Goal: Task Accomplishment & Management: Use online tool/utility

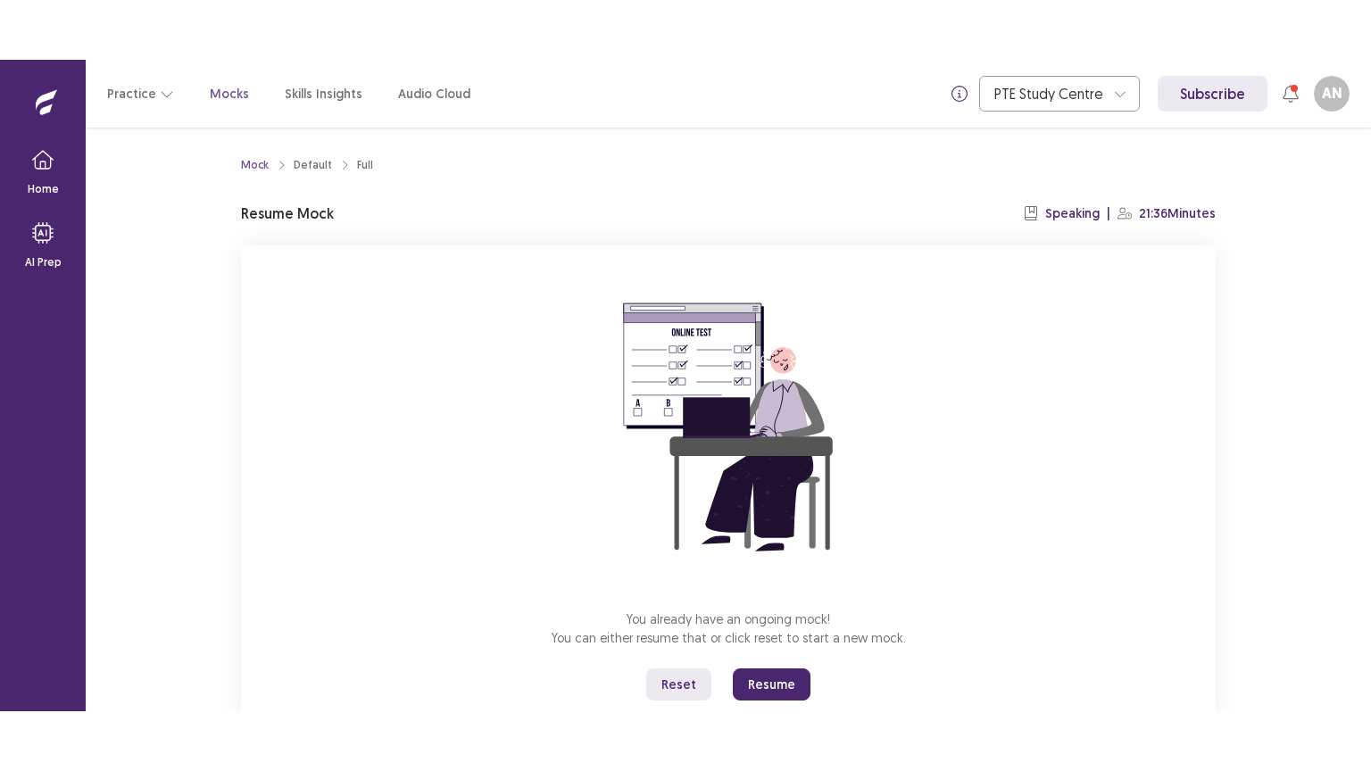
scroll to position [54, 0]
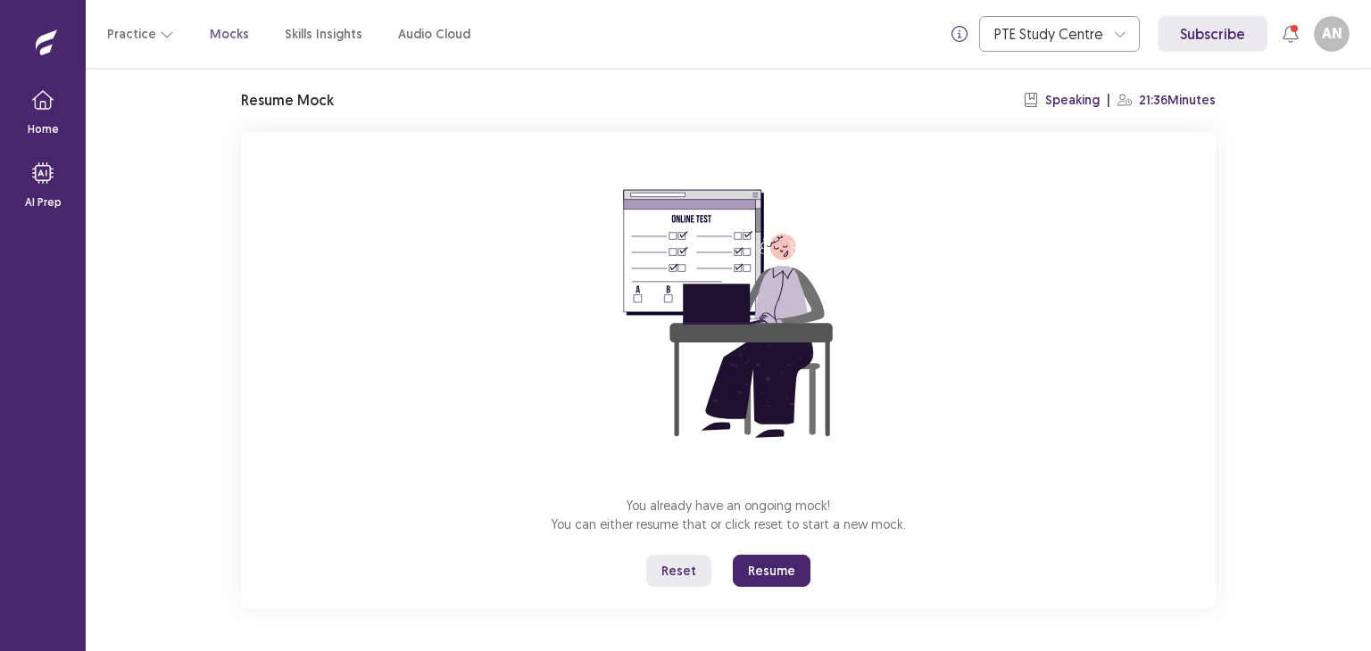
click at [675, 572] on button "Reset" at bounding box center [678, 571] width 65 height 32
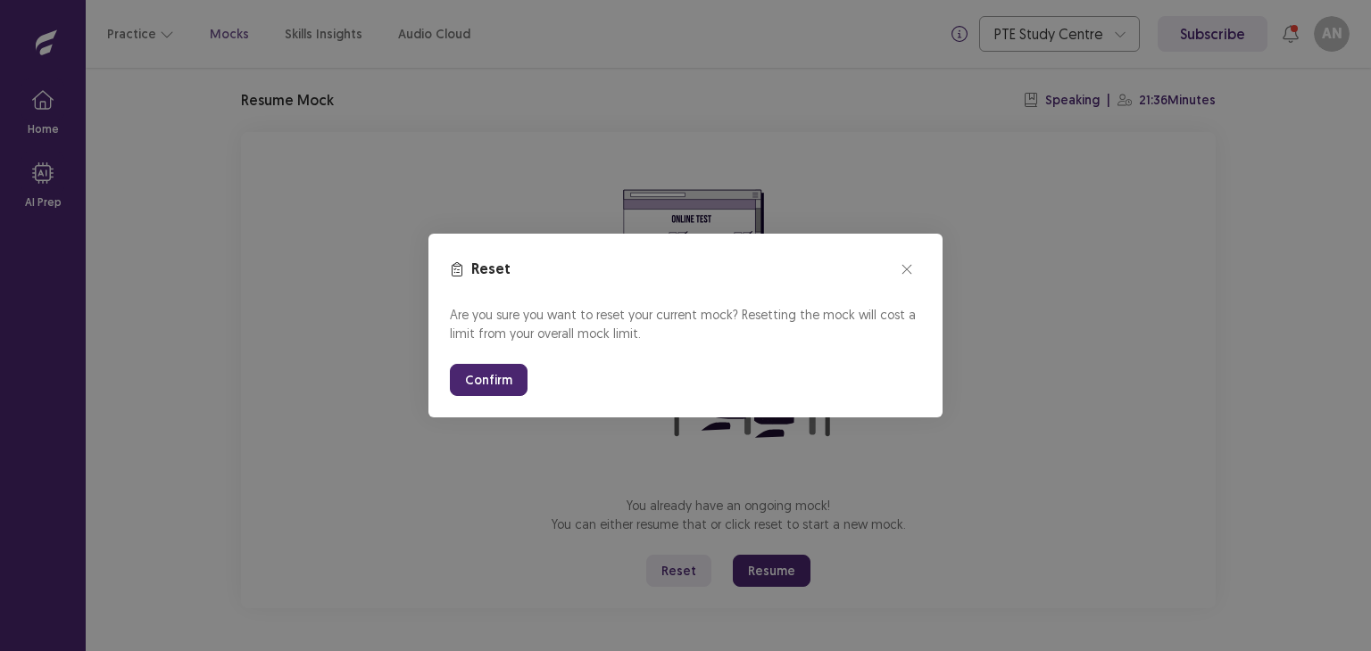
click at [508, 379] on button "Confirm" at bounding box center [489, 380] width 78 height 32
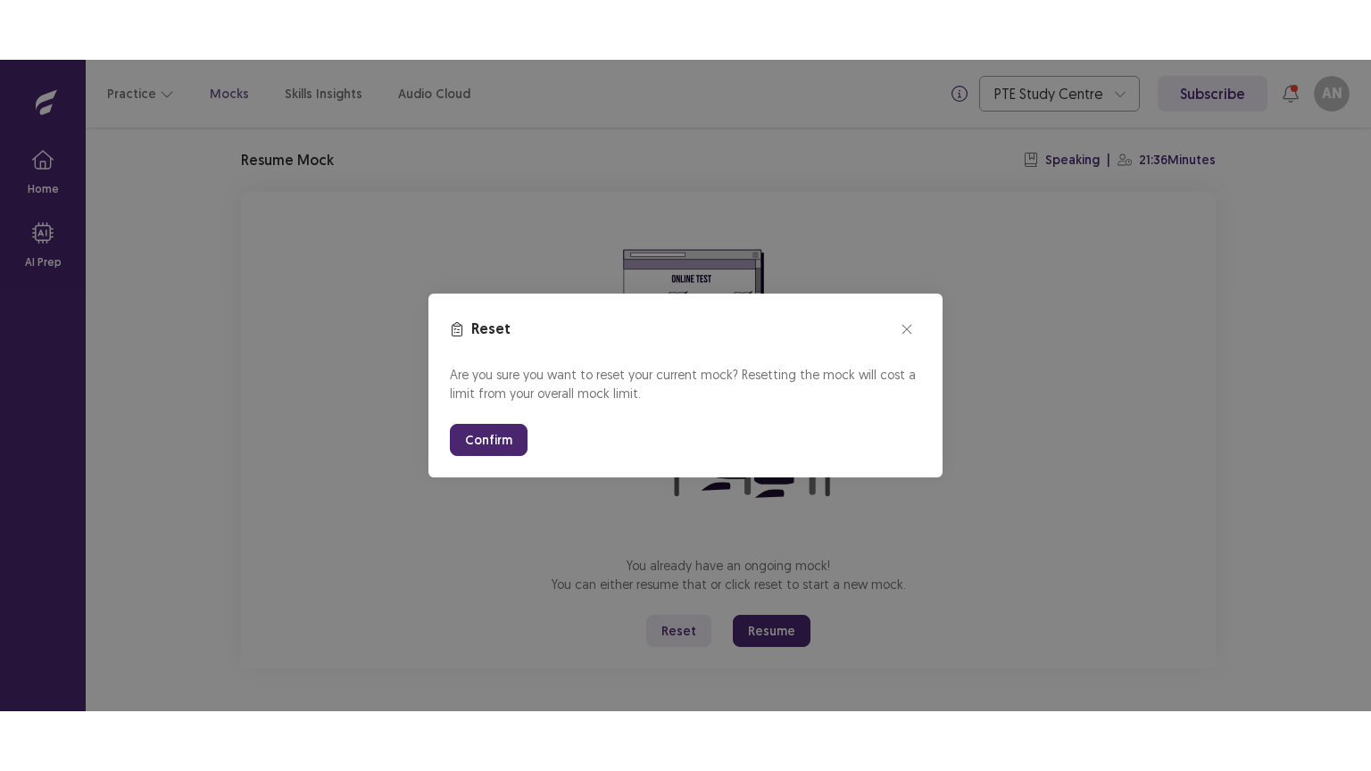
scroll to position [0, 0]
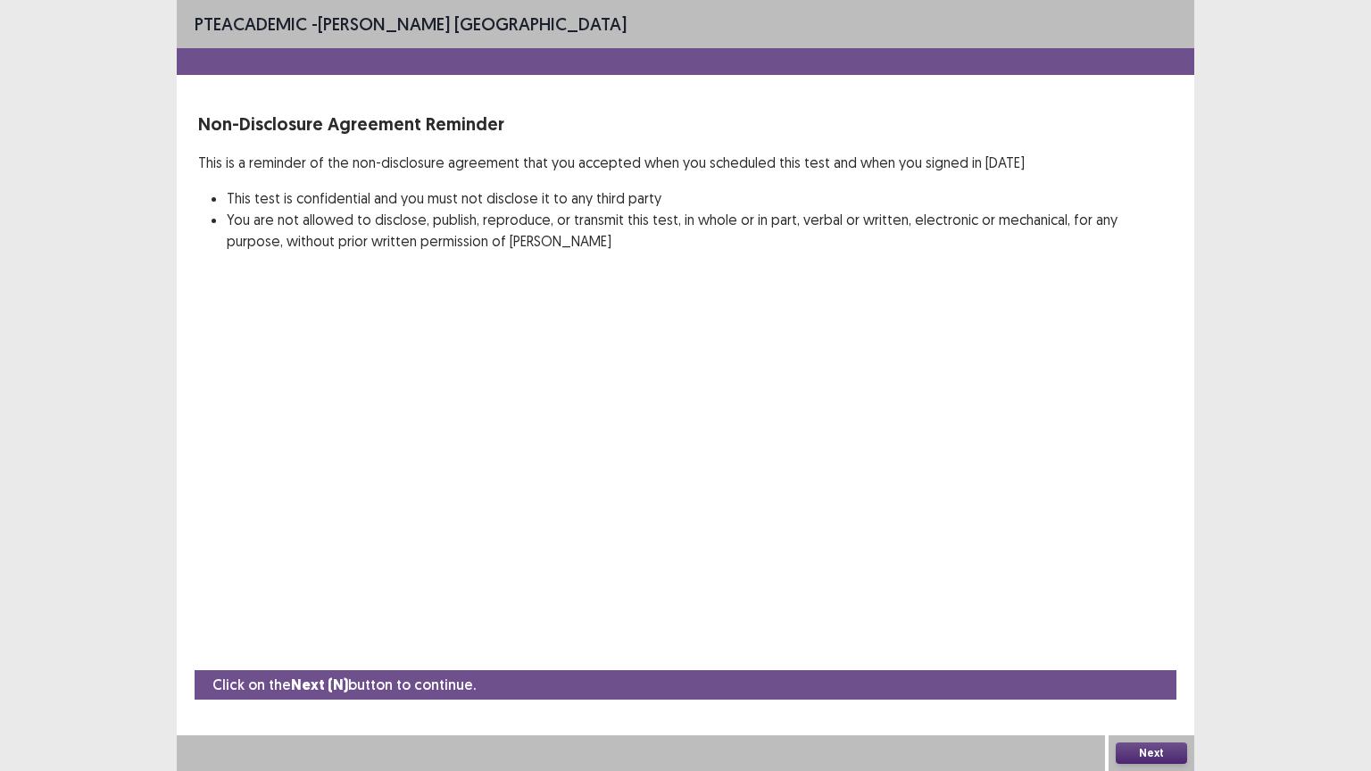
click at [1147, 651] on button "Next" at bounding box center [1151, 753] width 71 height 21
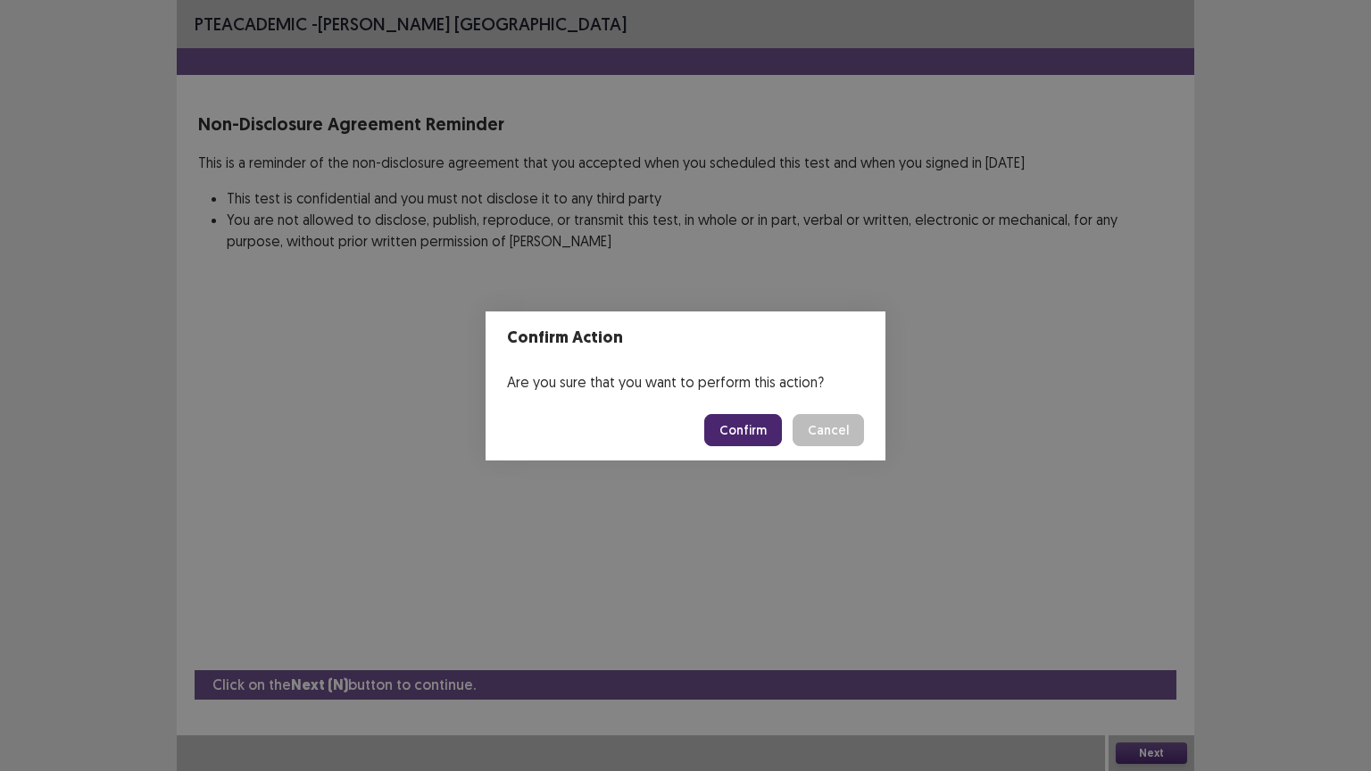
click at [757, 415] on button "Confirm" at bounding box center [743, 430] width 78 height 32
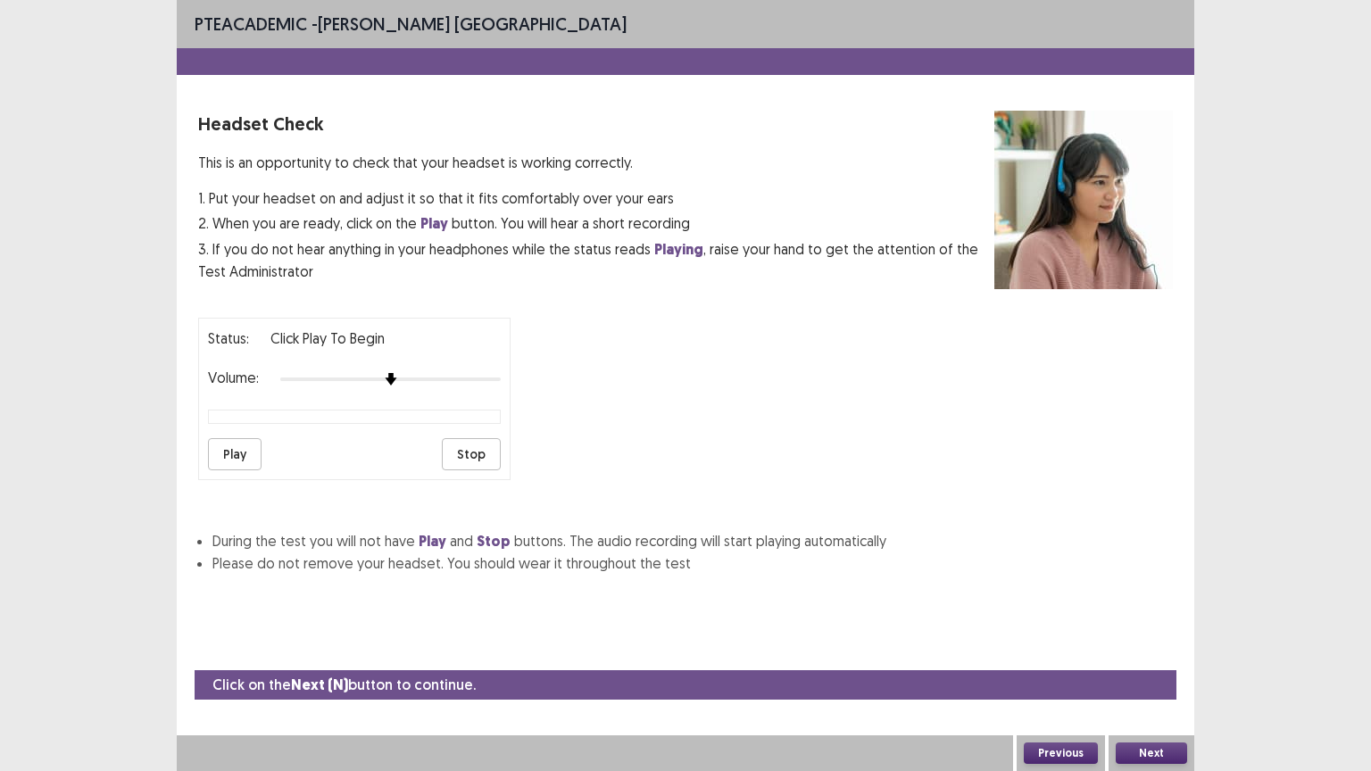
drag, startPoint x: 757, startPoint y: 415, endPoint x: 596, endPoint y: 476, distance: 171.7
click at [596, 476] on div "Headset Check This is an opportunity to check that your headset is working corr…" at bounding box center [685, 342] width 975 height 463
click at [237, 443] on button "Play" at bounding box center [235, 454] width 54 height 32
click at [500, 372] on div at bounding box center [390, 379] width 220 height 14
click at [221, 439] on button "Play" at bounding box center [235, 454] width 54 height 32
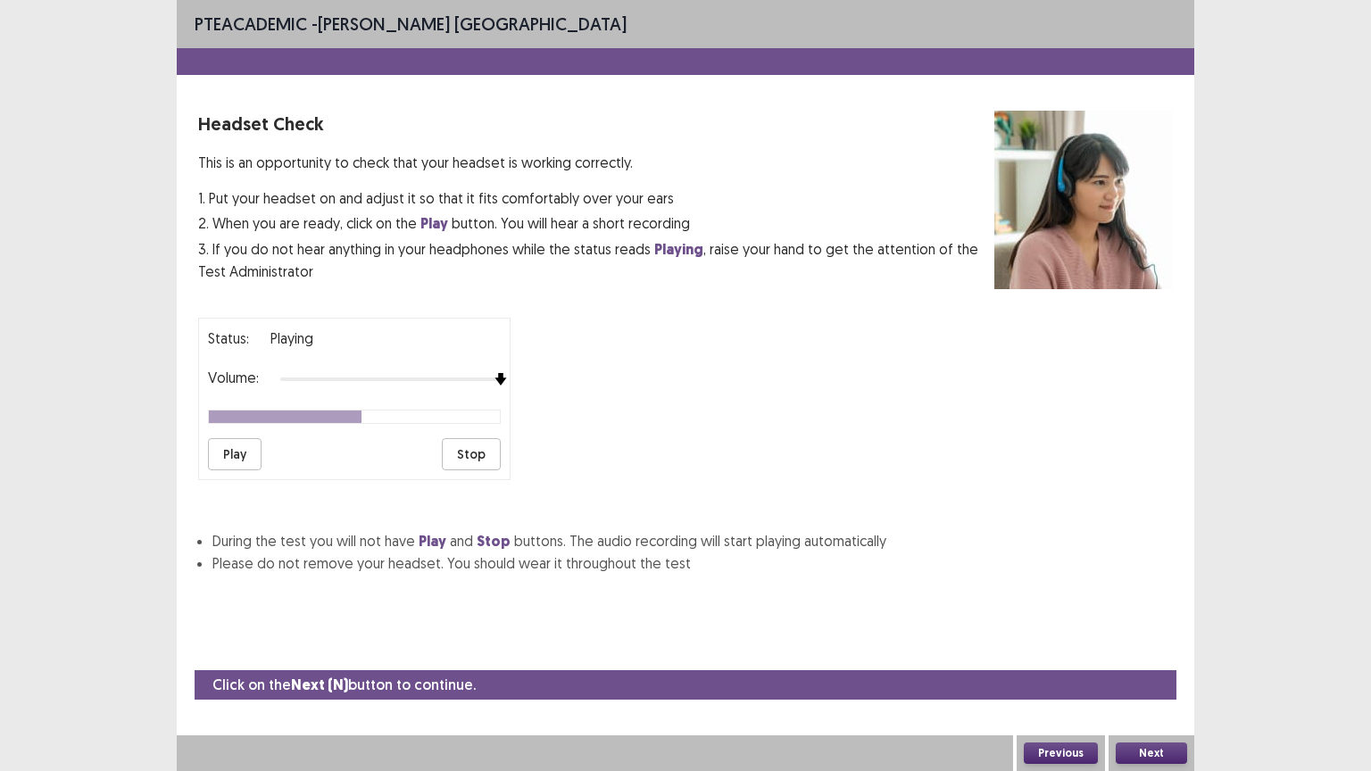
click at [1166, 651] on button "Next" at bounding box center [1151, 753] width 71 height 21
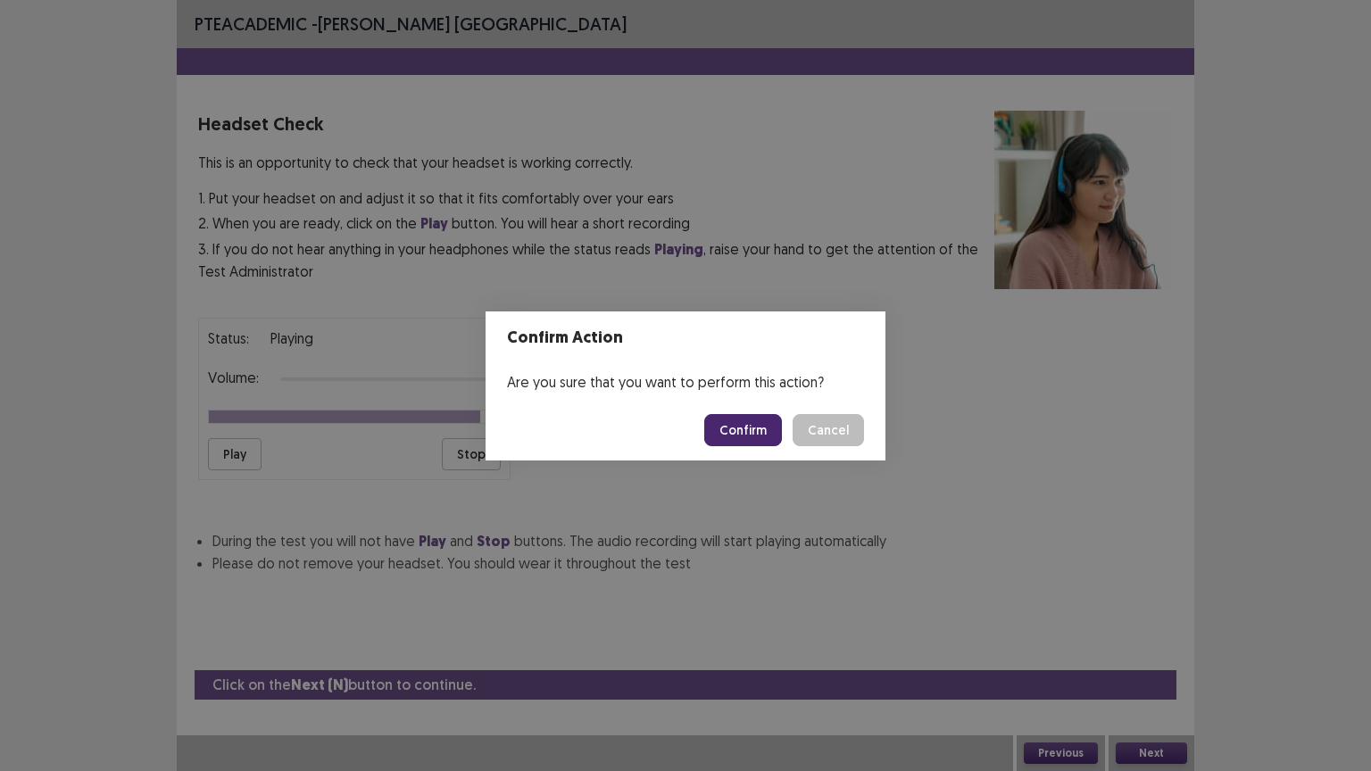
click at [739, 424] on button "Confirm" at bounding box center [743, 430] width 78 height 32
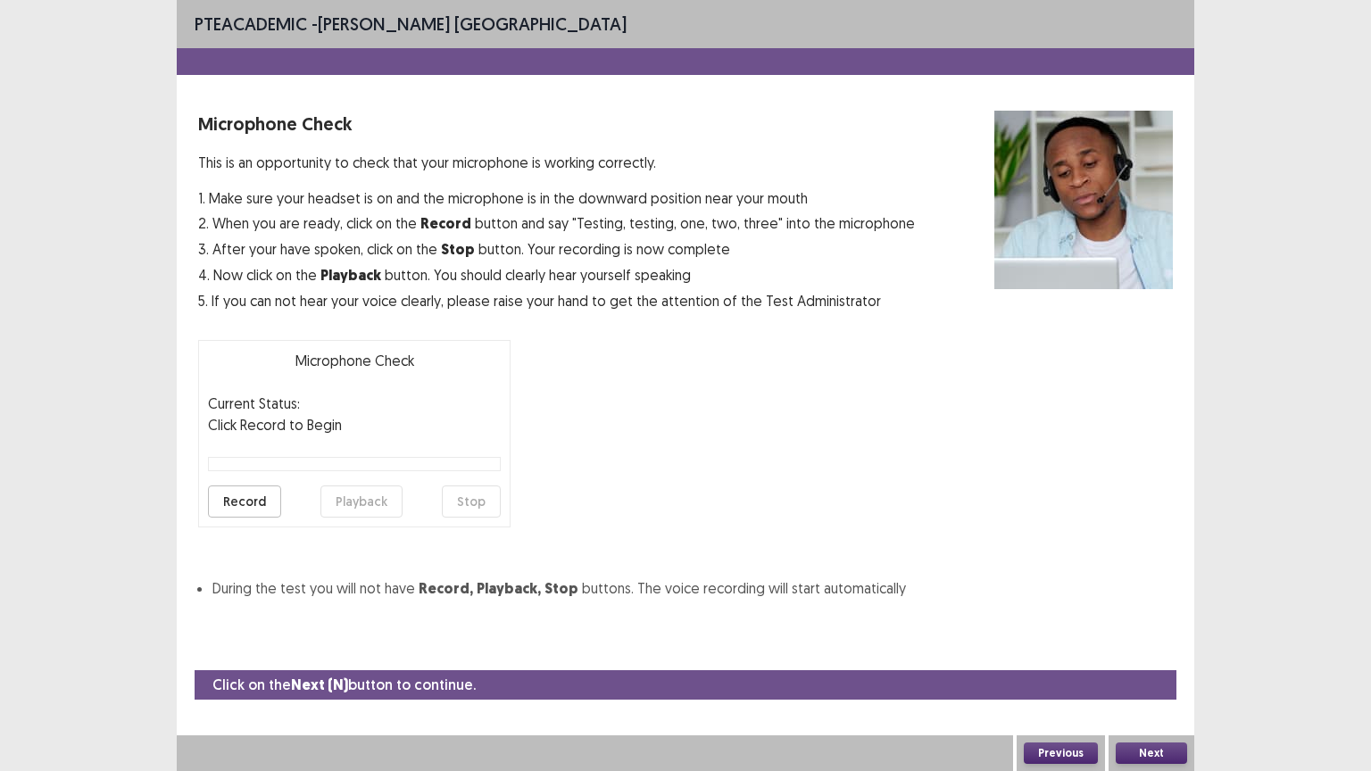
click at [248, 489] on button "Record" at bounding box center [244, 502] width 73 height 32
click at [482, 494] on button "Stop" at bounding box center [471, 502] width 59 height 32
click at [359, 496] on button "Playback" at bounding box center [361, 502] width 82 height 32
click at [1148, 651] on button "Next" at bounding box center [1151, 753] width 71 height 21
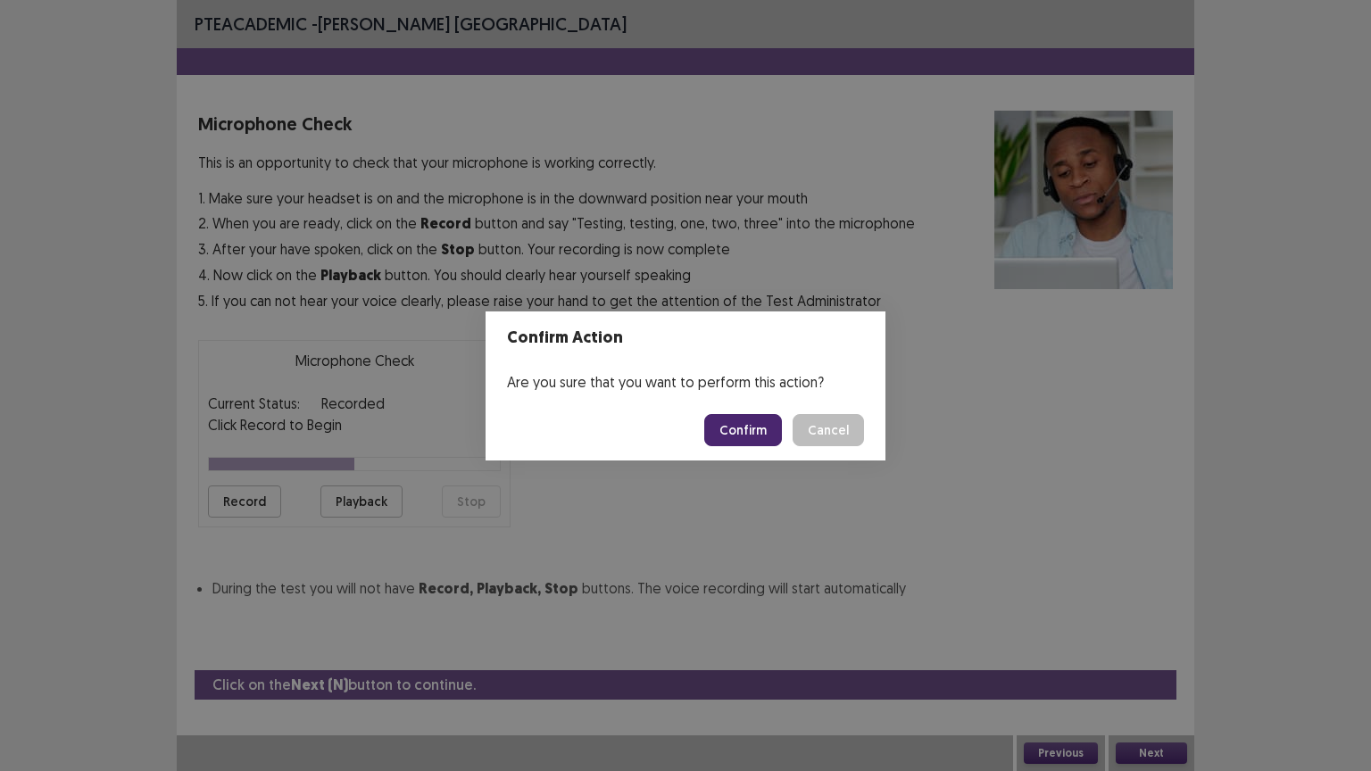
click at [737, 426] on button "Confirm" at bounding box center [743, 430] width 78 height 32
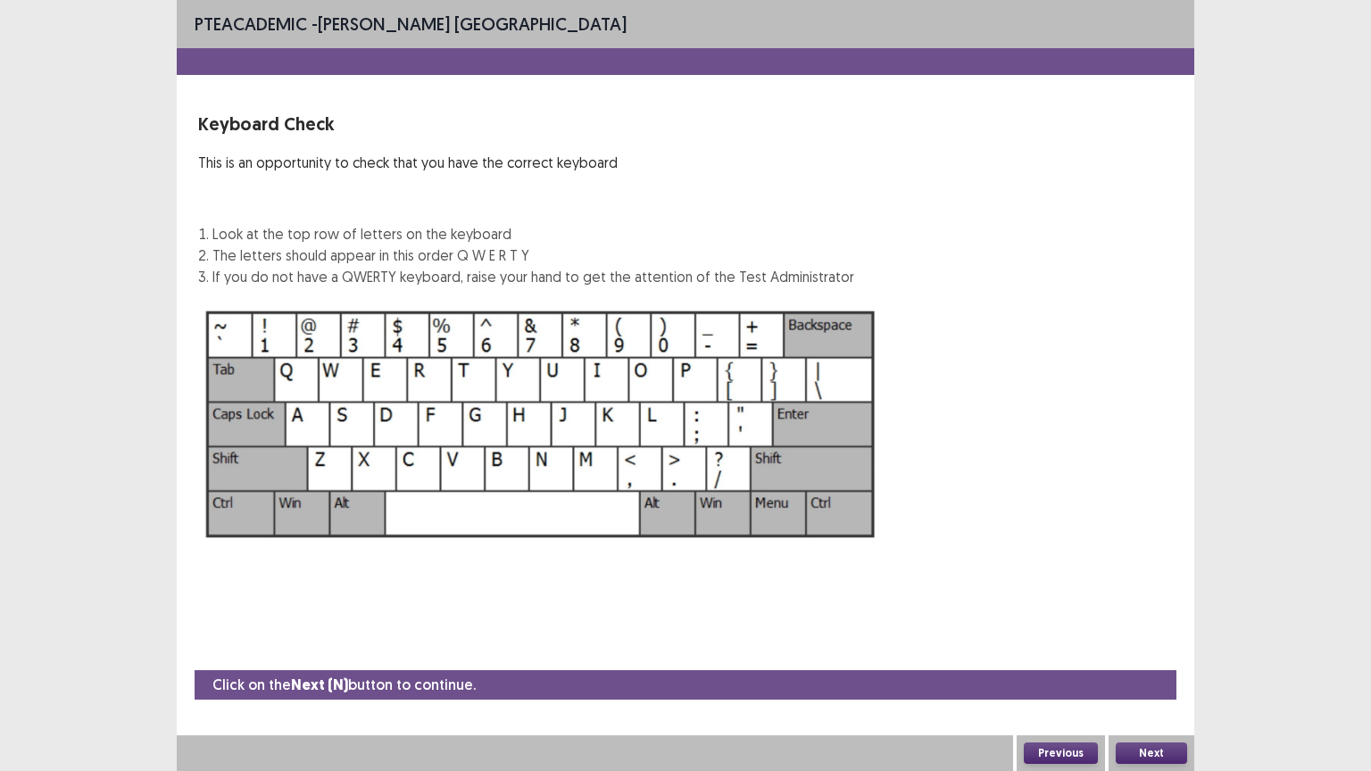
click at [1157, 651] on button "Next" at bounding box center [1151, 753] width 71 height 21
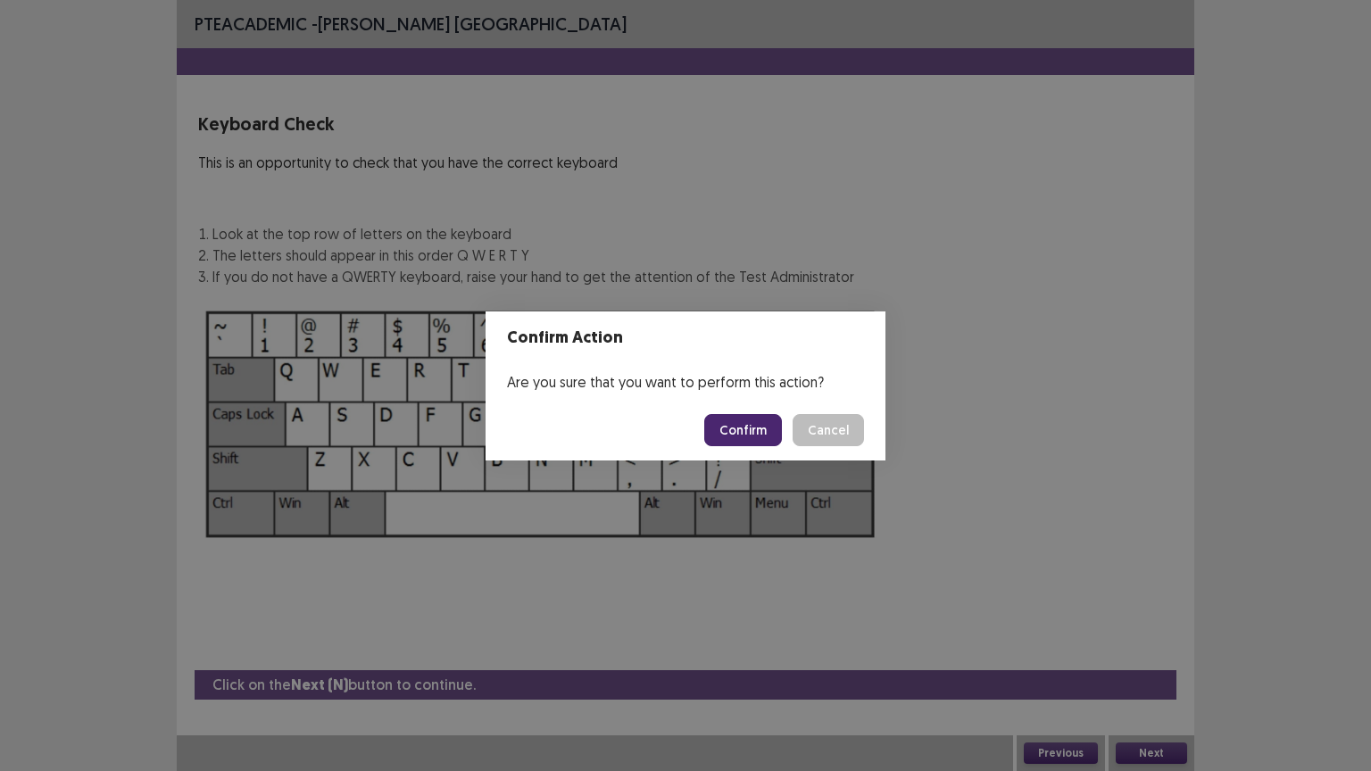
click at [736, 431] on button "Confirm" at bounding box center [743, 430] width 78 height 32
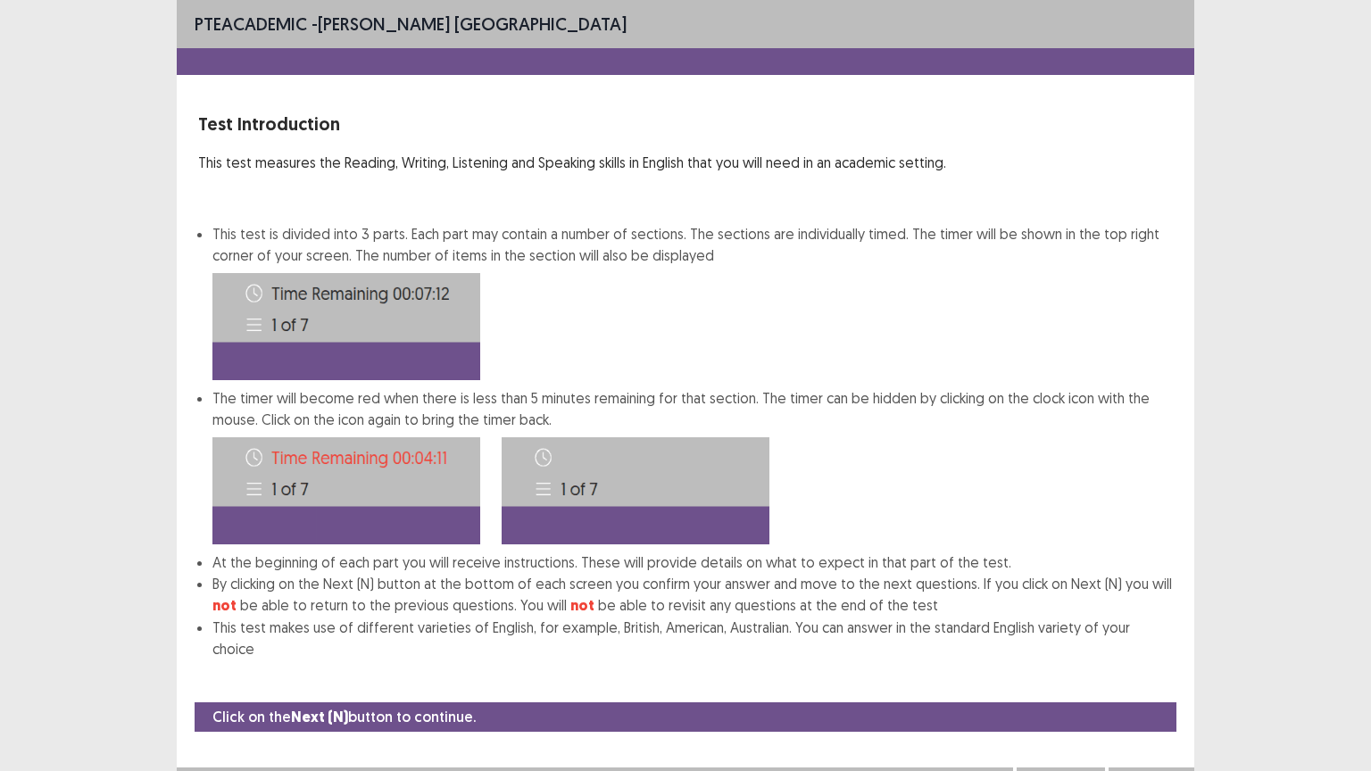
scroll to position [2, 0]
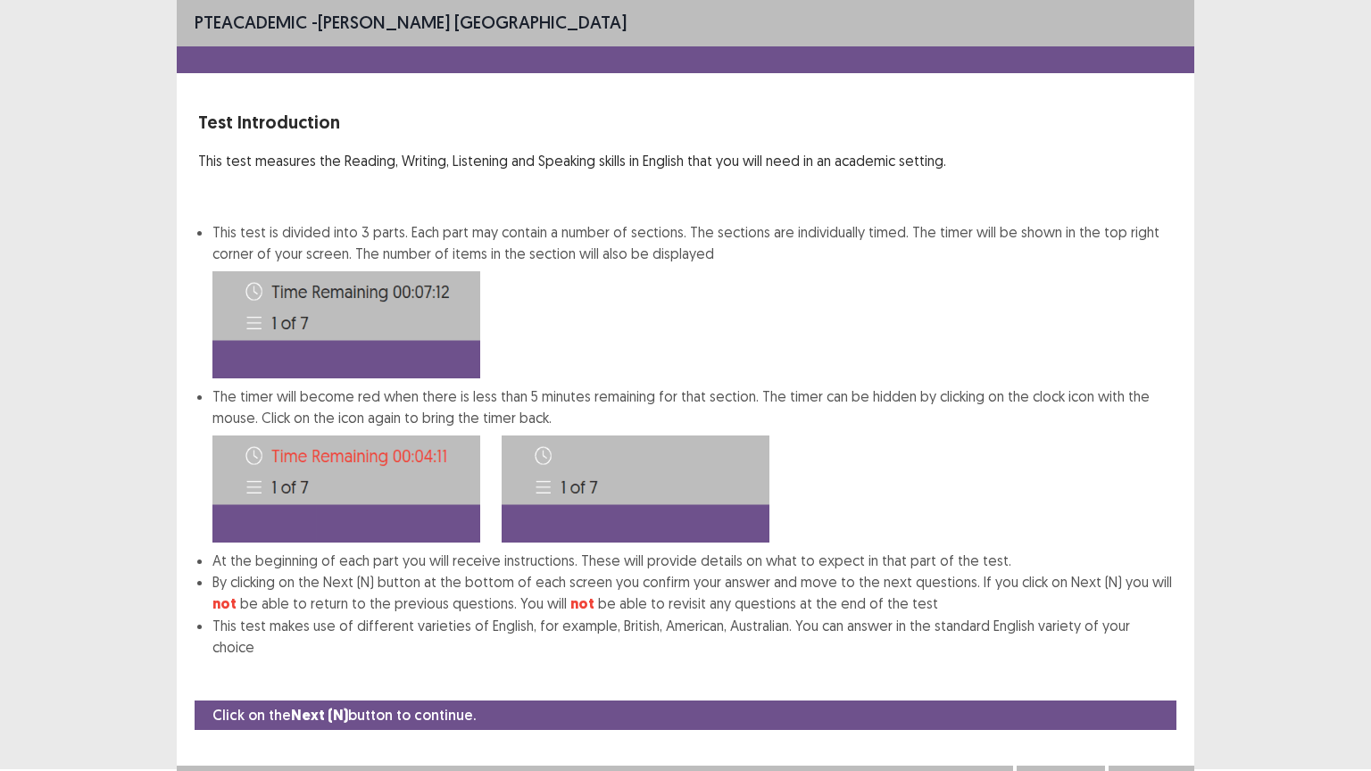
click at [1155, 651] on button "Next" at bounding box center [1151, 783] width 71 height 21
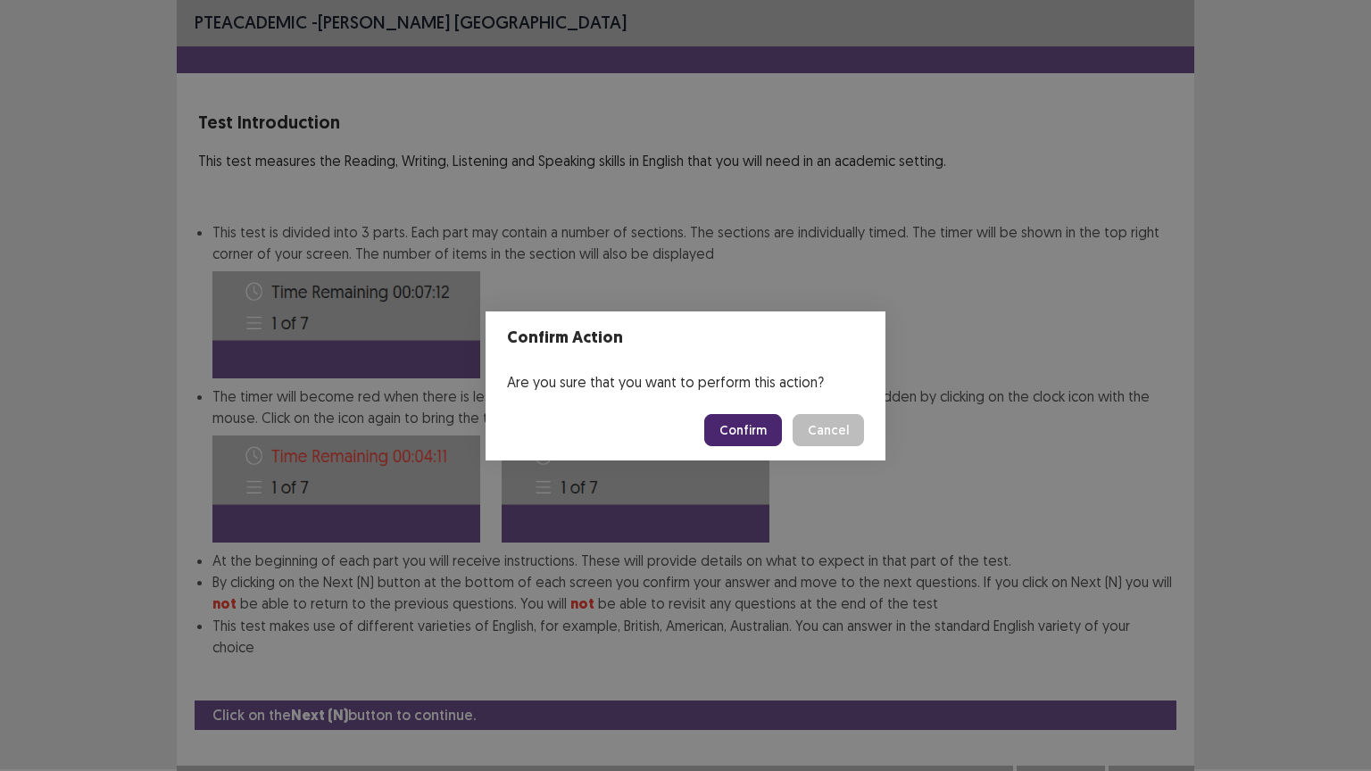
click at [766, 433] on button "Confirm" at bounding box center [743, 430] width 78 height 32
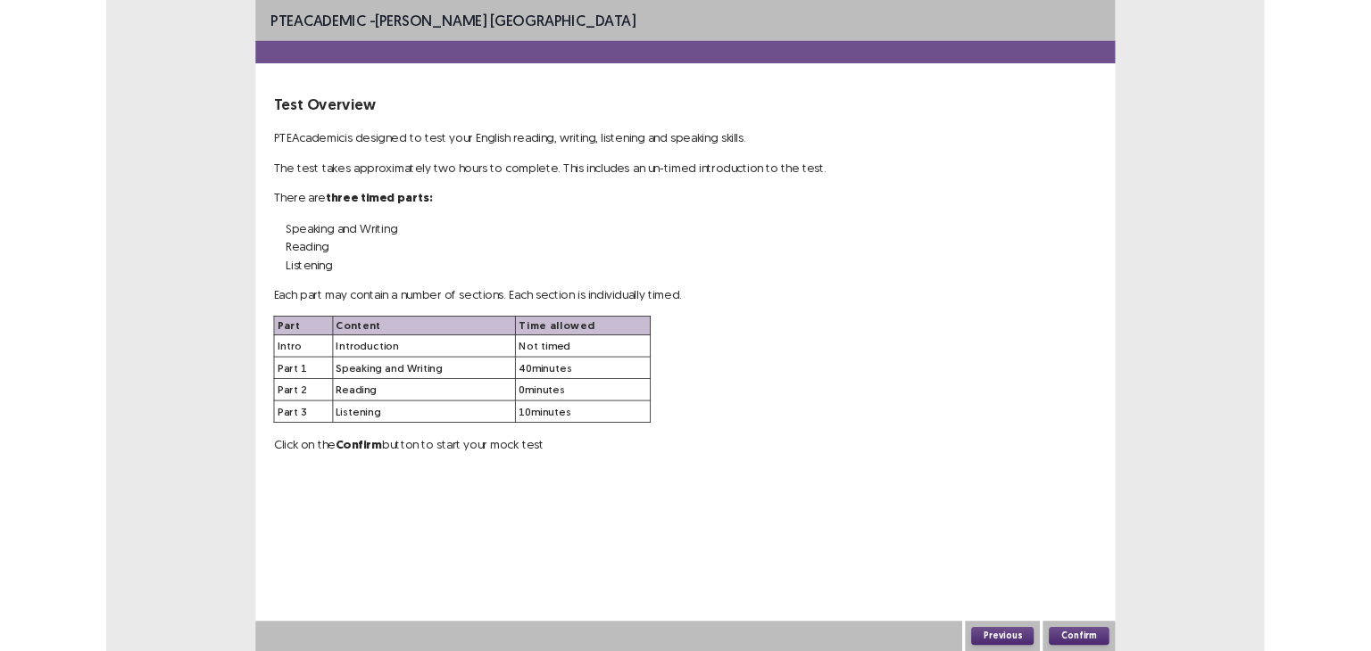
scroll to position [0, 0]
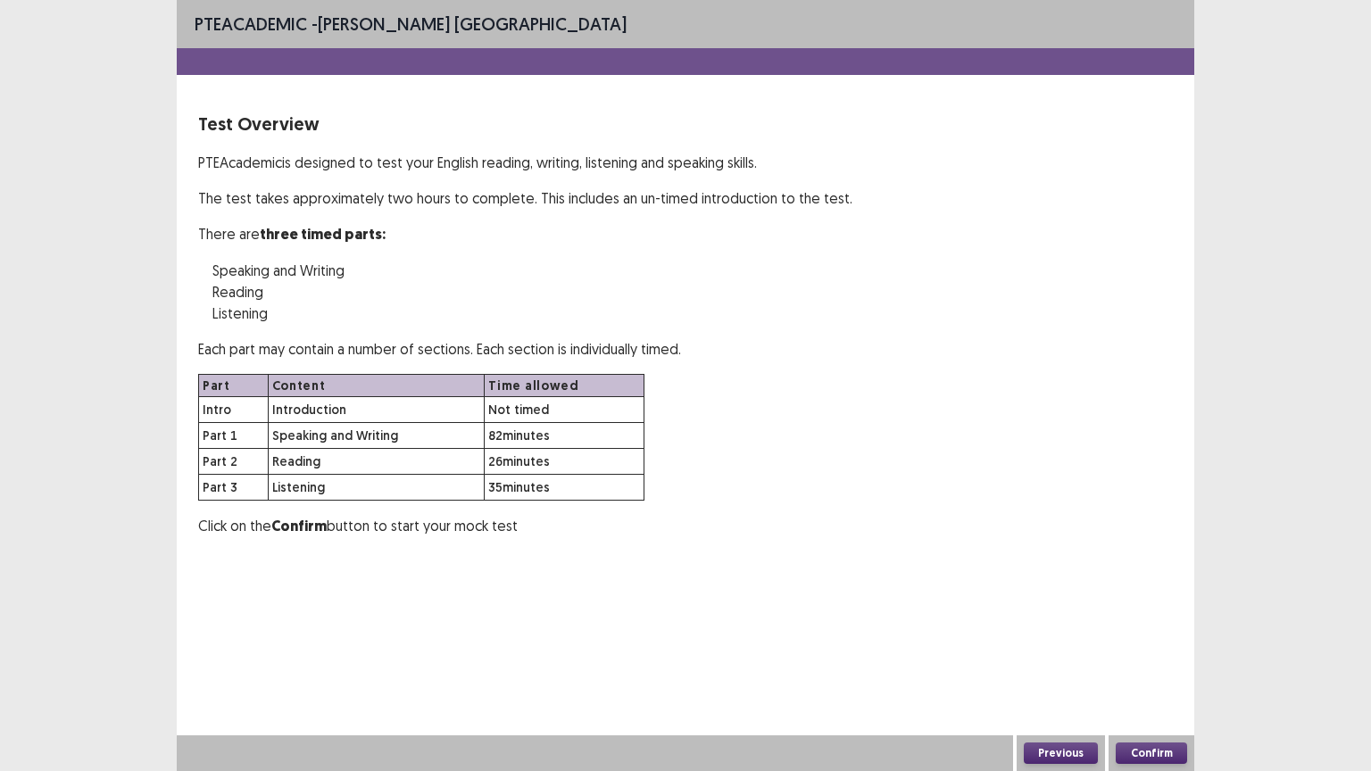
click at [1147, 651] on button "Confirm" at bounding box center [1151, 753] width 71 height 21
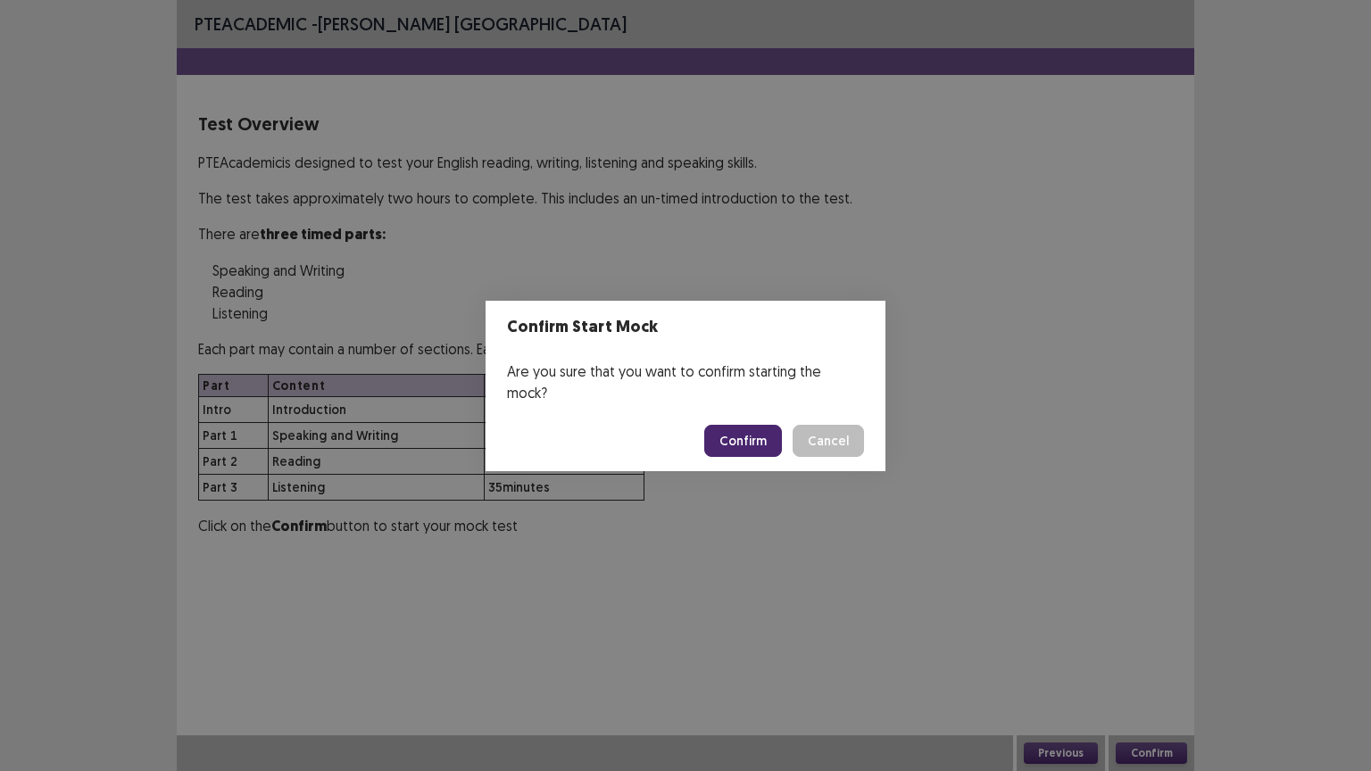
click at [761, 425] on button "Confirm" at bounding box center [743, 441] width 78 height 32
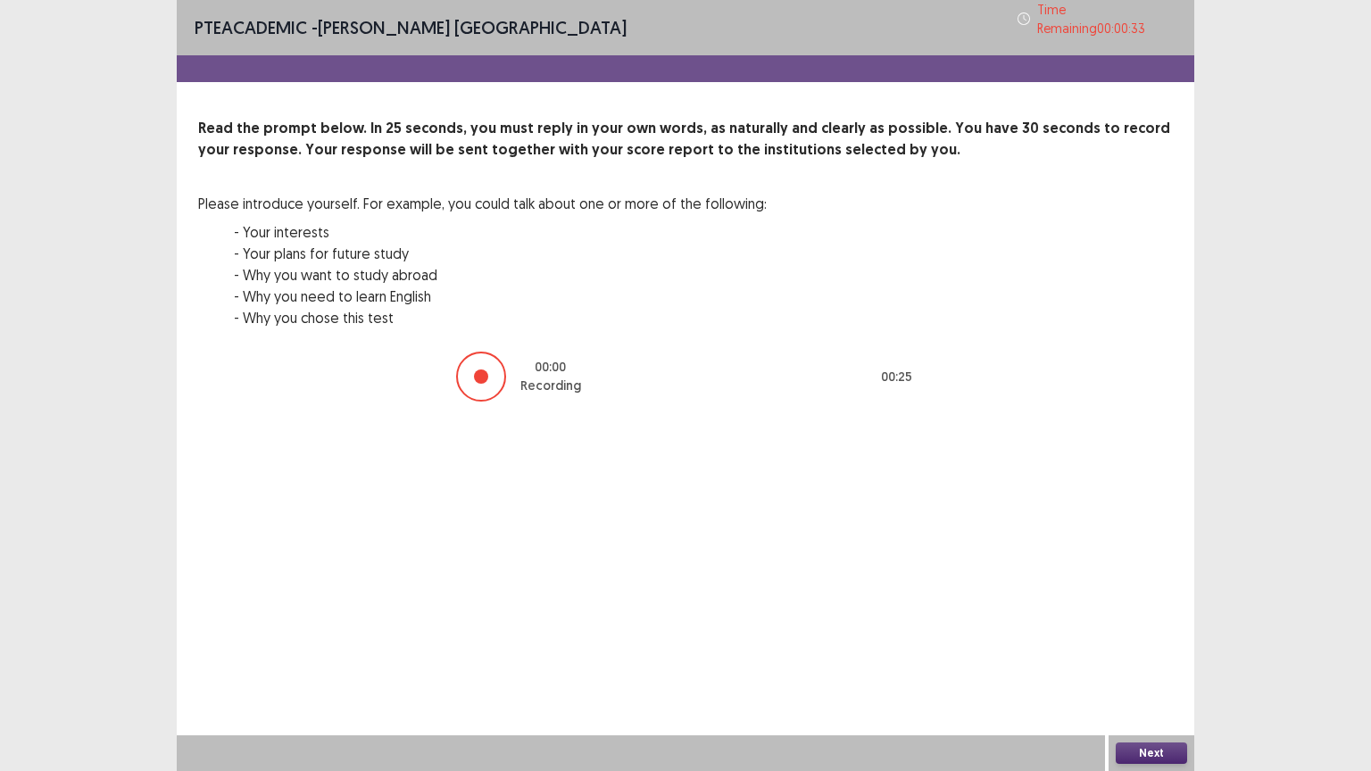
click at [1149, 651] on button "Next" at bounding box center [1151, 753] width 71 height 21
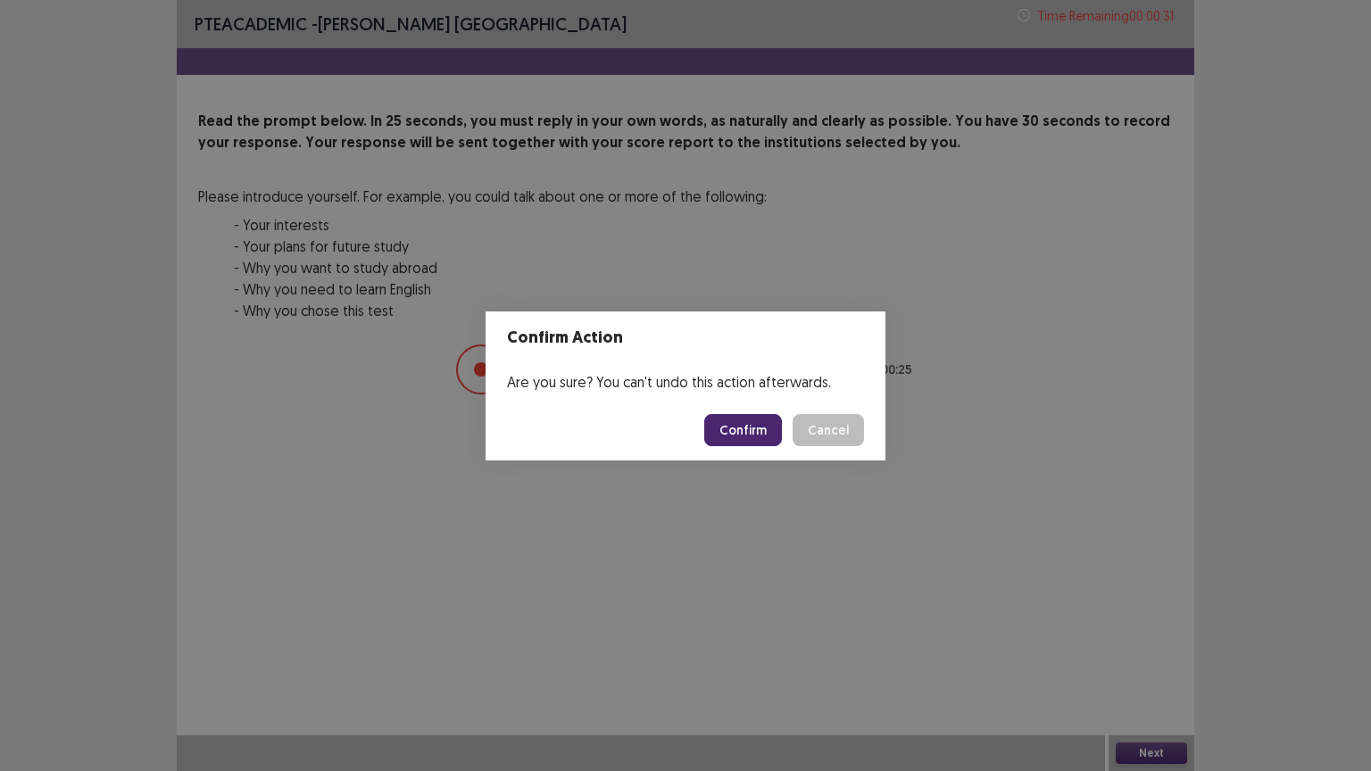
click at [740, 414] on button "Confirm" at bounding box center [743, 430] width 78 height 32
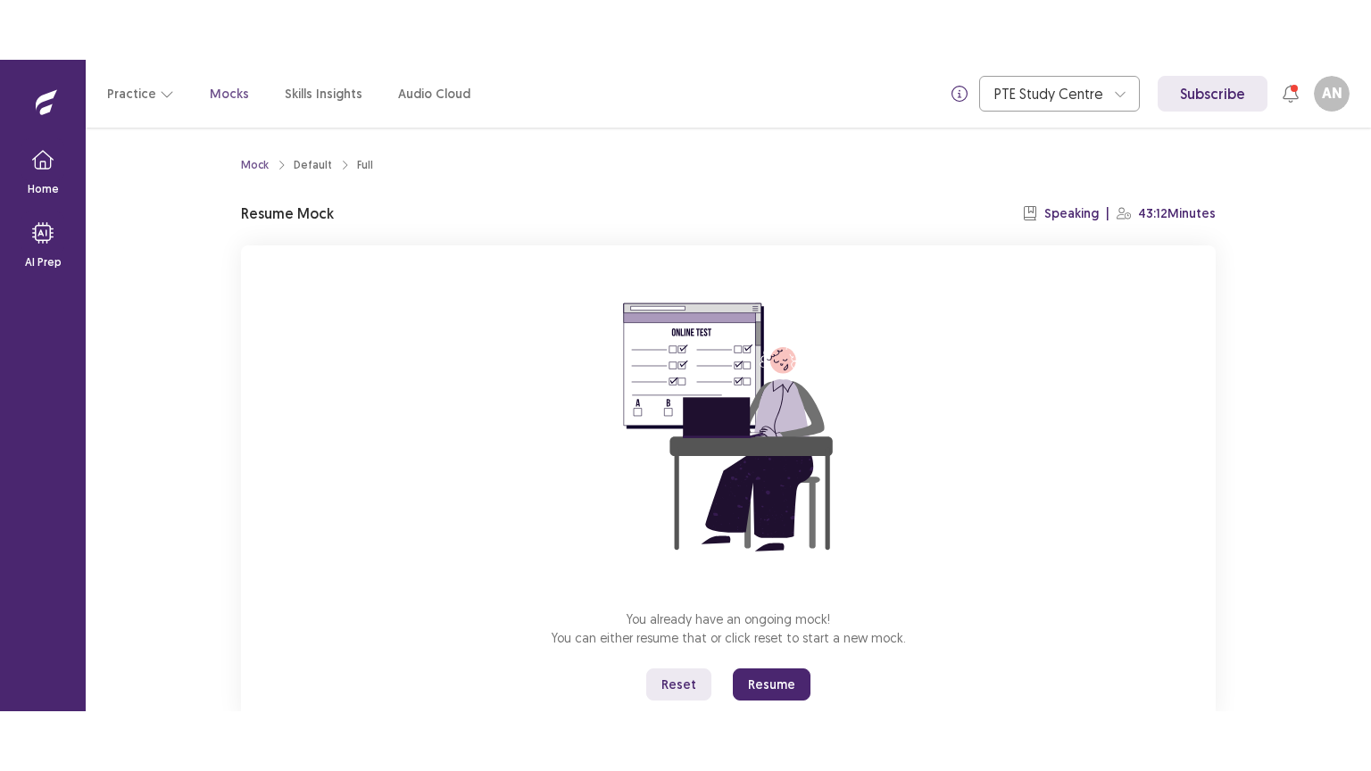
scroll to position [54, 0]
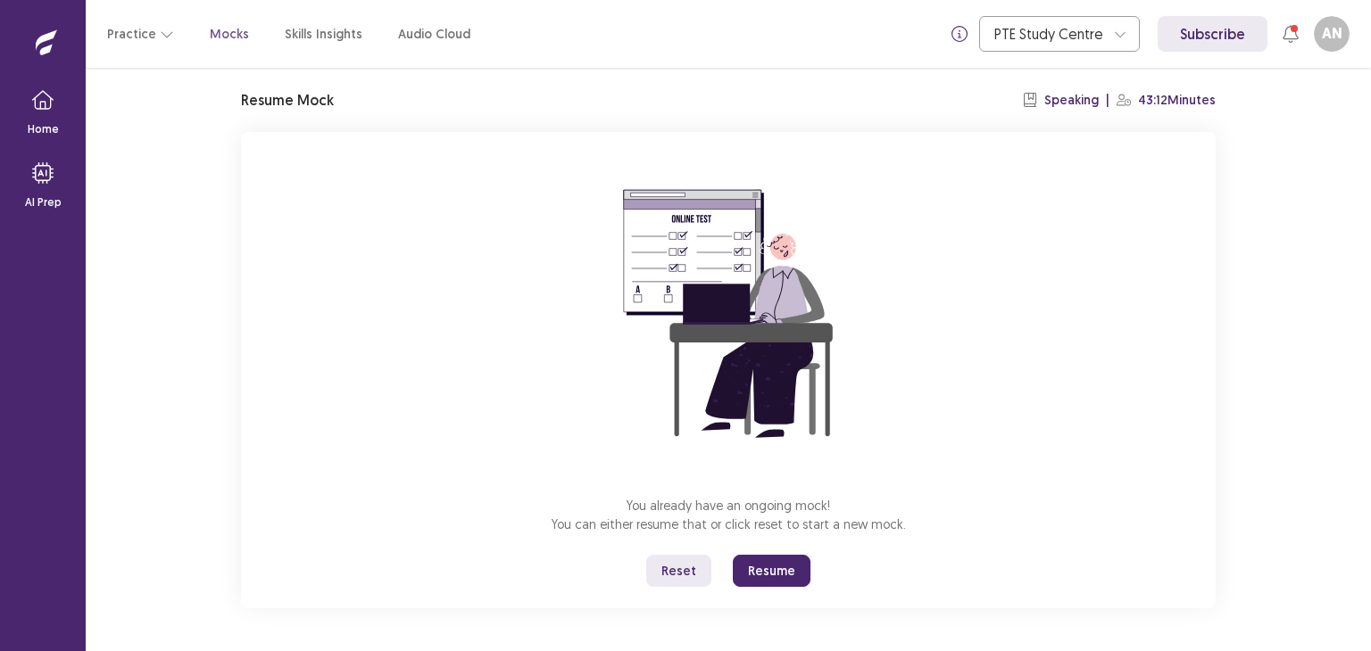
click at [783, 566] on button "Resume" at bounding box center [772, 571] width 78 height 32
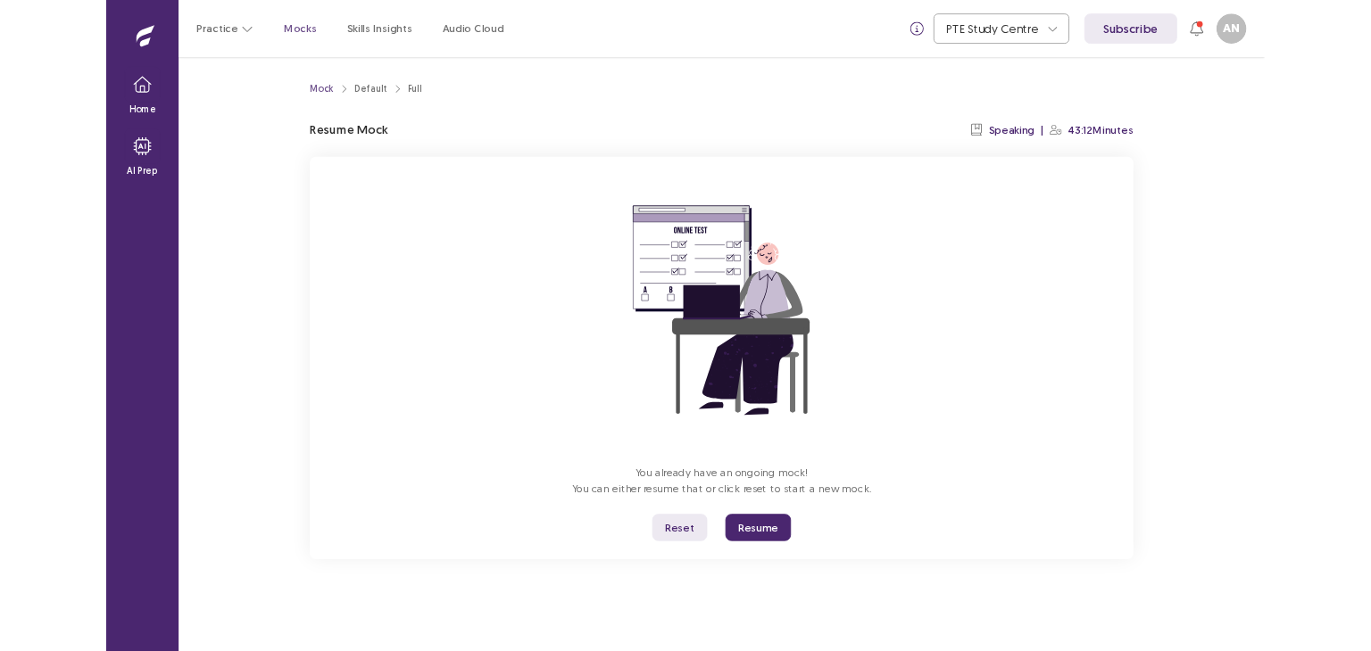
scroll to position [0, 0]
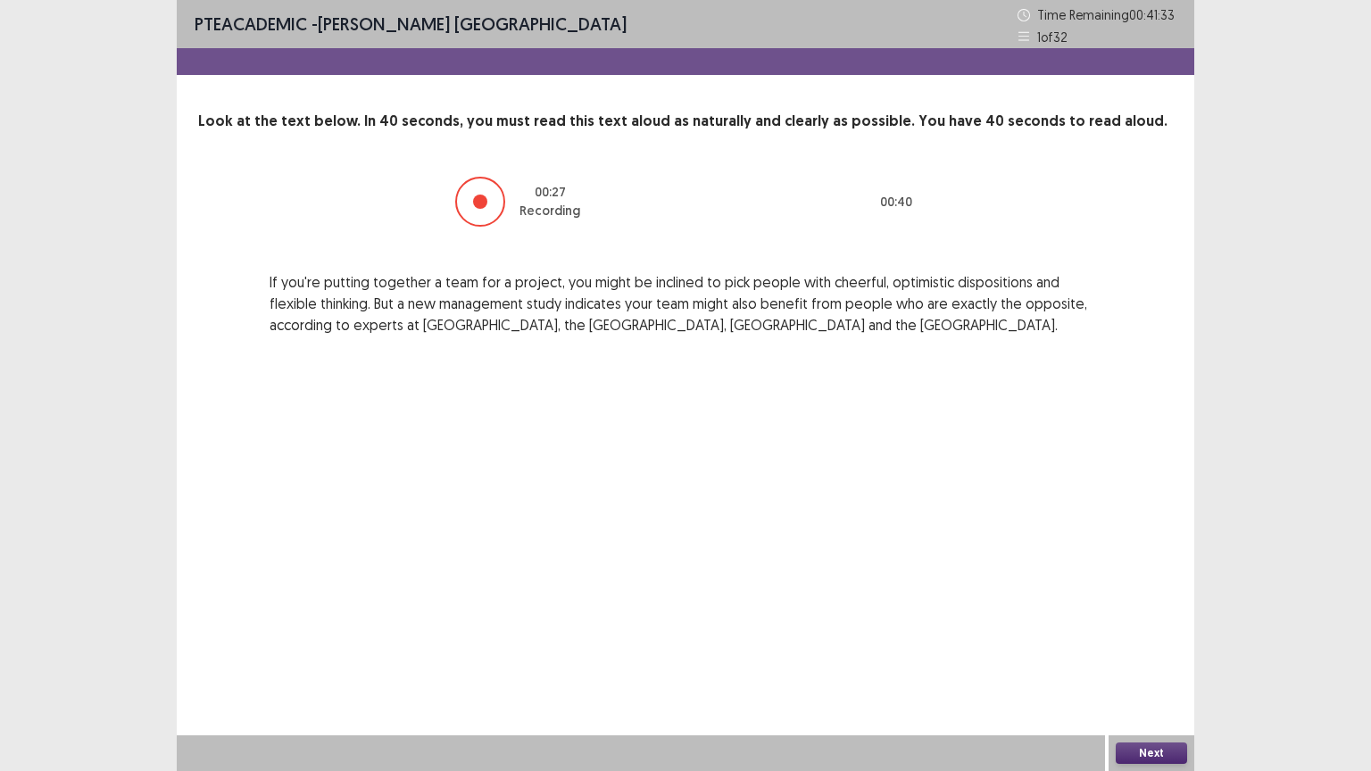
click at [1155, 651] on button "Next" at bounding box center [1151, 753] width 71 height 21
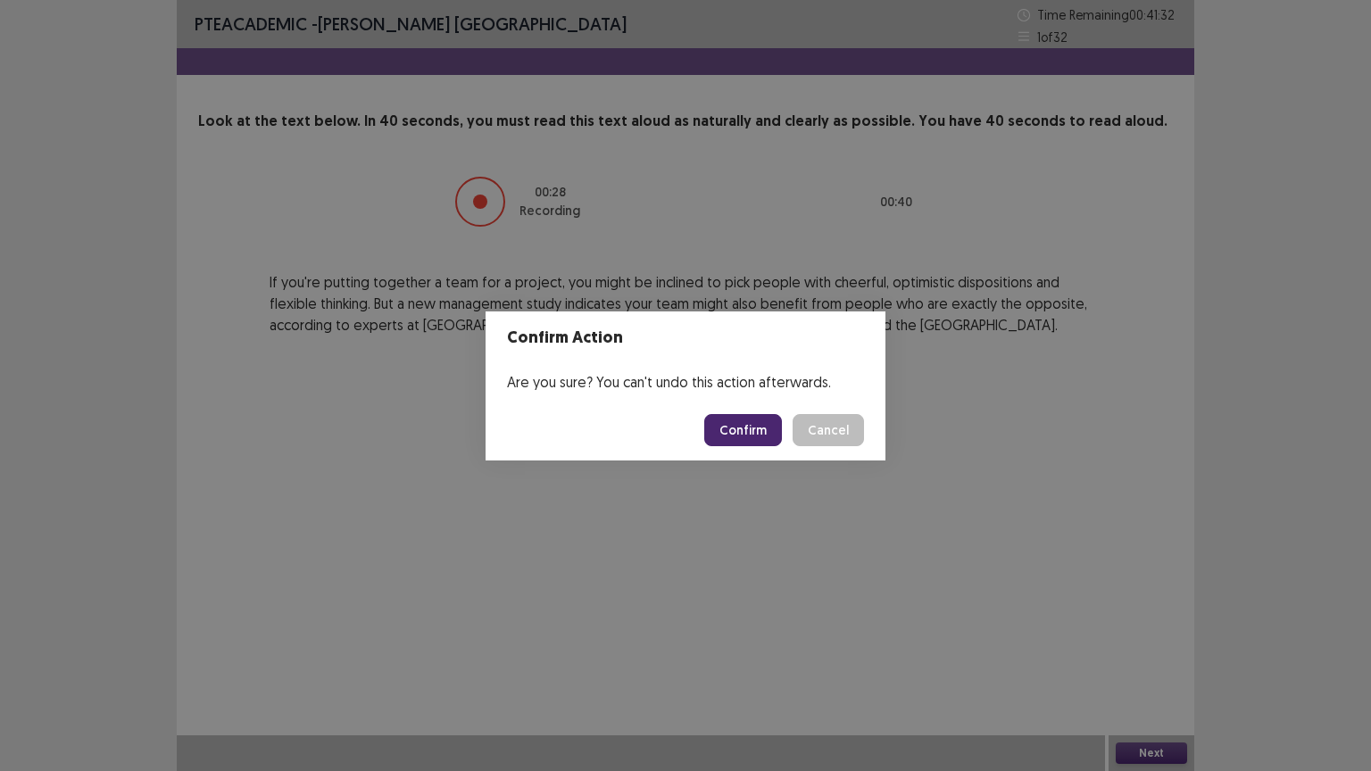
click at [728, 417] on button "Confirm" at bounding box center [743, 430] width 78 height 32
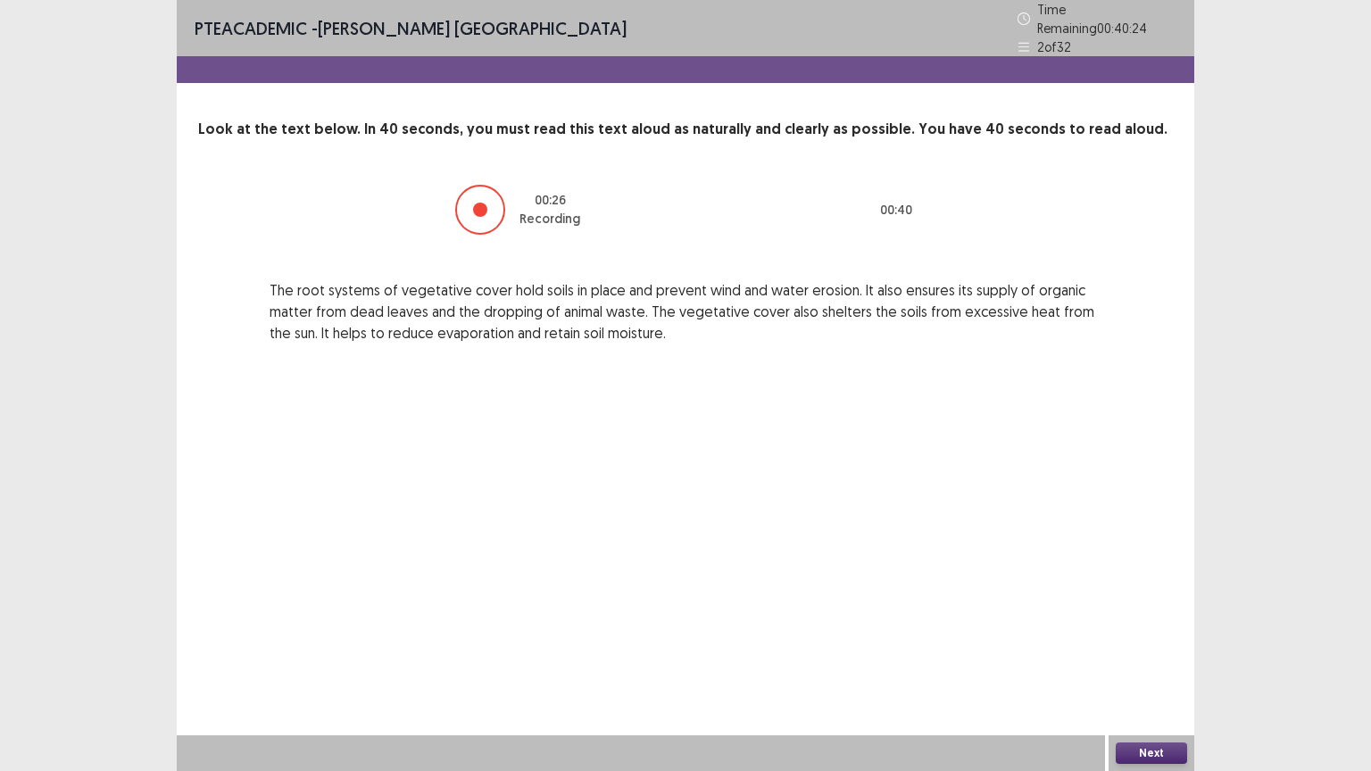
click at [1165, 651] on button "Next" at bounding box center [1151, 753] width 71 height 21
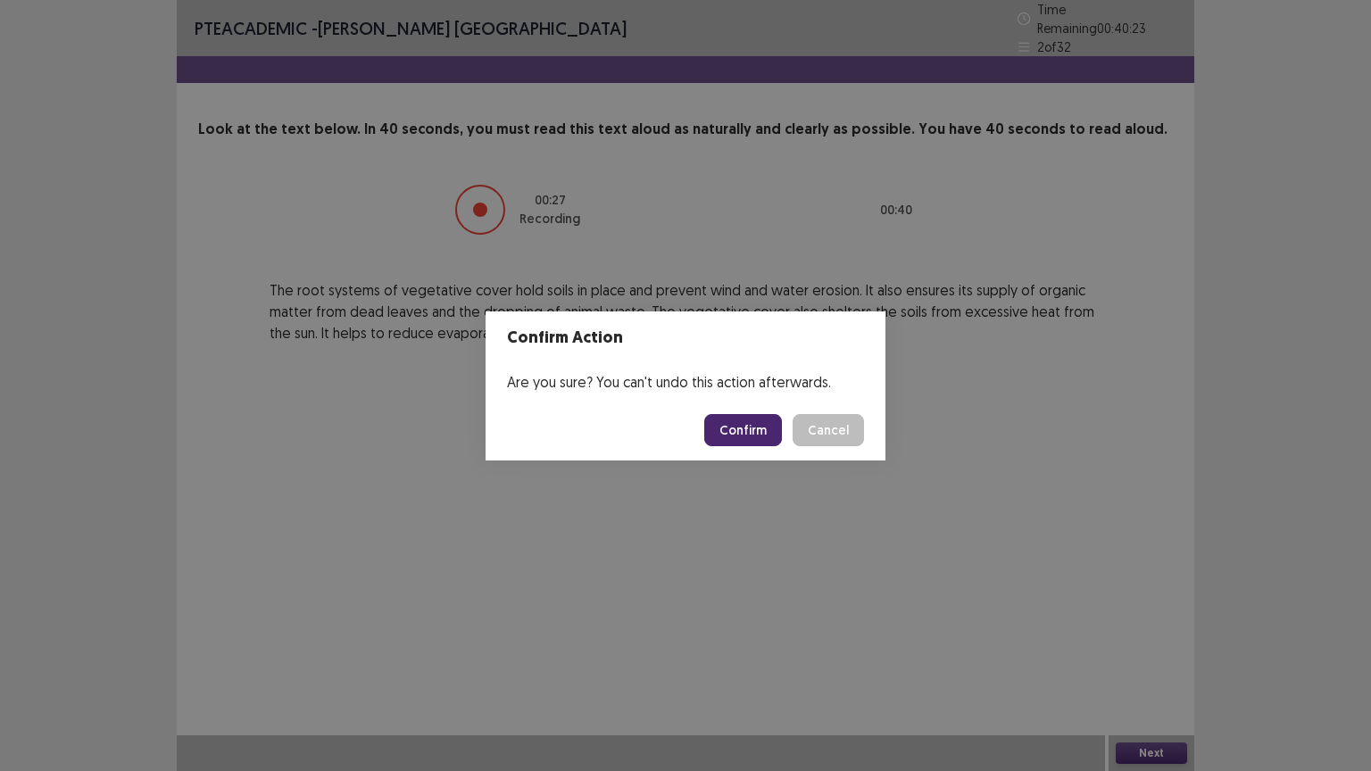
click at [753, 428] on button "Confirm" at bounding box center [743, 430] width 78 height 32
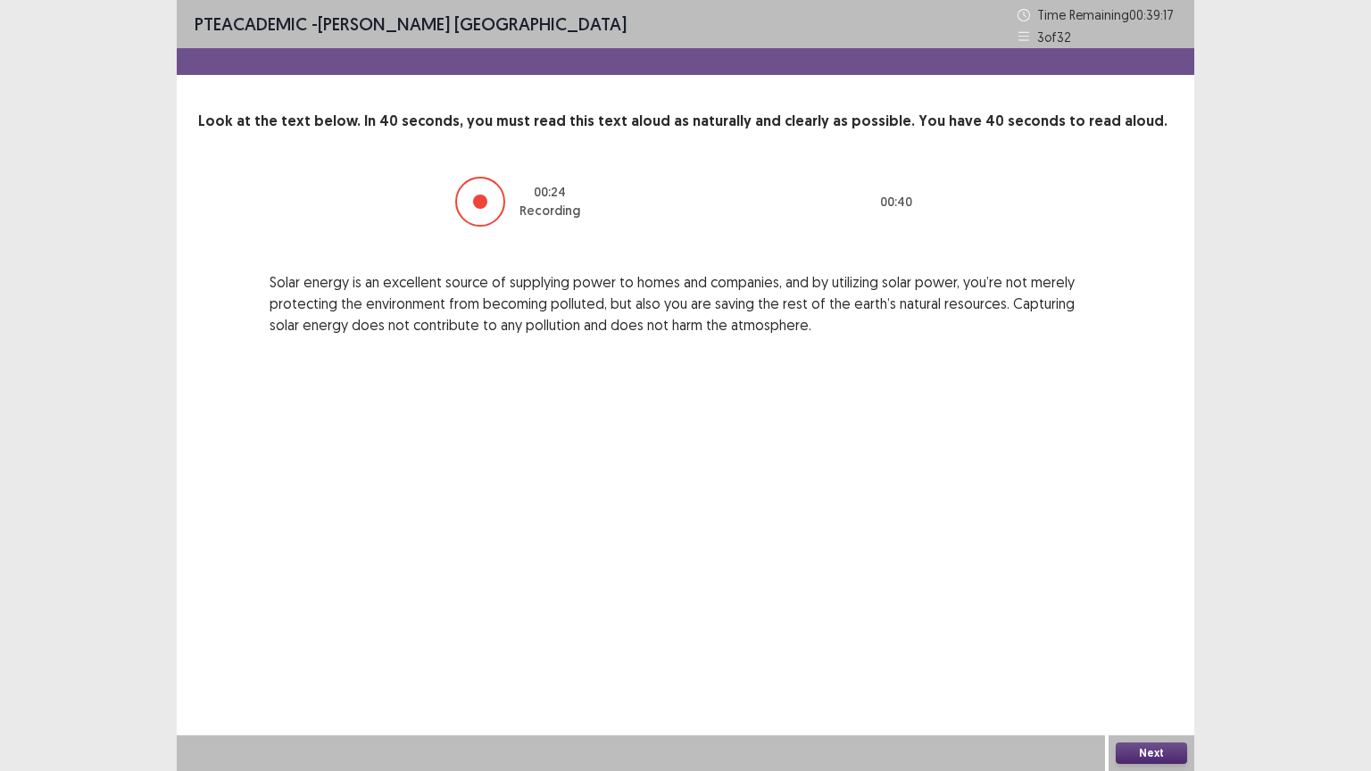
click at [1132, 651] on button "Next" at bounding box center [1151, 753] width 71 height 21
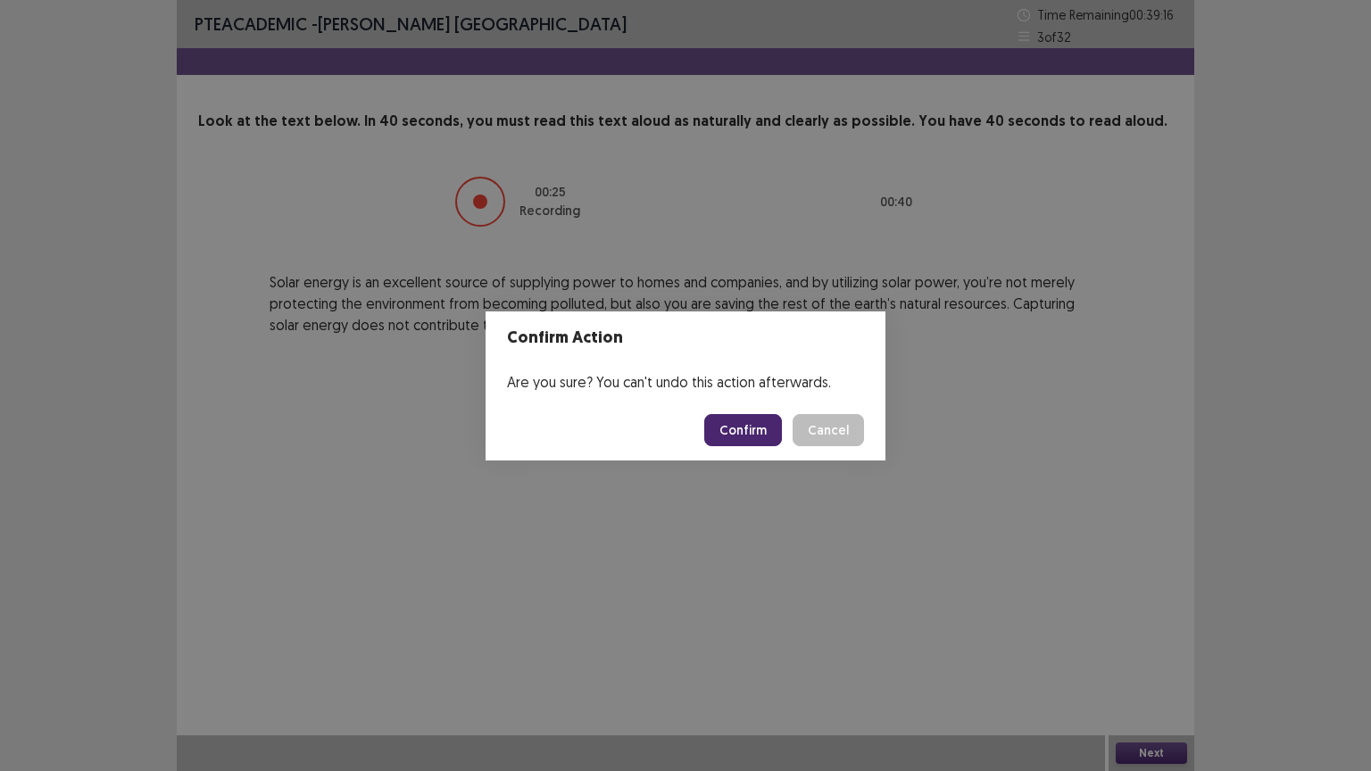
click at [743, 436] on button "Confirm" at bounding box center [743, 430] width 78 height 32
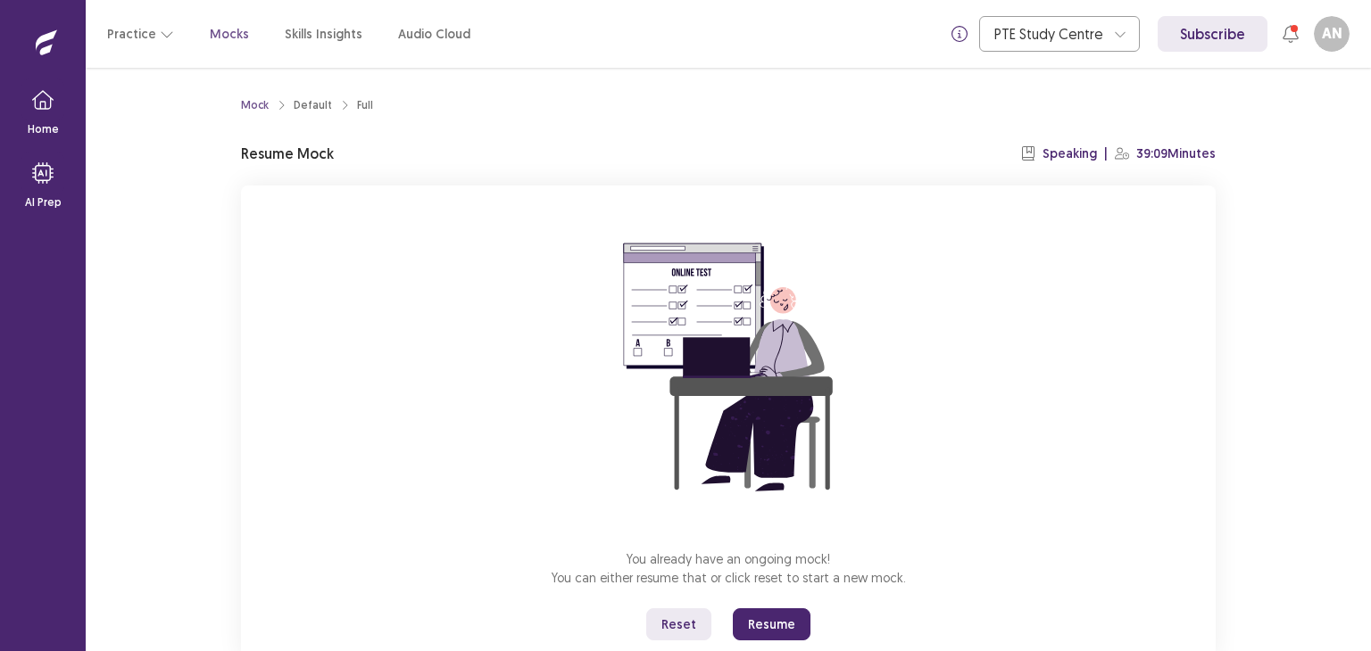
click at [793, 621] on button "Resume" at bounding box center [772, 625] width 78 height 32
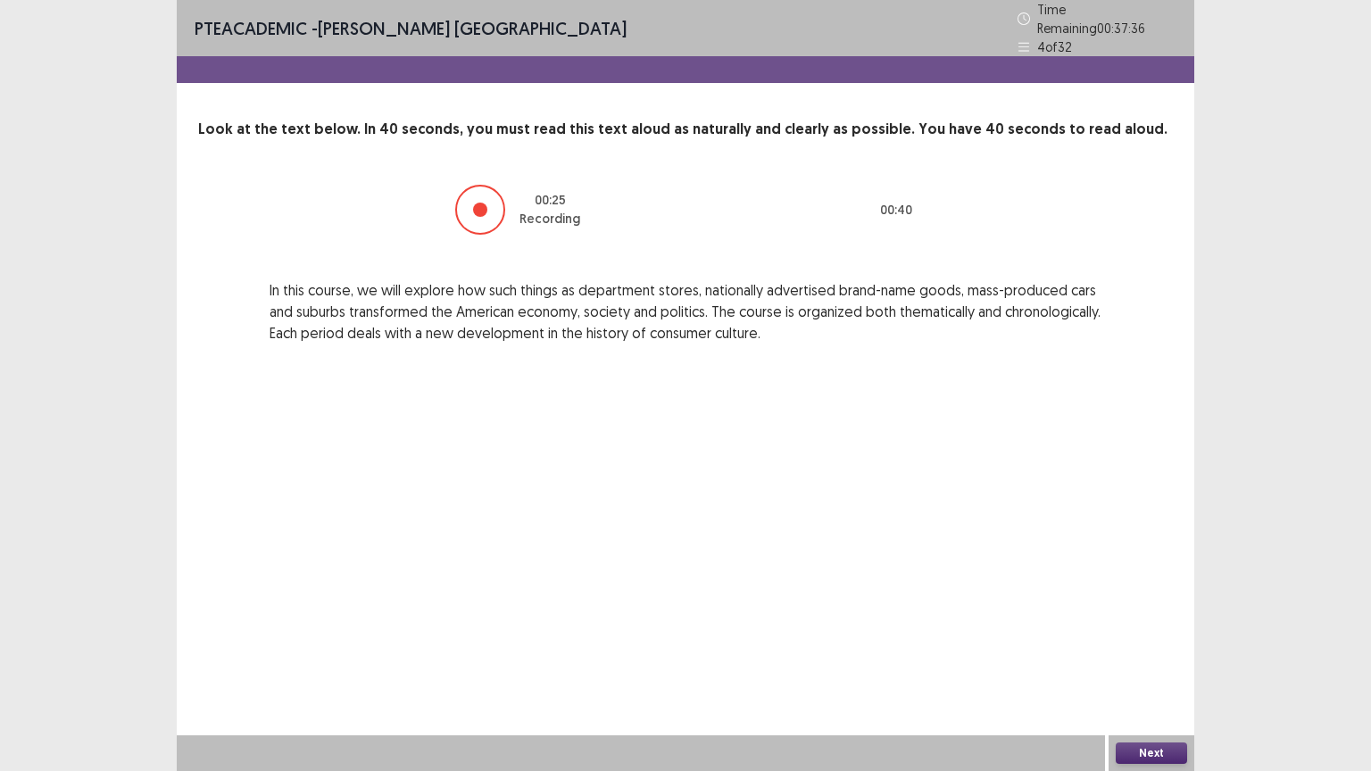
click at [1148, 651] on button "Next" at bounding box center [1151, 753] width 71 height 21
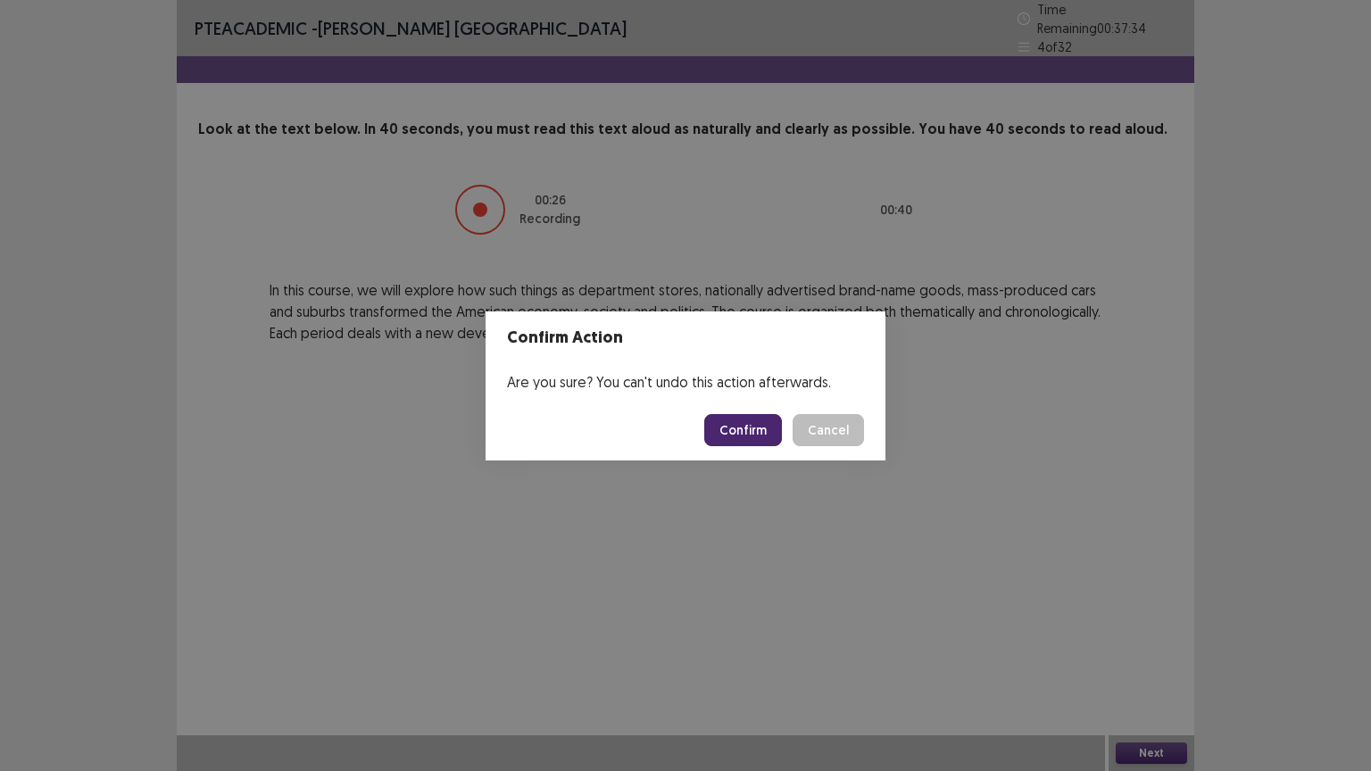
drag, startPoint x: 735, startPoint y: 446, endPoint x: 730, endPoint y: 418, distance: 29.1
click at [730, 418] on footer "Confirm Cancel" at bounding box center [686, 430] width 400 height 61
click at [730, 418] on button "Confirm" at bounding box center [743, 430] width 78 height 32
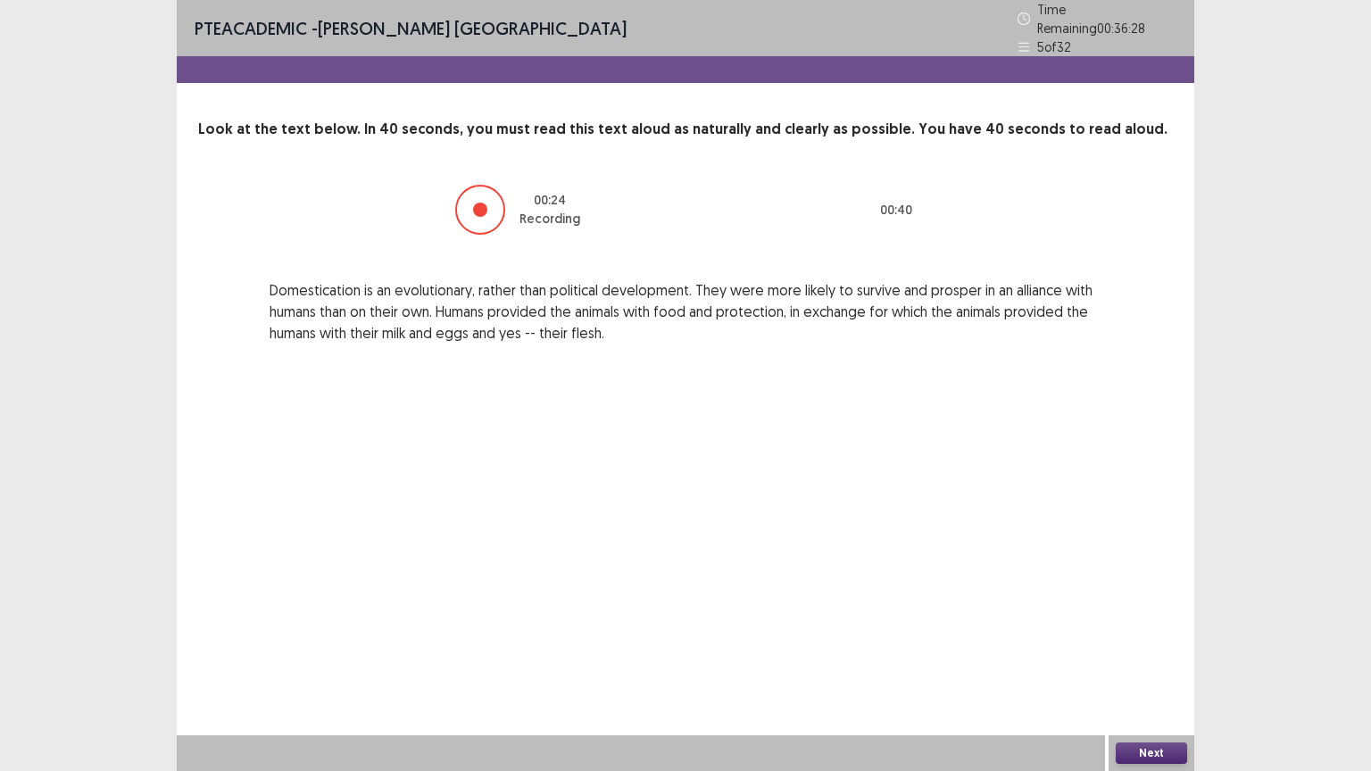
click at [1151, 651] on button "Next" at bounding box center [1151, 753] width 71 height 21
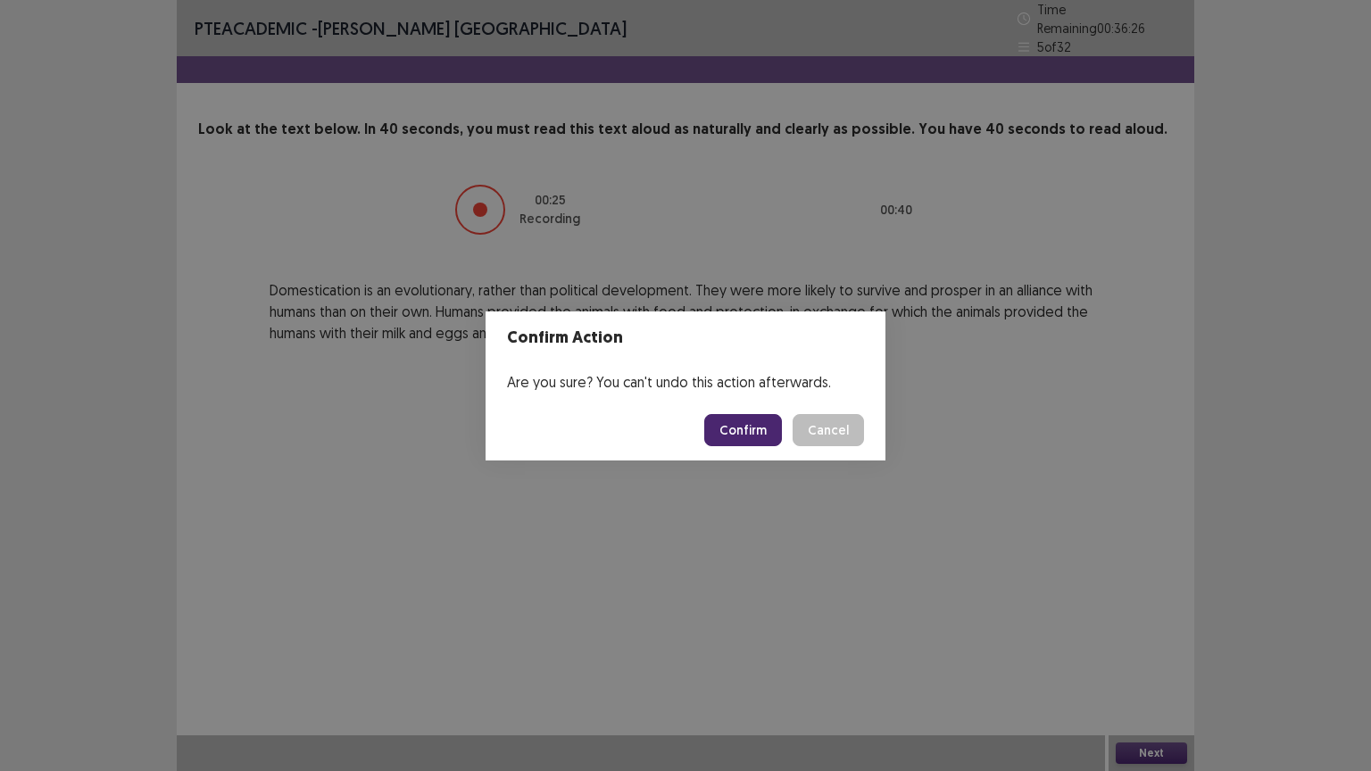
click at [740, 422] on button "Confirm" at bounding box center [743, 430] width 78 height 32
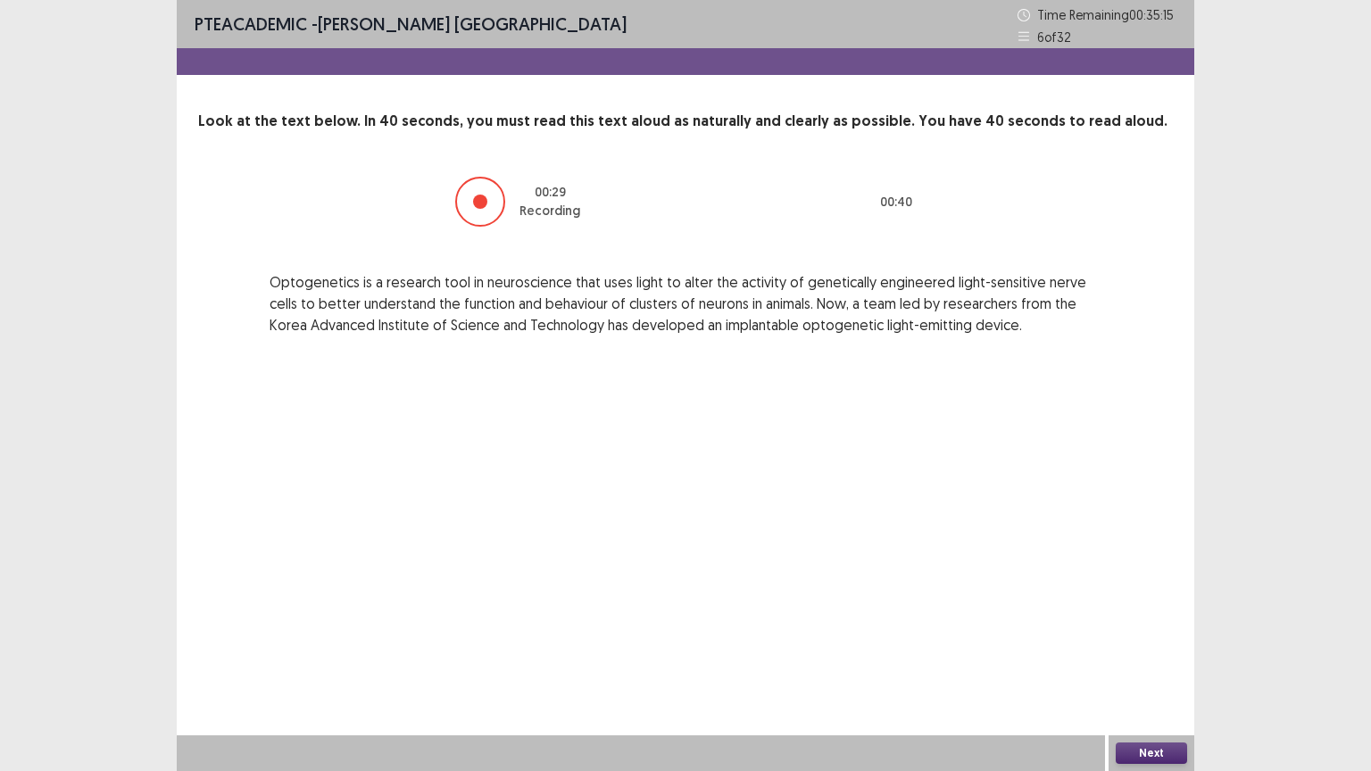
click at [1156, 651] on button "Next" at bounding box center [1151, 753] width 71 height 21
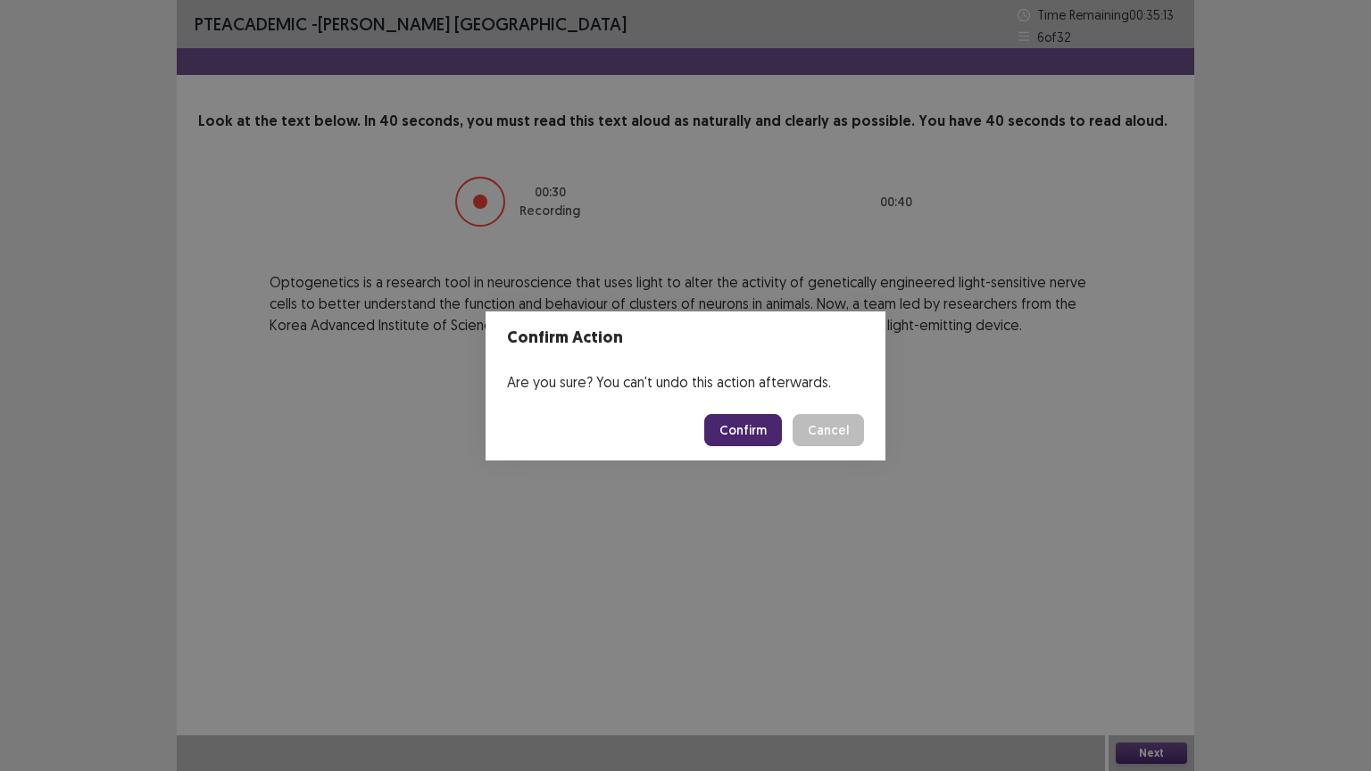
click at [745, 419] on button "Confirm" at bounding box center [743, 430] width 78 height 32
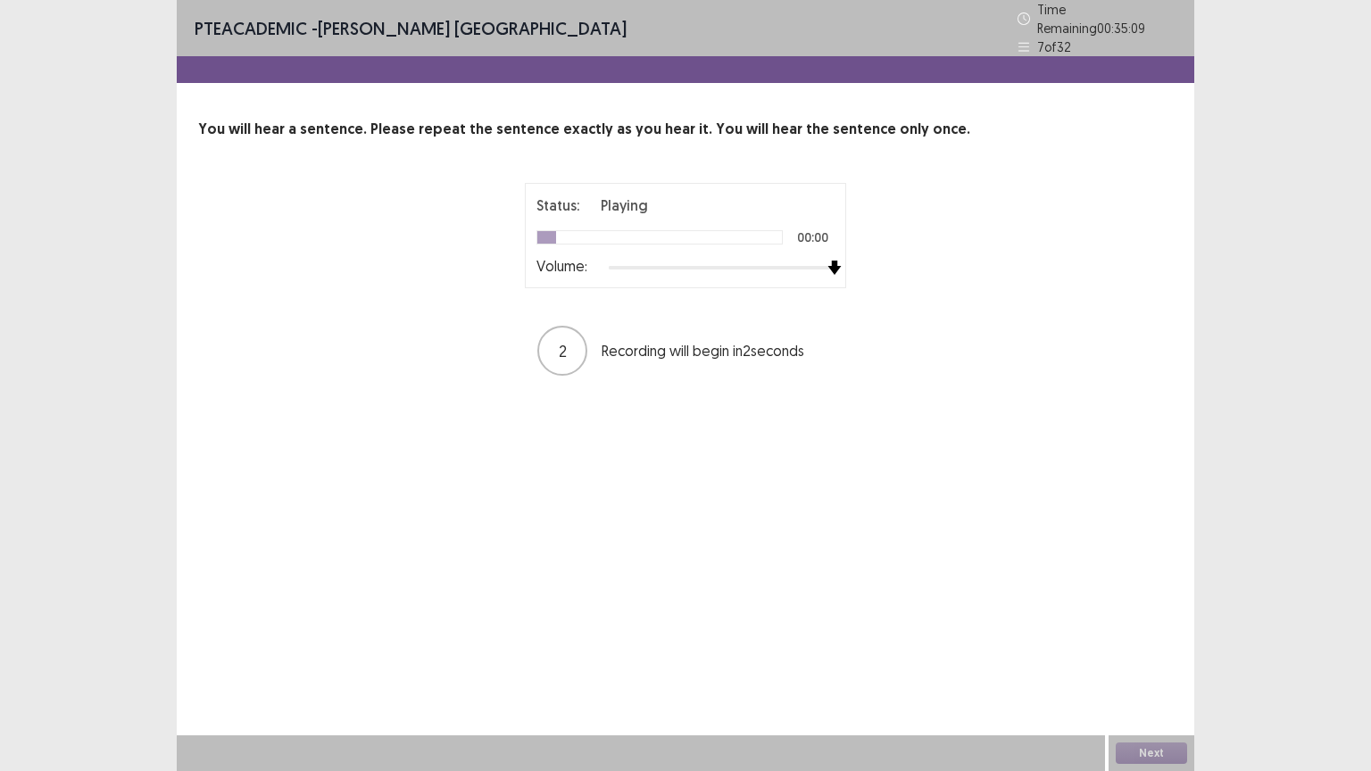
click at [831, 261] on div at bounding box center [722, 268] width 226 height 14
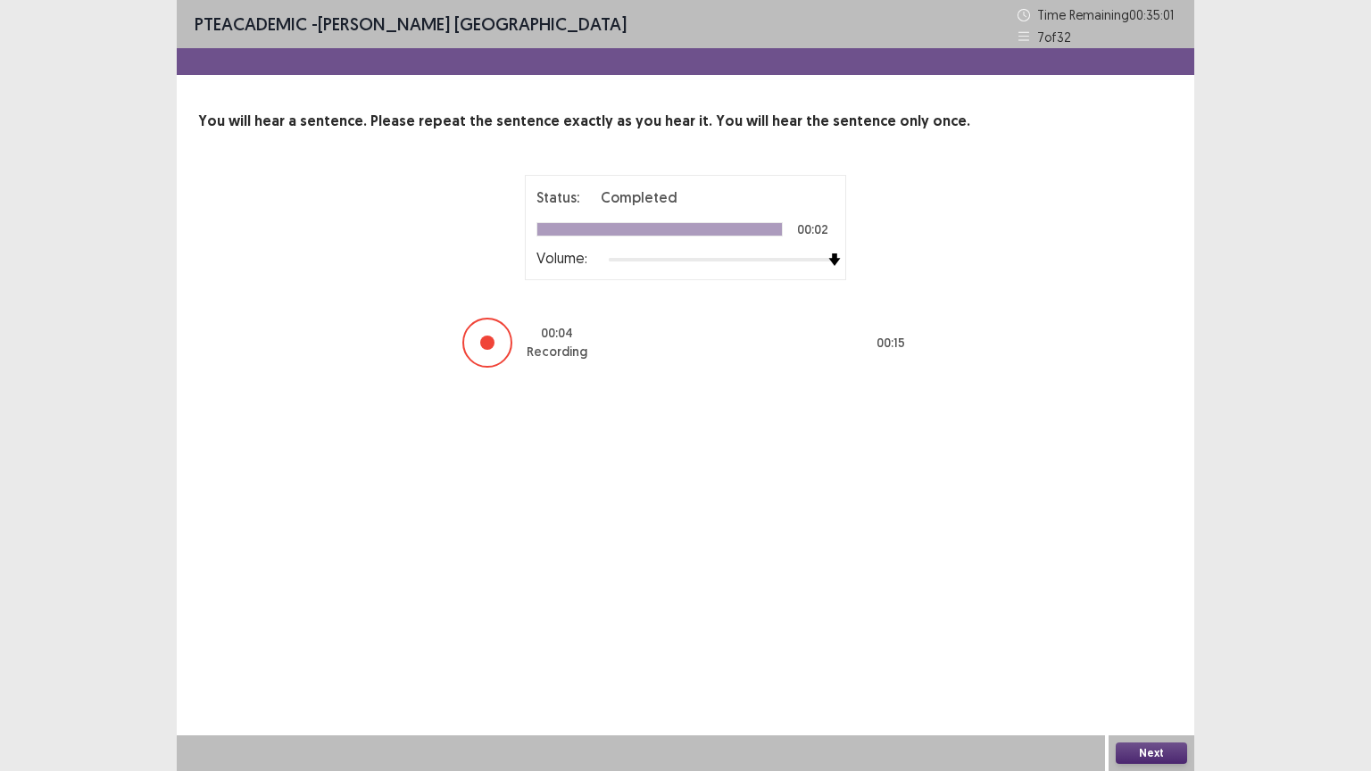
click at [1160, 651] on button "Next" at bounding box center [1151, 753] width 71 height 21
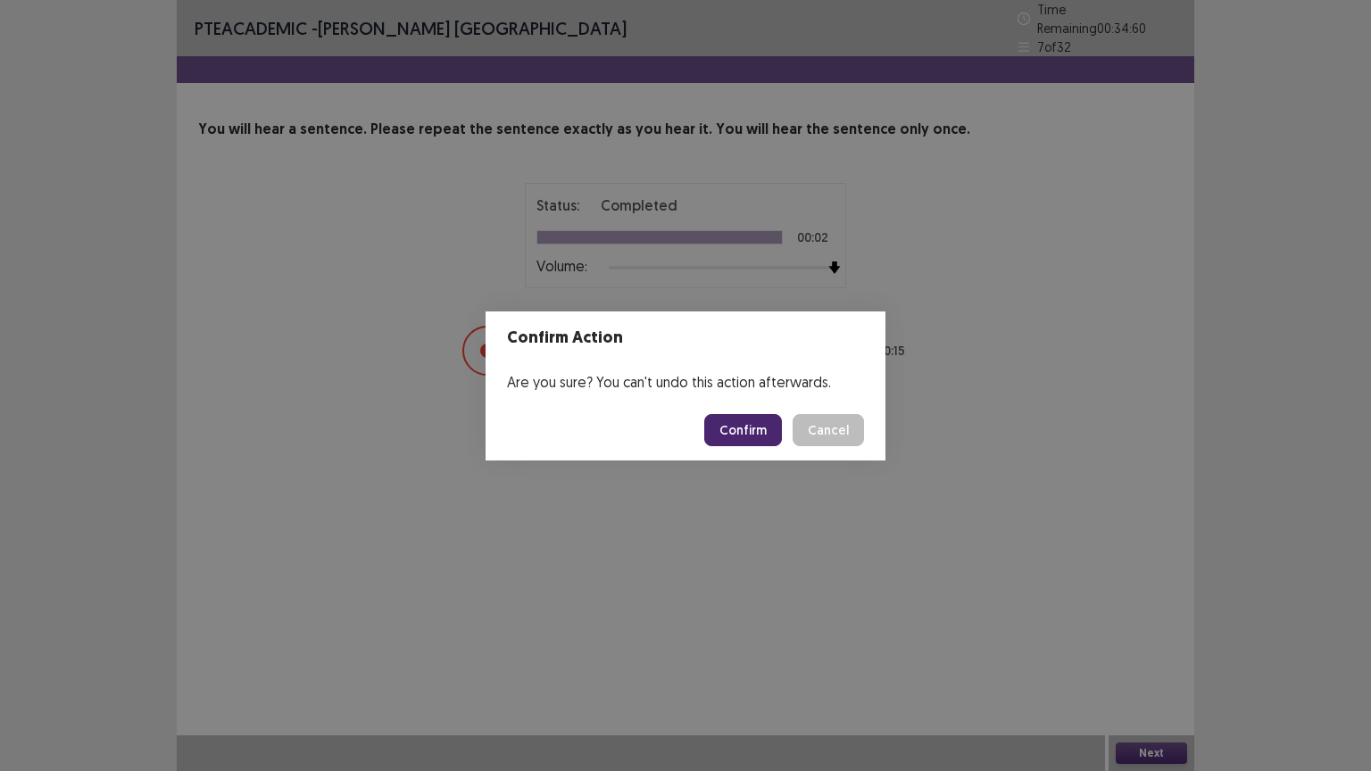
click at [762, 436] on button "Confirm" at bounding box center [743, 430] width 78 height 32
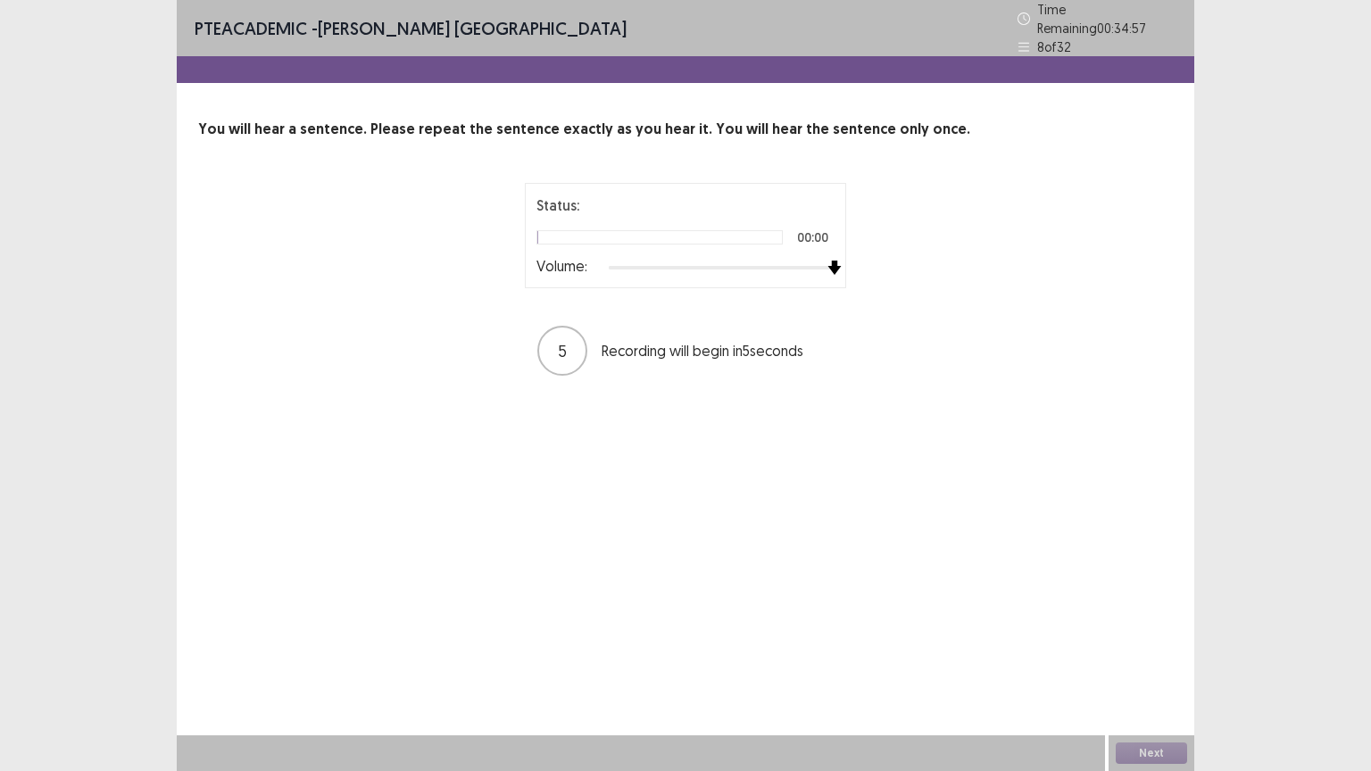
click at [828, 261] on div at bounding box center [722, 268] width 226 height 14
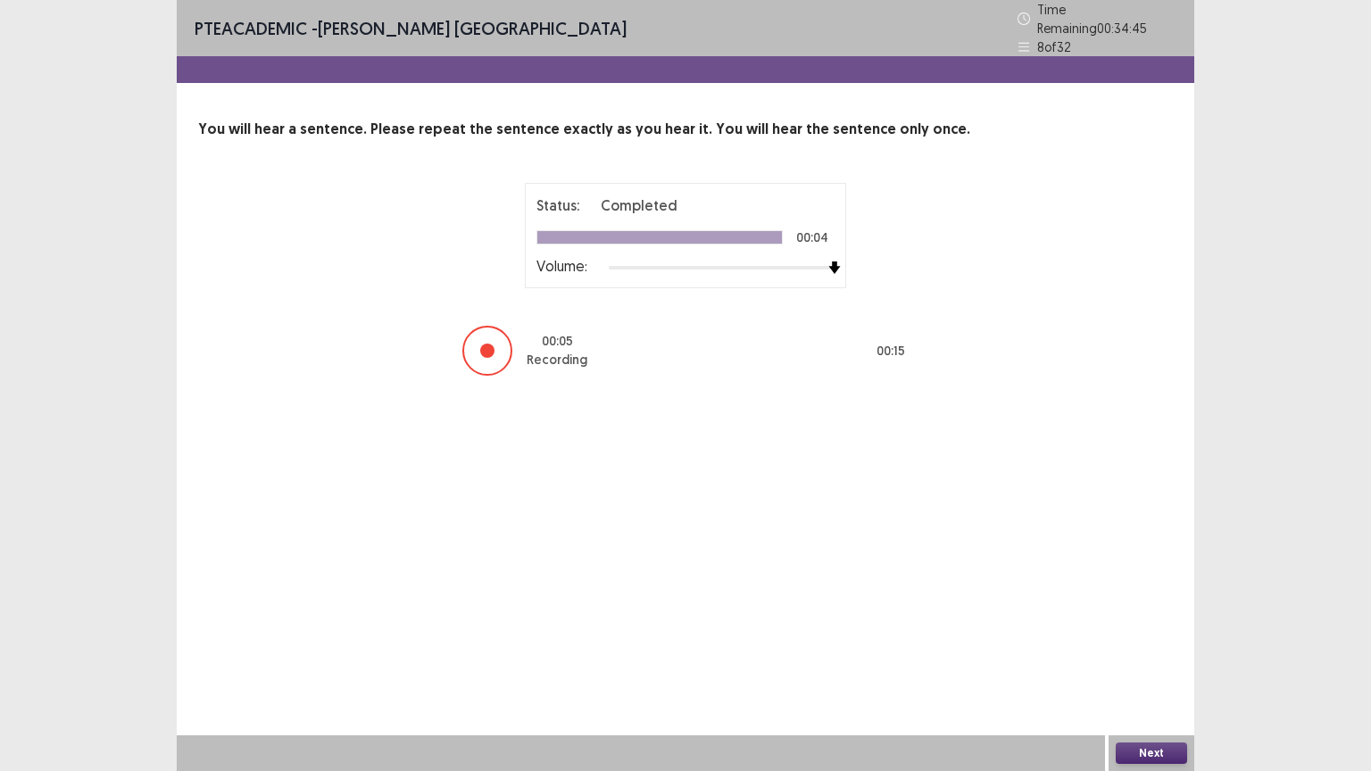
click at [1174, 651] on button "Next" at bounding box center [1151, 753] width 71 height 21
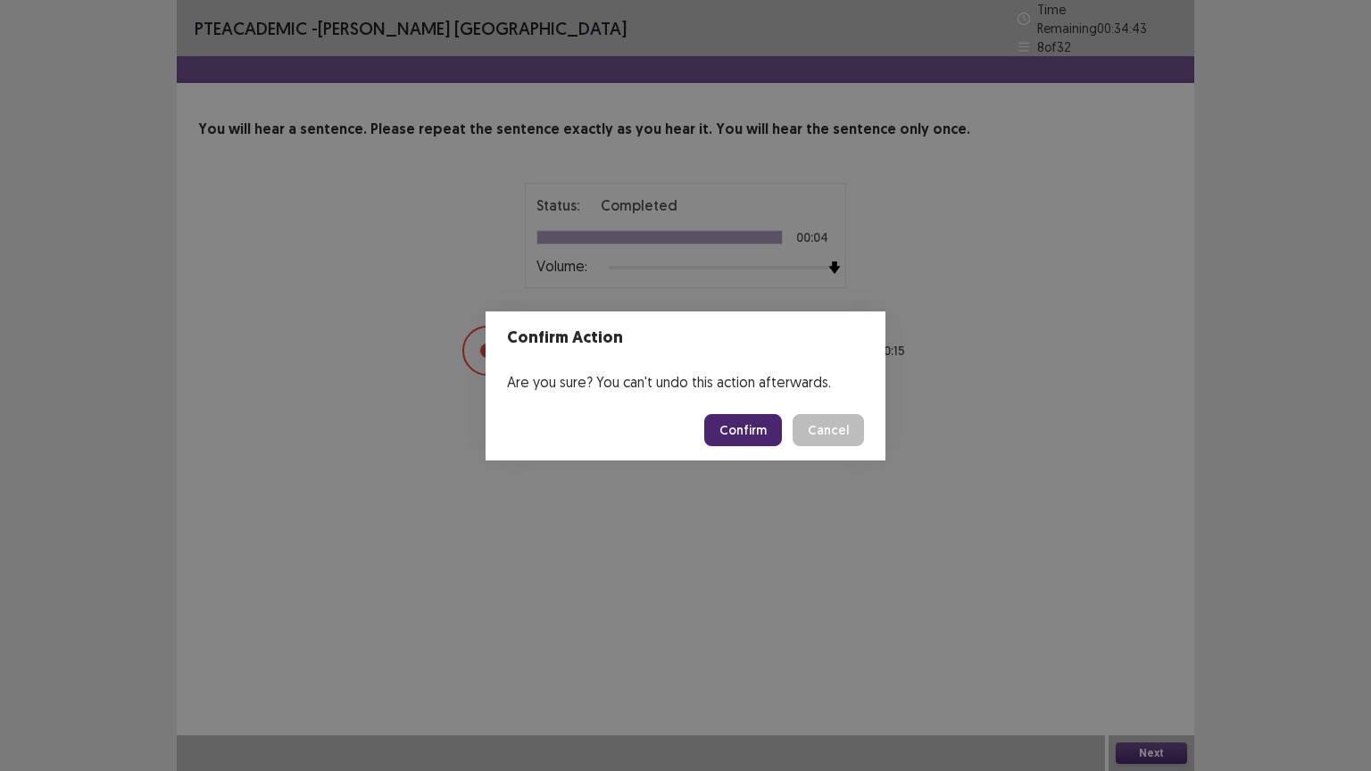
click at [756, 429] on button "Confirm" at bounding box center [743, 430] width 78 height 32
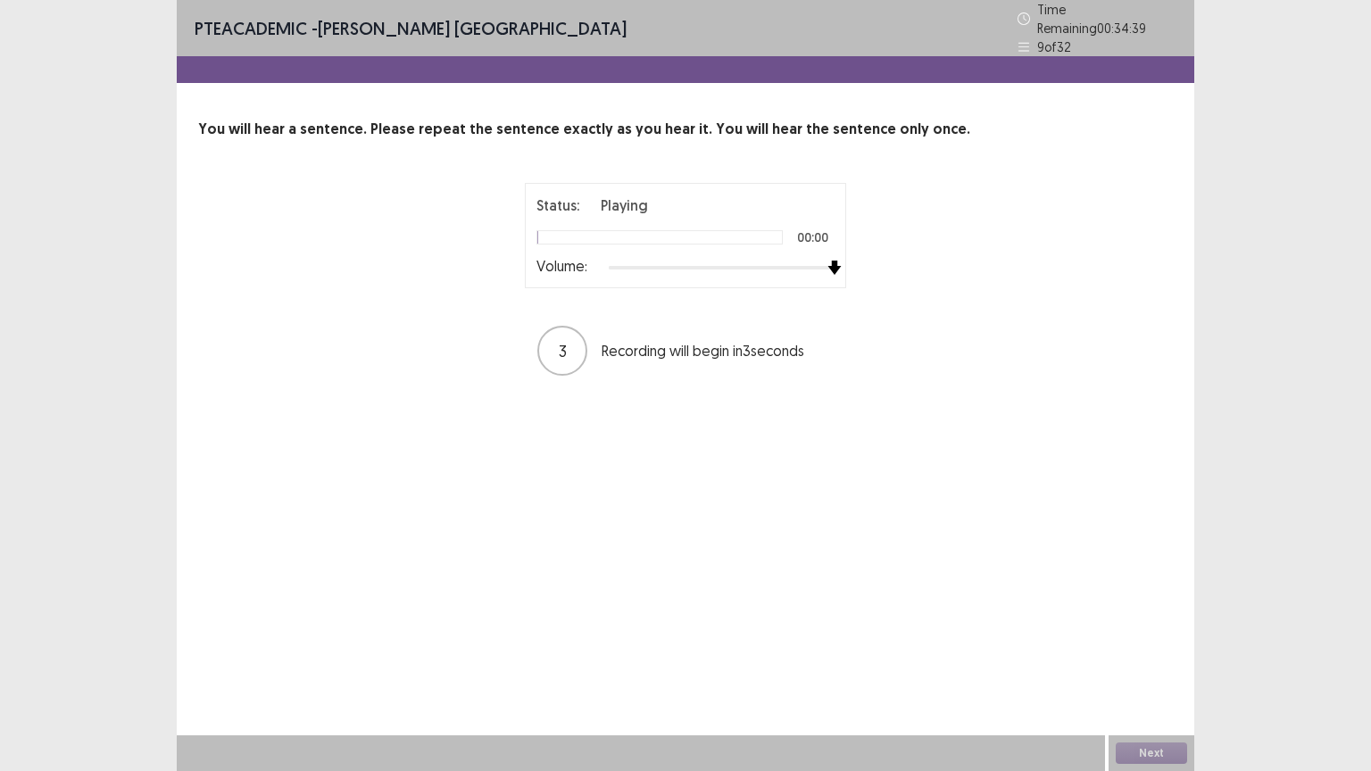
click at [828, 261] on div at bounding box center [722, 268] width 226 height 14
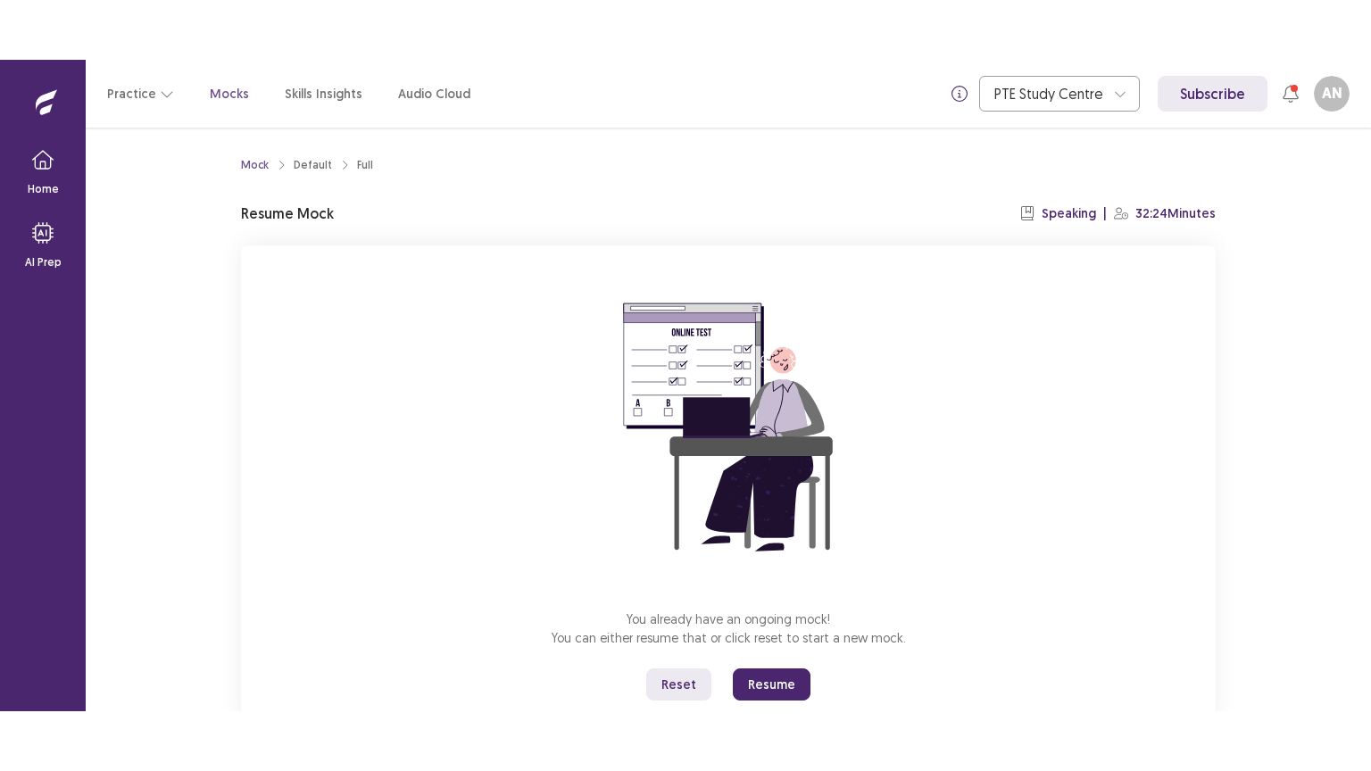
scroll to position [54, 0]
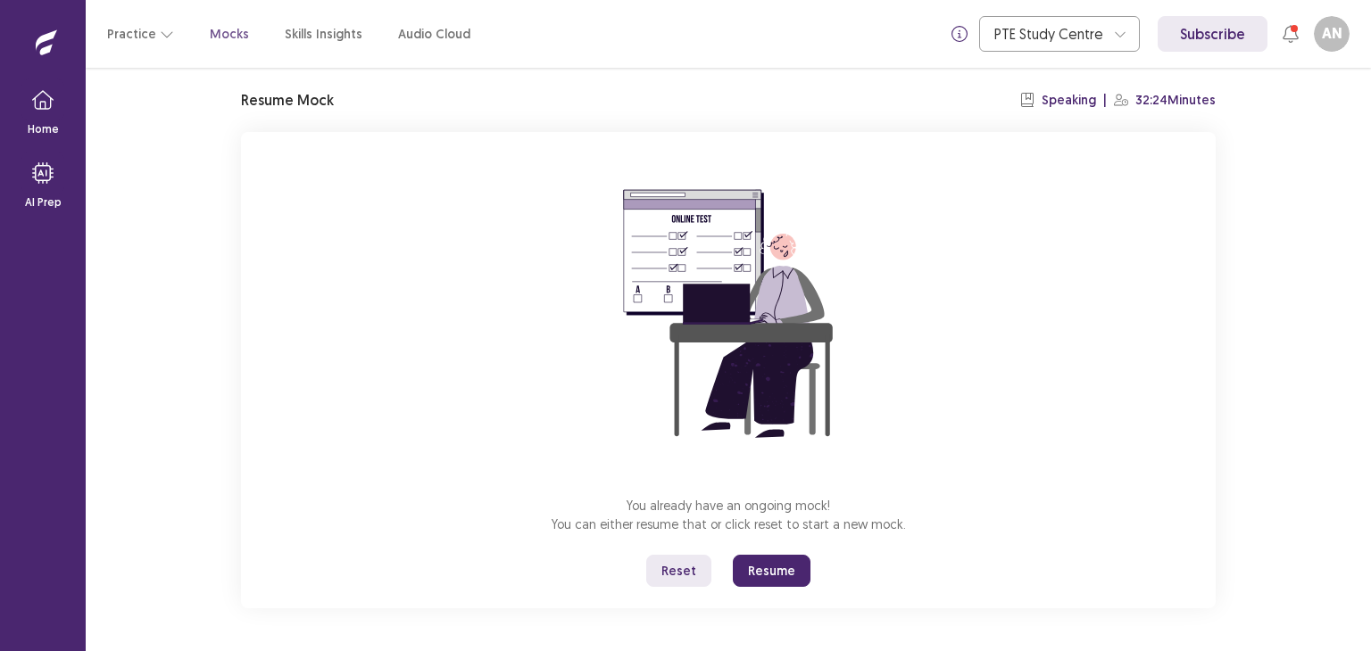
click at [768, 571] on button "Resume" at bounding box center [772, 571] width 78 height 32
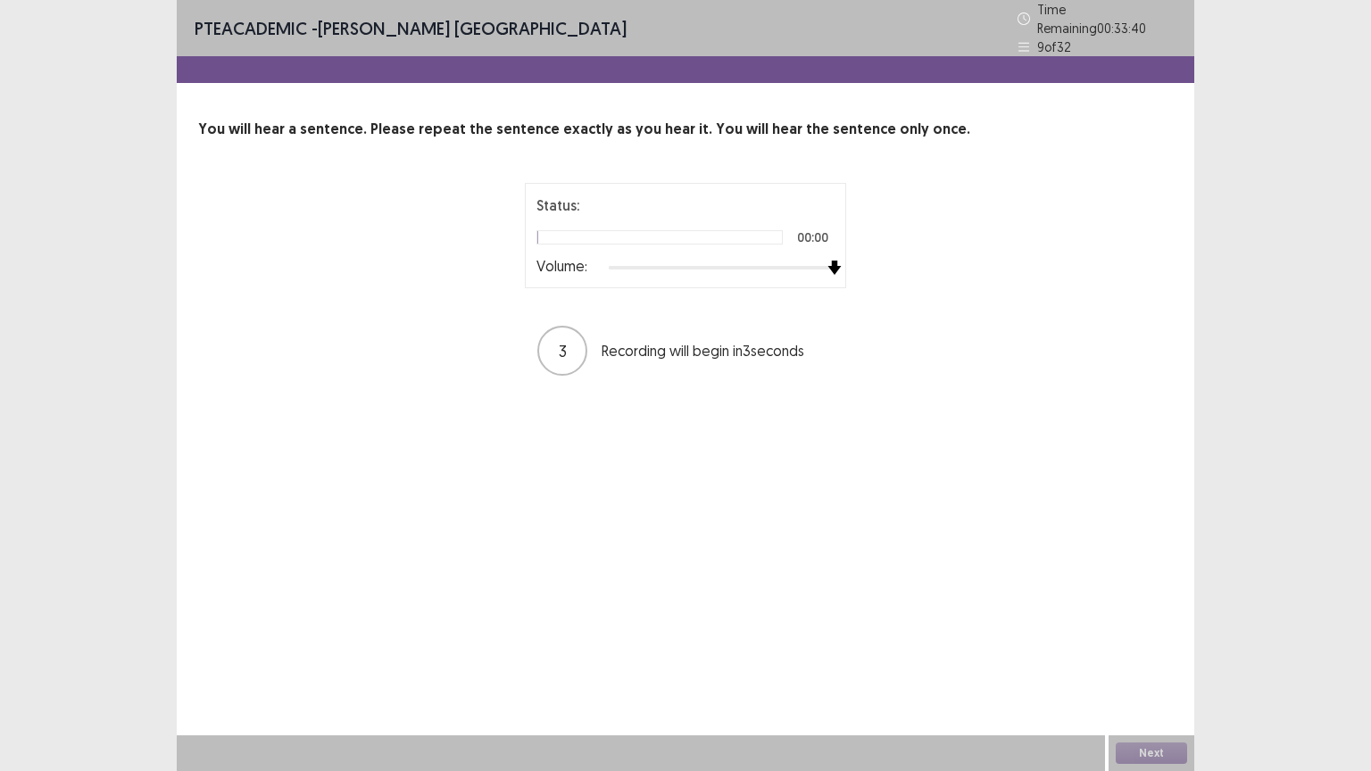
click at [827, 261] on div at bounding box center [722, 268] width 226 height 14
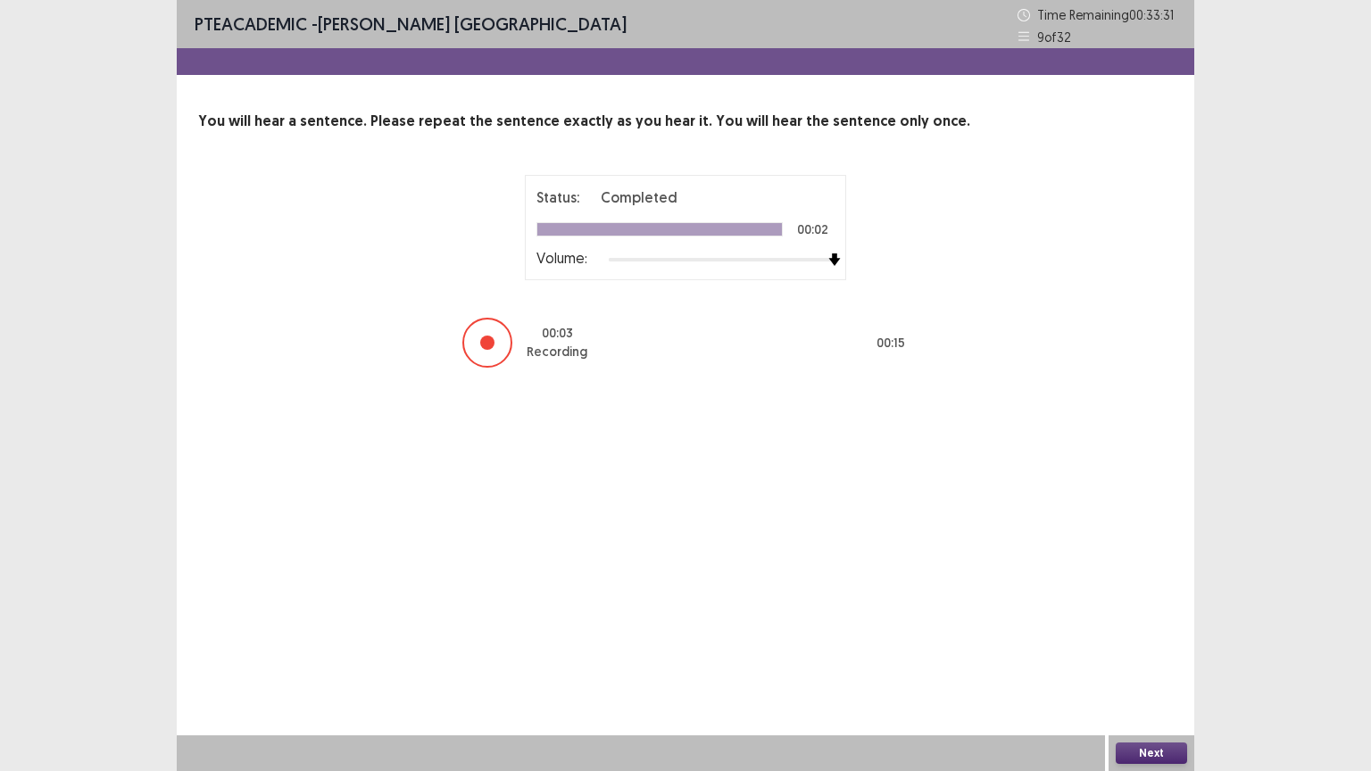
click at [1152, 651] on button "Next" at bounding box center [1151, 753] width 71 height 21
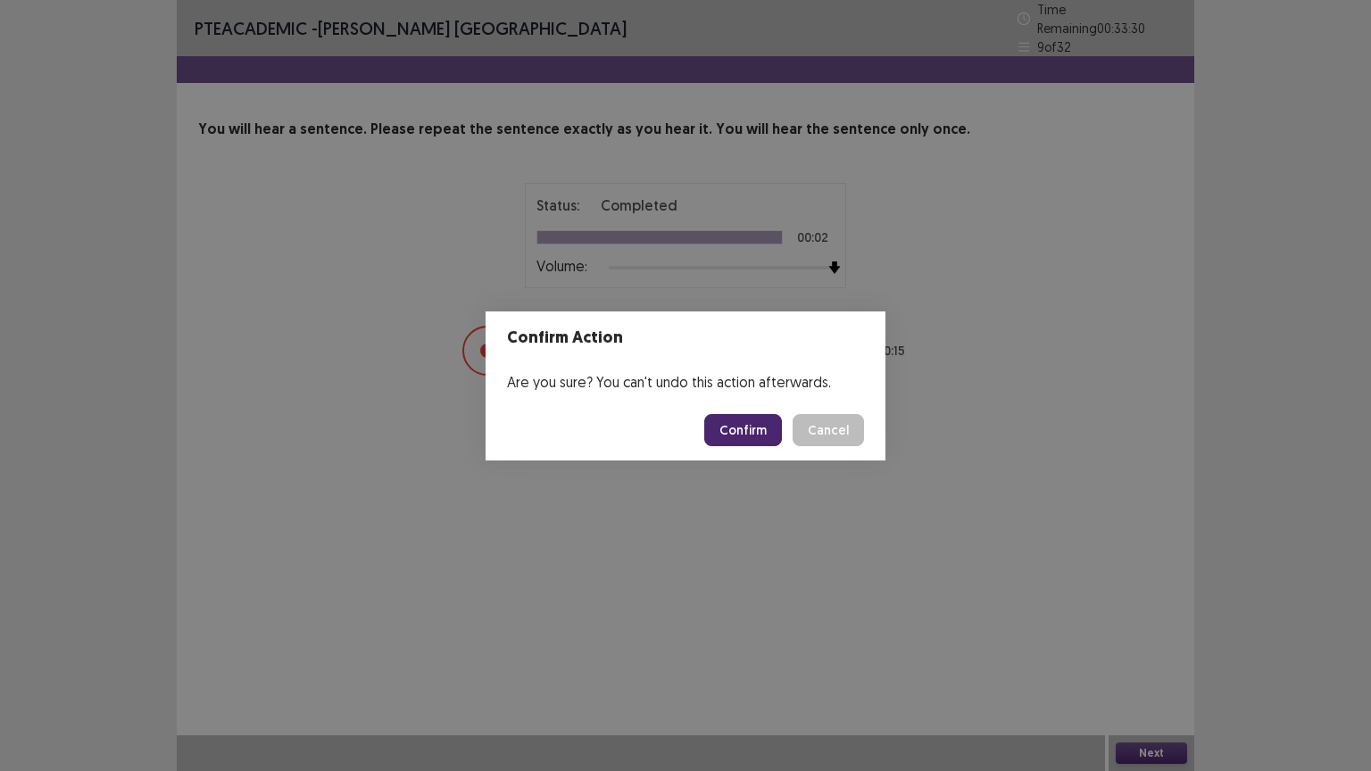
click at [756, 432] on button "Confirm" at bounding box center [743, 430] width 78 height 32
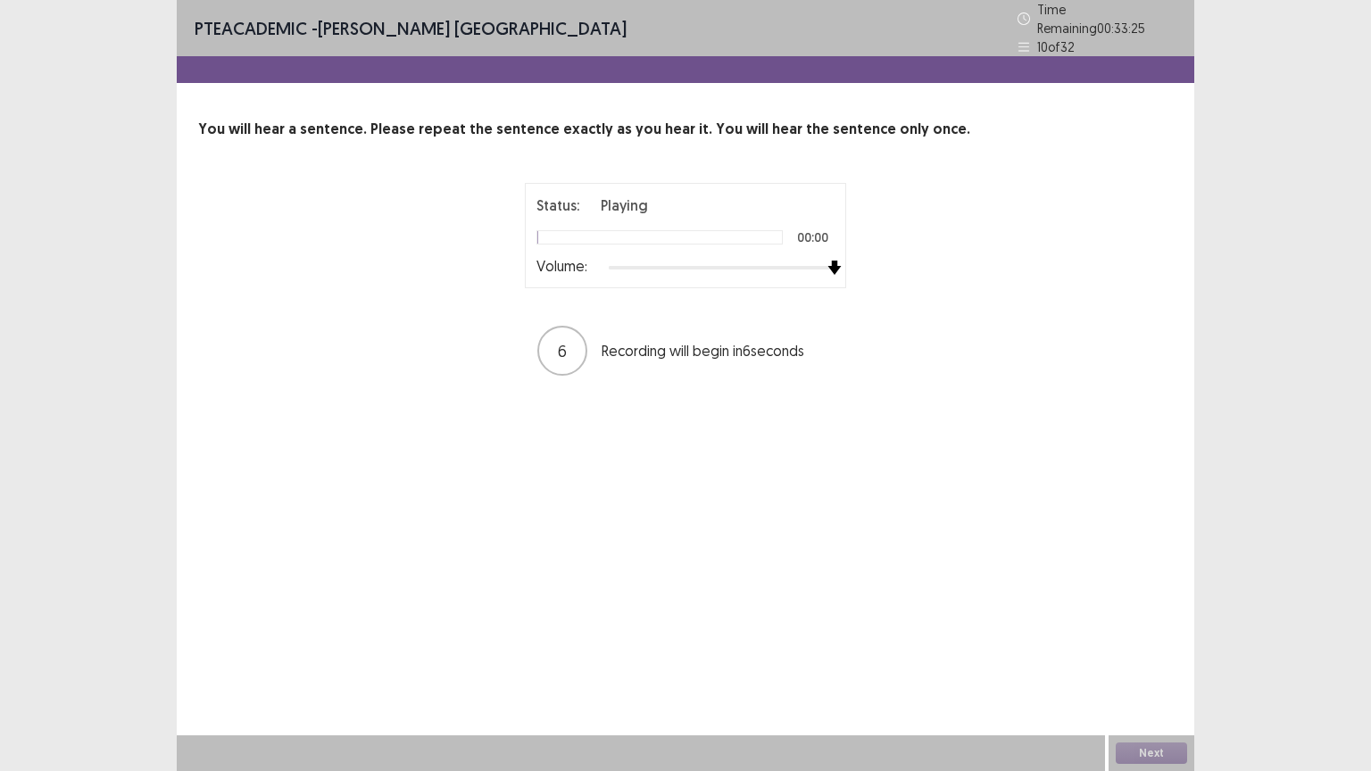
click at [832, 262] on div at bounding box center [722, 268] width 226 height 14
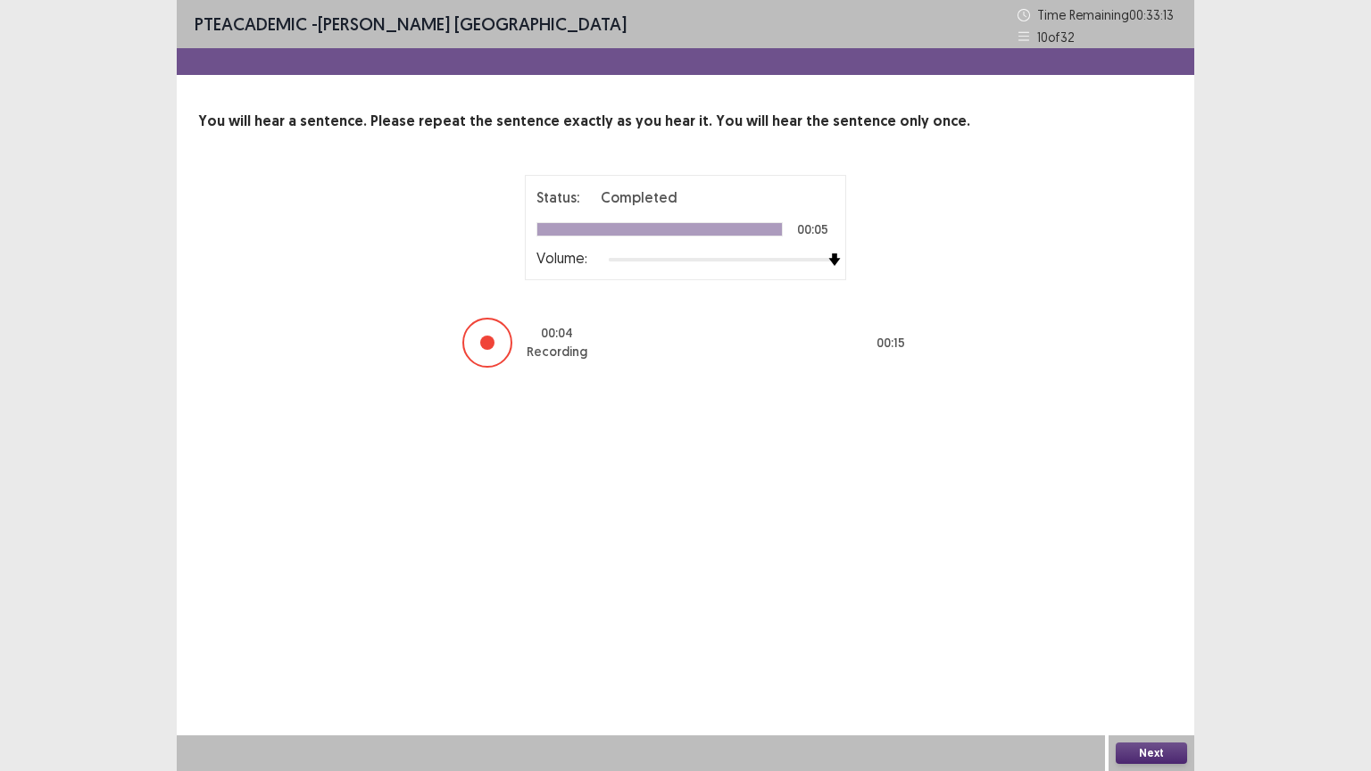
click at [1166, 651] on button "Next" at bounding box center [1151, 753] width 71 height 21
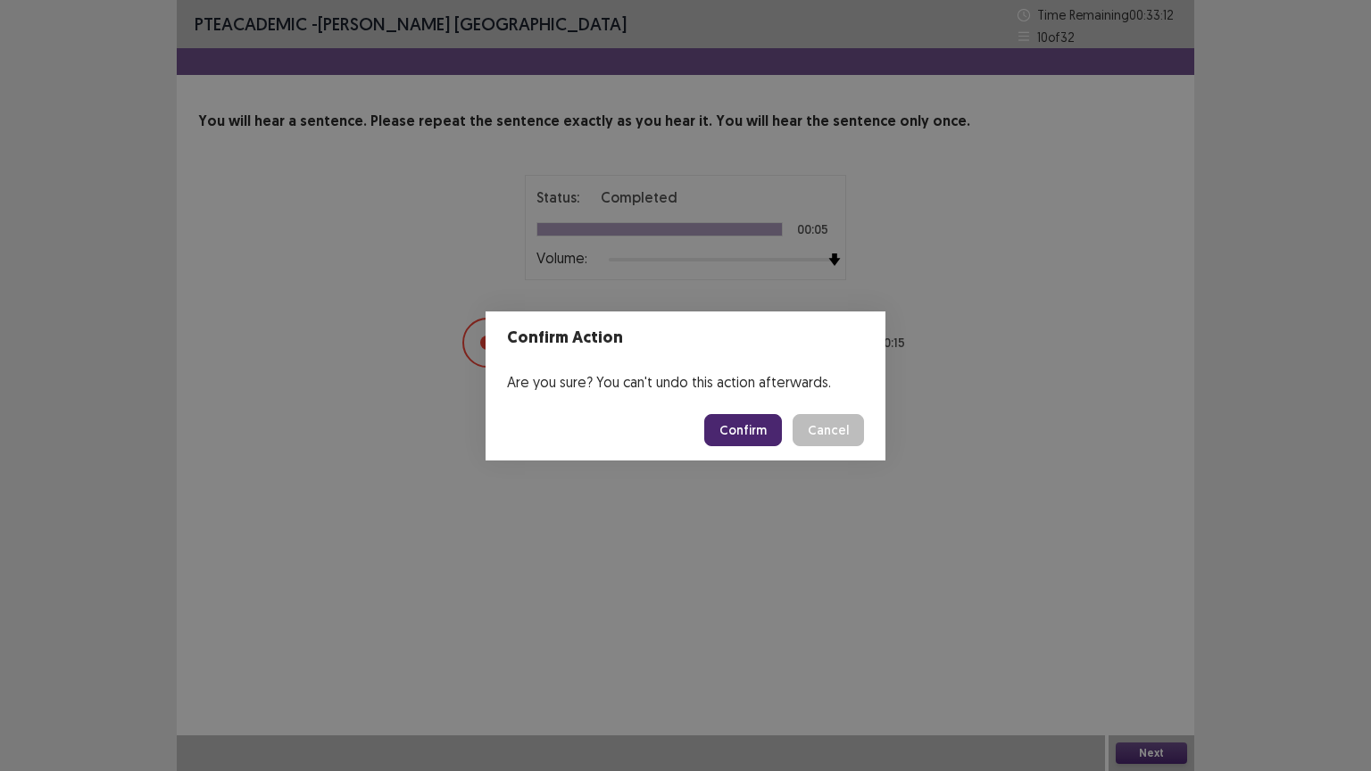
click at [746, 429] on button "Confirm" at bounding box center [743, 430] width 78 height 32
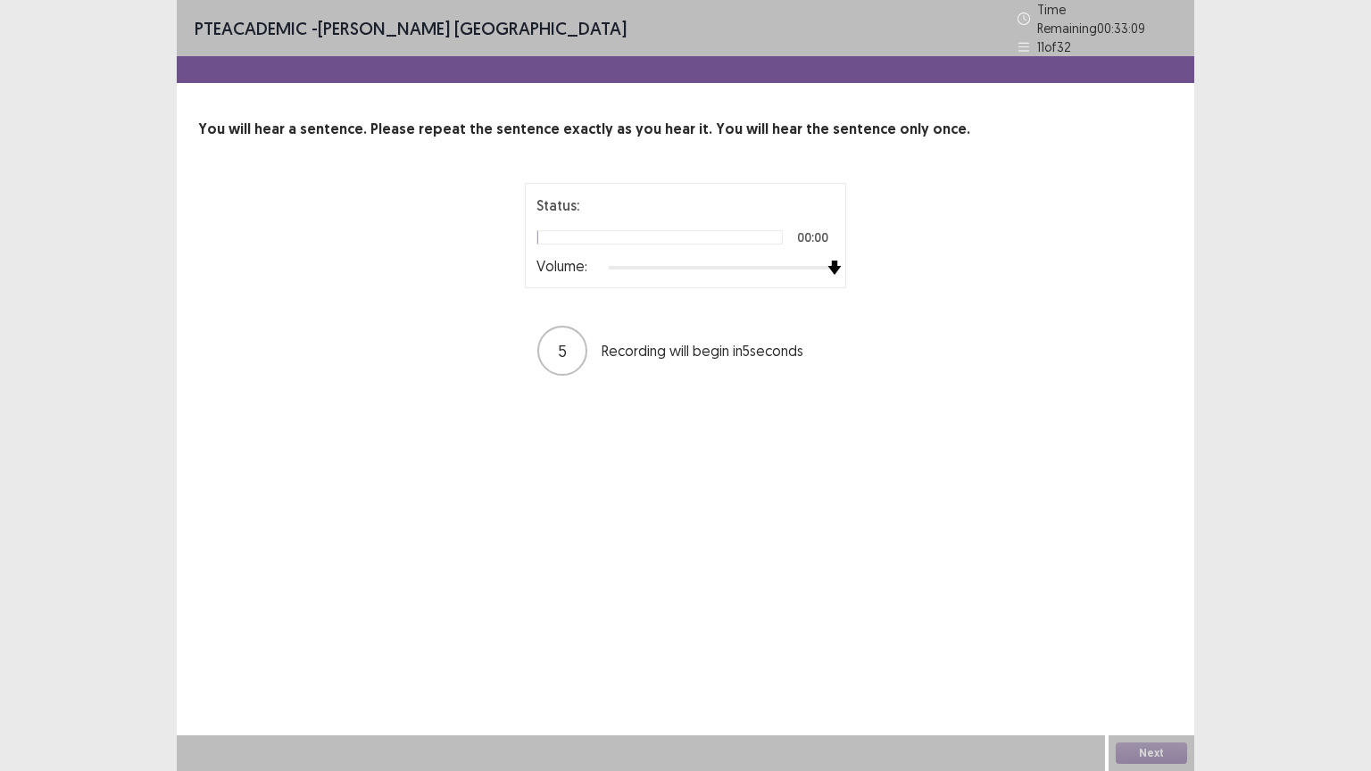
click at [829, 261] on div at bounding box center [722, 268] width 226 height 14
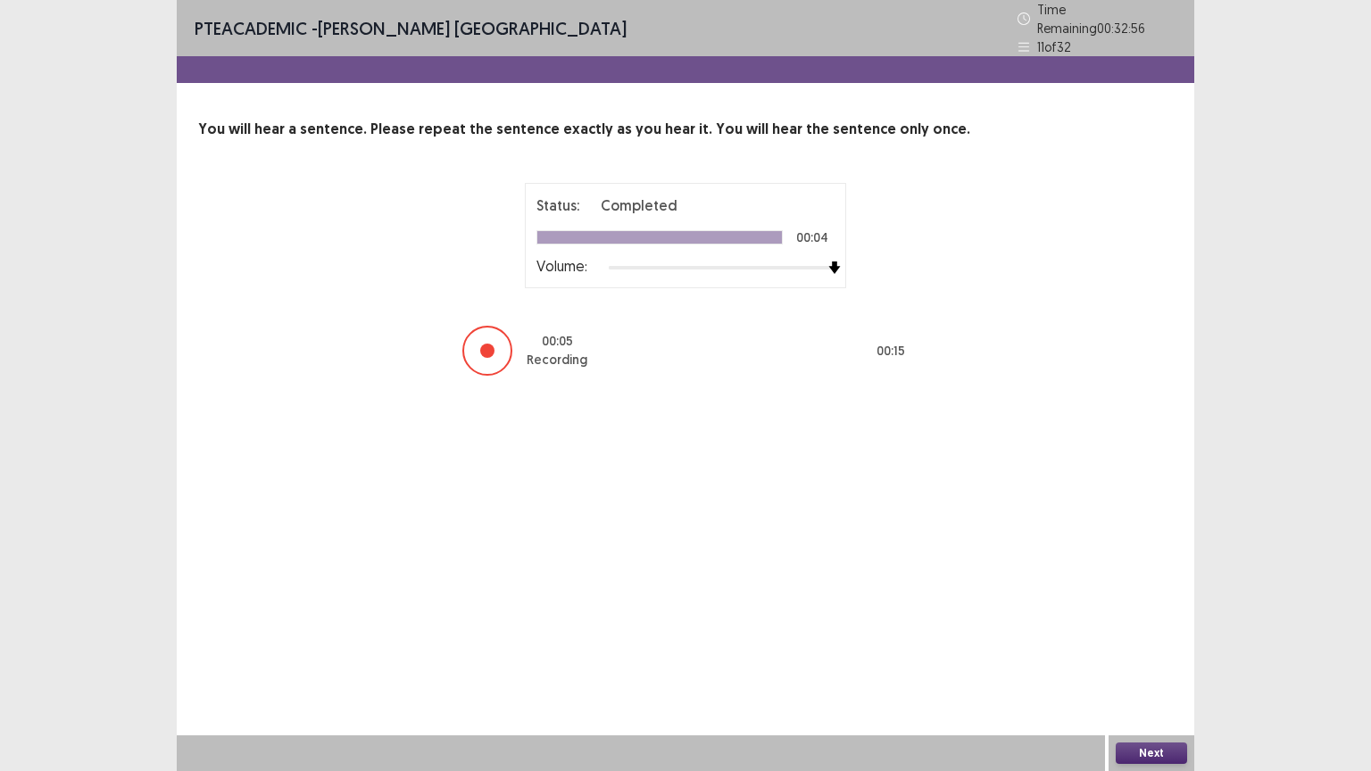
click at [1159, 651] on button "Next" at bounding box center [1151, 753] width 71 height 21
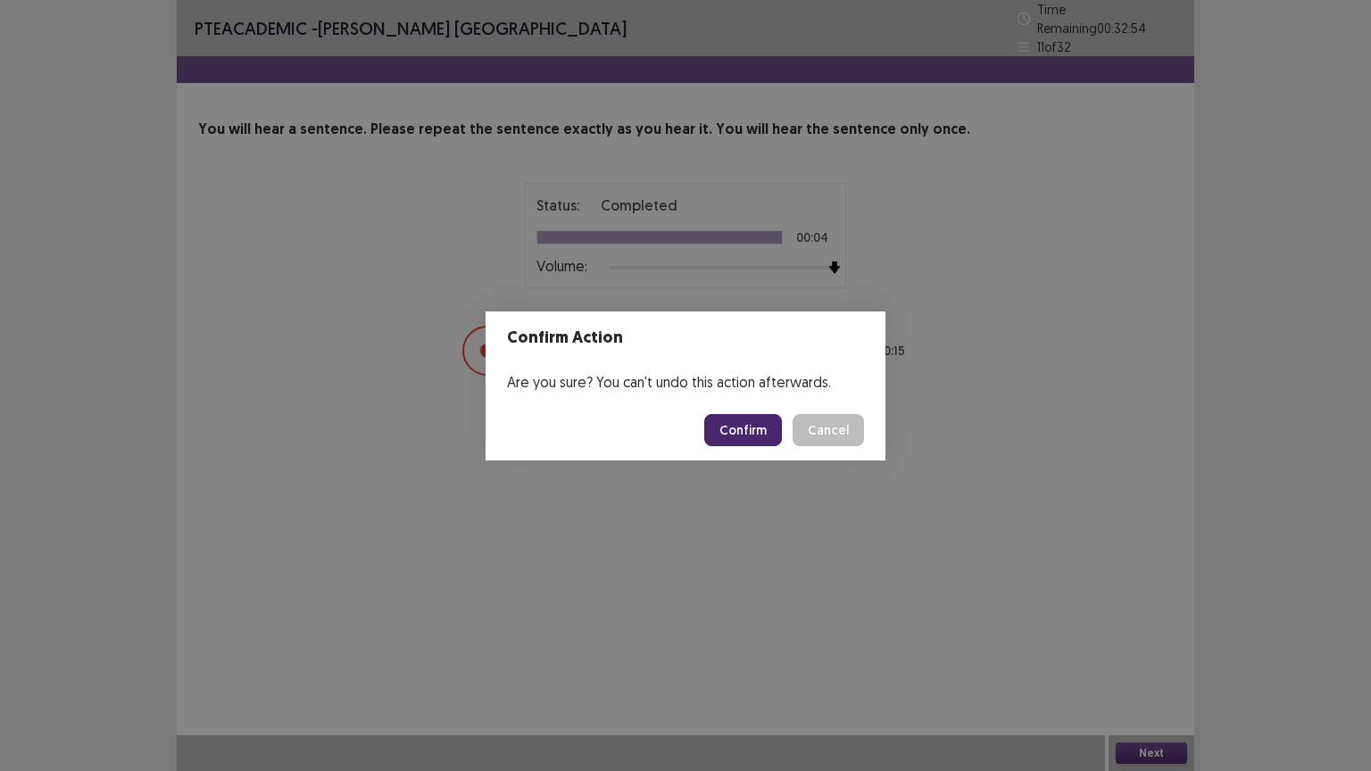
drag, startPoint x: 763, startPoint y: 411, endPoint x: 763, endPoint y: 425, distance: 14.3
click at [763, 425] on footer "Confirm Cancel" at bounding box center [686, 430] width 400 height 61
click at [763, 425] on button "Confirm" at bounding box center [743, 430] width 78 height 32
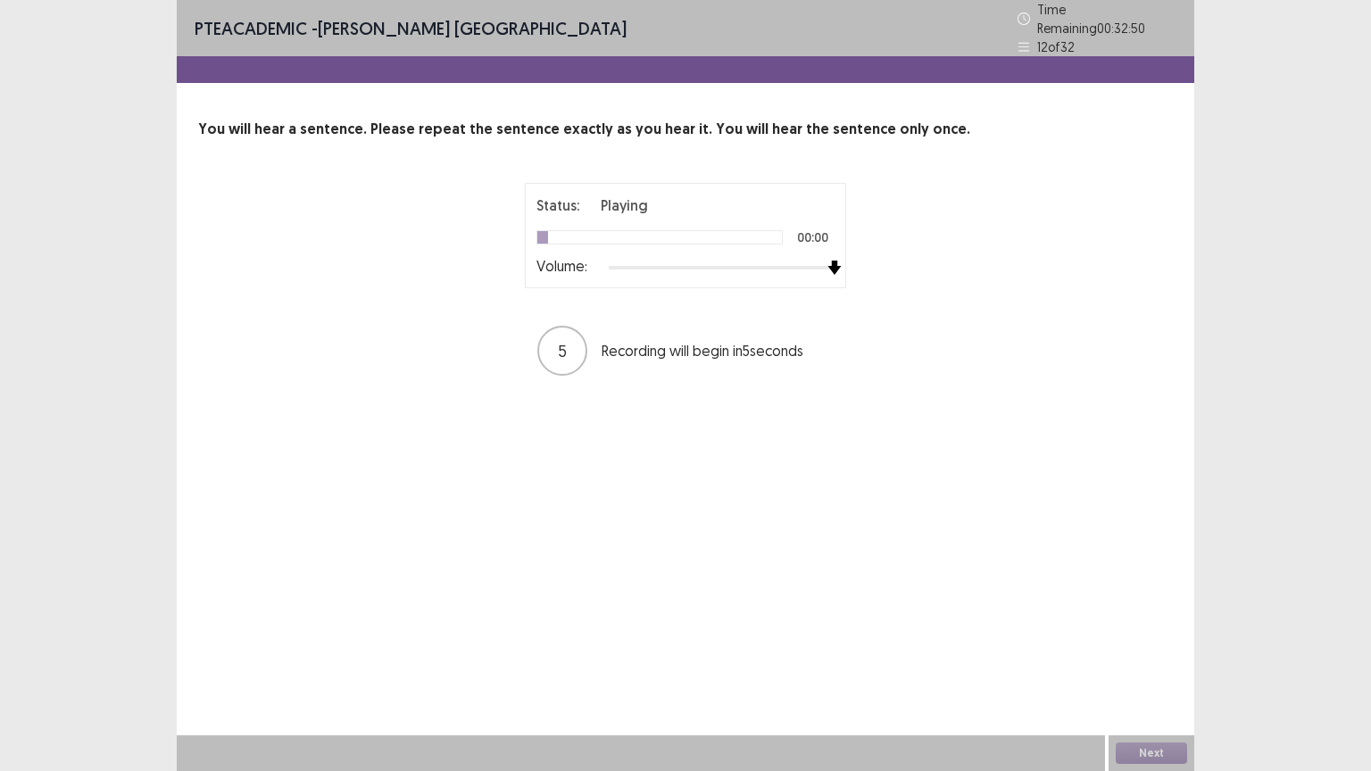
click at [833, 261] on div at bounding box center [722, 268] width 226 height 14
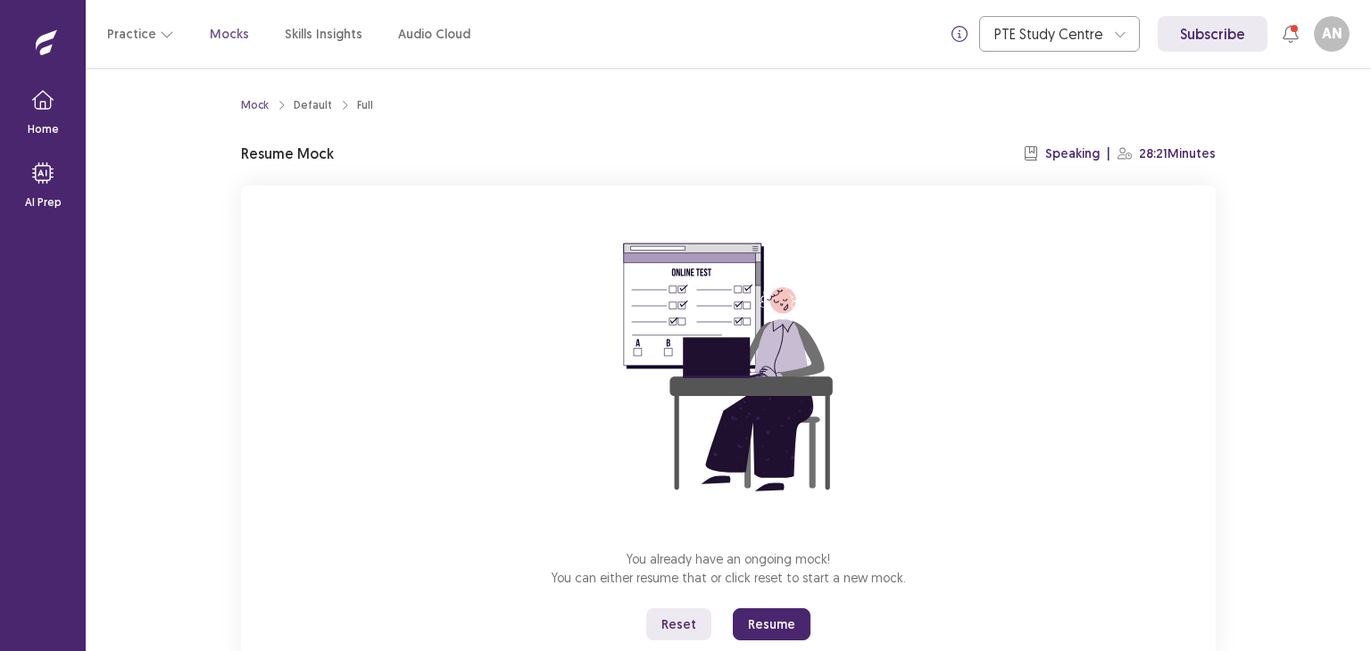
click at [782, 627] on button "Resume" at bounding box center [772, 625] width 78 height 32
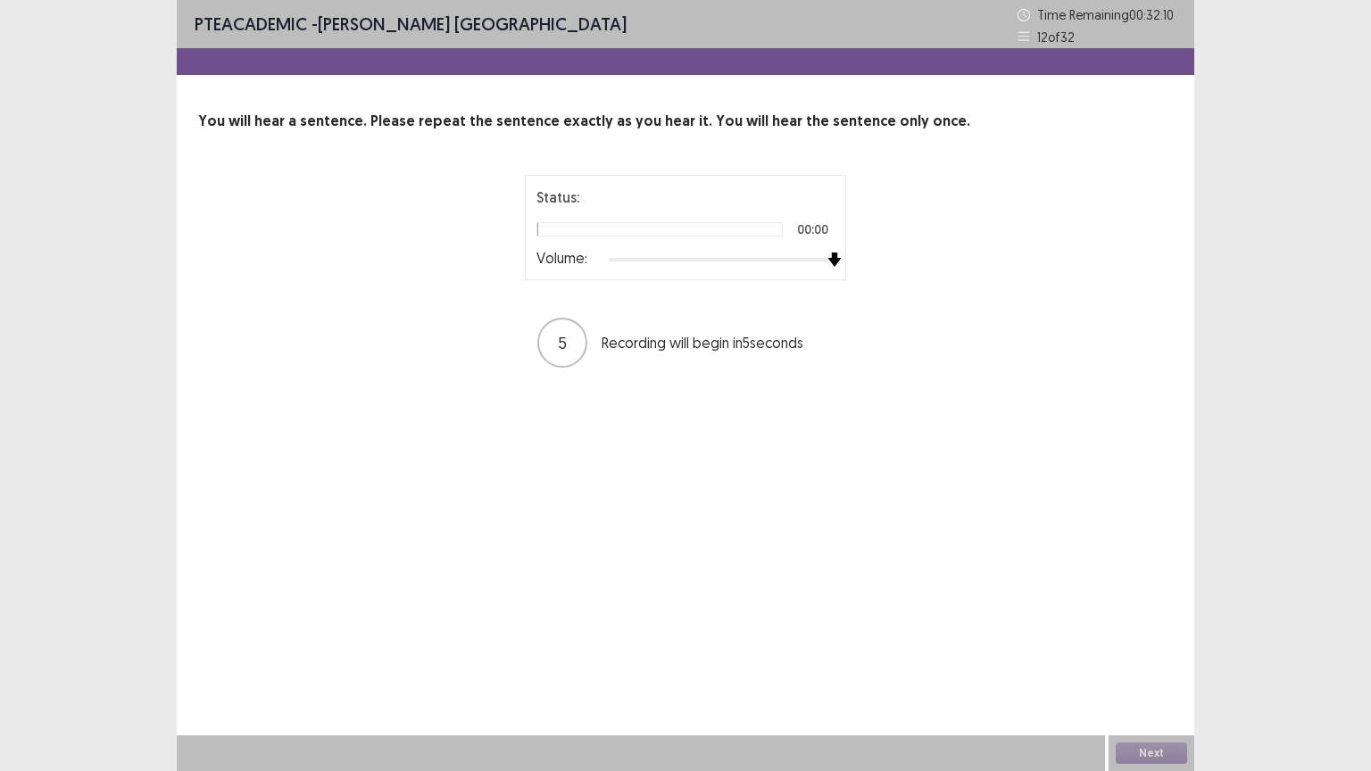
click at [829, 258] on div at bounding box center [722, 260] width 226 height 14
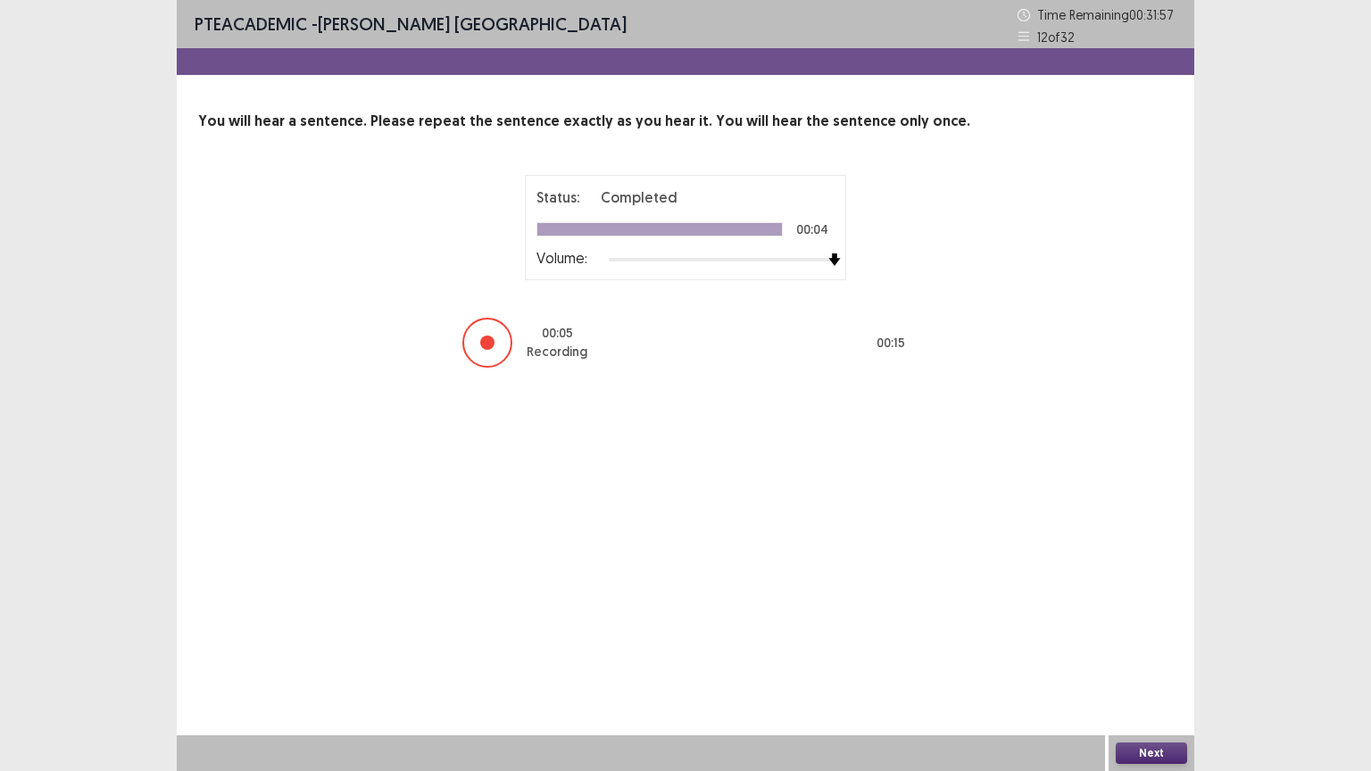
drag, startPoint x: 1146, startPoint y: 736, endPoint x: 1146, endPoint y: 750, distance: 13.4
click at [1146, 651] on div "Next" at bounding box center [1151, 753] width 86 height 36
click at [1146, 651] on button "Next" at bounding box center [1151, 753] width 71 height 21
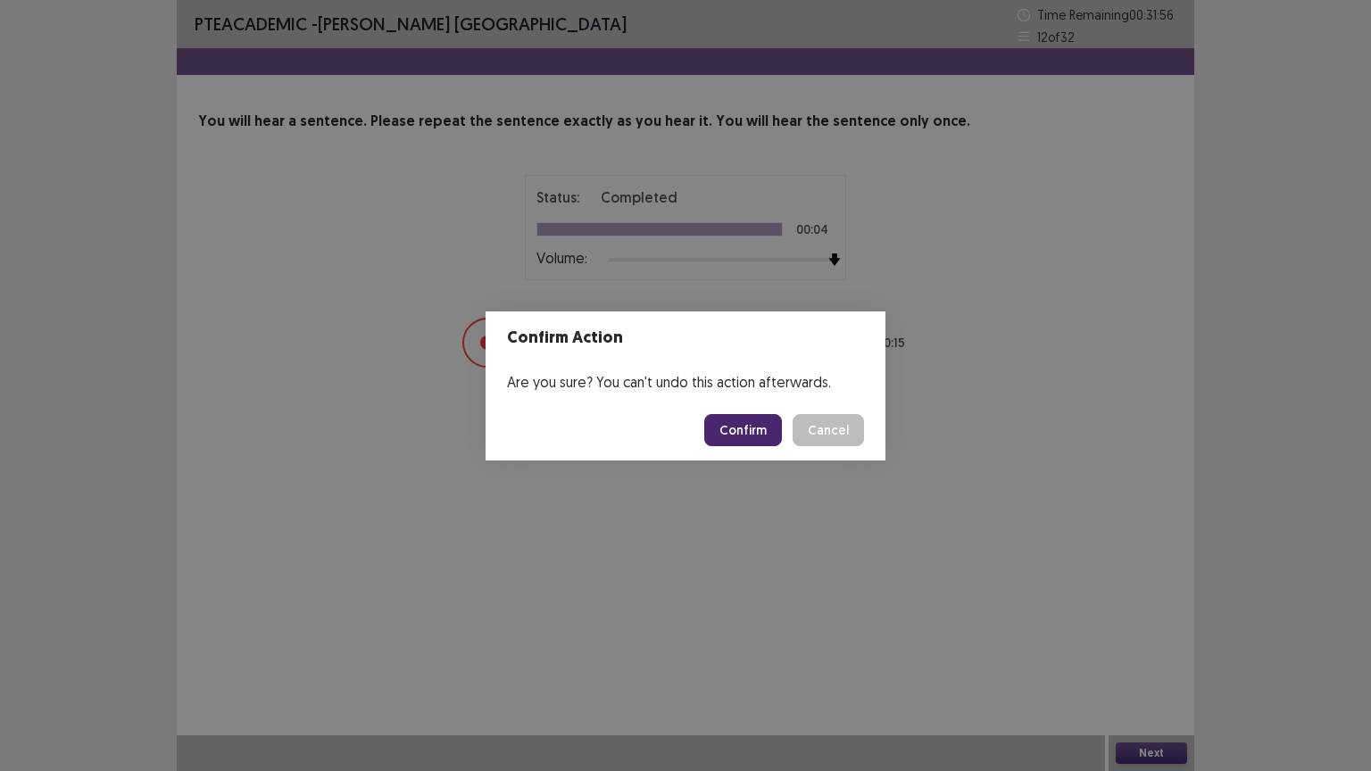
click at [749, 420] on button "Confirm" at bounding box center [743, 430] width 78 height 32
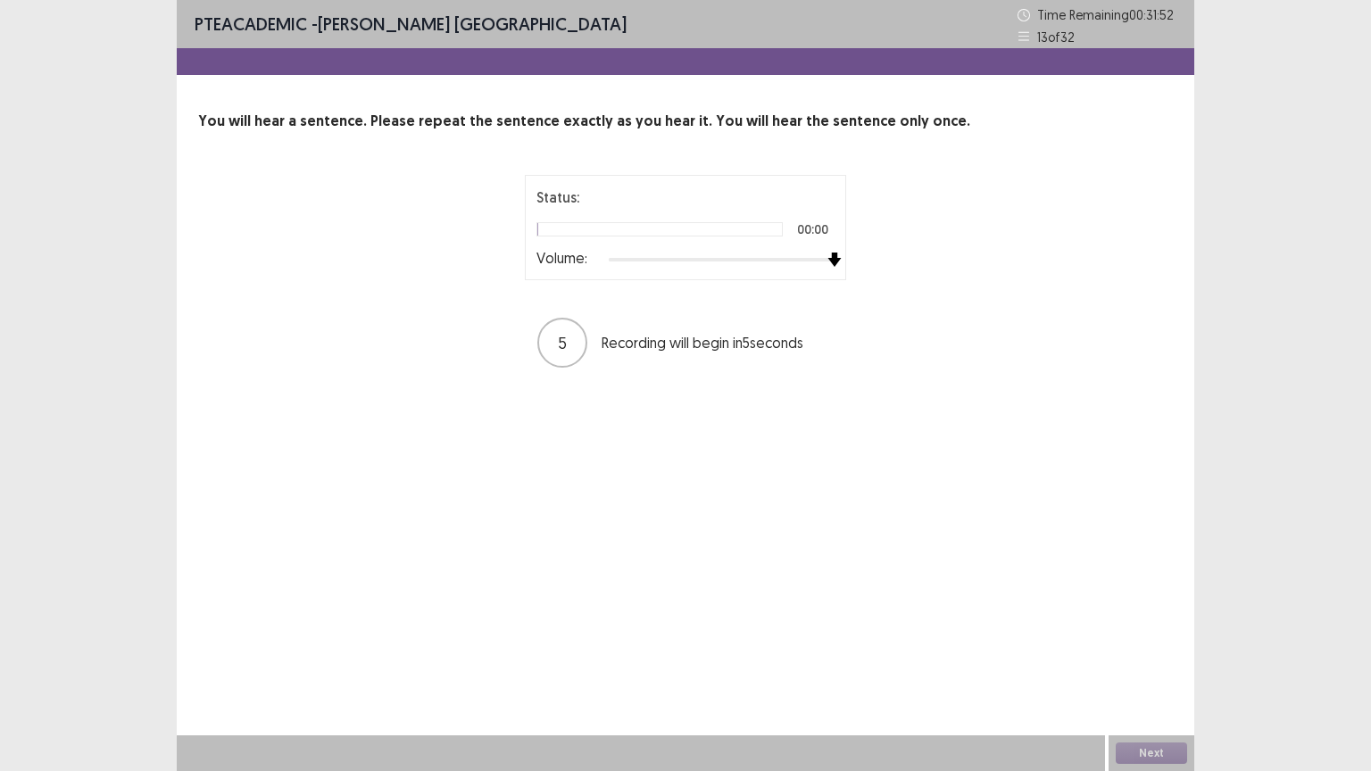
click at [828, 260] on div at bounding box center [722, 260] width 226 height 14
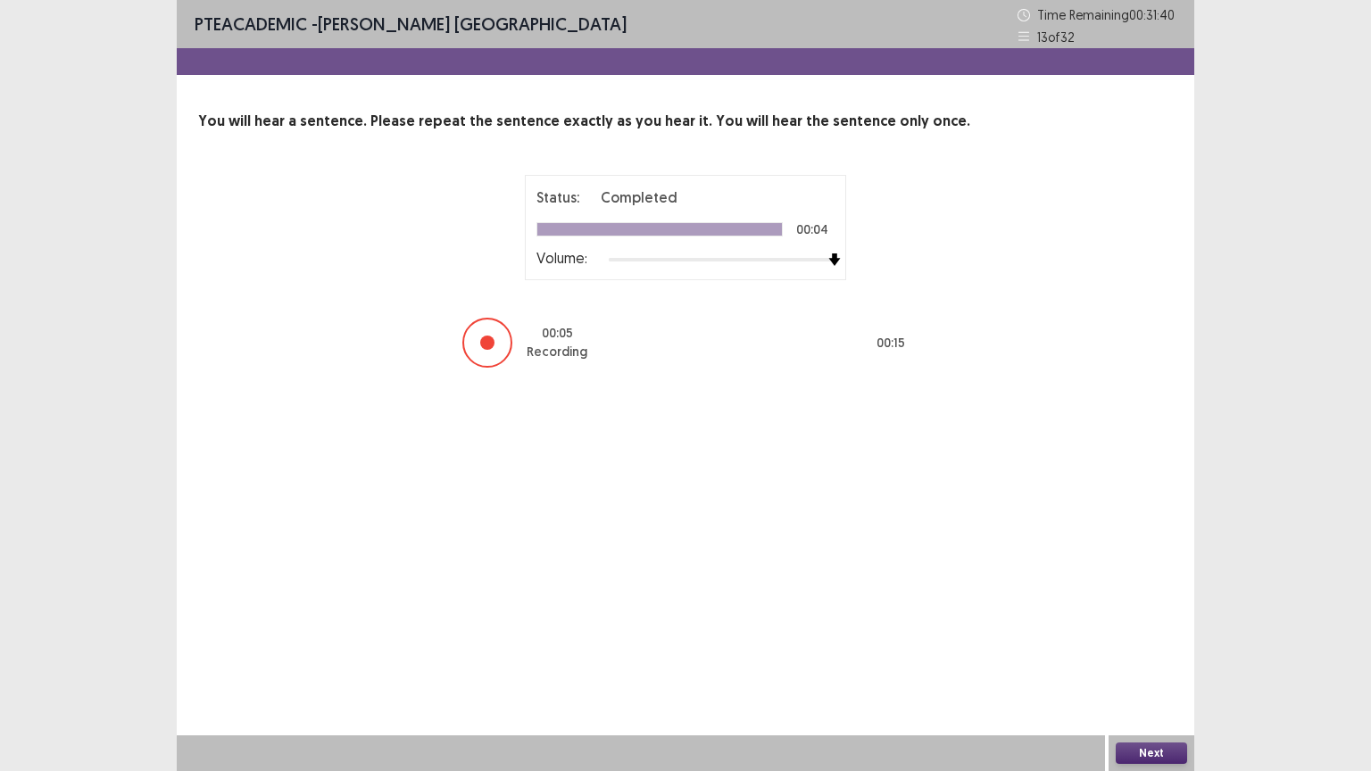
click at [1149, 651] on button "Next" at bounding box center [1151, 753] width 71 height 21
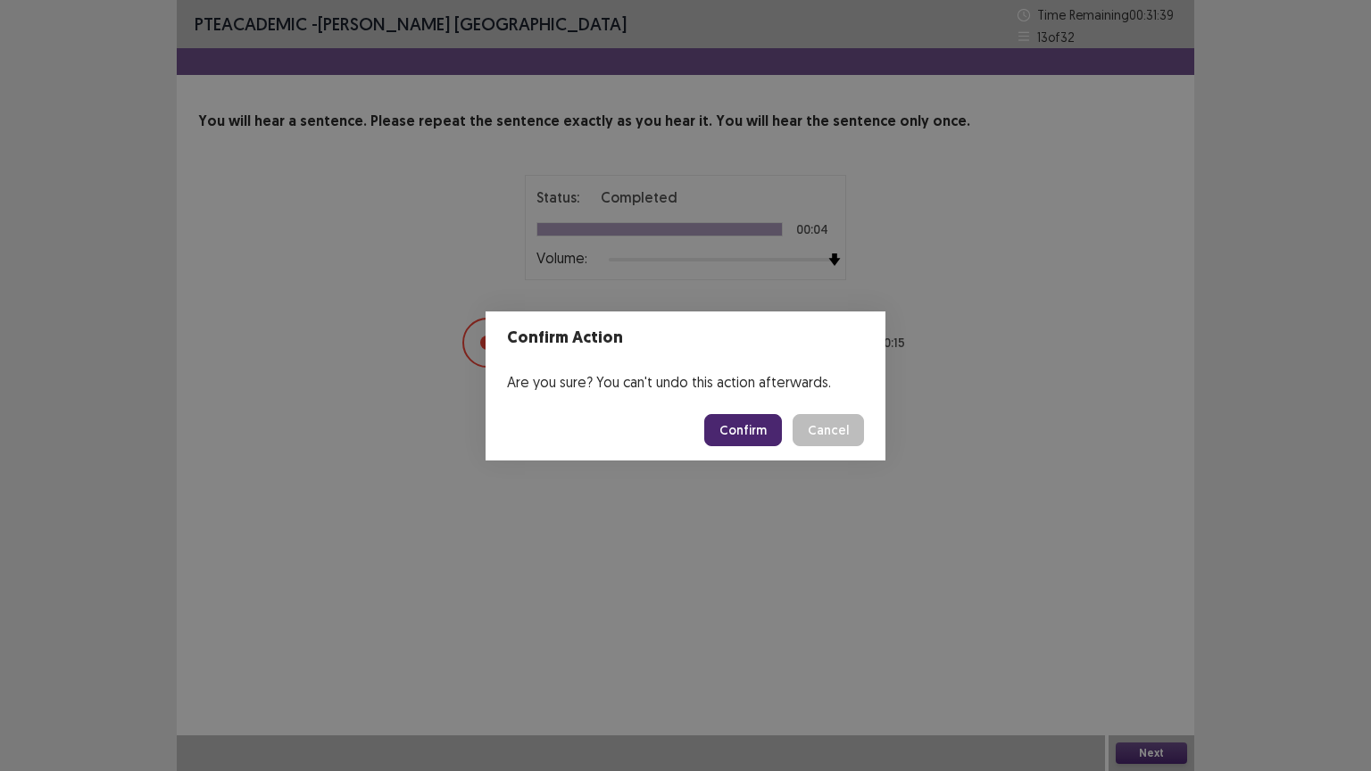
click at [751, 438] on button "Confirm" at bounding box center [743, 430] width 78 height 32
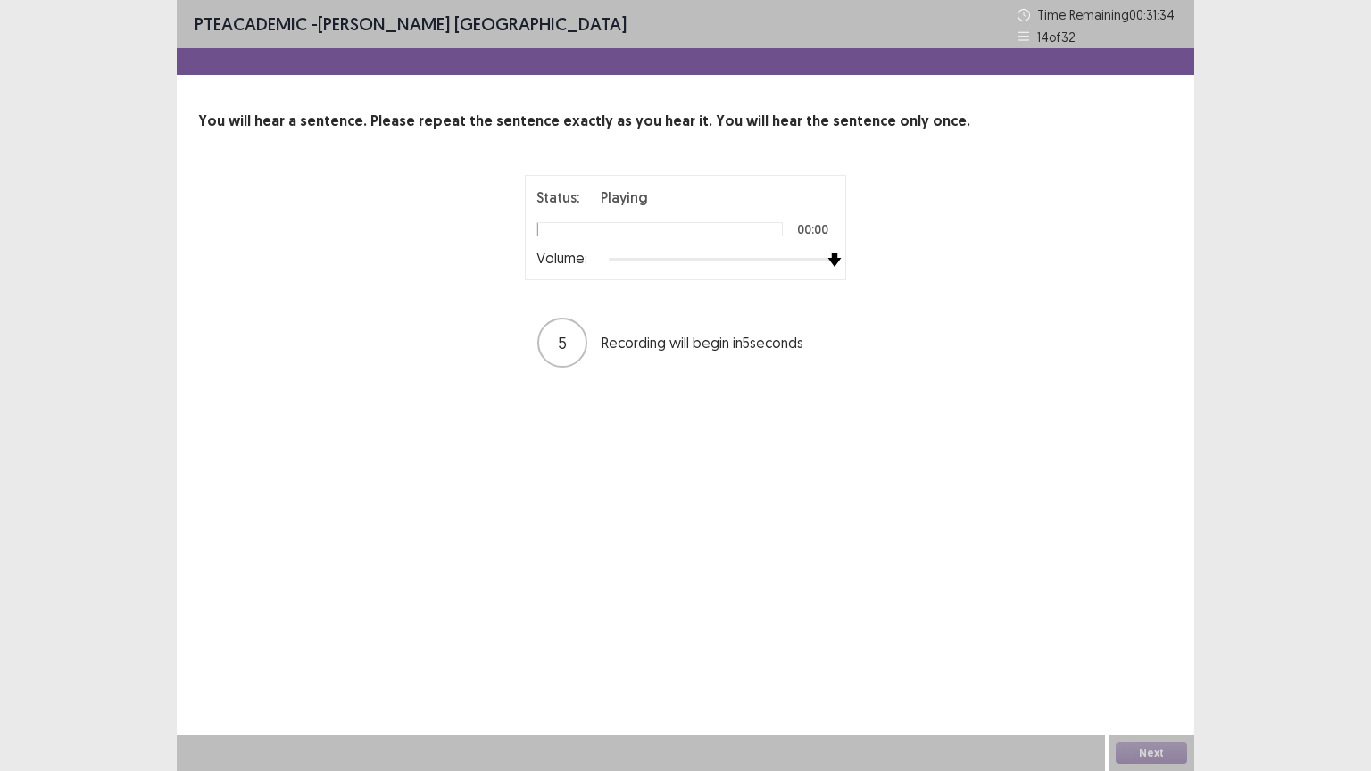
click at [831, 258] on div at bounding box center [722, 260] width 226 height 14
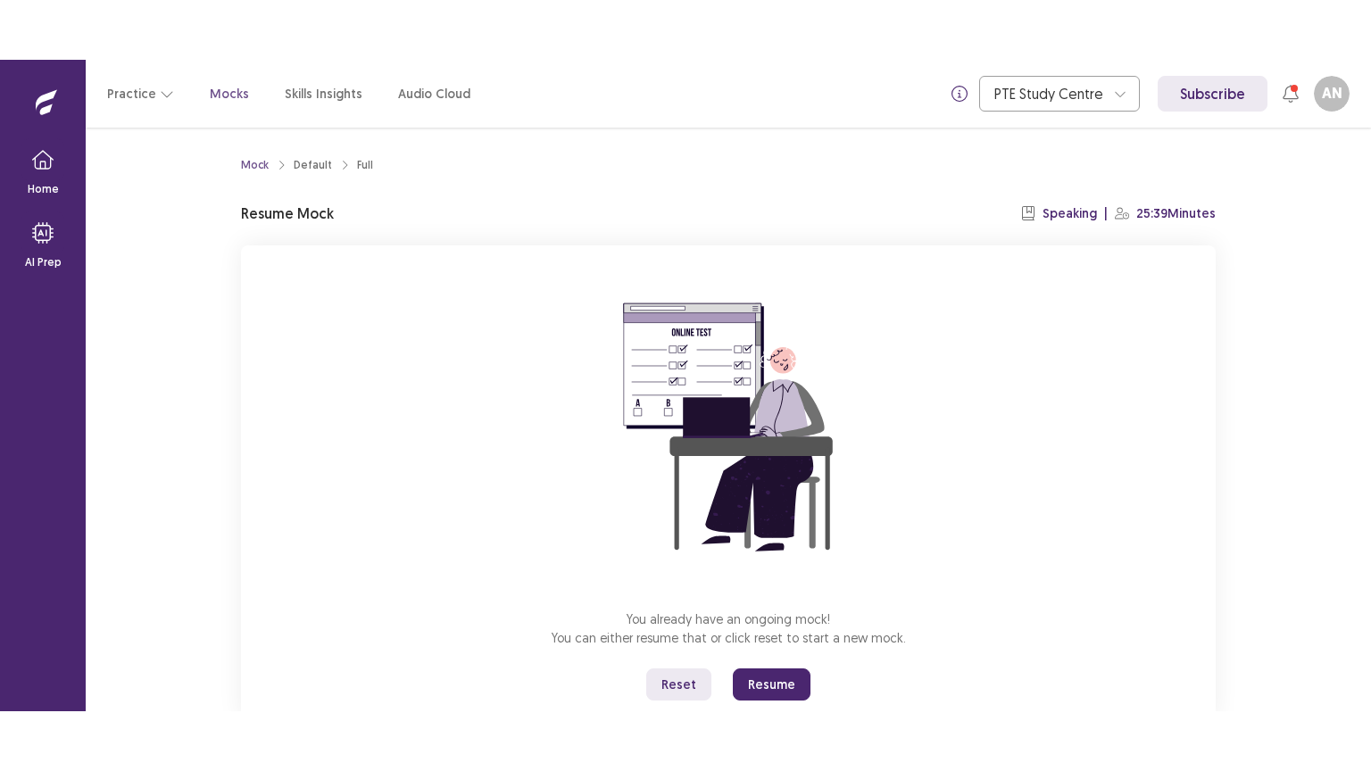
scroll to position [54, 0]
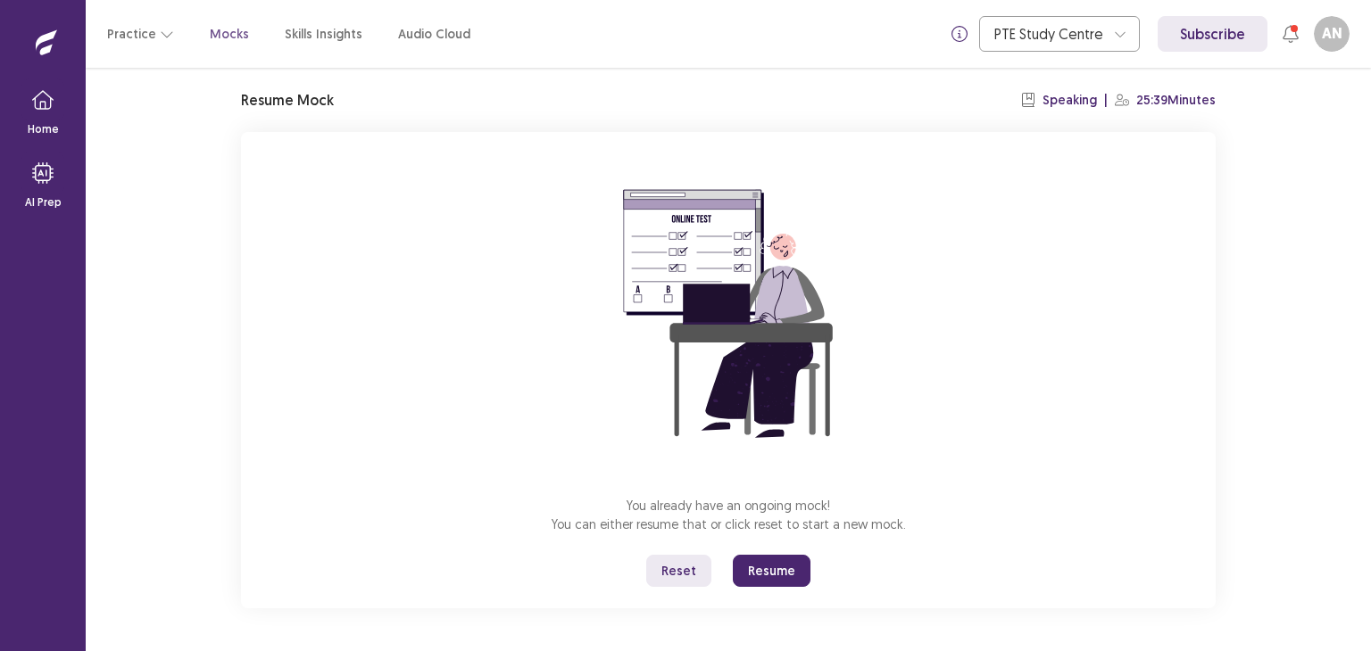
click at [785, 577] on button "Resume" at bounding box center [772, 571] width 78 height 32
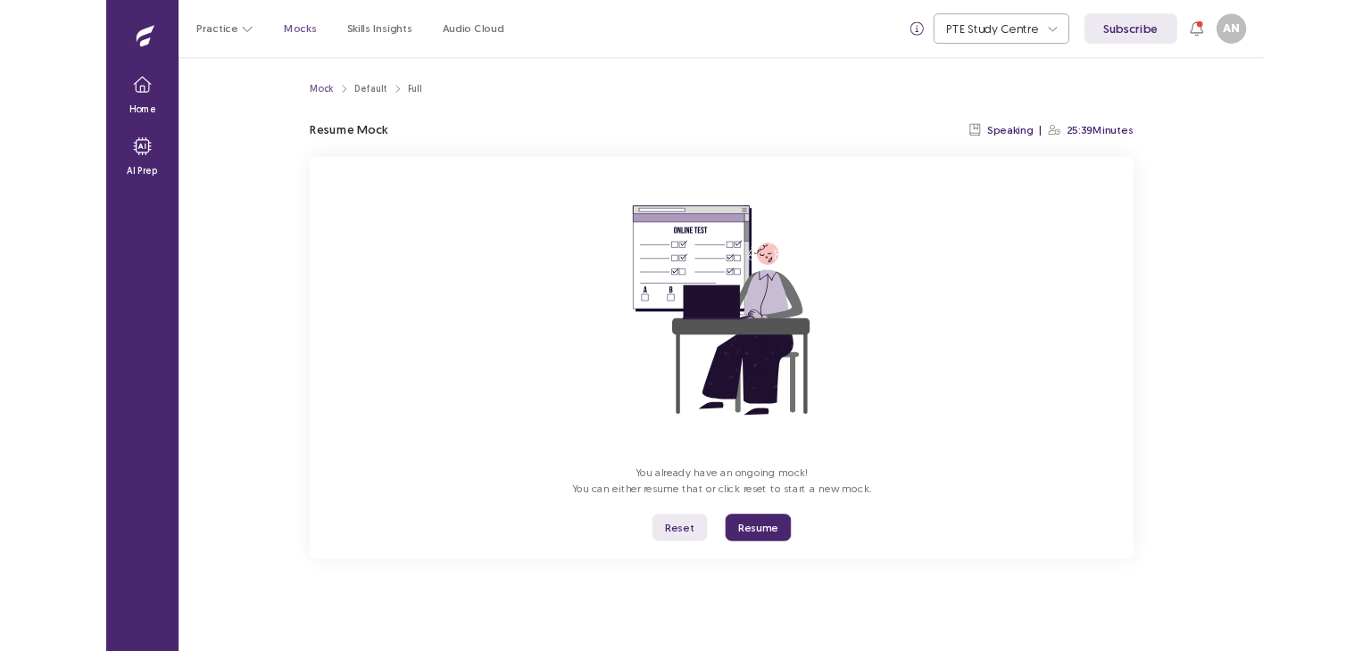
scroll to position [0, 0]
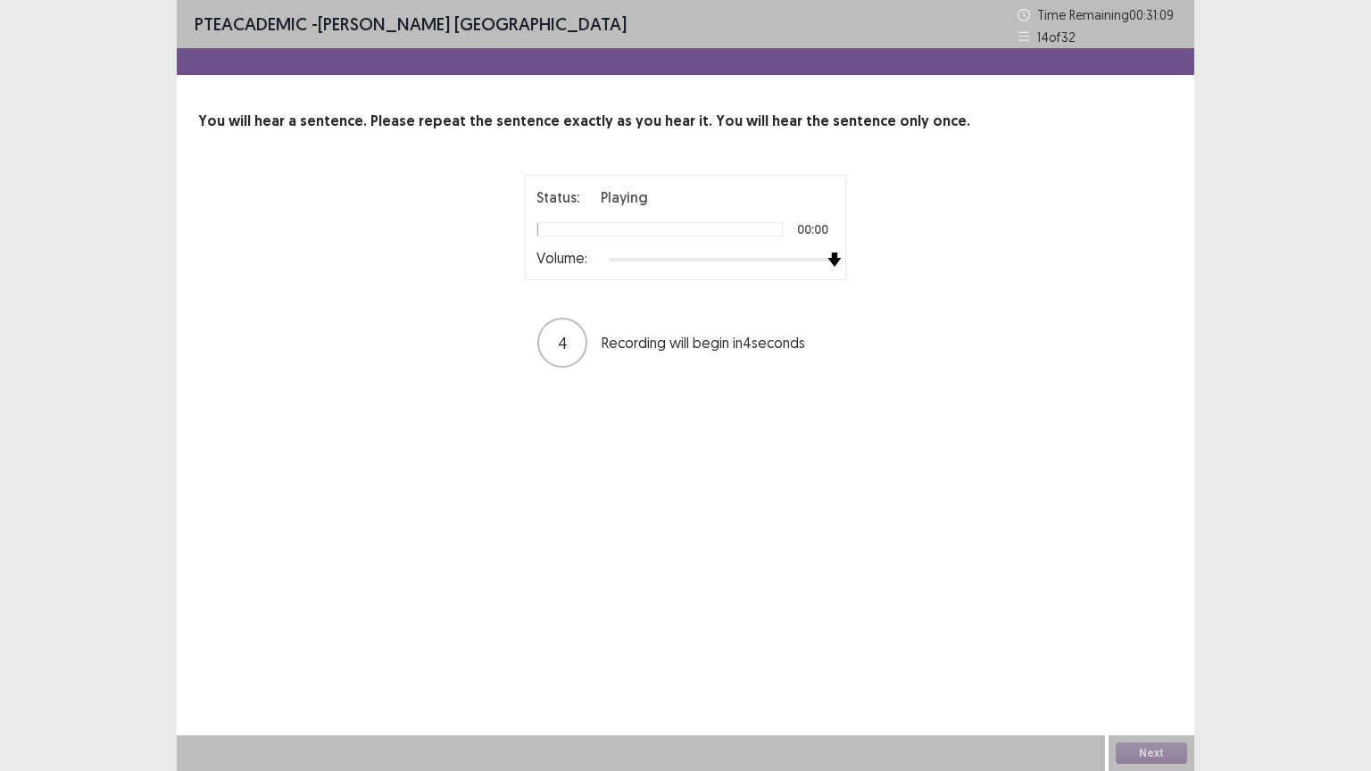
click at [831, 260] on div at bounding box center [722, 260] width 226 height 14
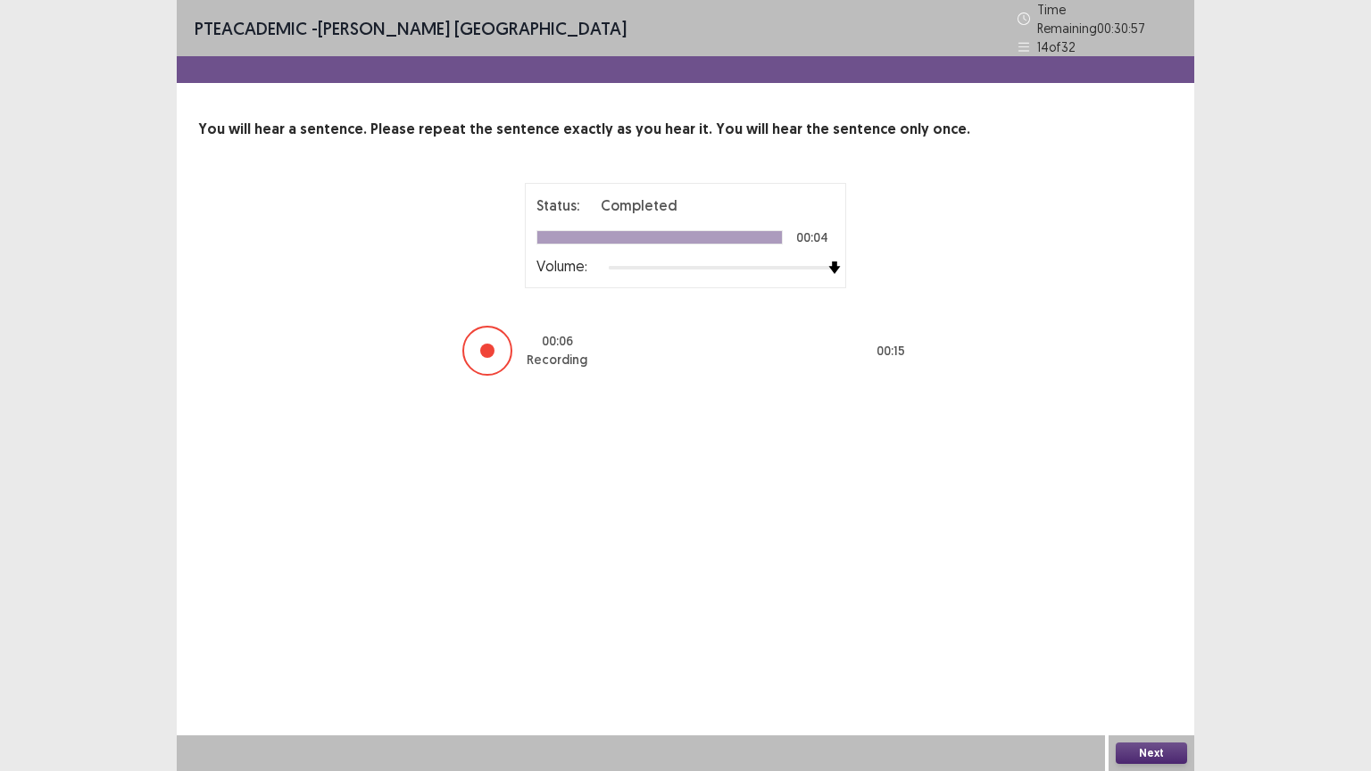
click at [1149, 651] on button "Next" at bounding box center [1151, 753] width 71 height 21
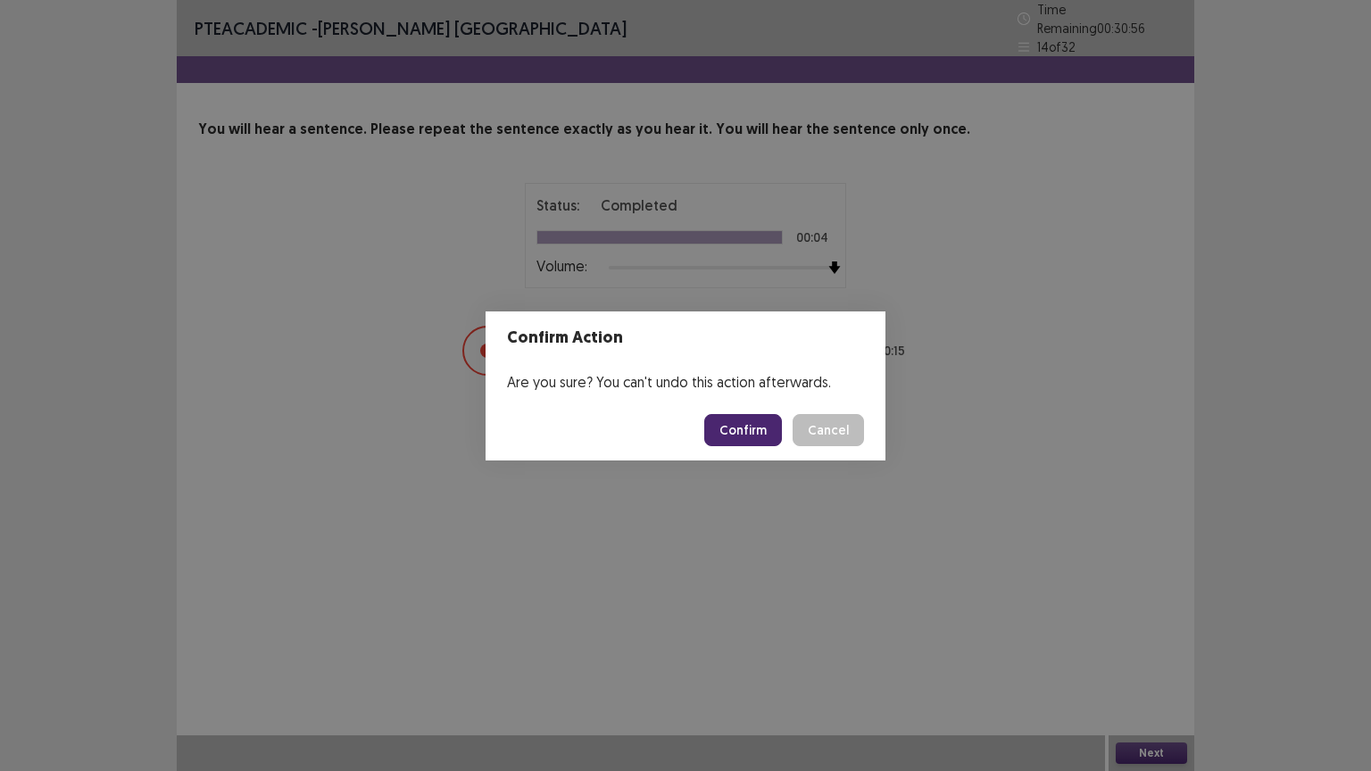
click at [746, 414] on button "Confirm" at bounding box center [743, 430] width 78 height 32
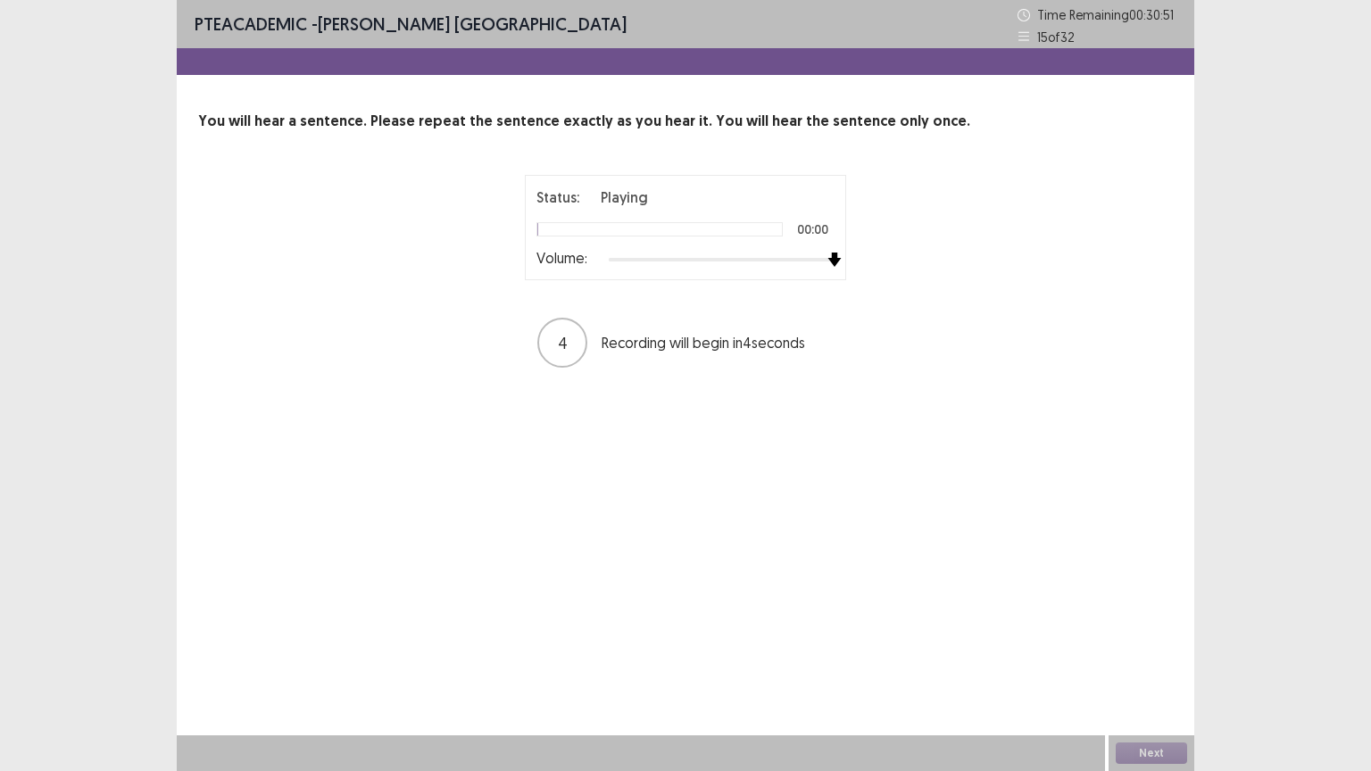
click at [828, 258] on div at bounding box center [722, 260] width 226 height 14
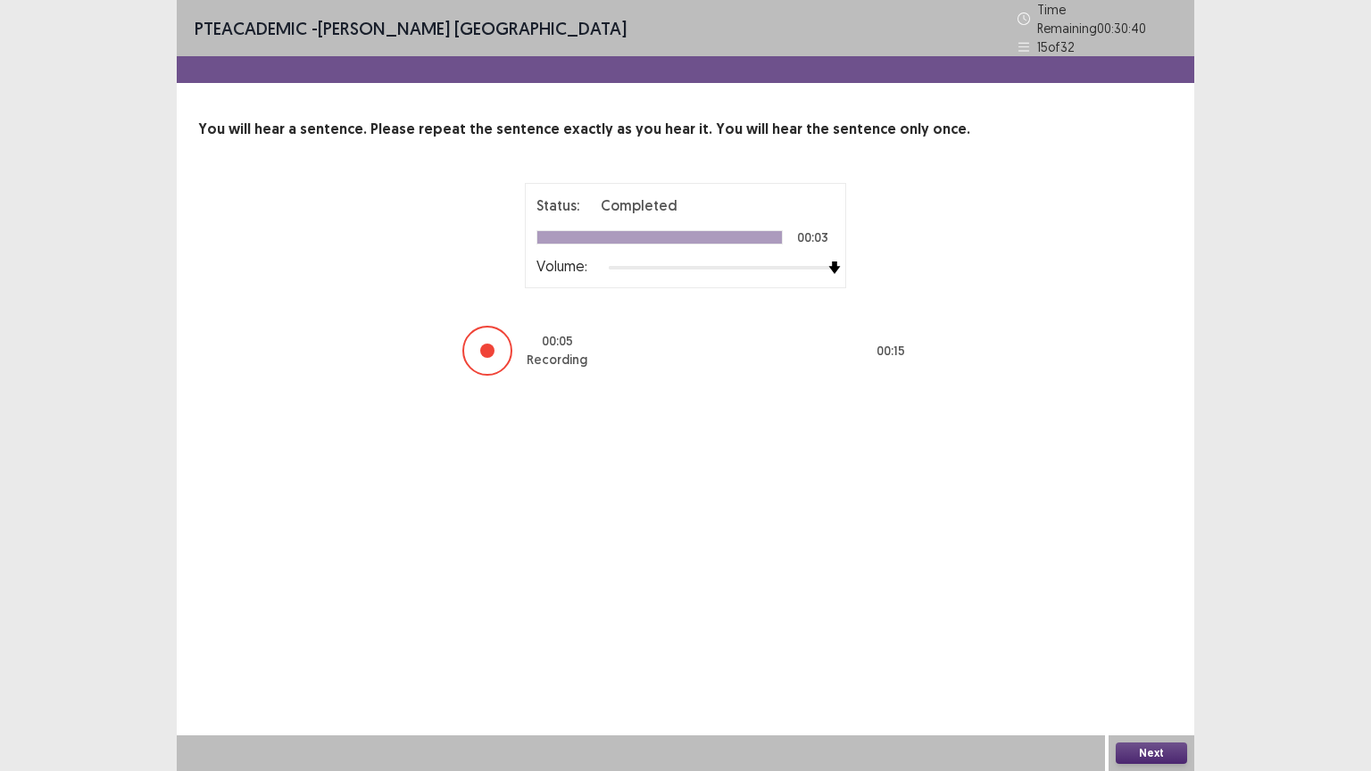
click at [1162, 651] on button "Next" at bounding box center [1151, 753] width 71 height 21
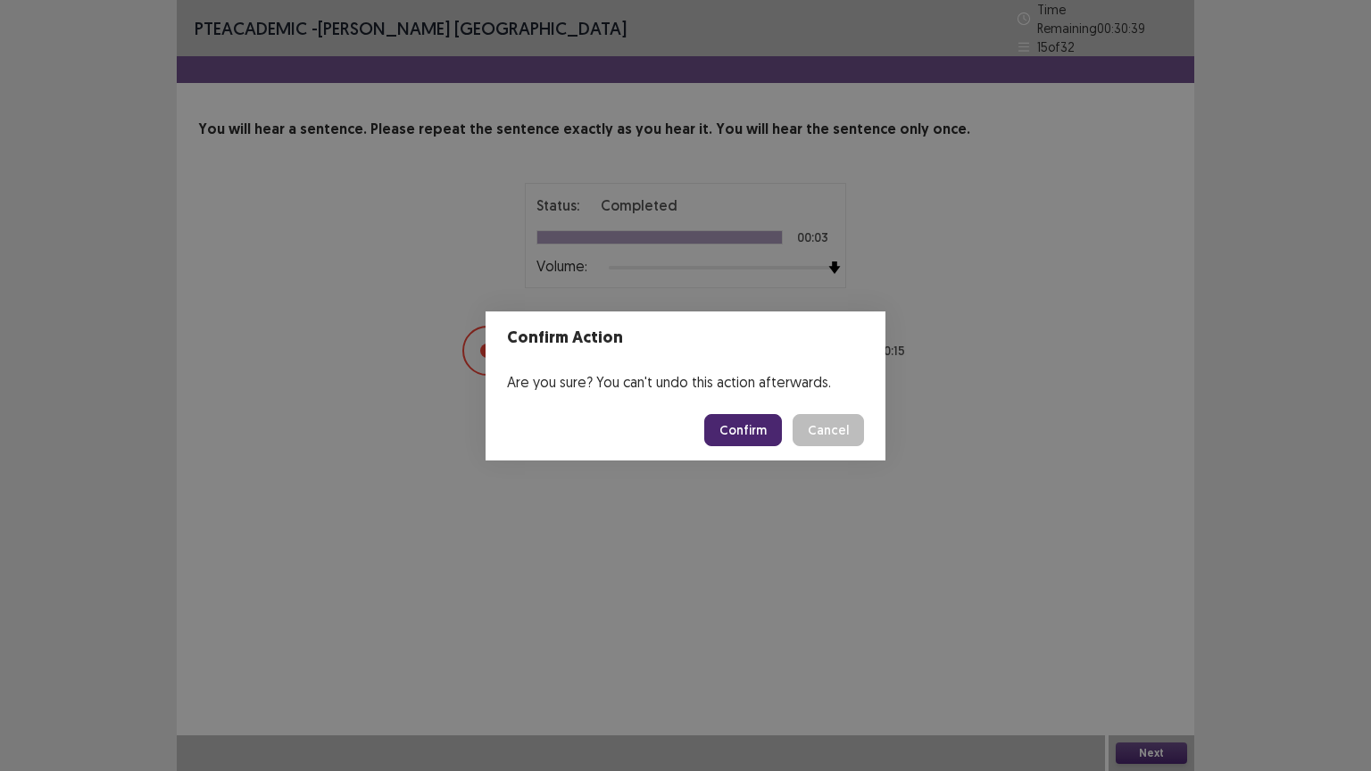
click at [764, 439] on button "Confirm" at bounding box center [743, 430] width 78 height 32
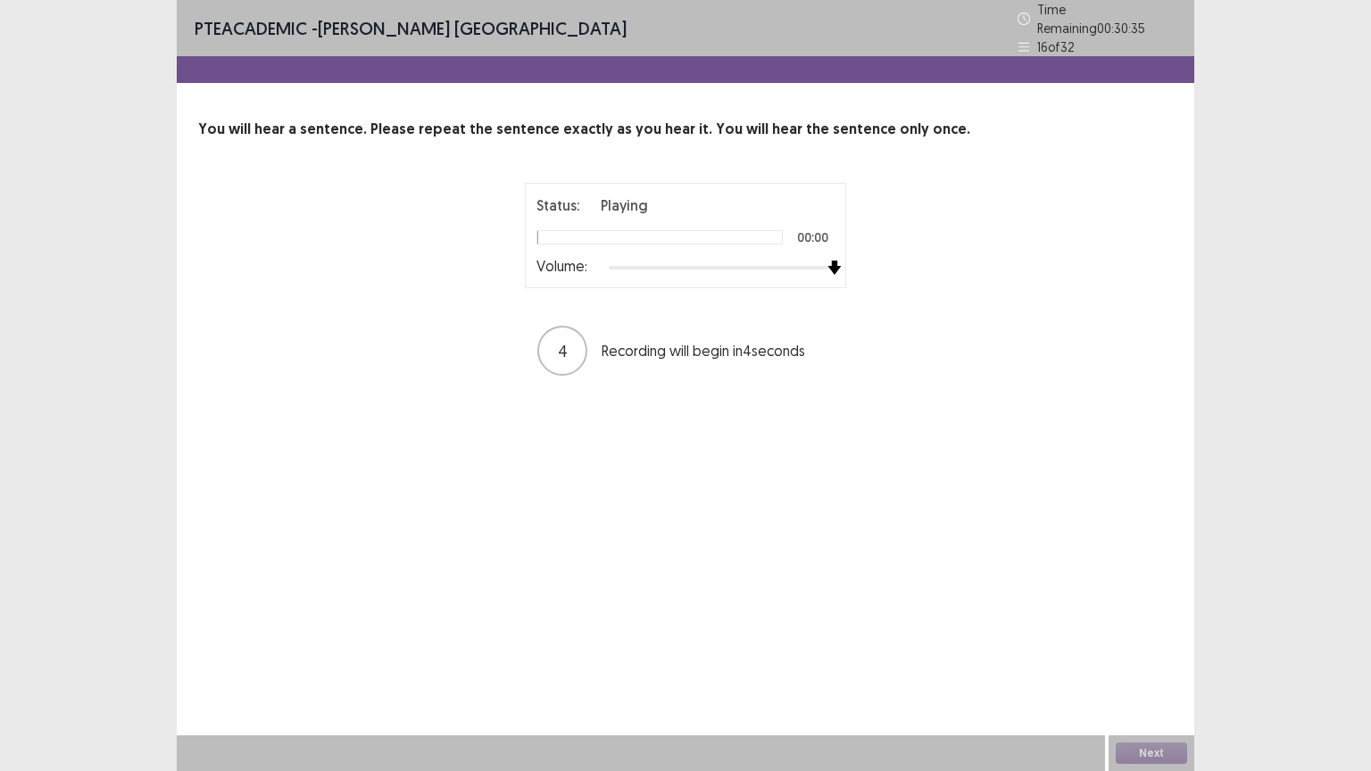
click at [829, 261] on div at bounding box center [722, 268] width 226 height 14
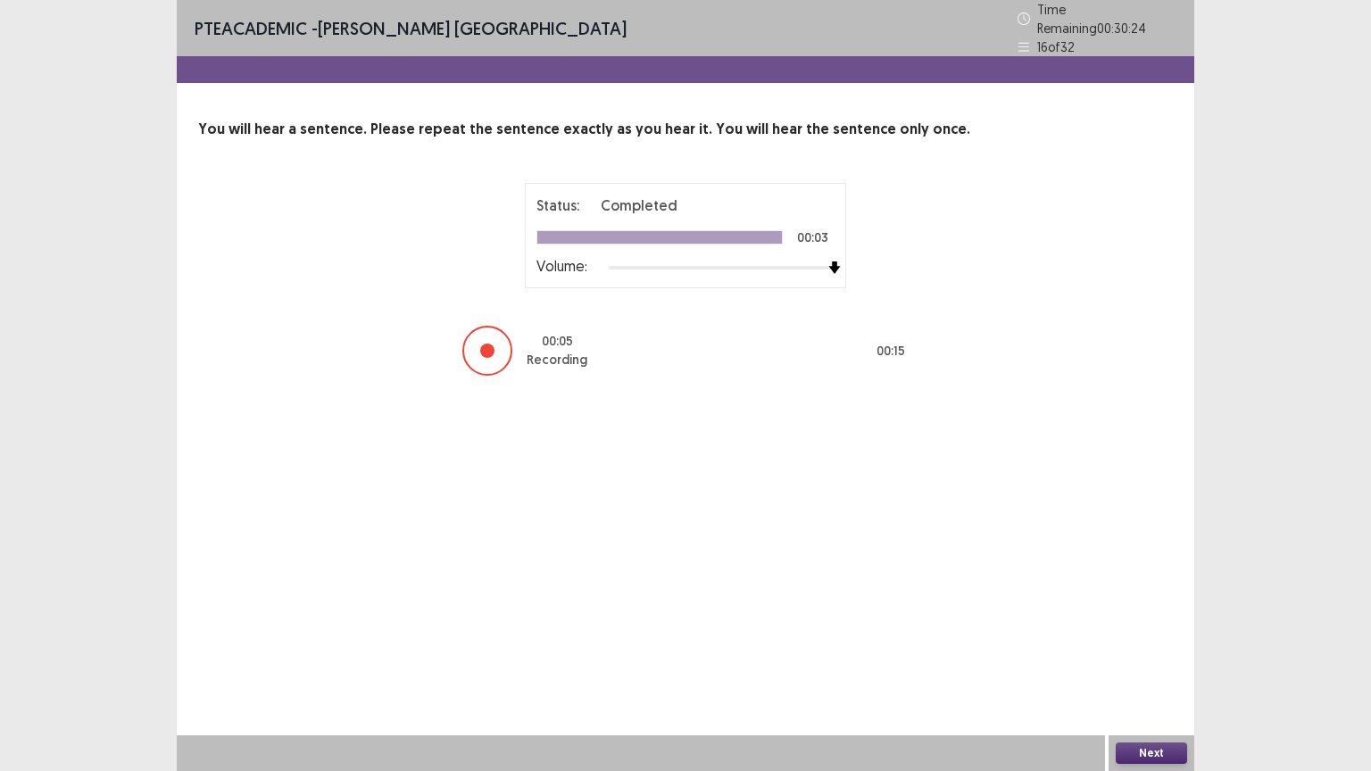
click at [1150, 651] on button "Next" at bounding box center [1151, 753] width 71 height 21
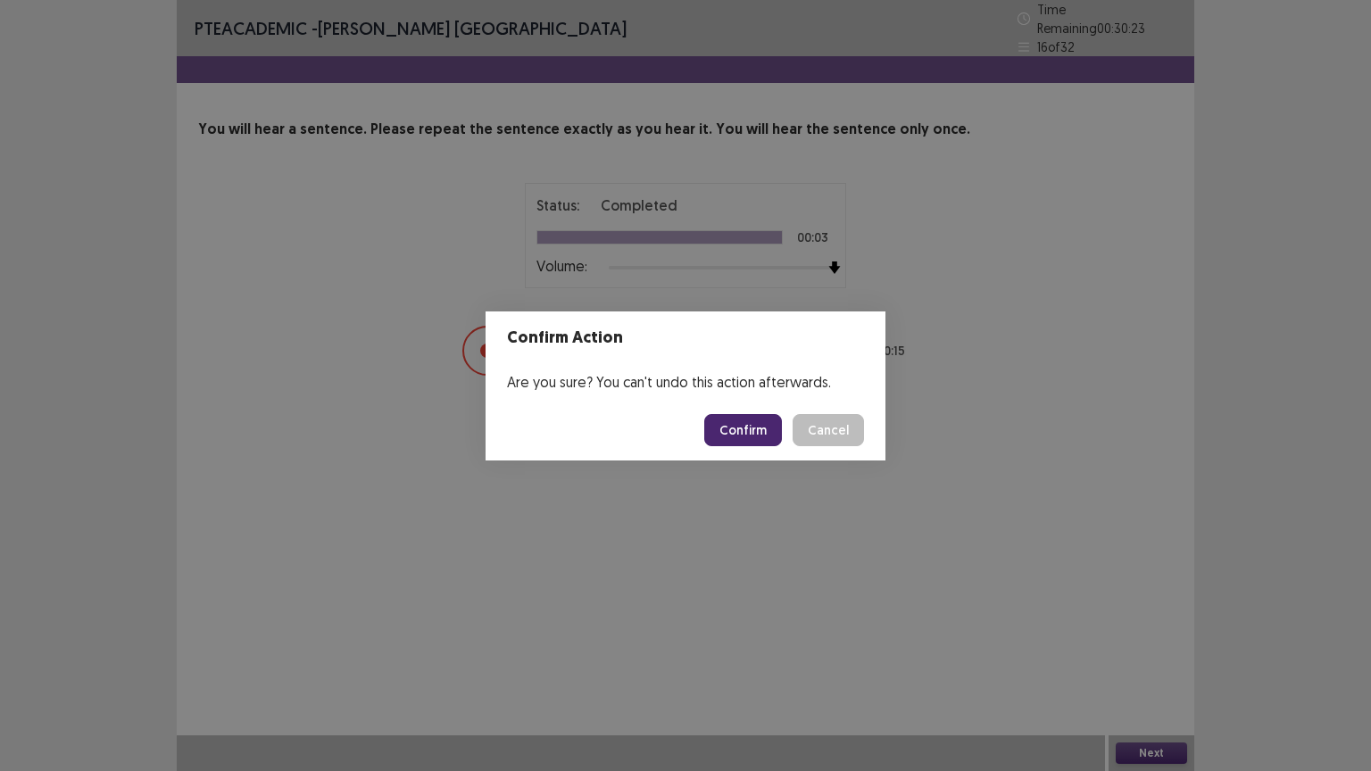
click at [753, 436] on button "Confirm" at bounding box center [743, 430] width 78 height 32
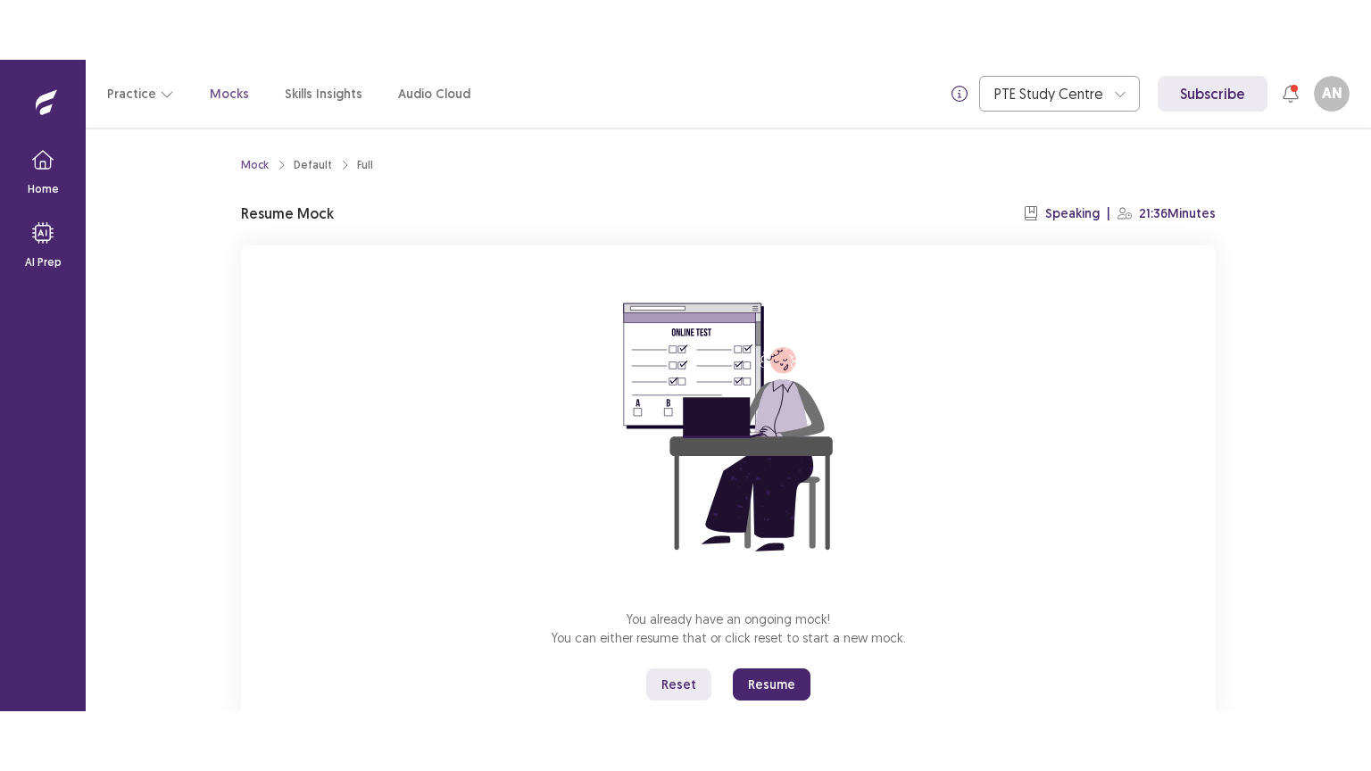
scroll to position [54, 0]
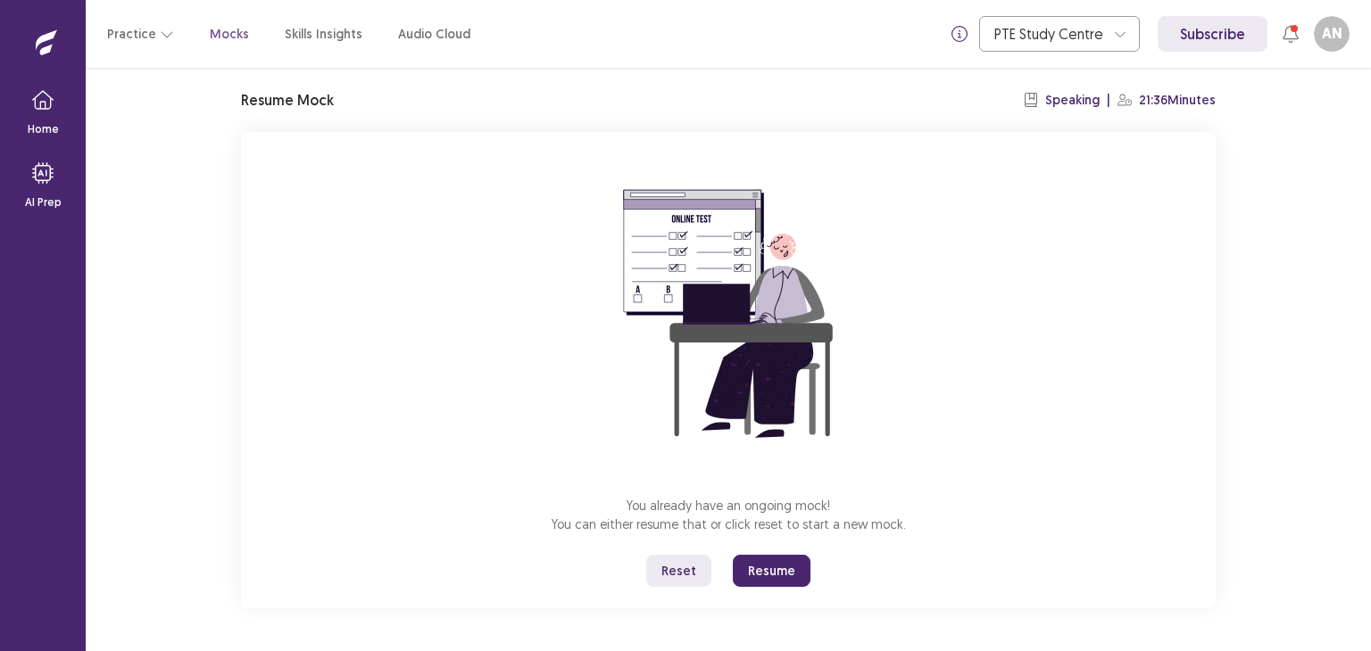
click at [763, 572] on button "Resume" at bounding box center [772, 571] width 78 height 32
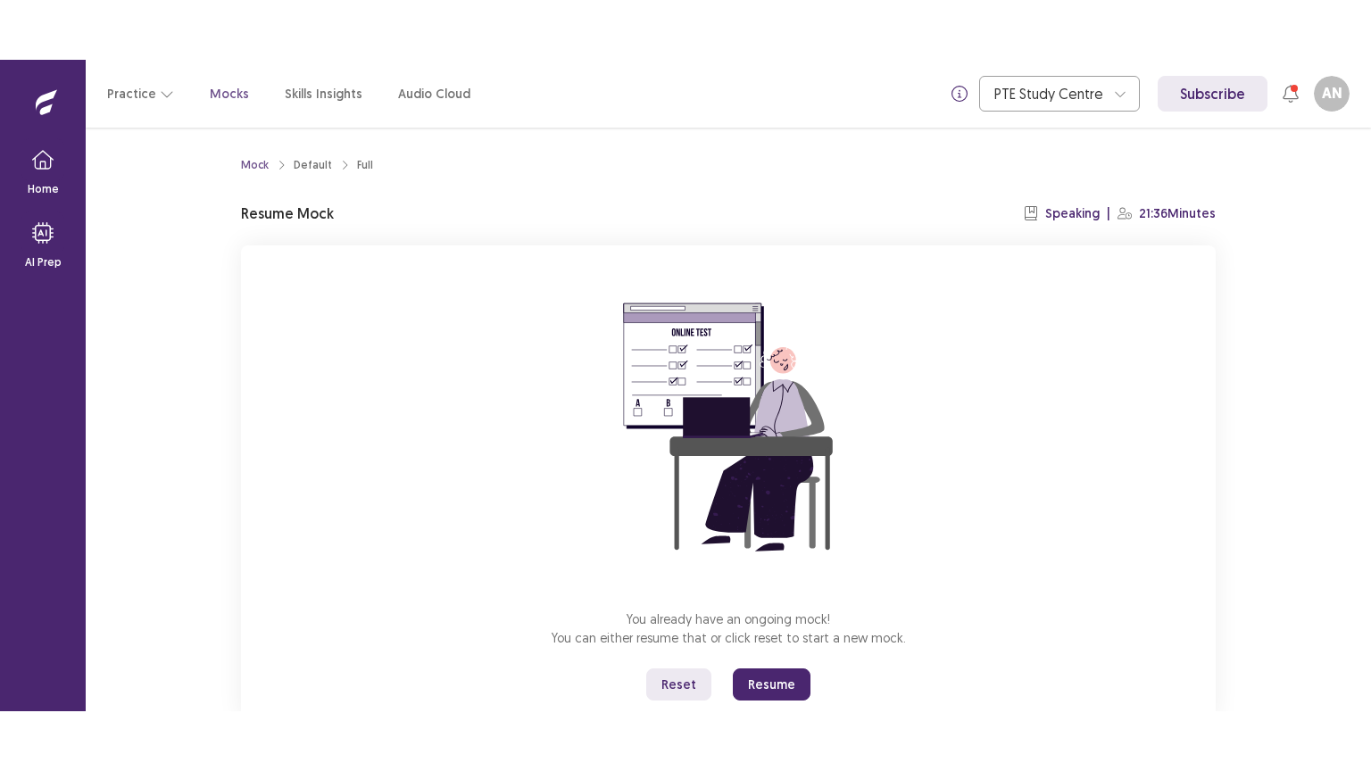
scroll to position [54, 0]
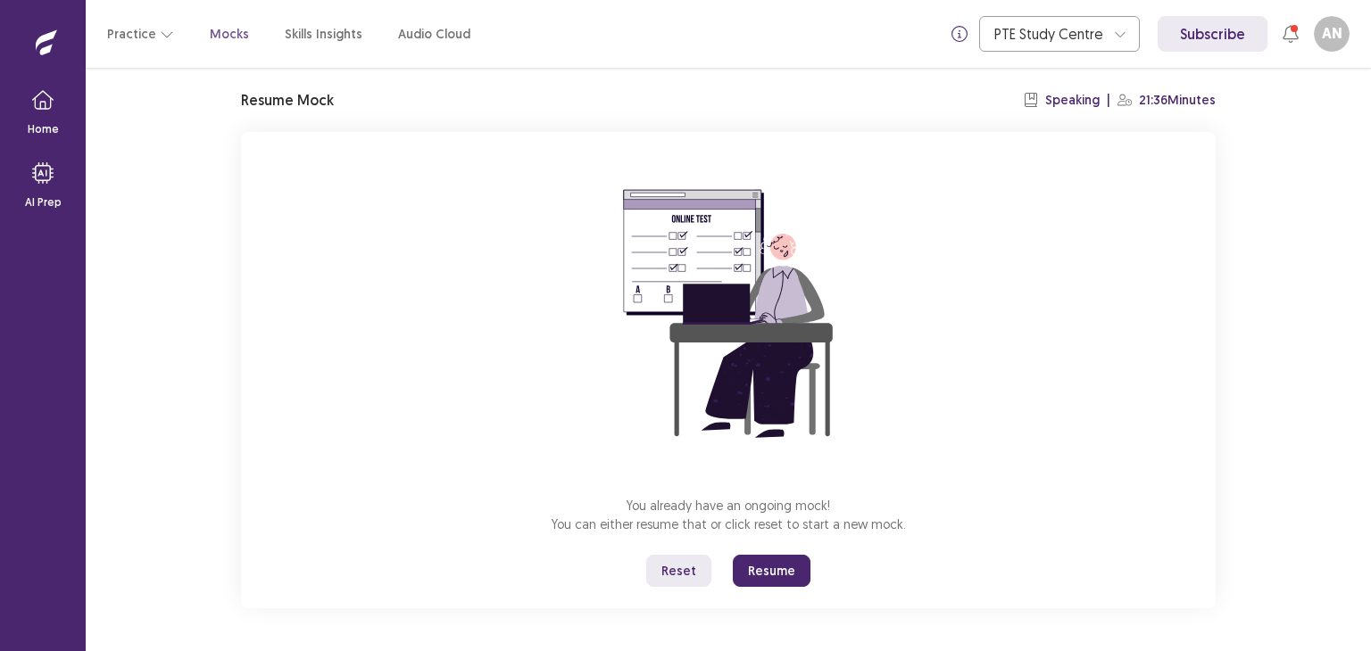
click at [775, 568] on button "Resume" at bounding box center [772, 571] width 78 height 32
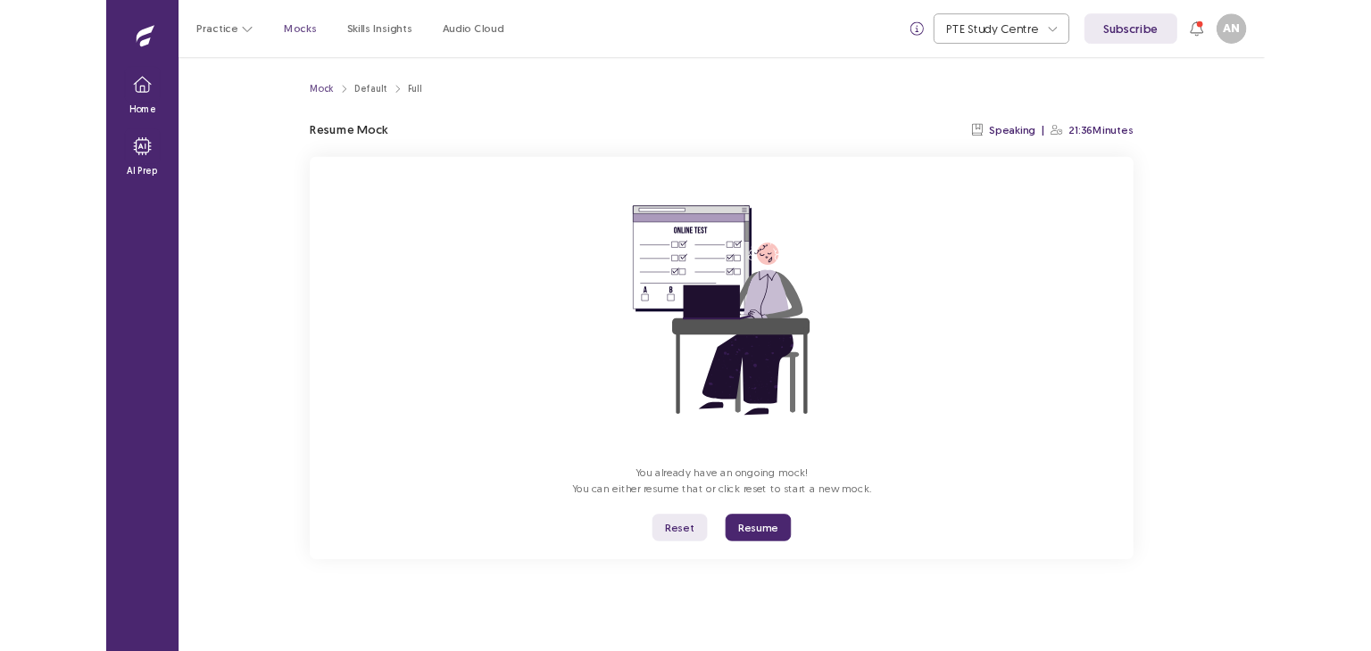
scroll to position [0, 0]
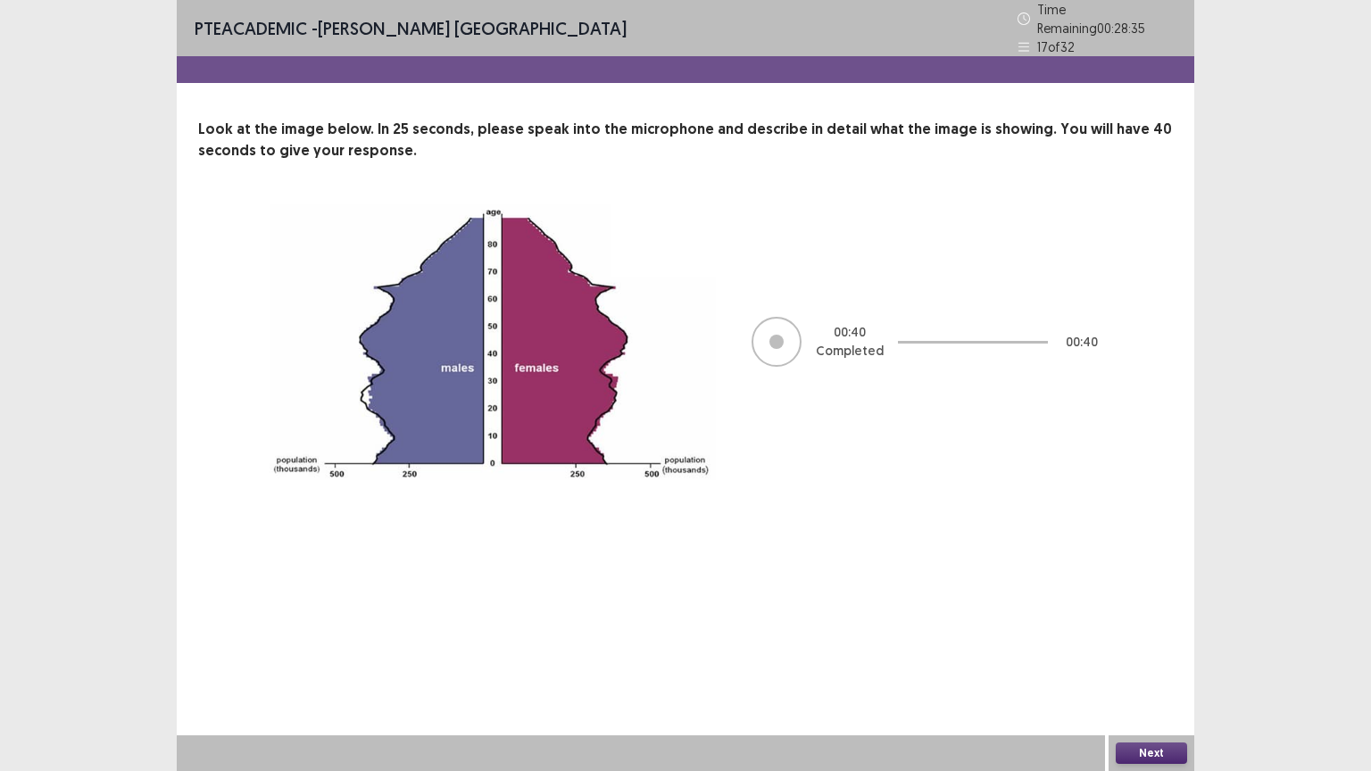
click at [1170, 651] on button "Next" at bounding box center [1151, 753] width 71 height 21
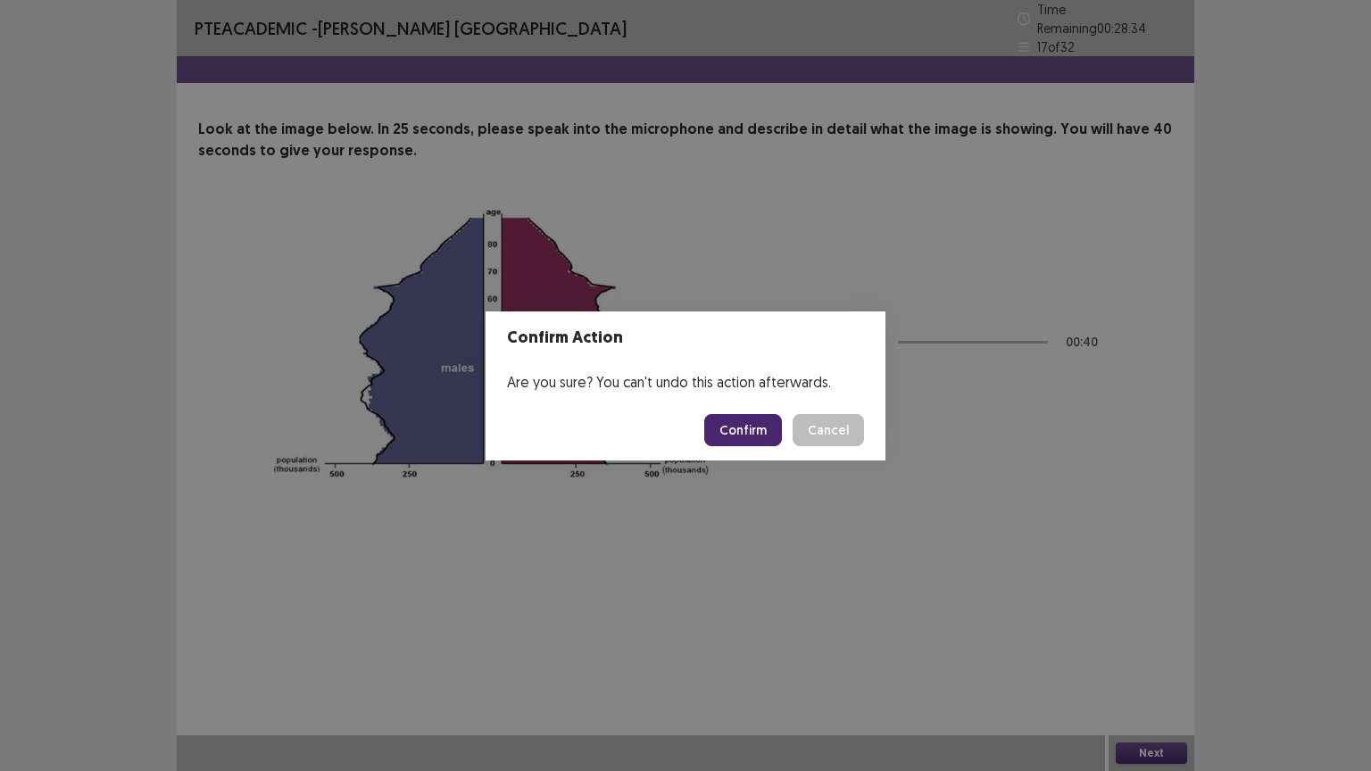
click at [743, 428] on button "Confirm" at bounding box center [743, 430] width 78 height 32
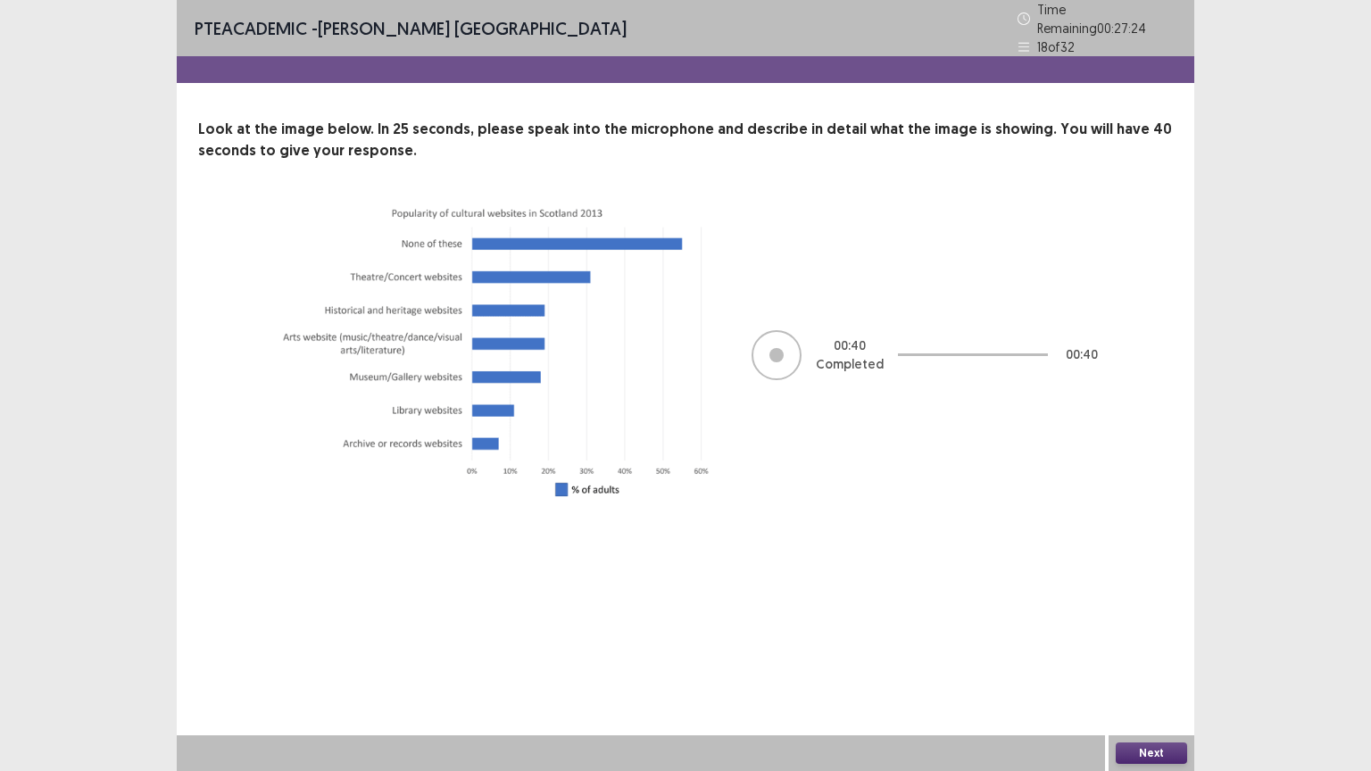
click at [1132, 651] on button "Next" at bounding box center [1151, 753] width 71 height 21
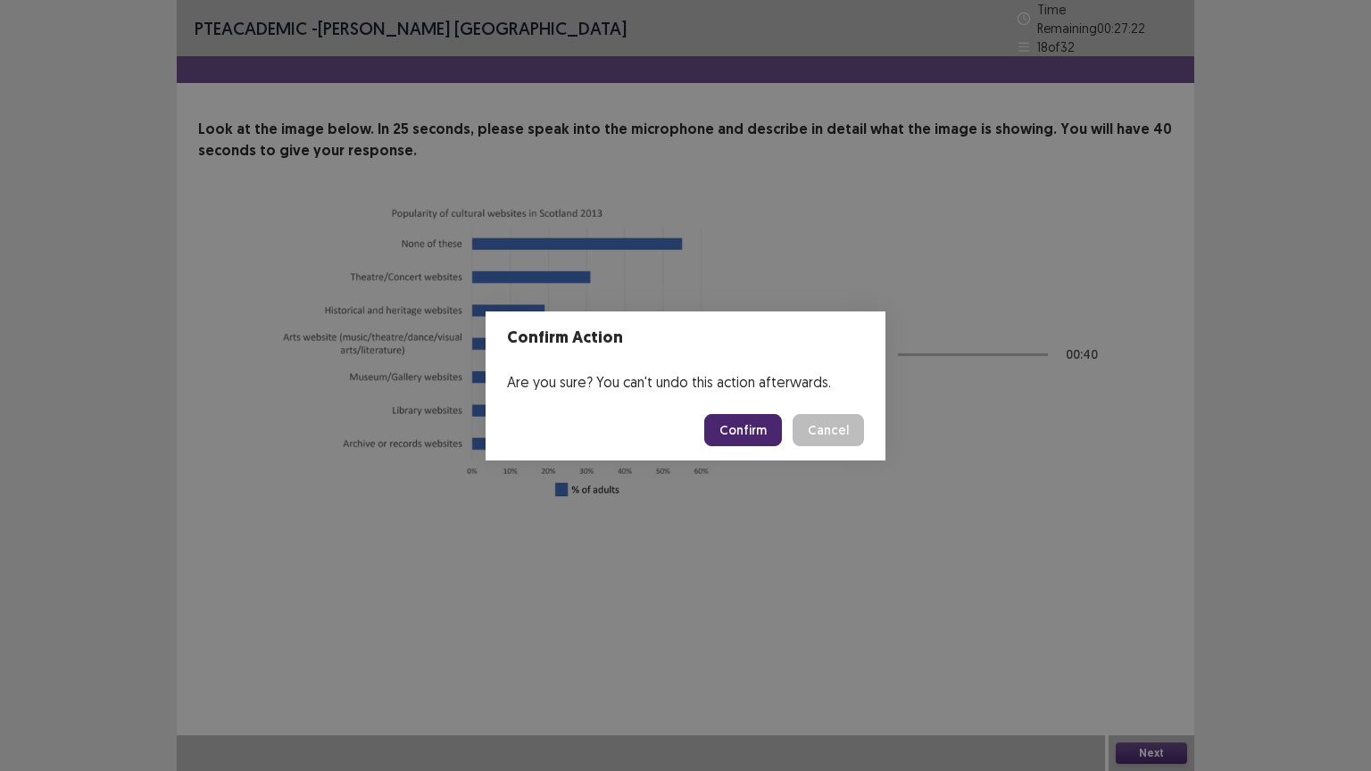
click at [746, 421] on button "Confirm" at bounding box center [743, 430] width 78 height 32
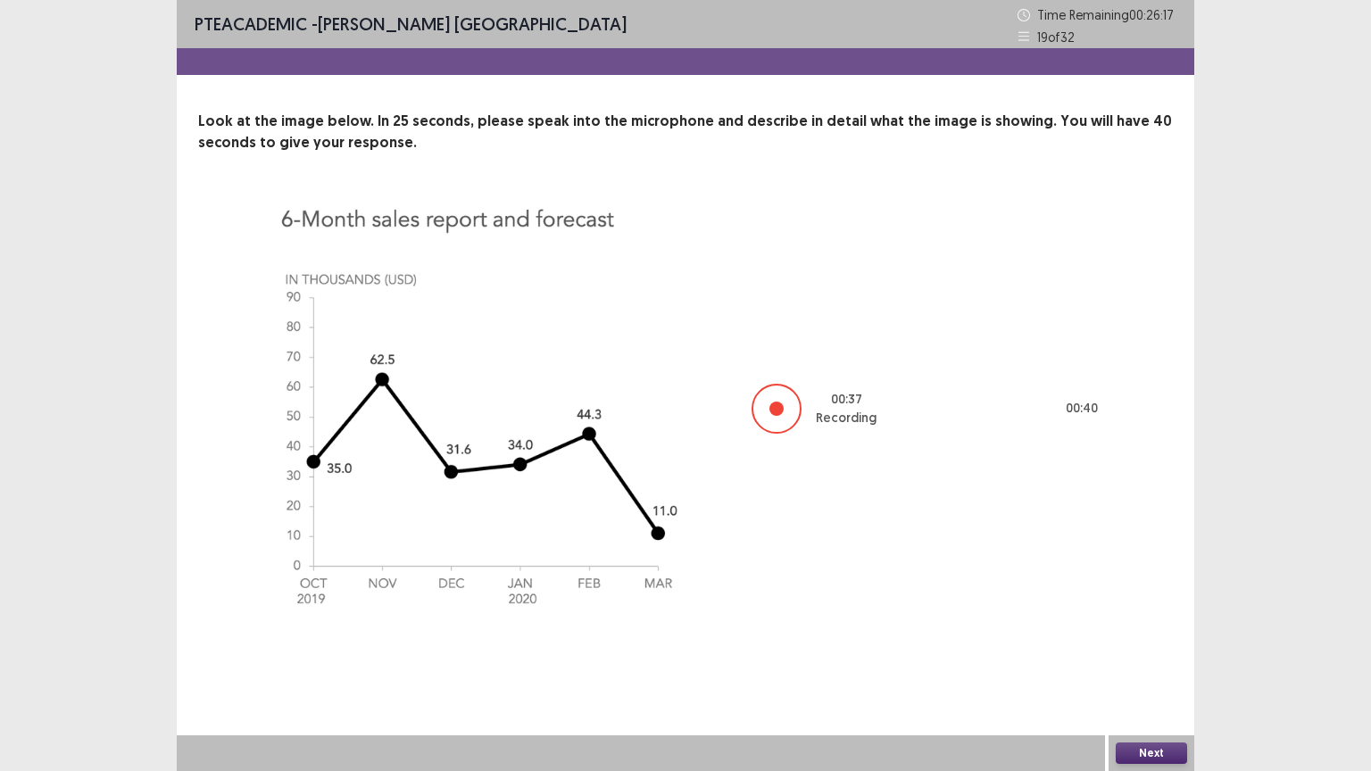
click at [1149, 651] on button "Next" at bounding box center [1151, 753] width 71 height 21
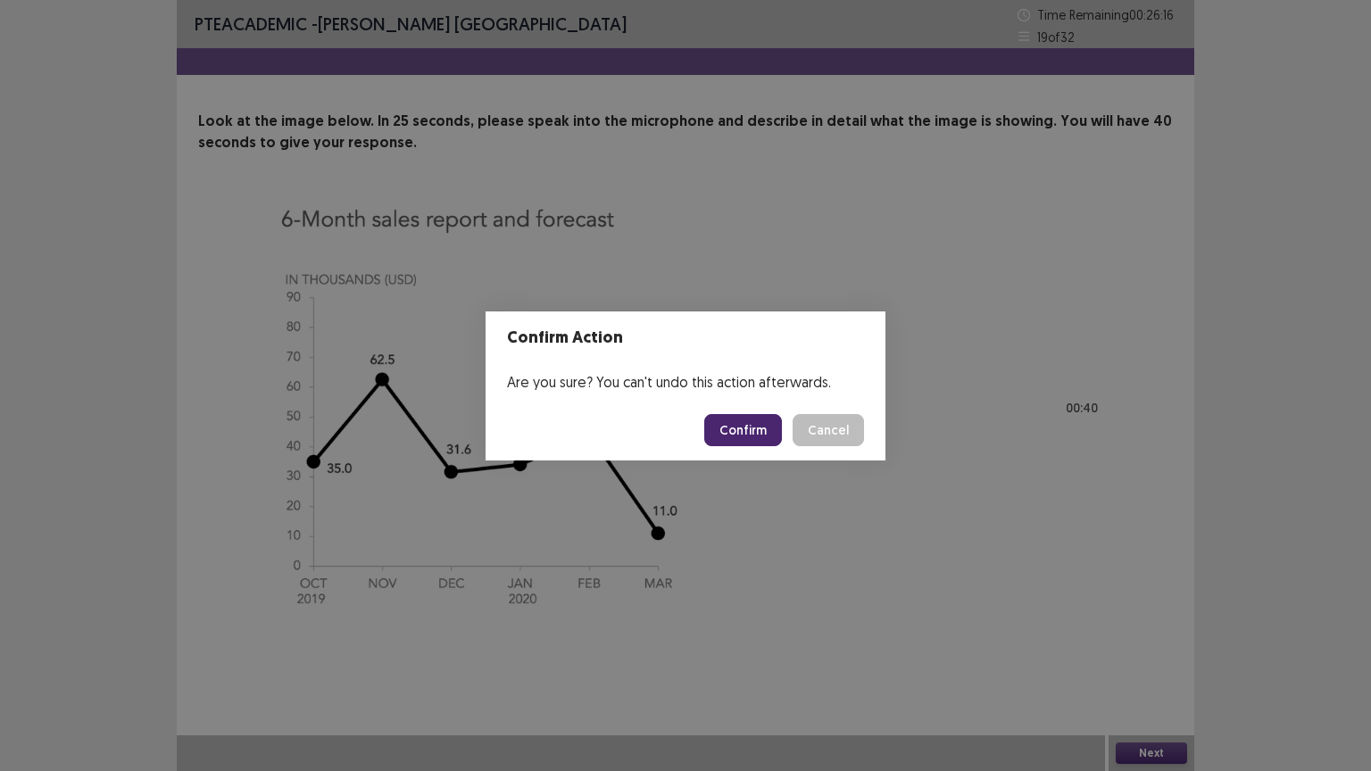
click at [755, 427] on button "Confirm" at bounding box center [743, 430] width 78 height 32
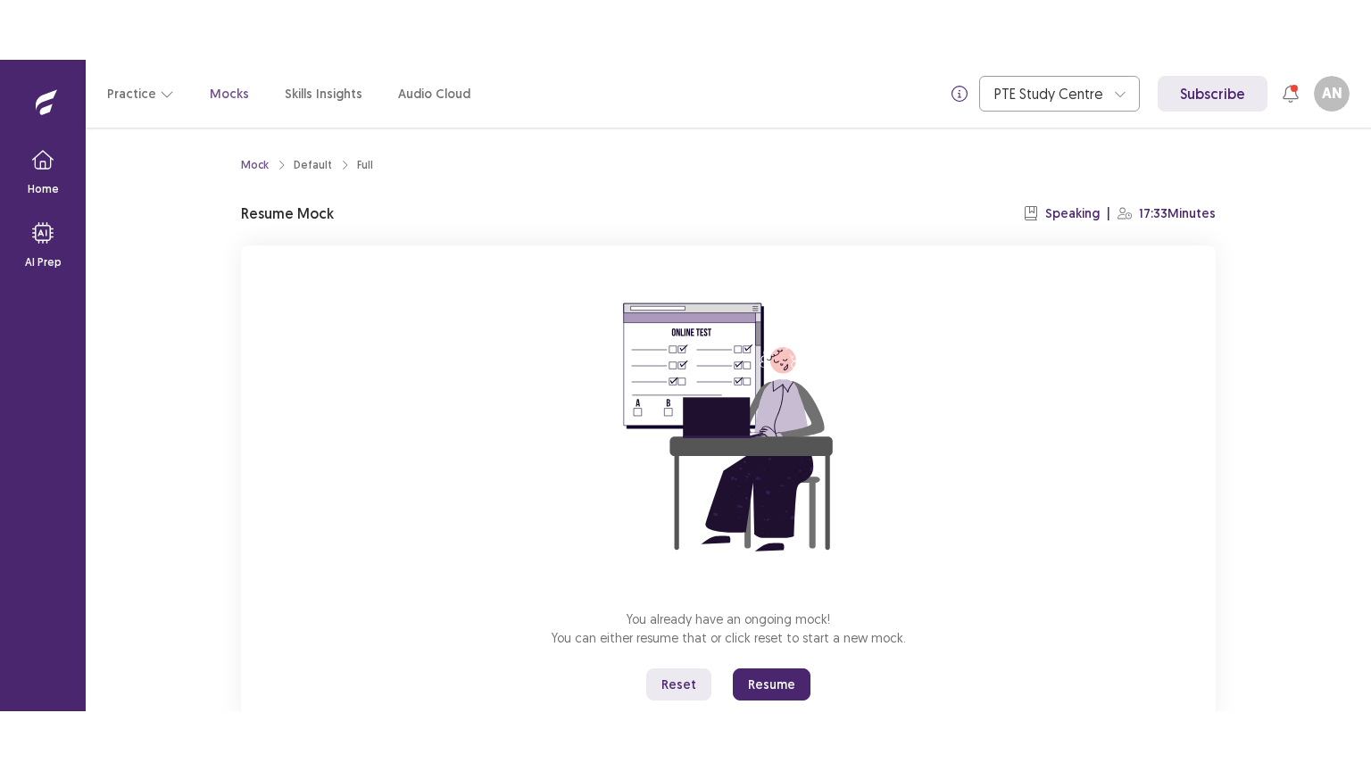
scroll to position [54, 0]
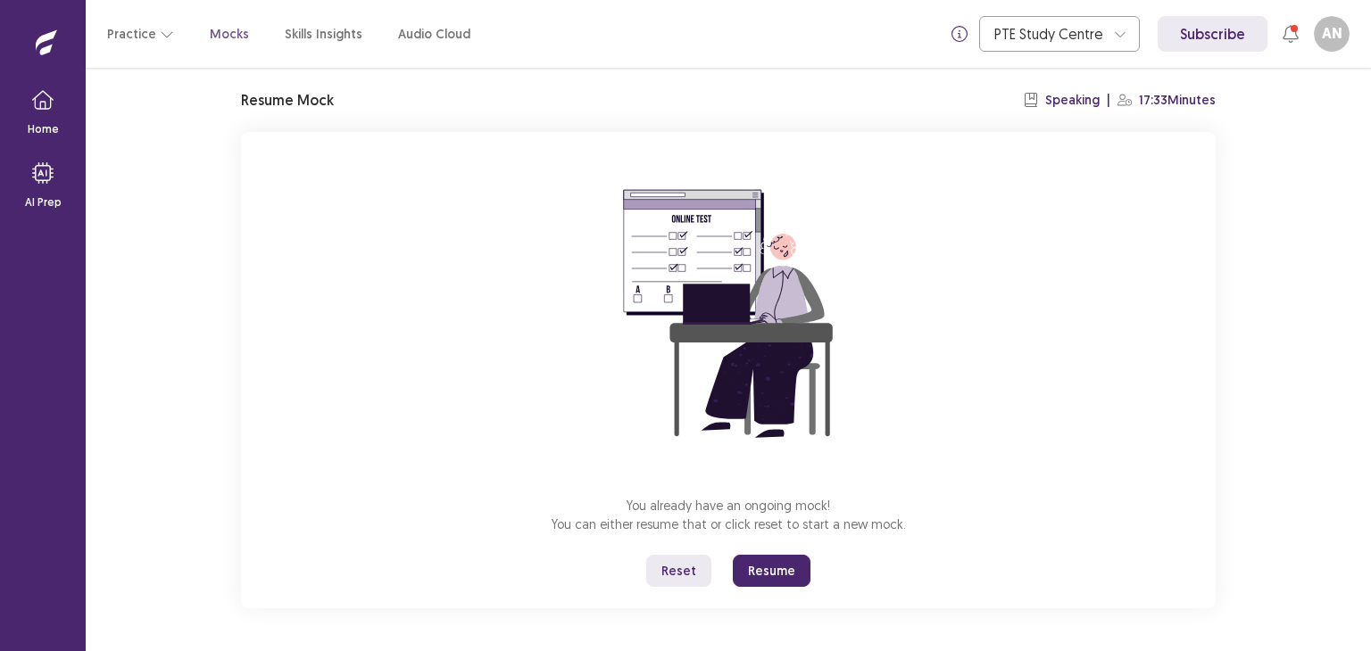
click at [767, 565] on button "Resume" at bounding box center [772, 571] width 78 height 32
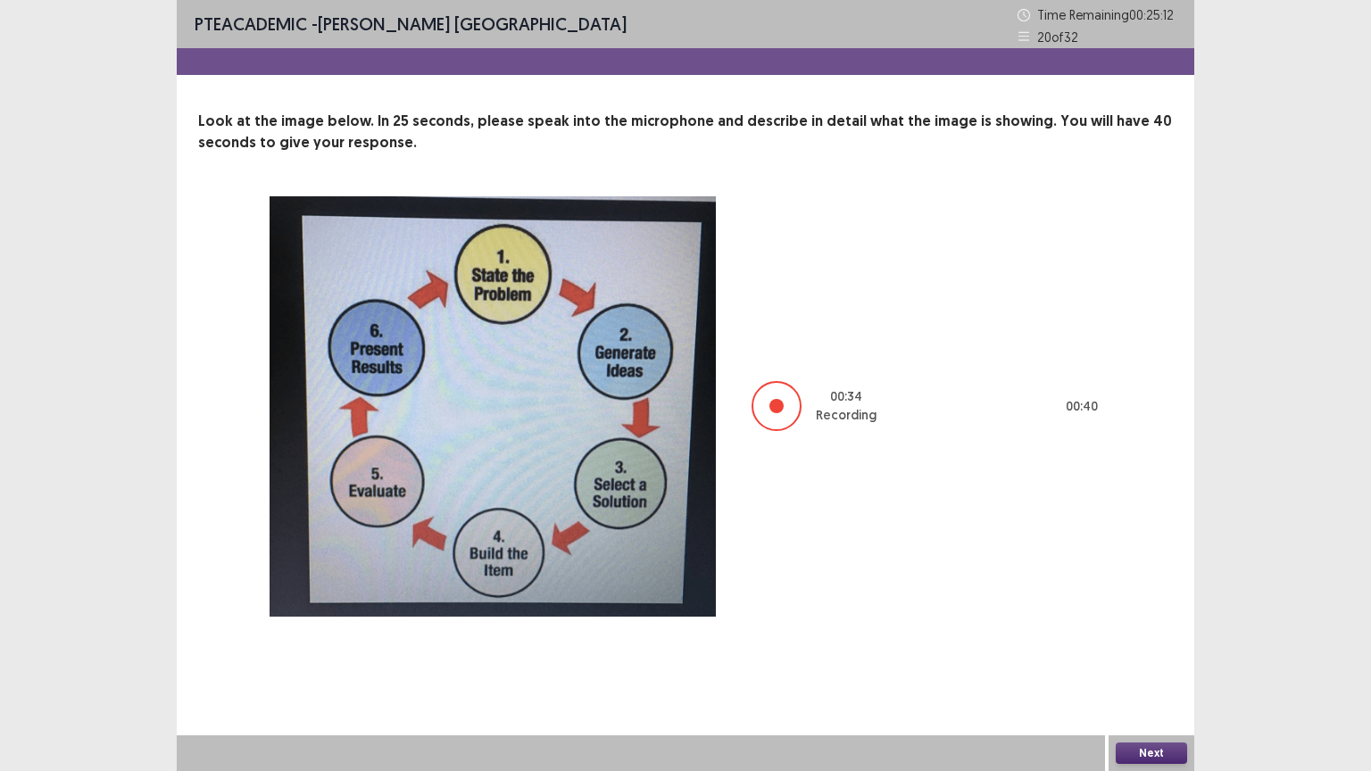
click at [1165, 651] on button "Next" at bounding box center [1151, 753] width 71 height 21
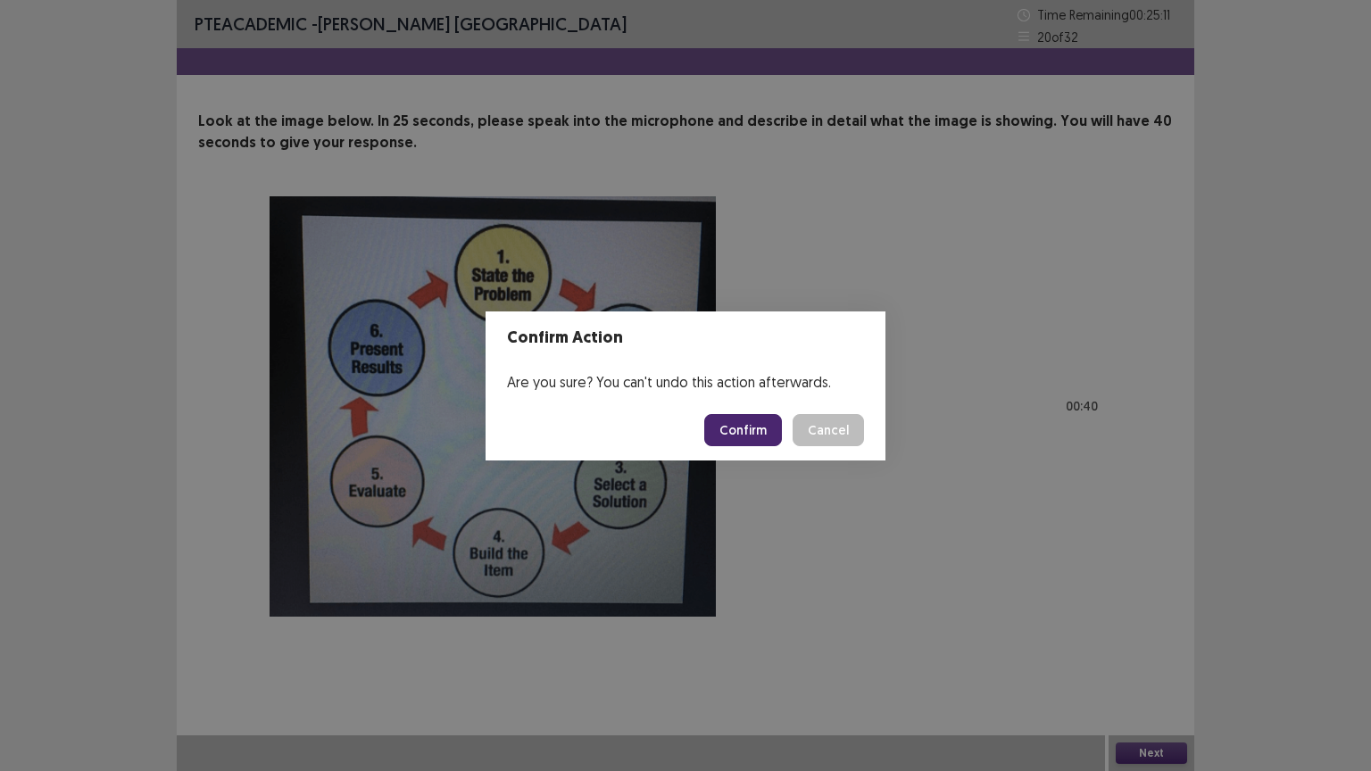
click at [832, 433] on button "Cancel" at bounding box center [828, 430] width 71 height 32
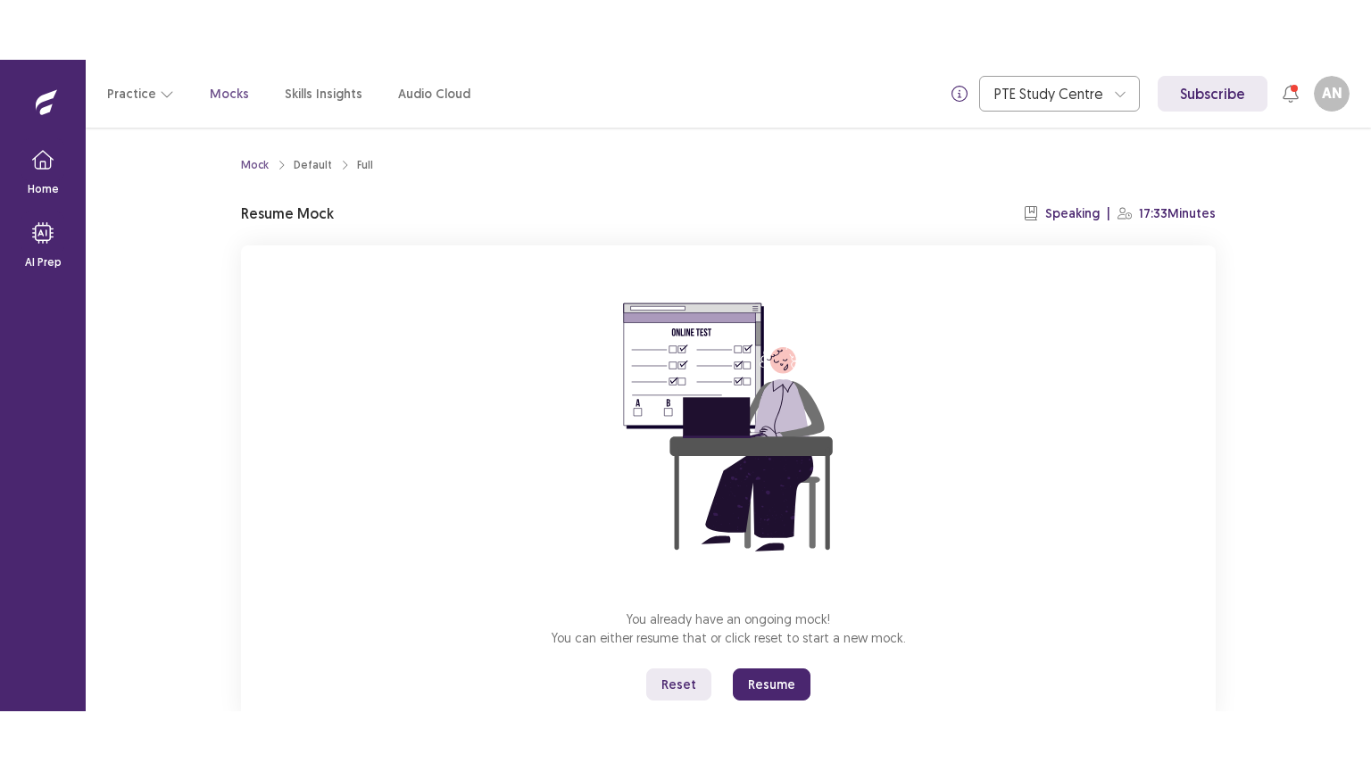
scroll to position [54, 0]
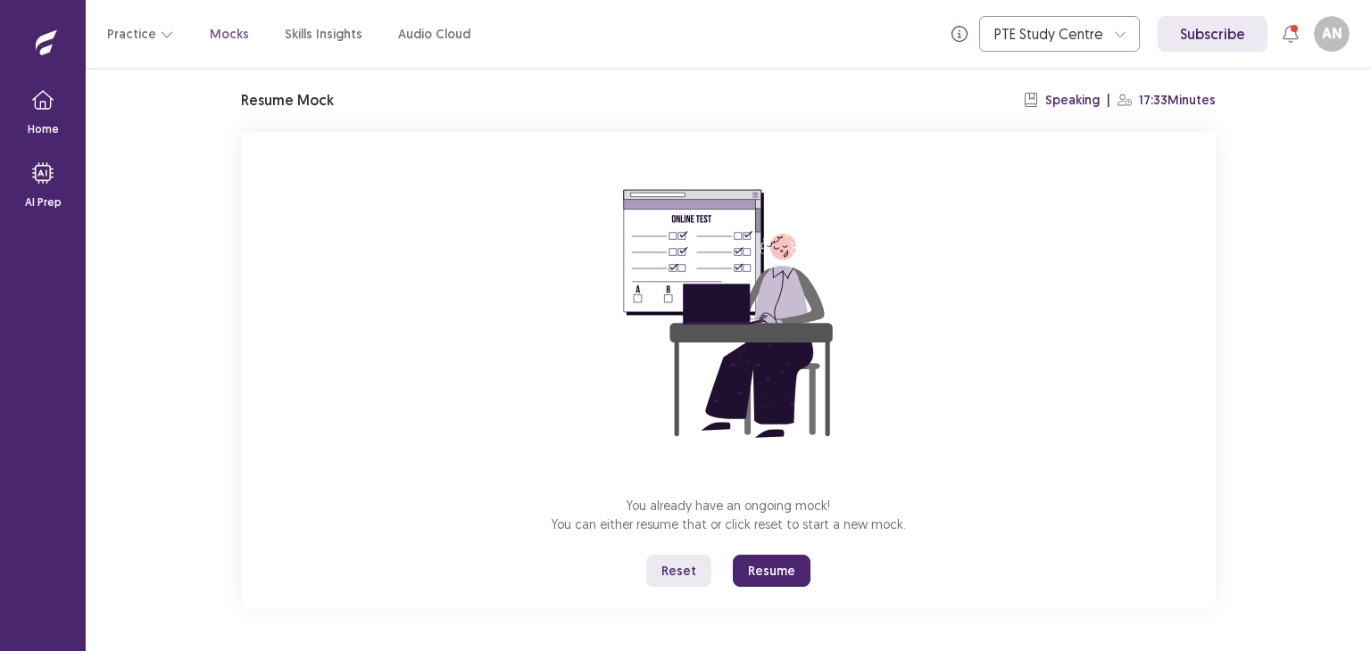
click at [770, 572] on button "Resume" at bounding box center [772, 571] width 78 height 32
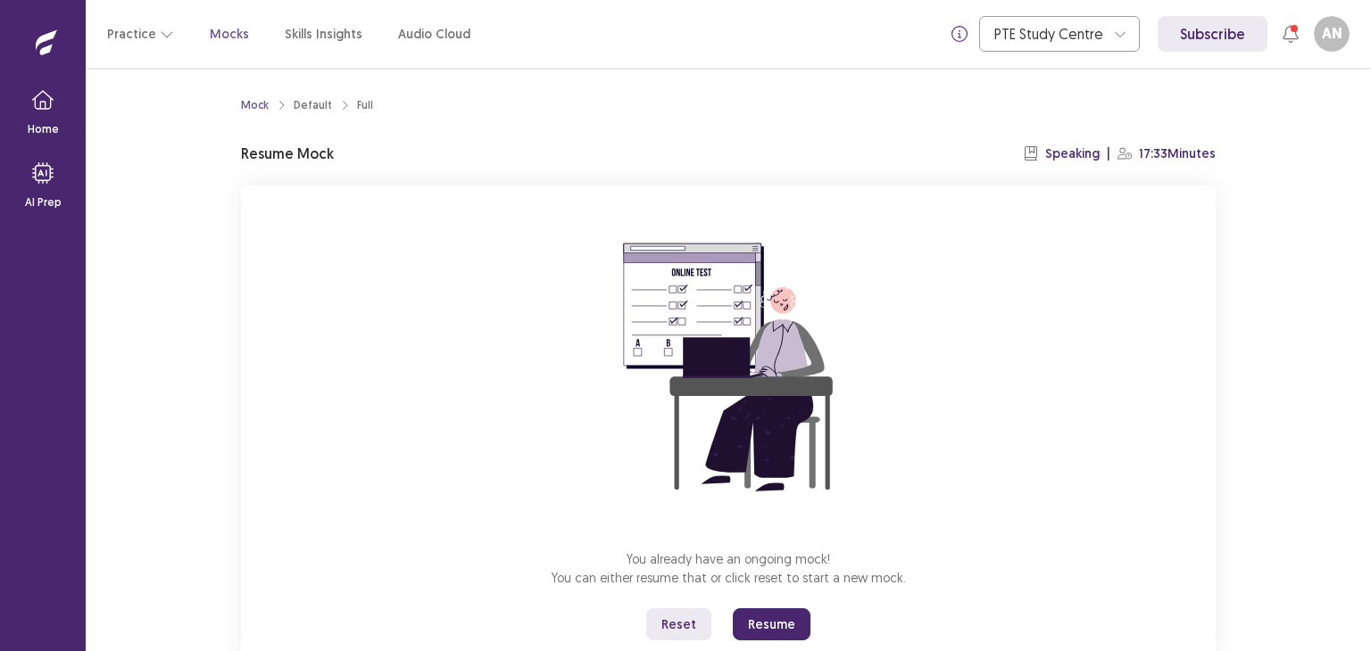
click at [777, 622] on button "Resume" at bounding box center [772, 625] width 78 height 32
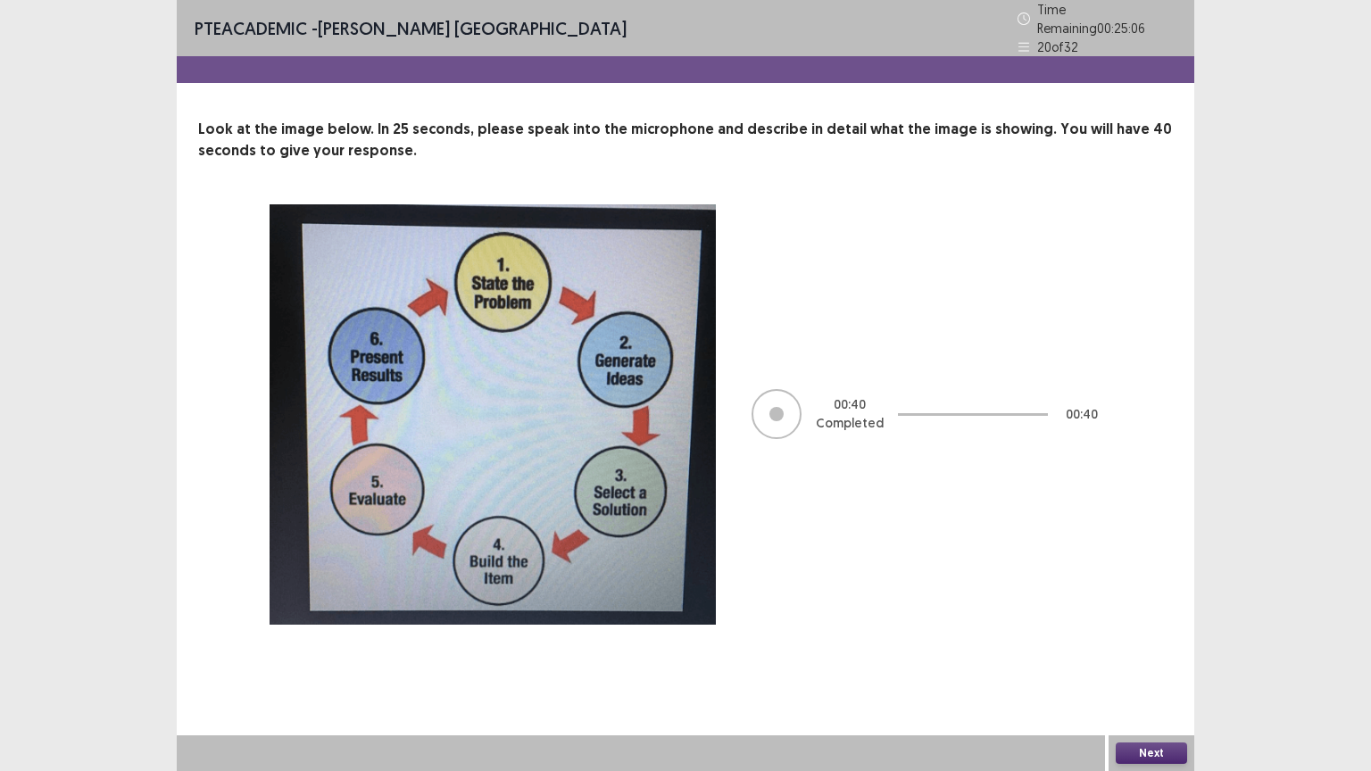
click at [1135, 651] on button "Next" at bounding box center [1151, 753] width 71 height 21
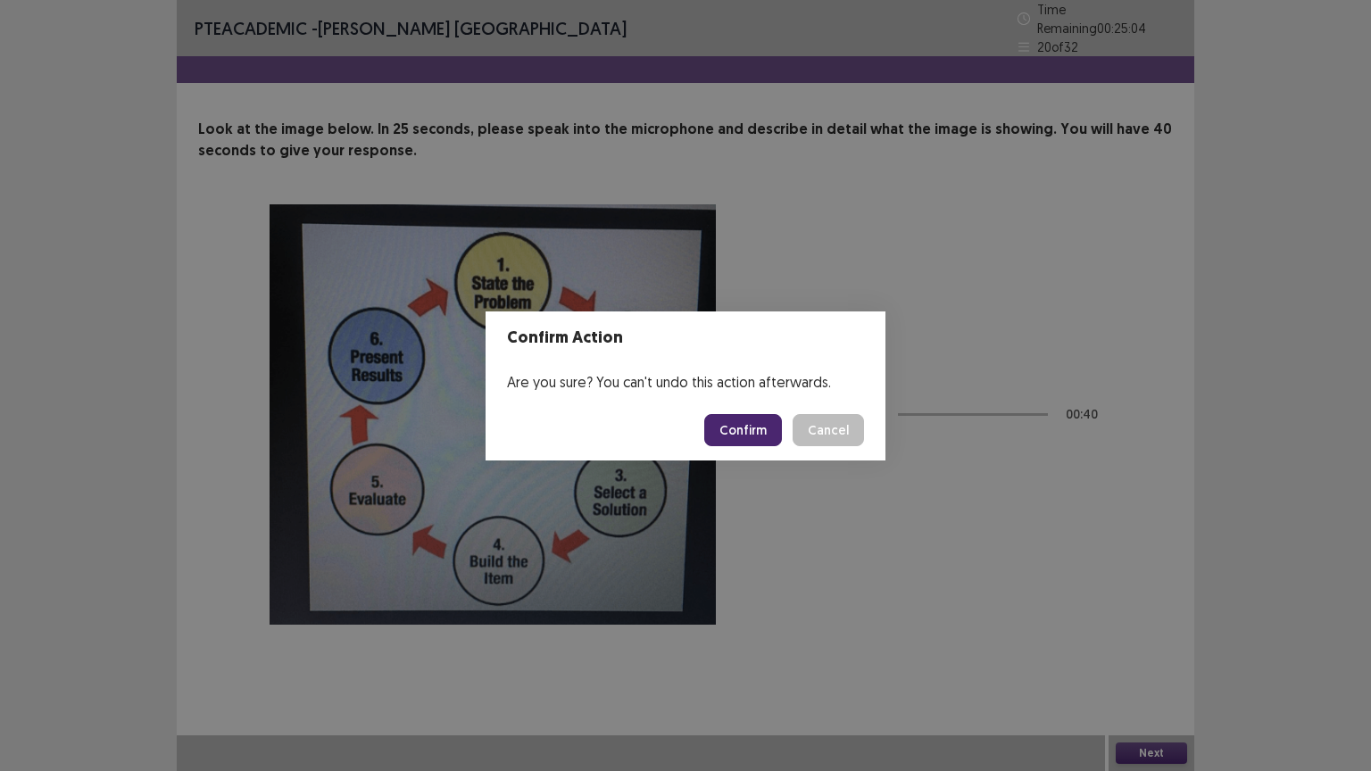
click at [732, 415] on button "Confirm" at bounding box center [743, 430] width 78 height 32
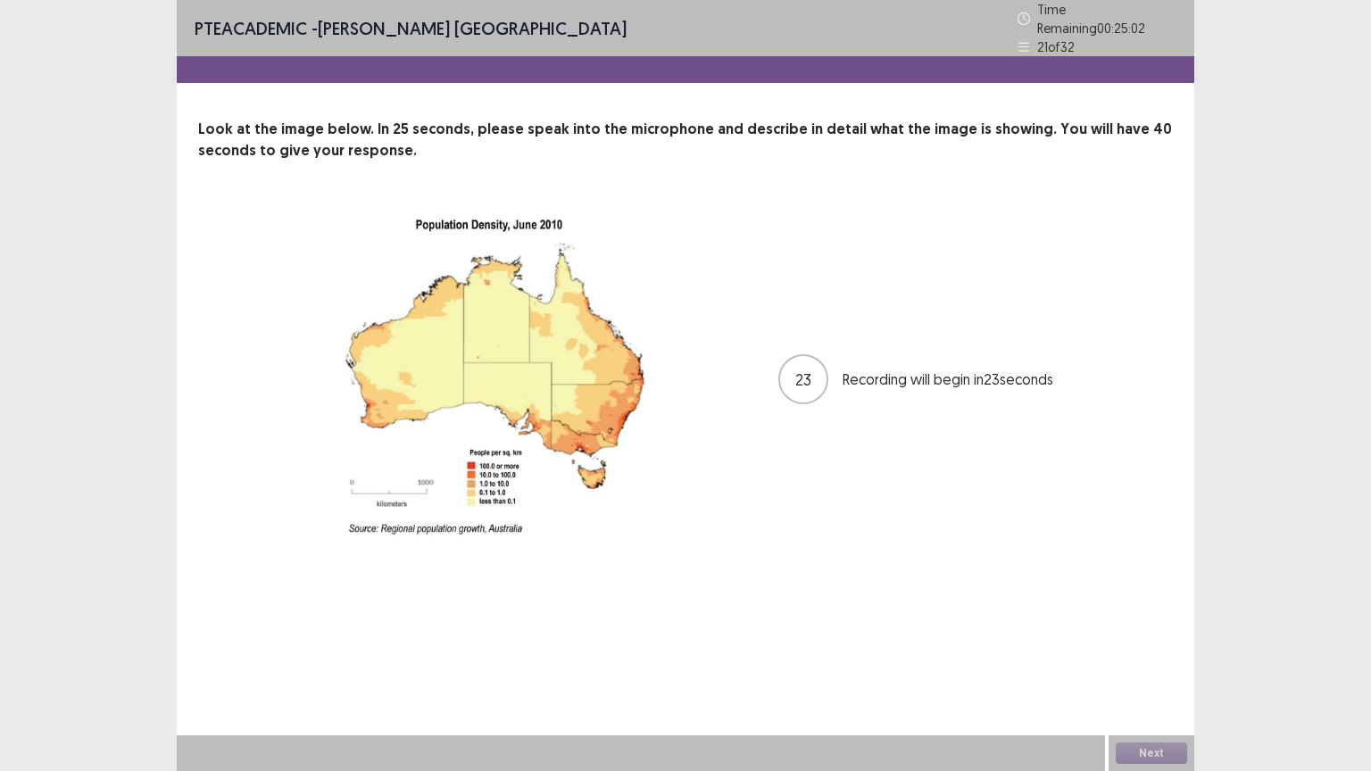
click at [571, 494] on img at bounding box center [493, 379] width 446 height 351
click at [1153, 651] on button "Next" at bounding box center [1151, 753] width 71 height 21
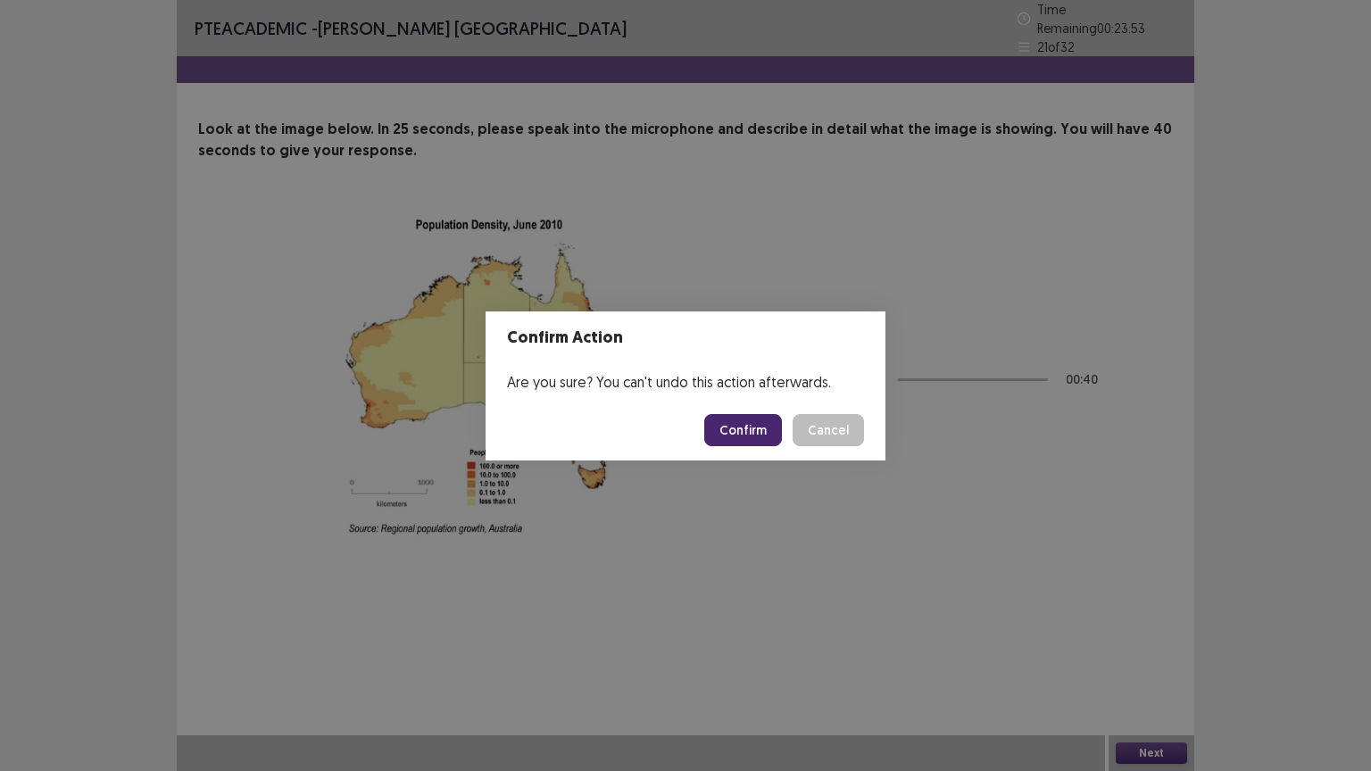
click at [767, 422] on button "Confirm" at bounding box center [743, 430] width 78 height 32
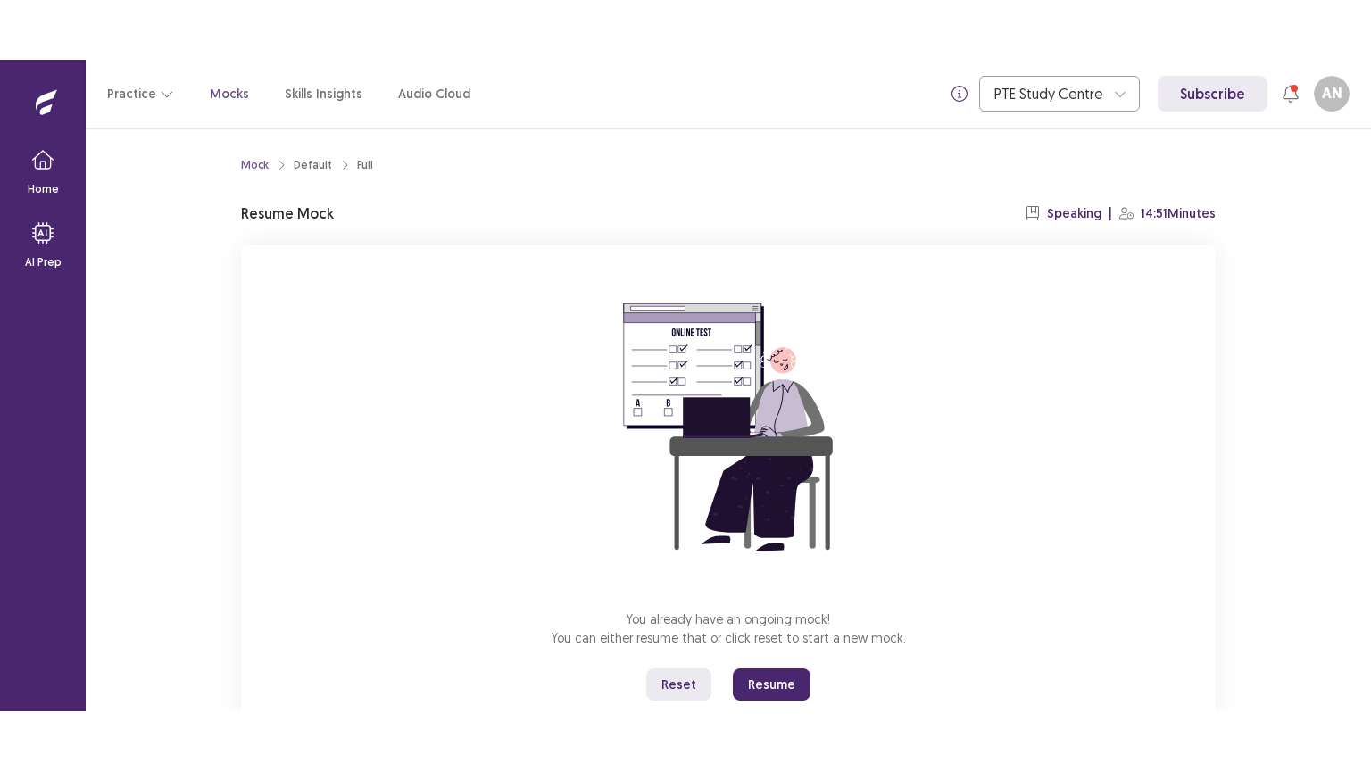
scroll to position [54, 0]
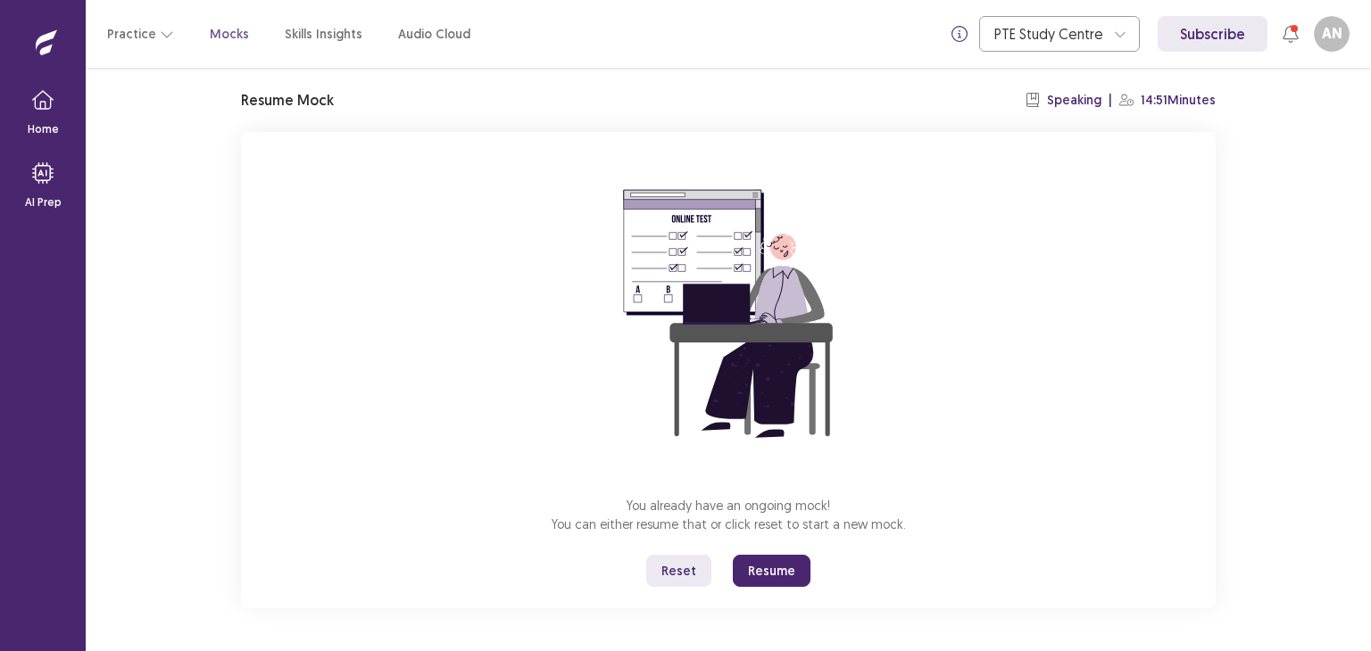
click at [763, 570] on button "Resume" at bounding box center [772, 571] width 78 height 32
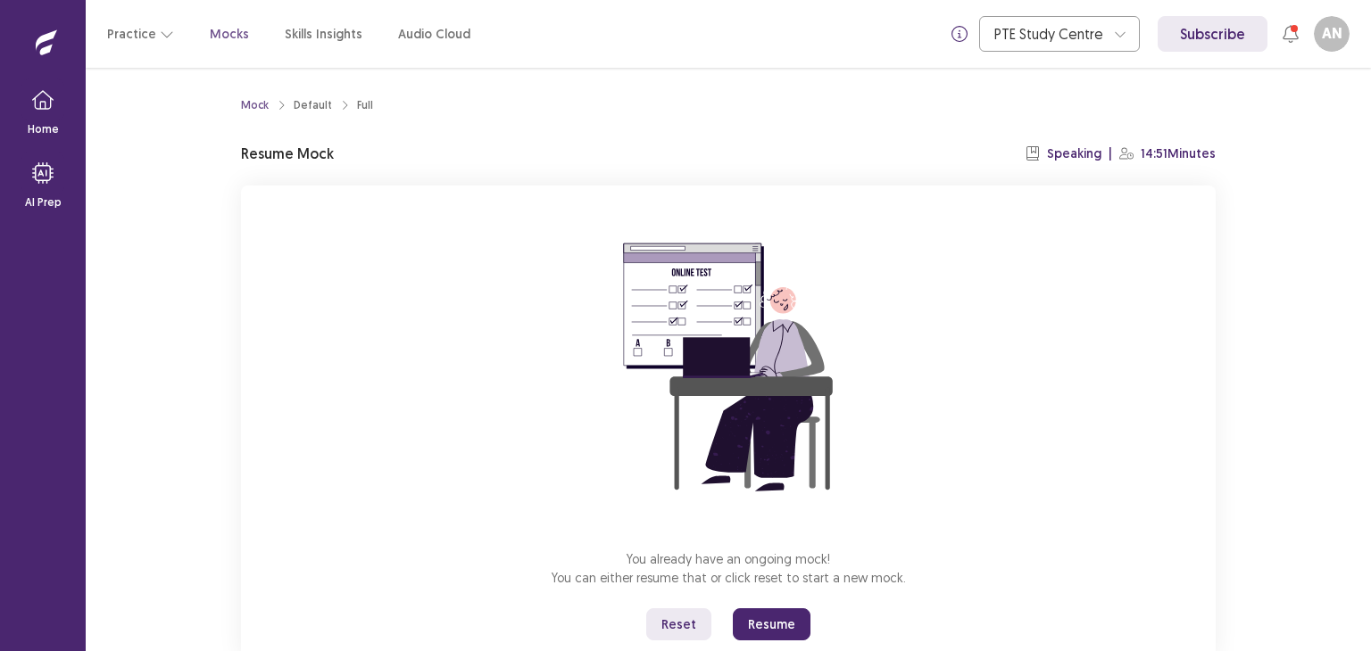
click at [778, 624] on button "Resume" at bounding box center [772, 625] width 78 height 32
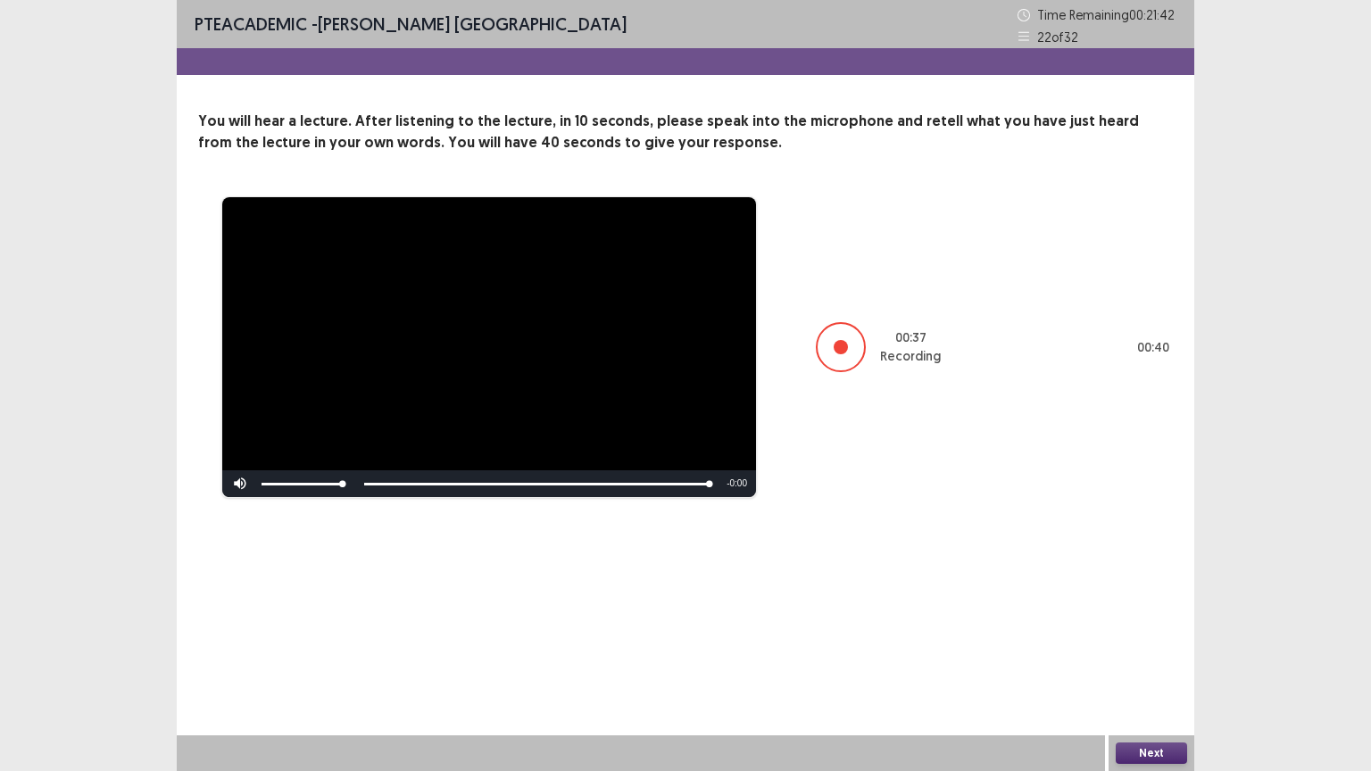
click at [1156, 651] on button "Next" at bounding box center [1151, 753] width 71 height 21
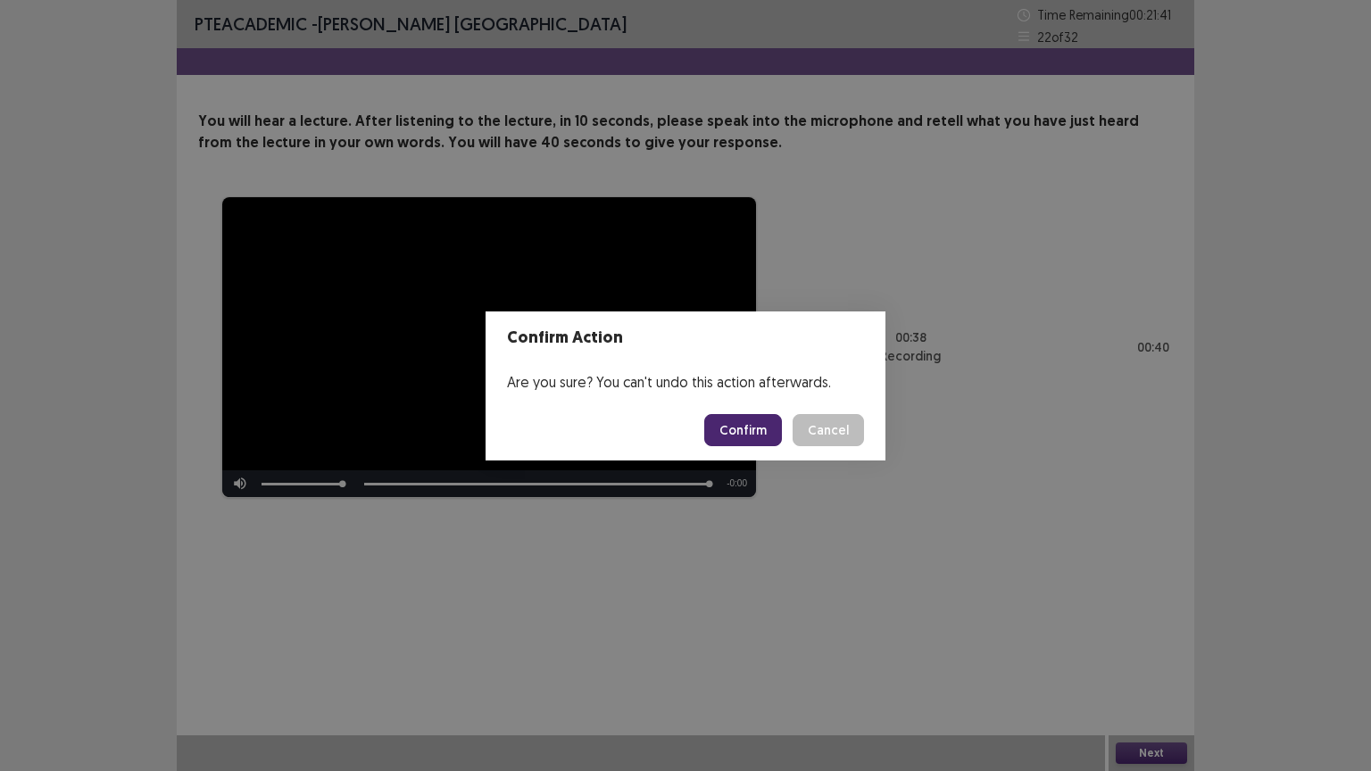
click at [750, 432] on button "Confirm" at bounding box center [743, 430] width 78 height 32
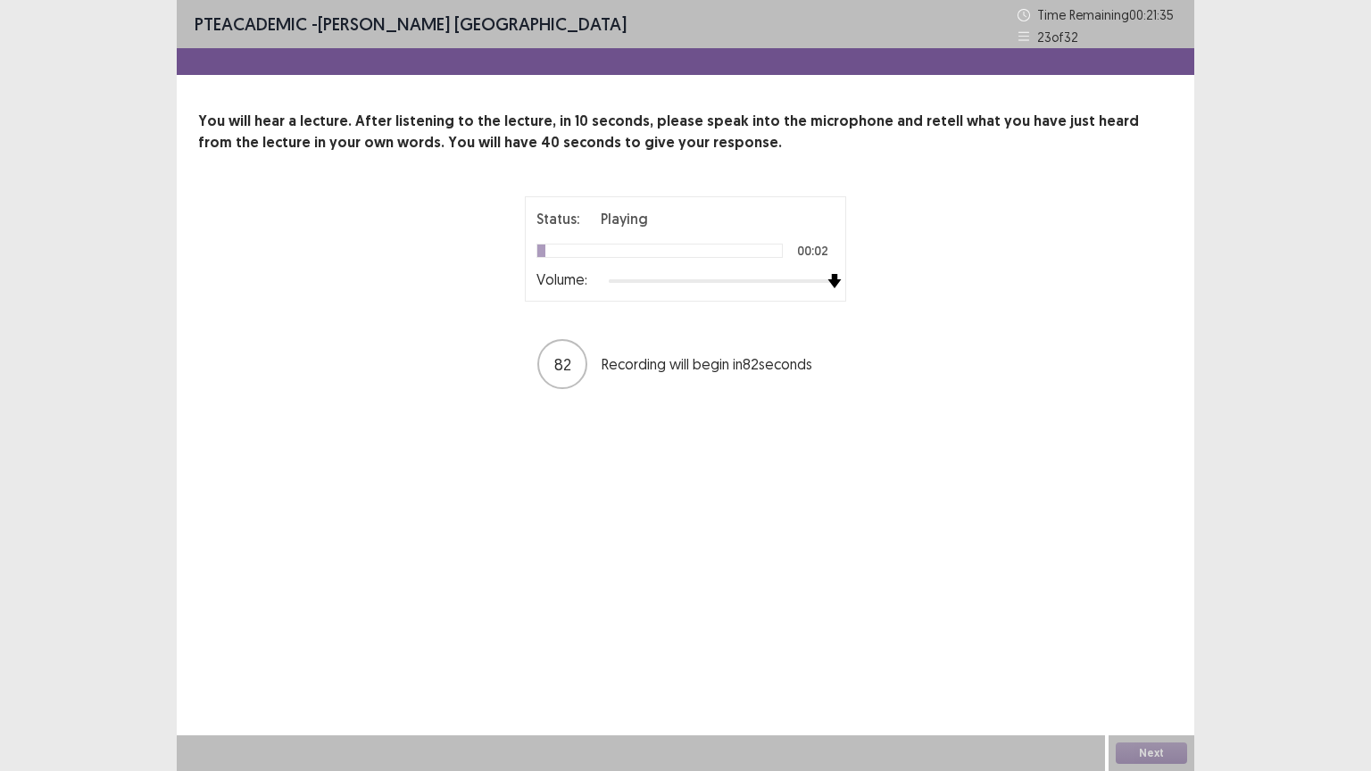
click at [825, 280] on div at bounding box center [722, 281] width 226 height 14
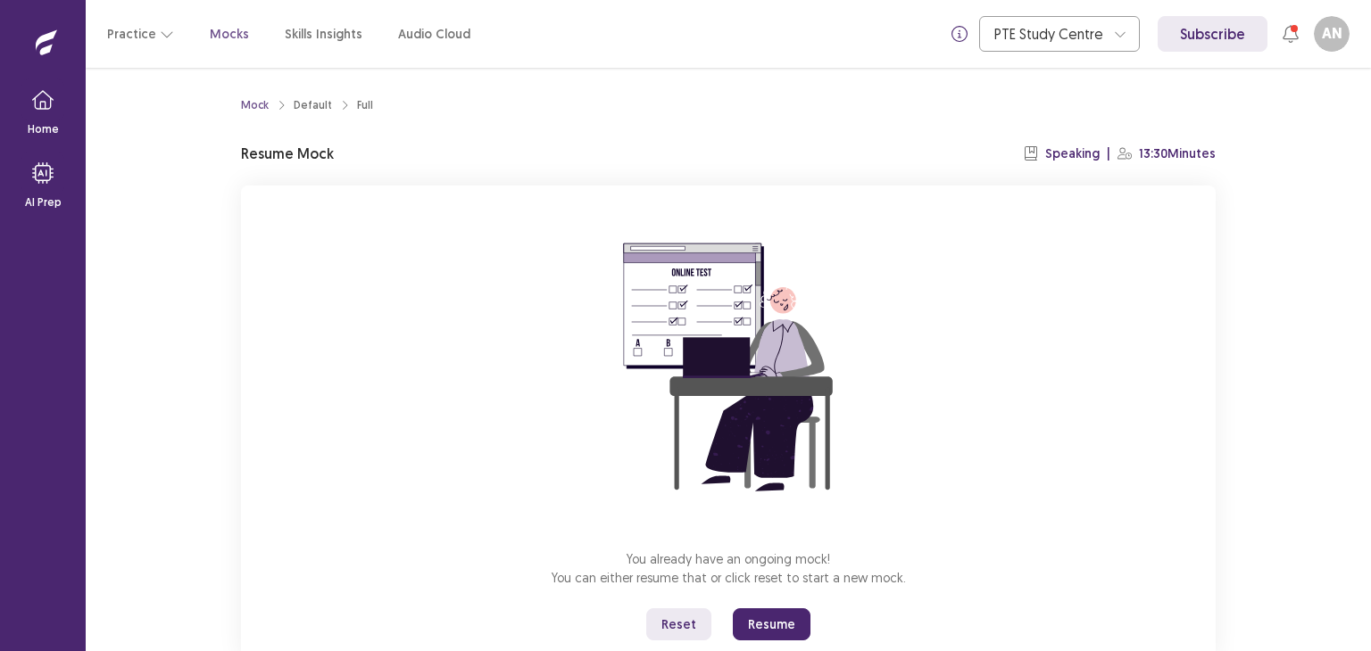
click at [782, 627] on button "Resume" at bounding box center [772, 625] width 78 height 32
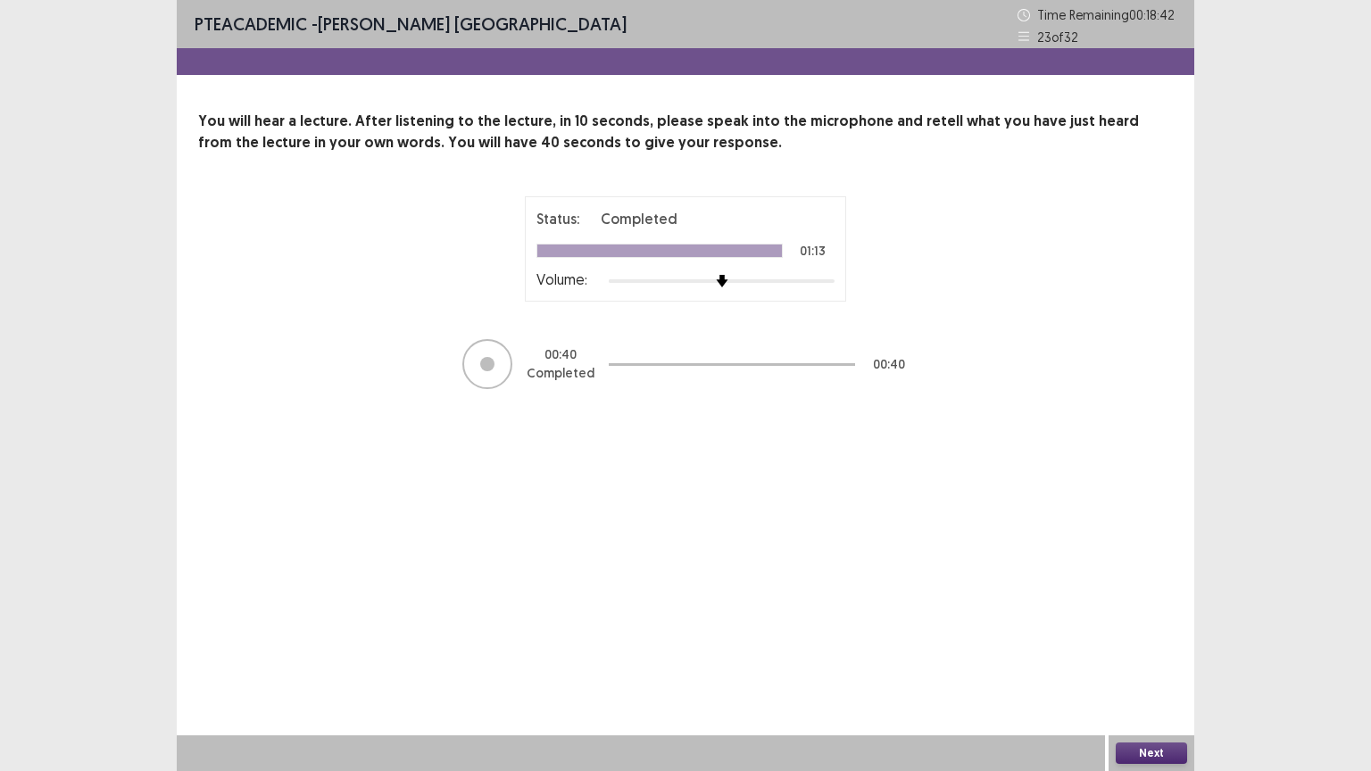
drag, startPoint x: 1149, startPoint y: 735, endPoint x: 1149, endPoint y: 748, distance: 12.5
click at [1149, 651] on div "Next" at bounding box center [1151, 753] width 86 height 36
click at [1149, 651] on button "Next" at bounding box center [1151, 753] width 71 height 21
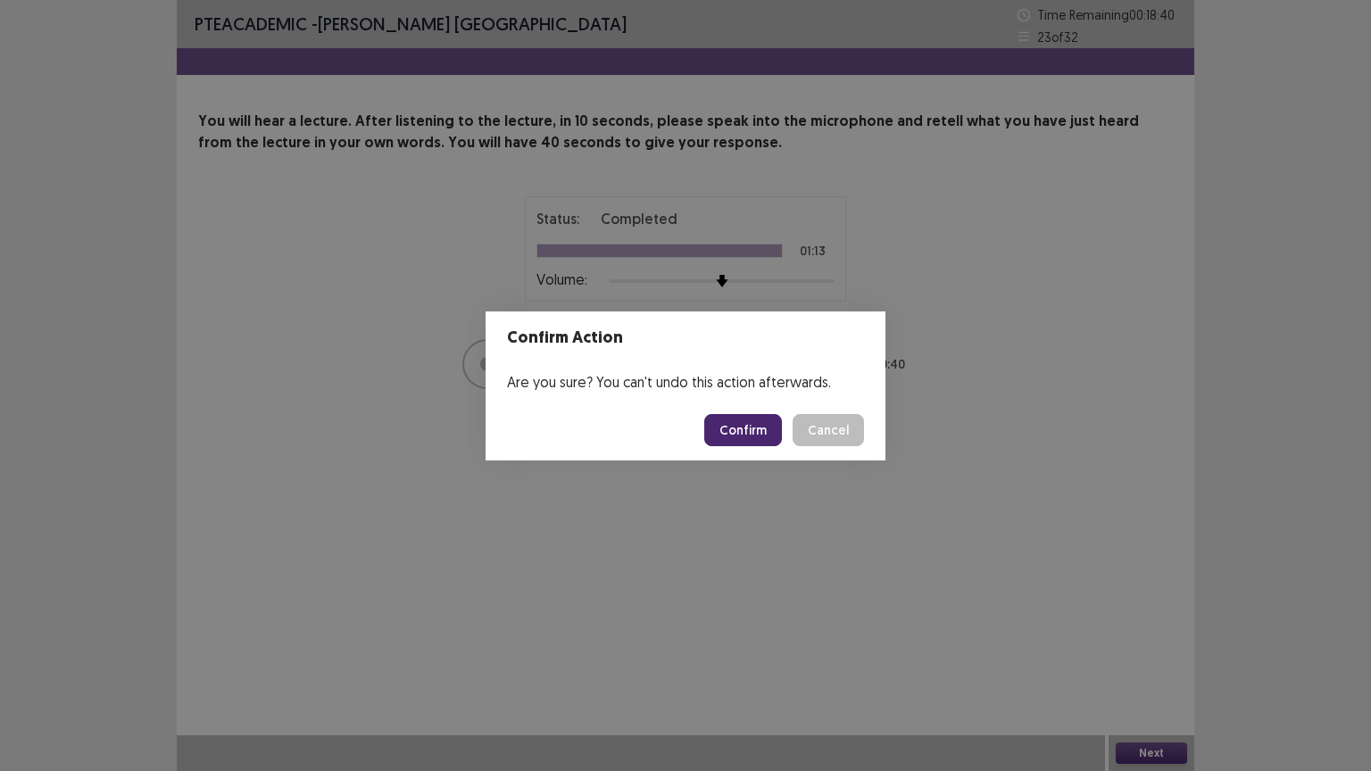
click at [771, 436] on button "Confirm" at bounding box center [743, 430] width 78 height 32
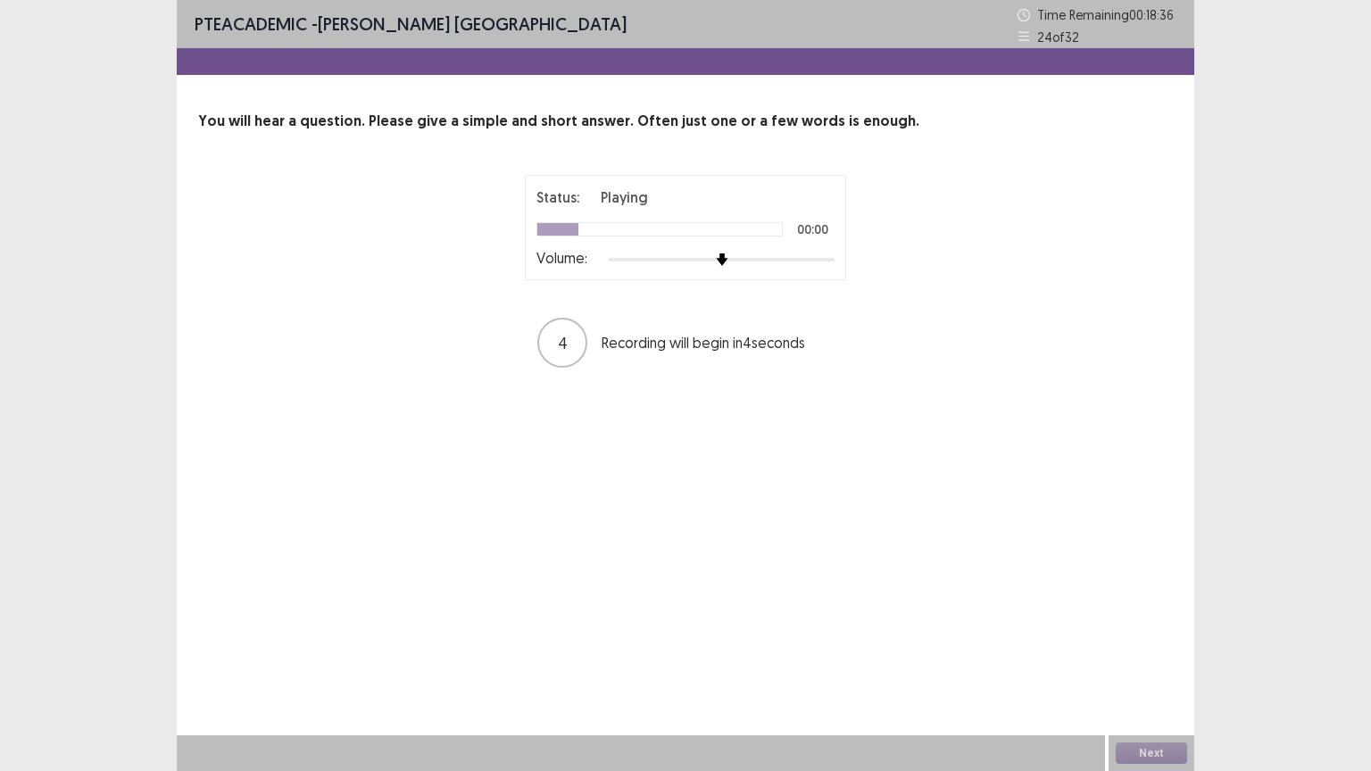
click at [826, 258] on div at bounding box center [722, 260] width 226 height 14
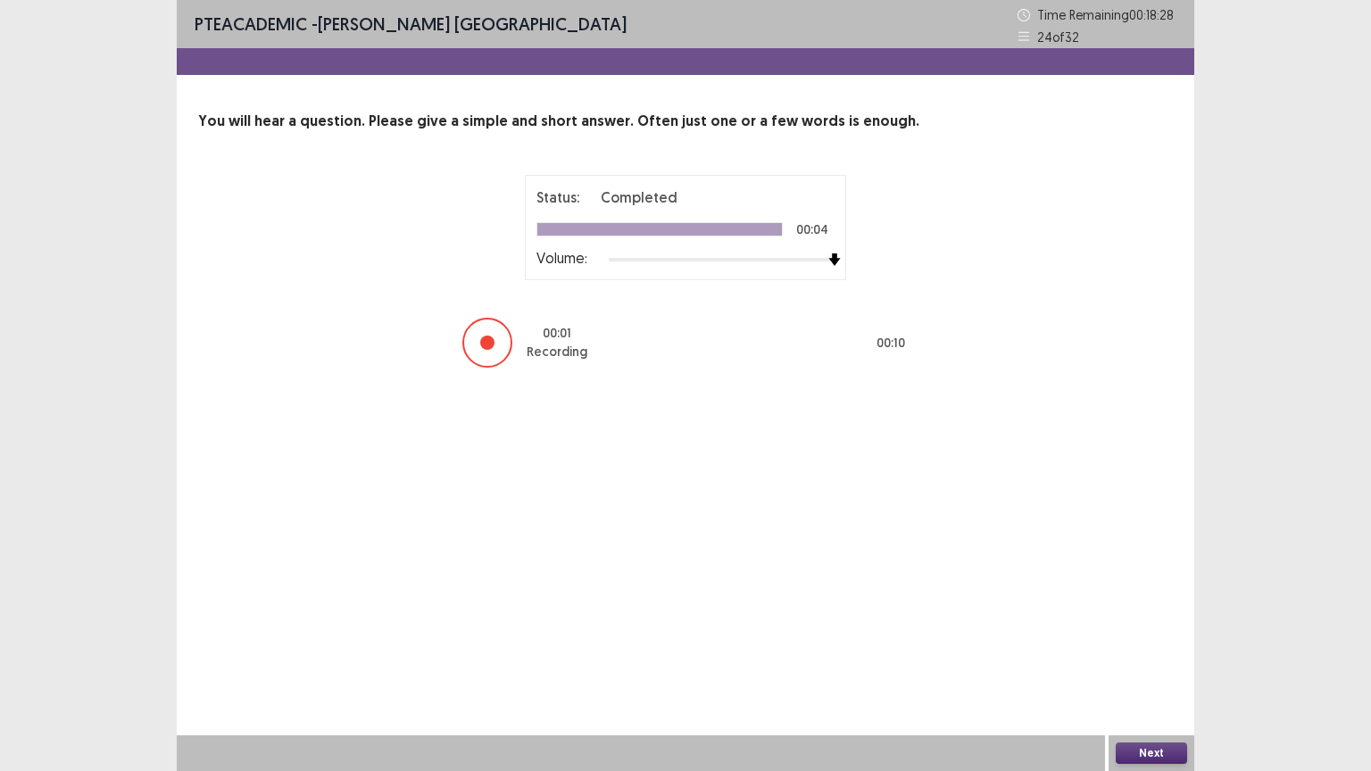
click at [1152, 651] on button "Next" at bounding box center [1151, 753] width 71 height 21
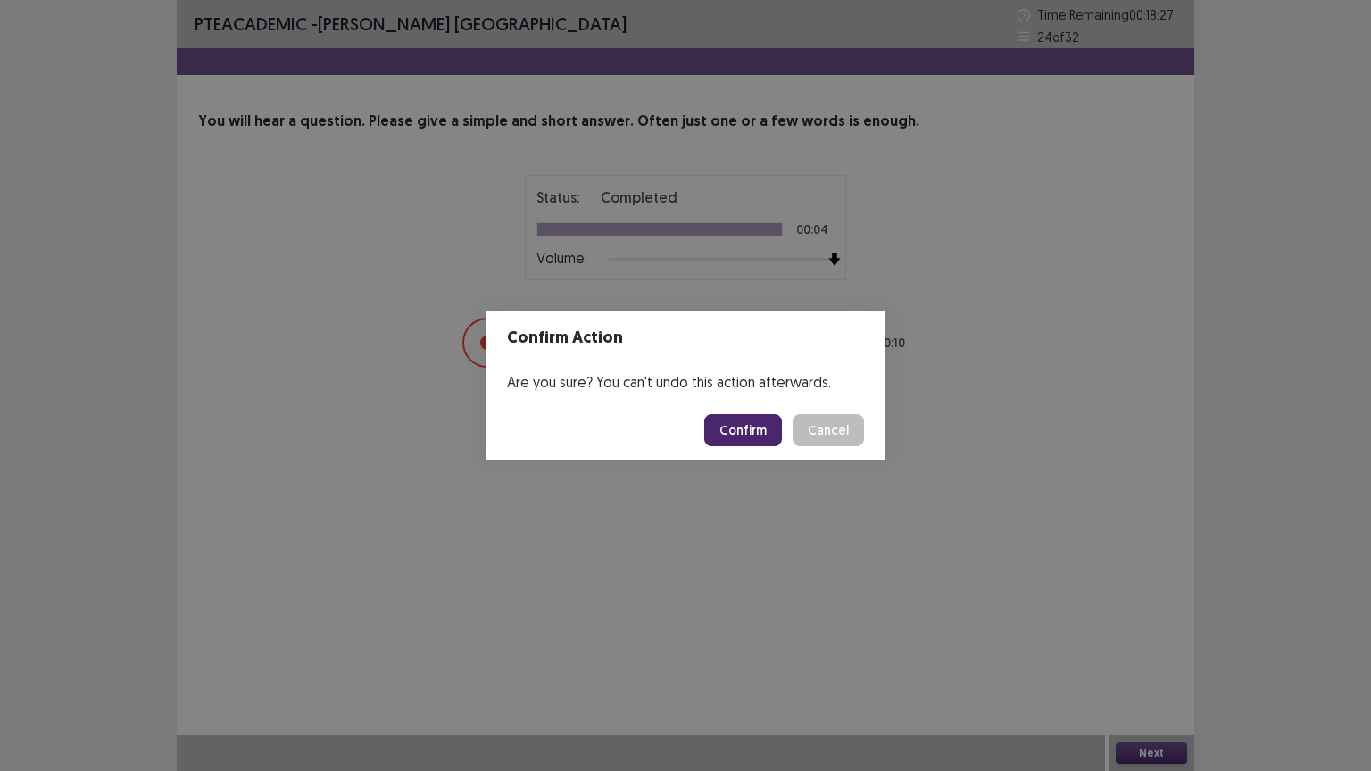
click at [759, 439] on button "Confirm" at bounding box center [743, 430] width 78 height 32
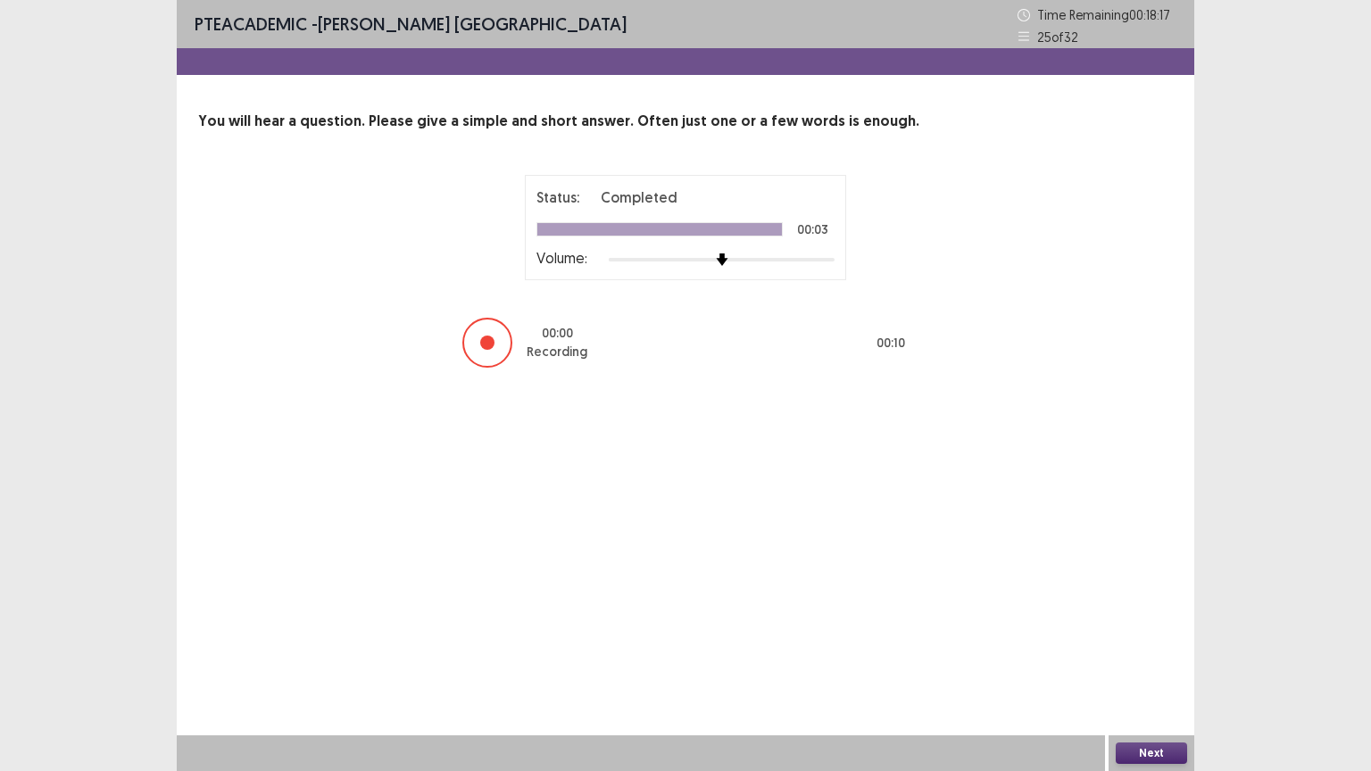
click at [1148, 651] on button "Next" at bounding box center [1151, 753] width 71 height 21
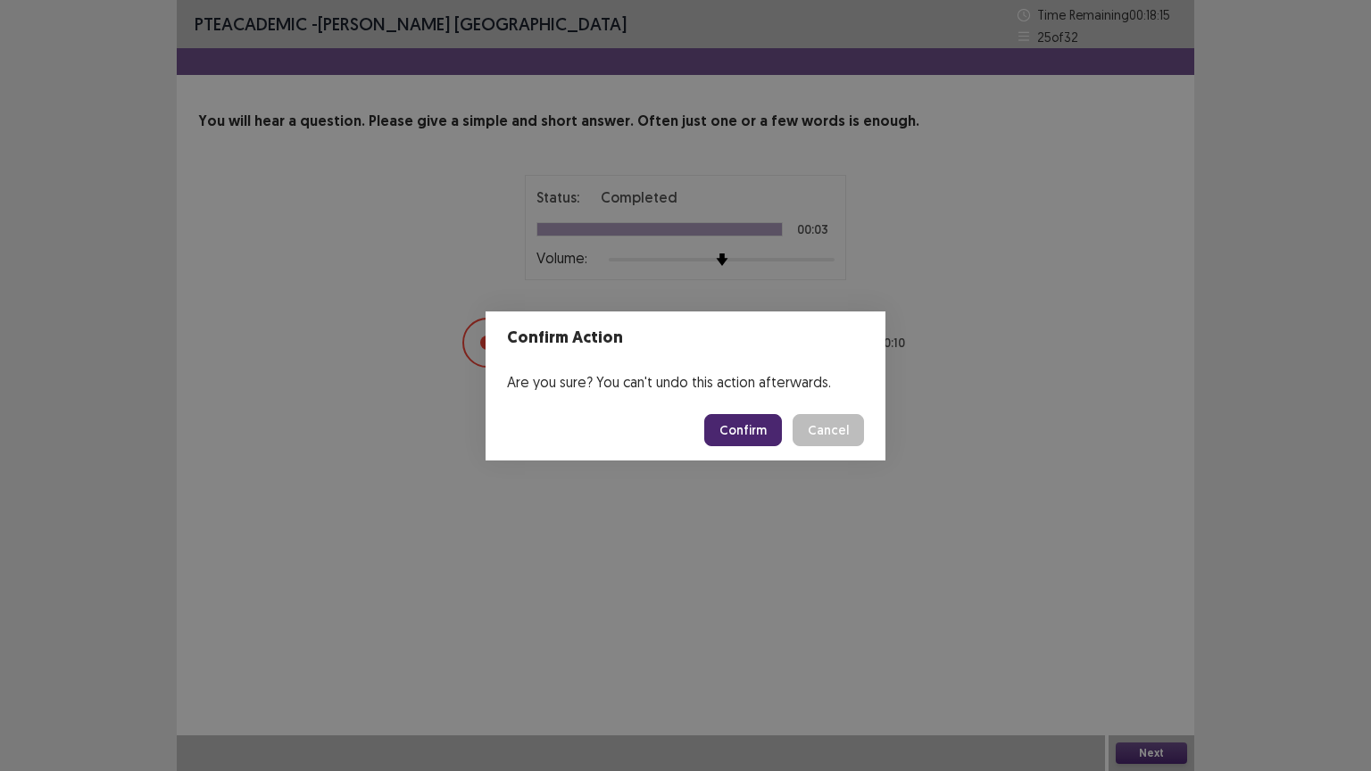
click at [751, 438] on button "Confirm" at bounding box center [743, 430] width 78 height 32
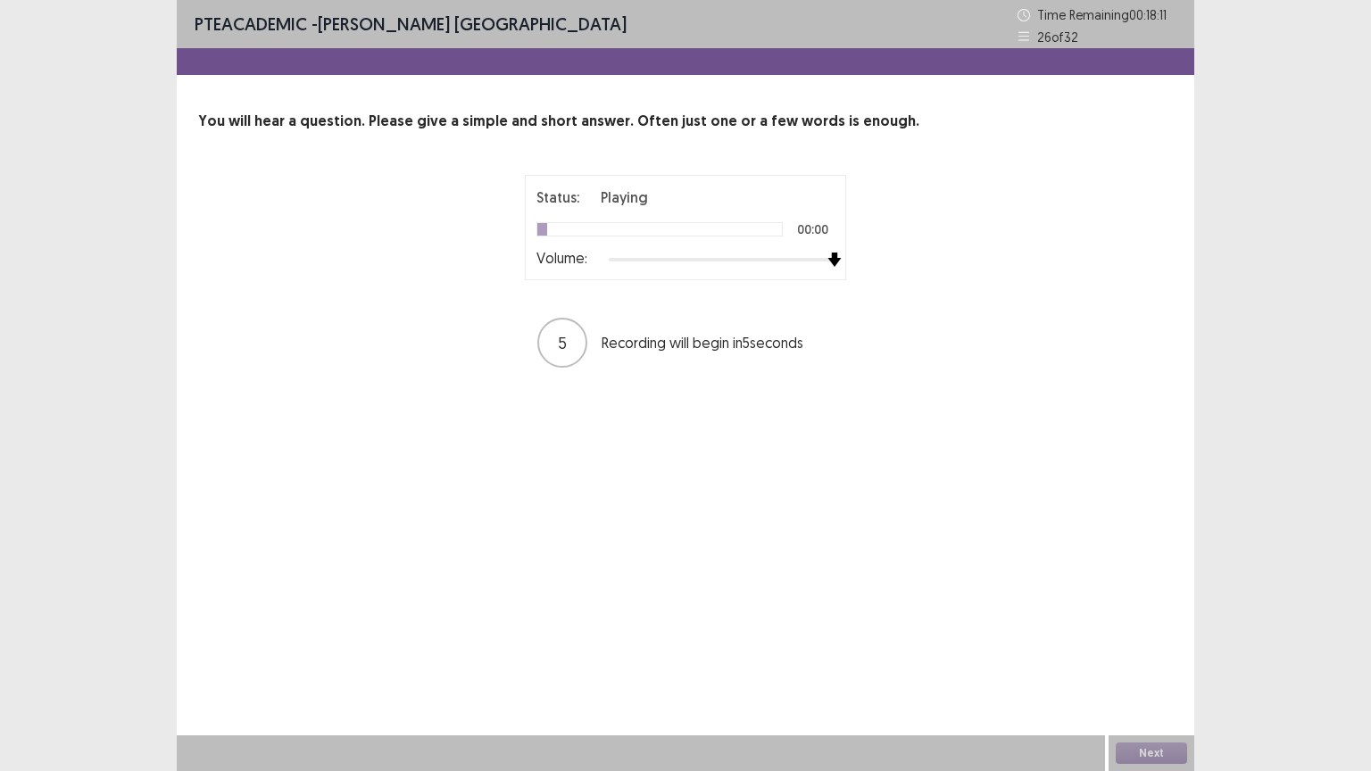
click at [825, 257] on div at bounding box center [722, 260] width 226 height 14
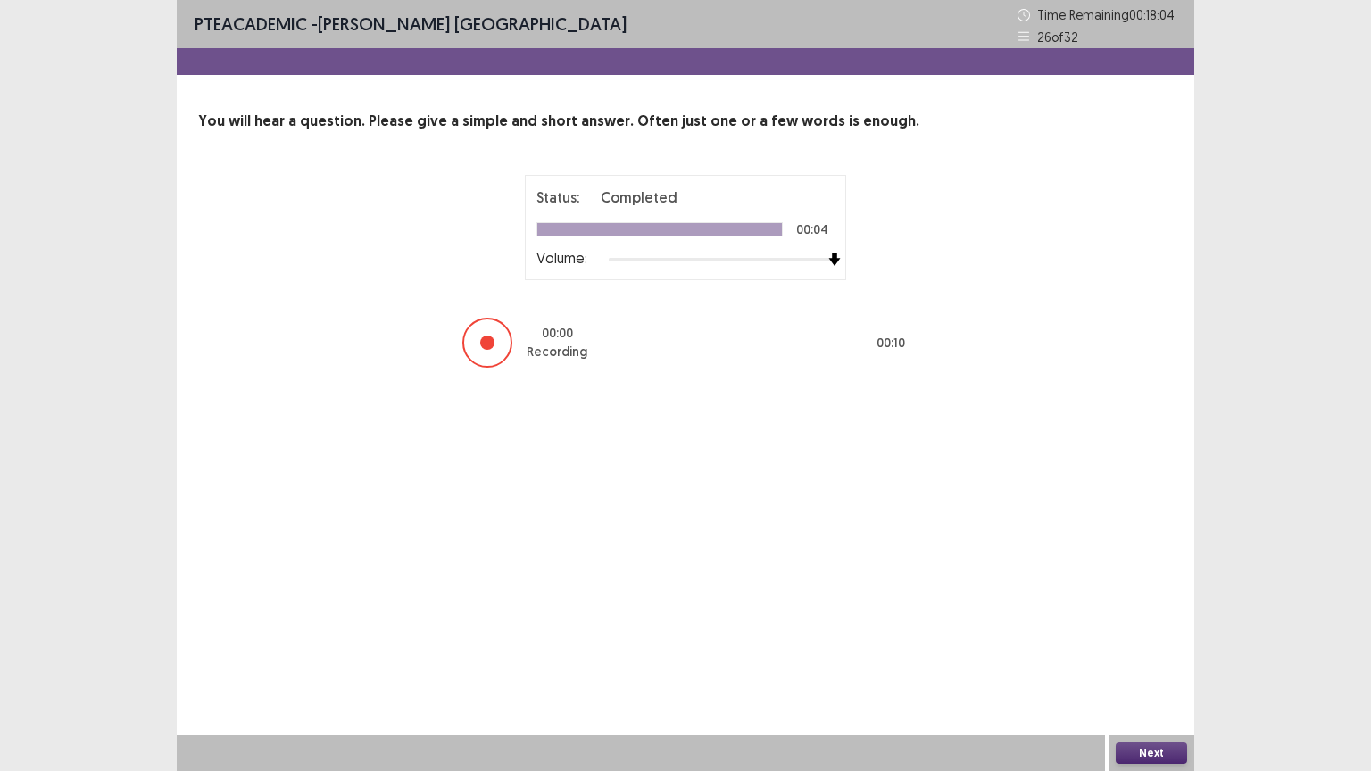
click at [1157, 651] on button "Next" at bounding box center [1151, 753] width 71 height 21
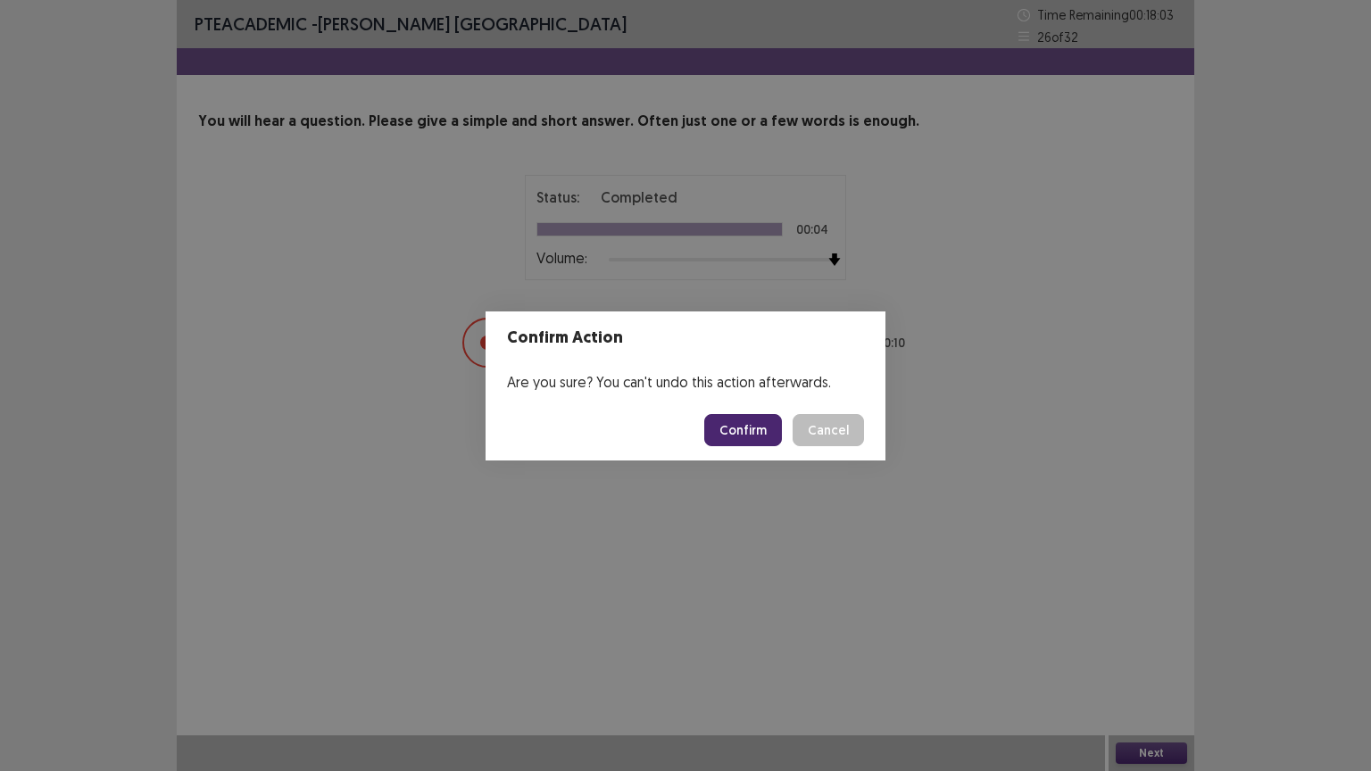
click at [752, 428] on button "Confirm" at bounding box center [743, 430] width 78 height 32
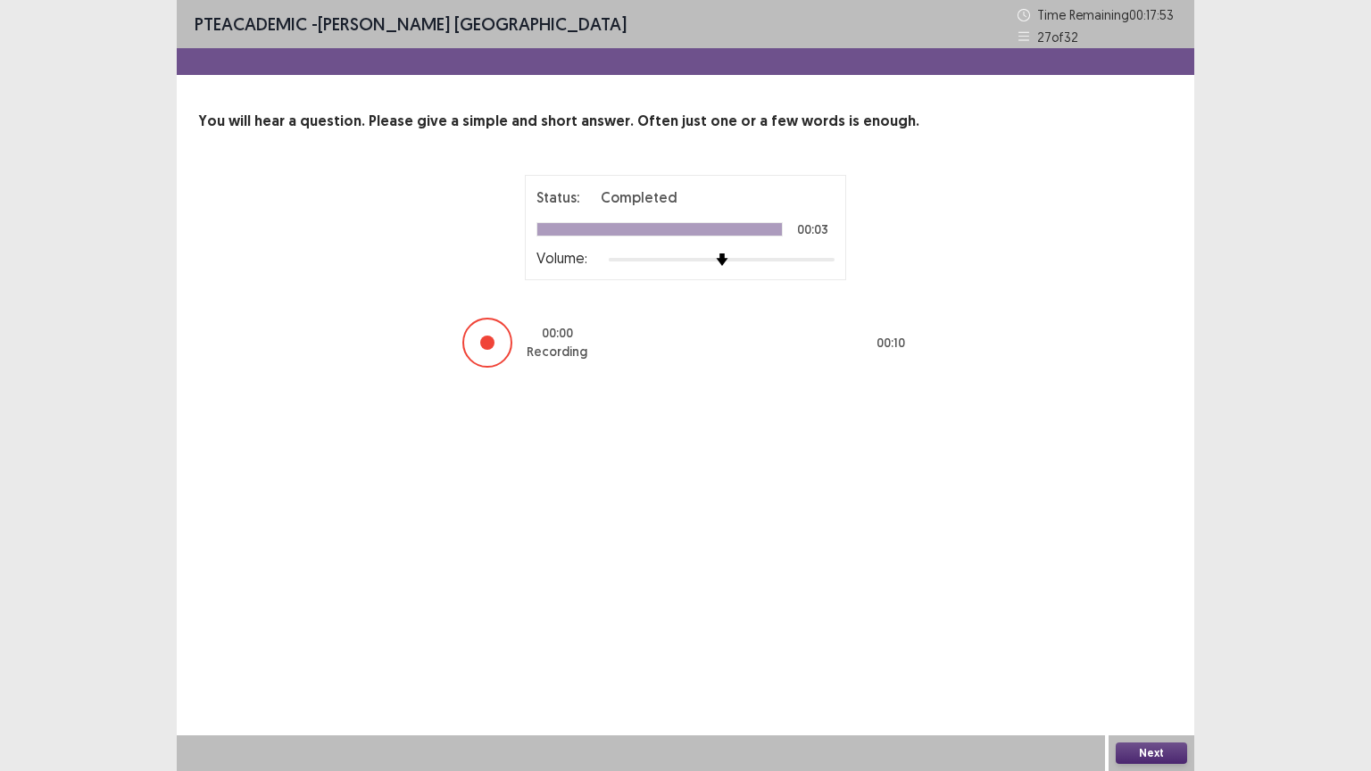
click at [1143, 651] on button "Next" at bounding box center [1151, 753] width 71 height 21
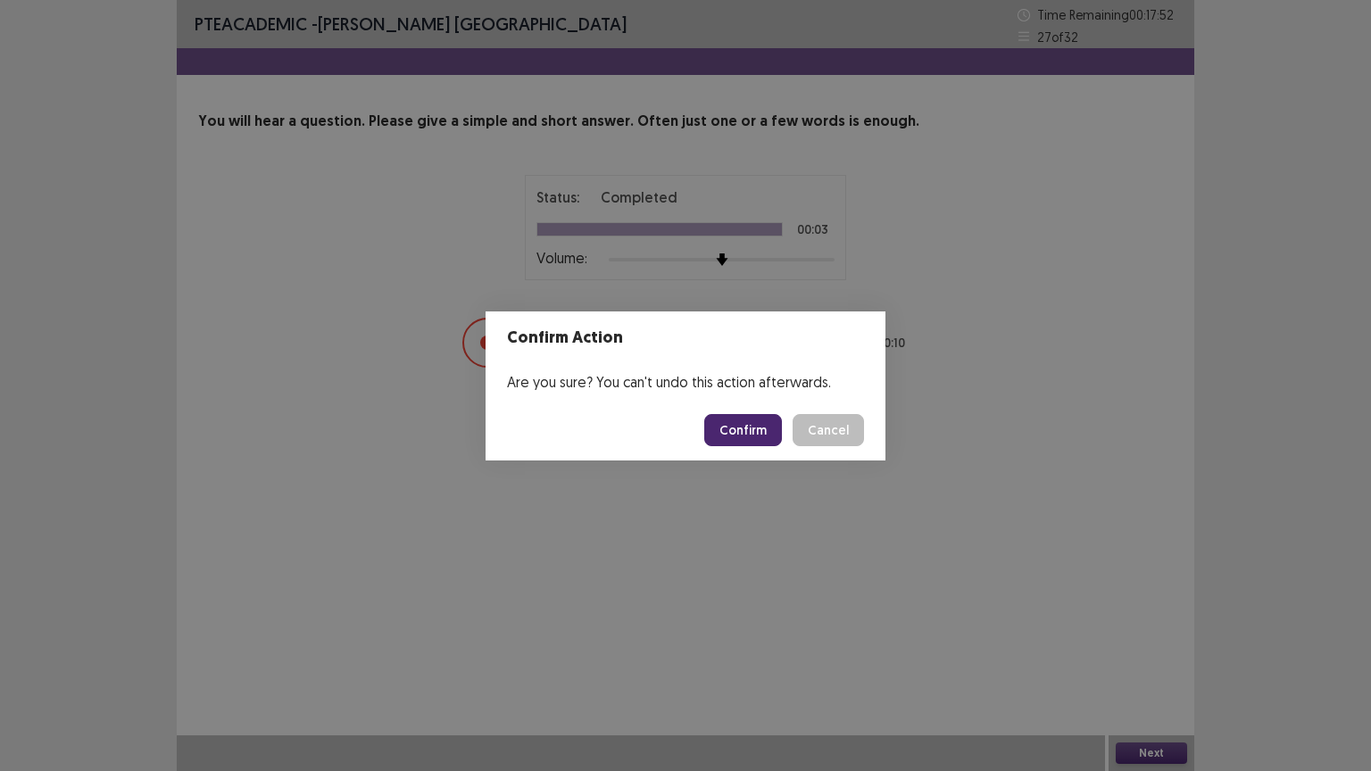
click at [747, 423] on button "Confirm" at bounding box center [743, 430] width 78 height 32
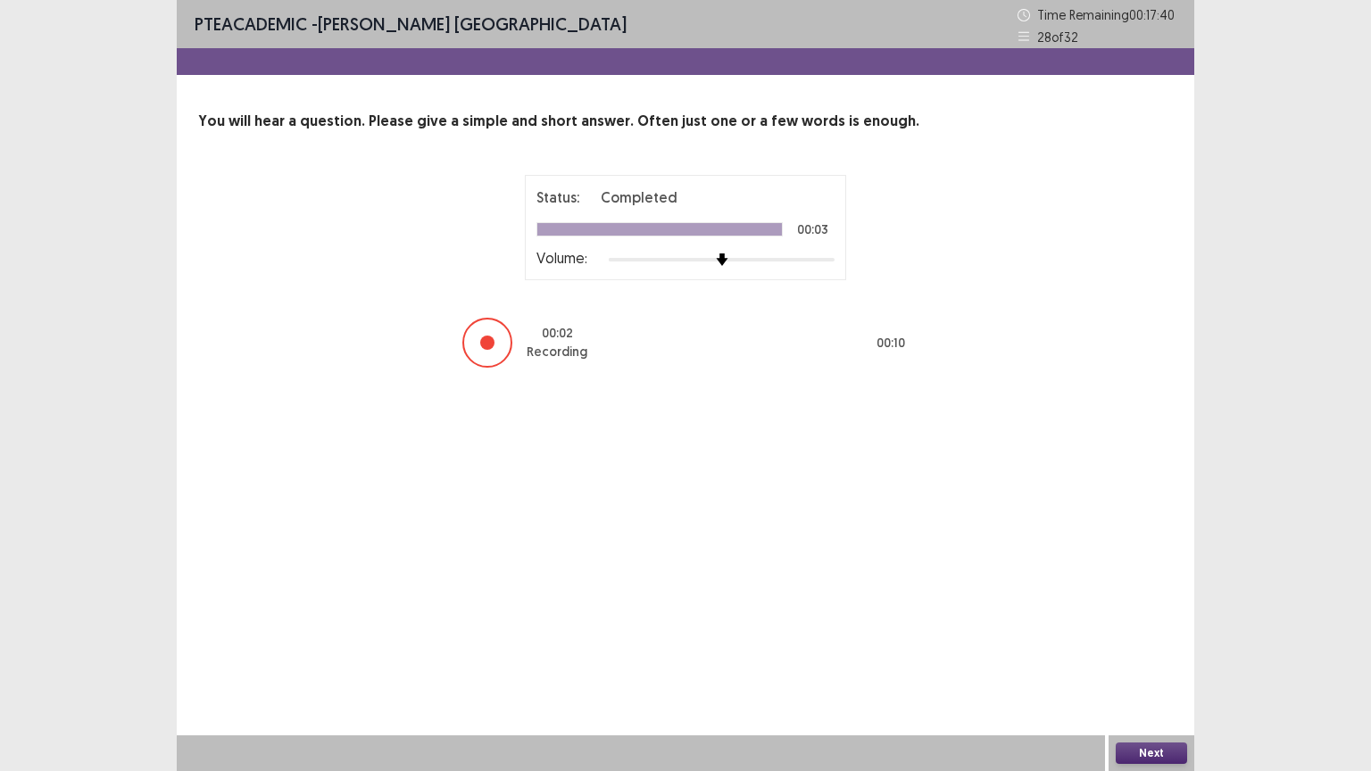
click at [1149, 651] on button "Next" at bounding box center [1151, 753] width 71 height 21
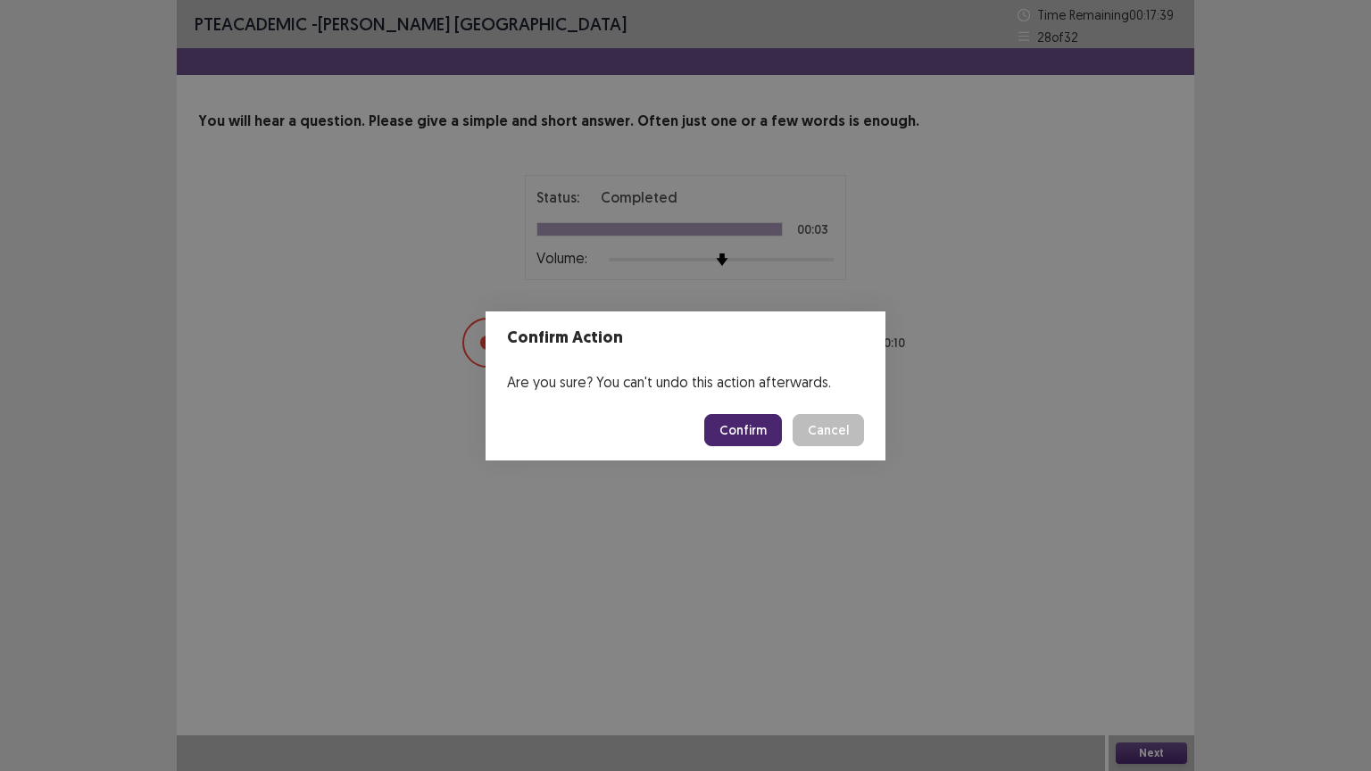
click at [746, 423] on button "Confirm" at bounding box center [743, 430] width 78 height 32
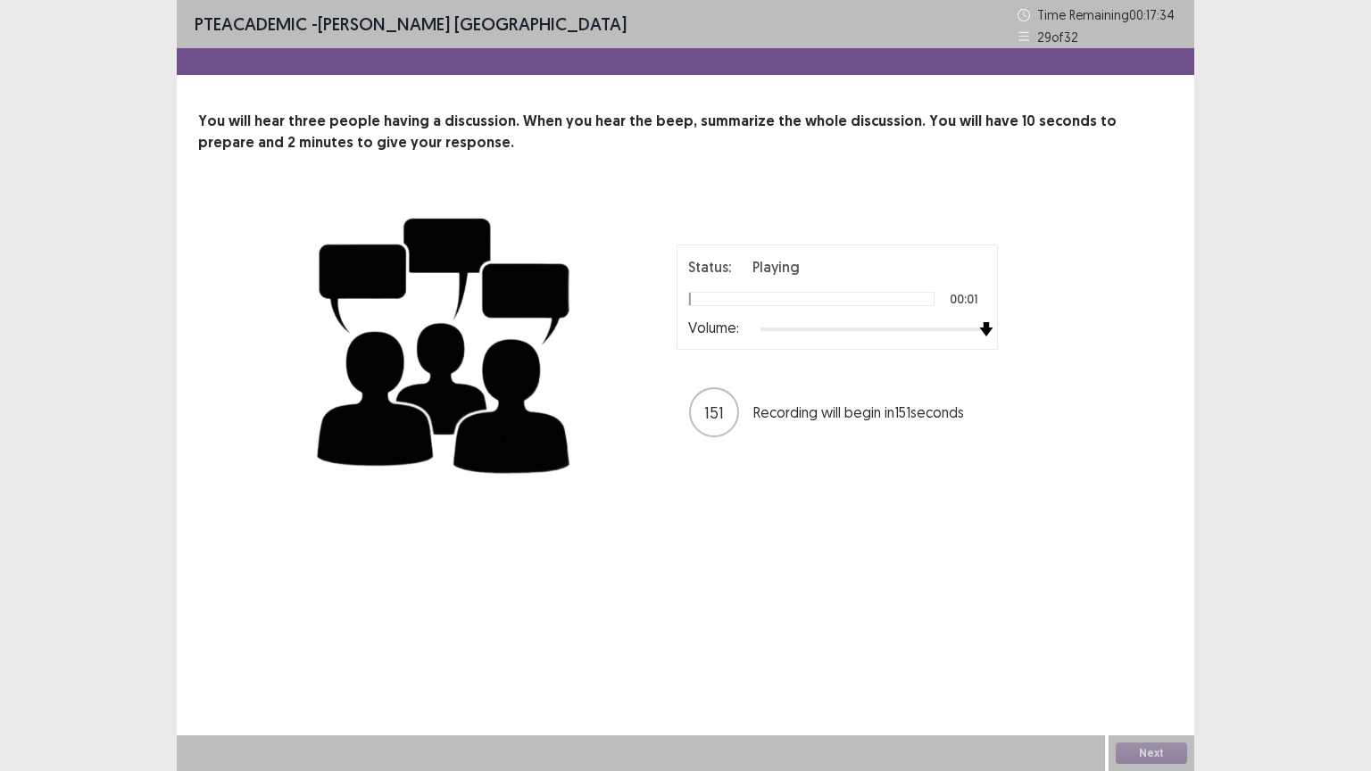
click at [983, 328] on div at bounding box center [873, 329] width 226 height 14
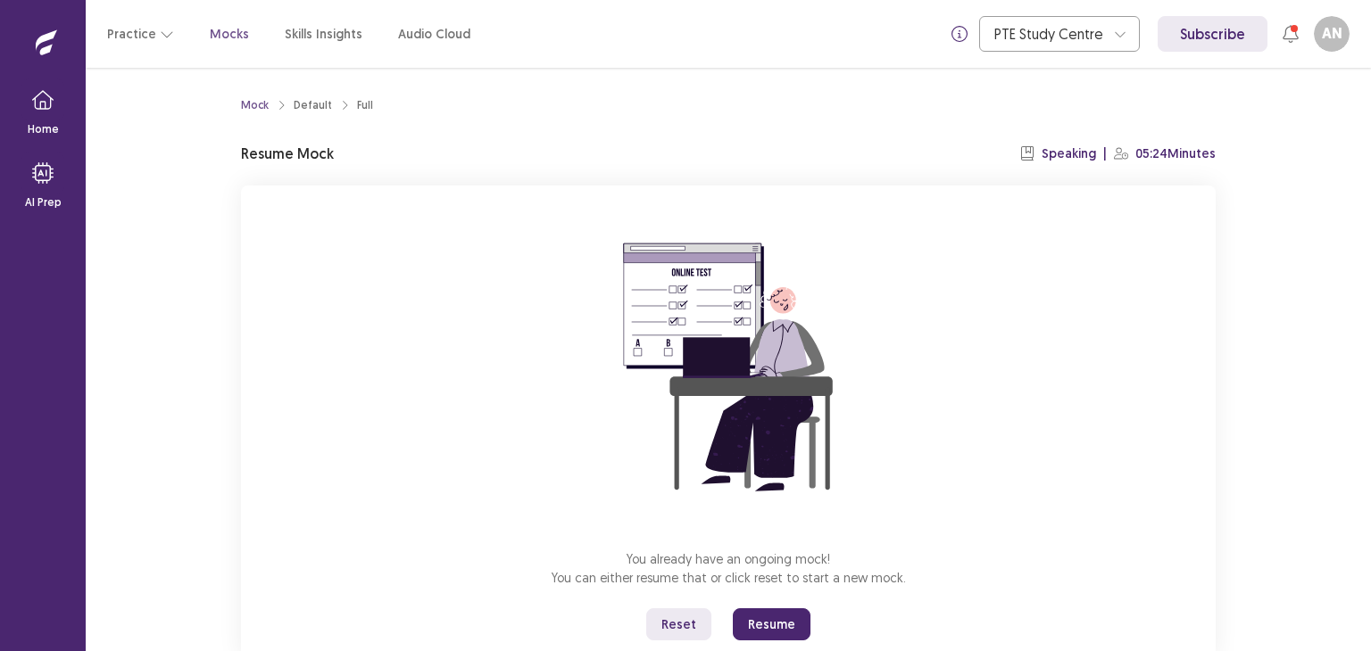
click at [768, 627] on button "Resume" at bounding box center [772, 625] width 78 height 32
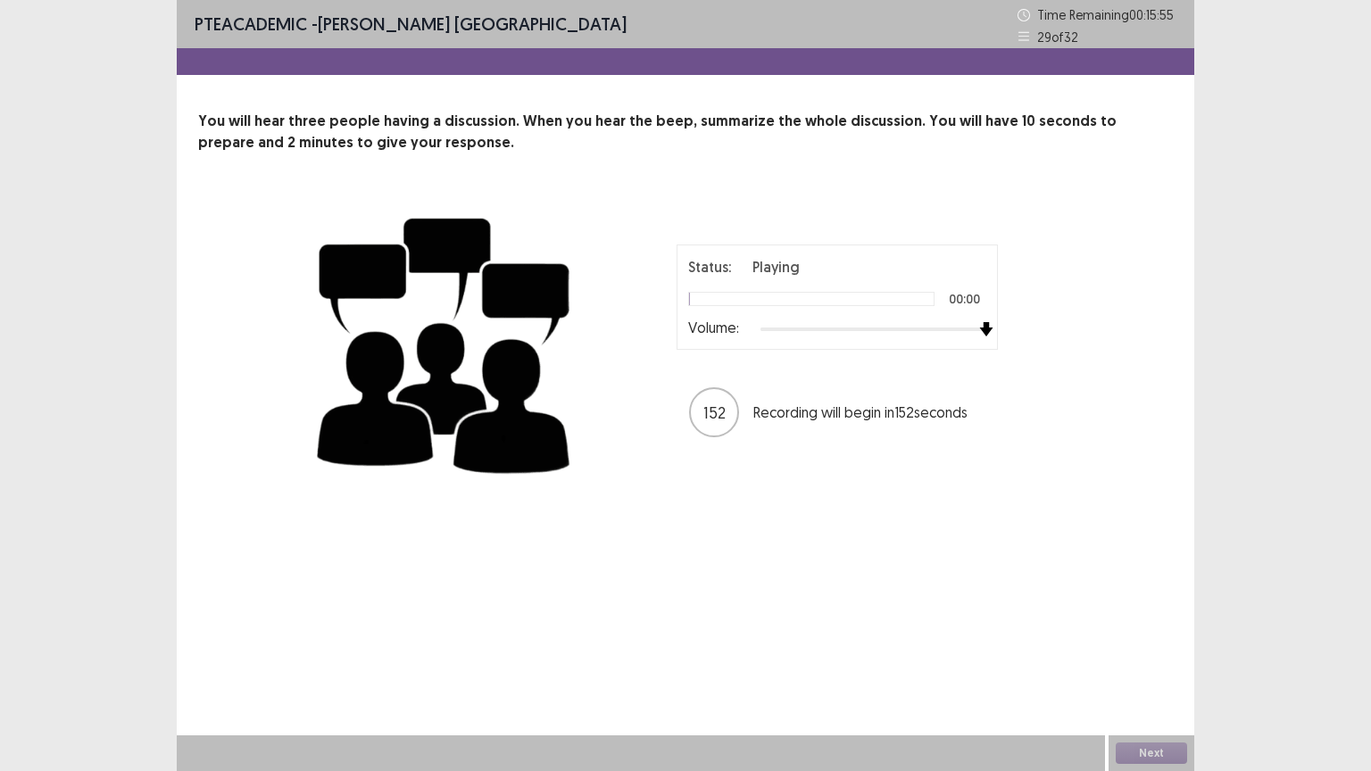
click at [978, 328] on div at bounding box center [873, 329] width 226 height 14
click at [855, 329] on div at bounding box center [873, 329] width 226 height 14
click at [982, 331] on div at bounding box center [873, 329] width 226 height 14
click at [969, 335] on div at bounding box center [873, 329] width 226 height 14
click at [969, 335] on img at bounding box center [964, 329] width 14 height 14
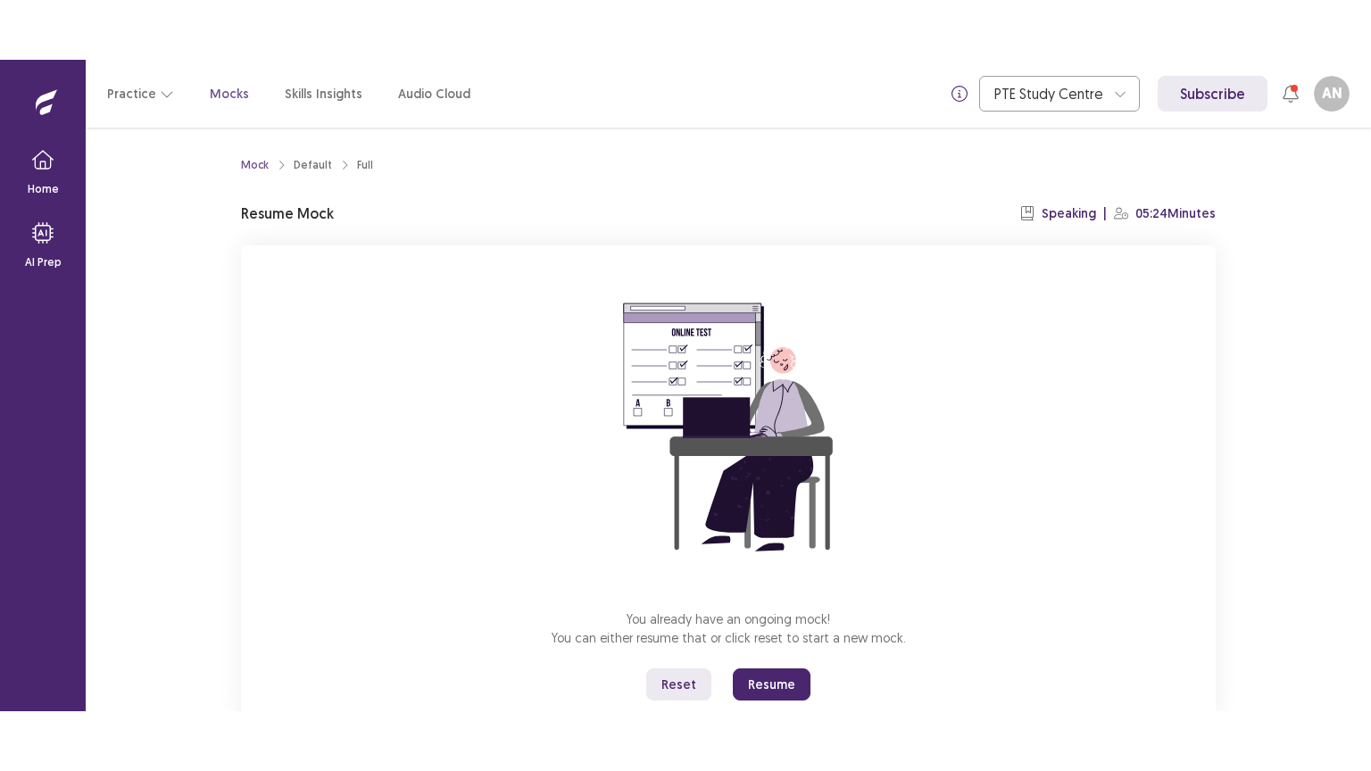
scroll to position [54, 0]
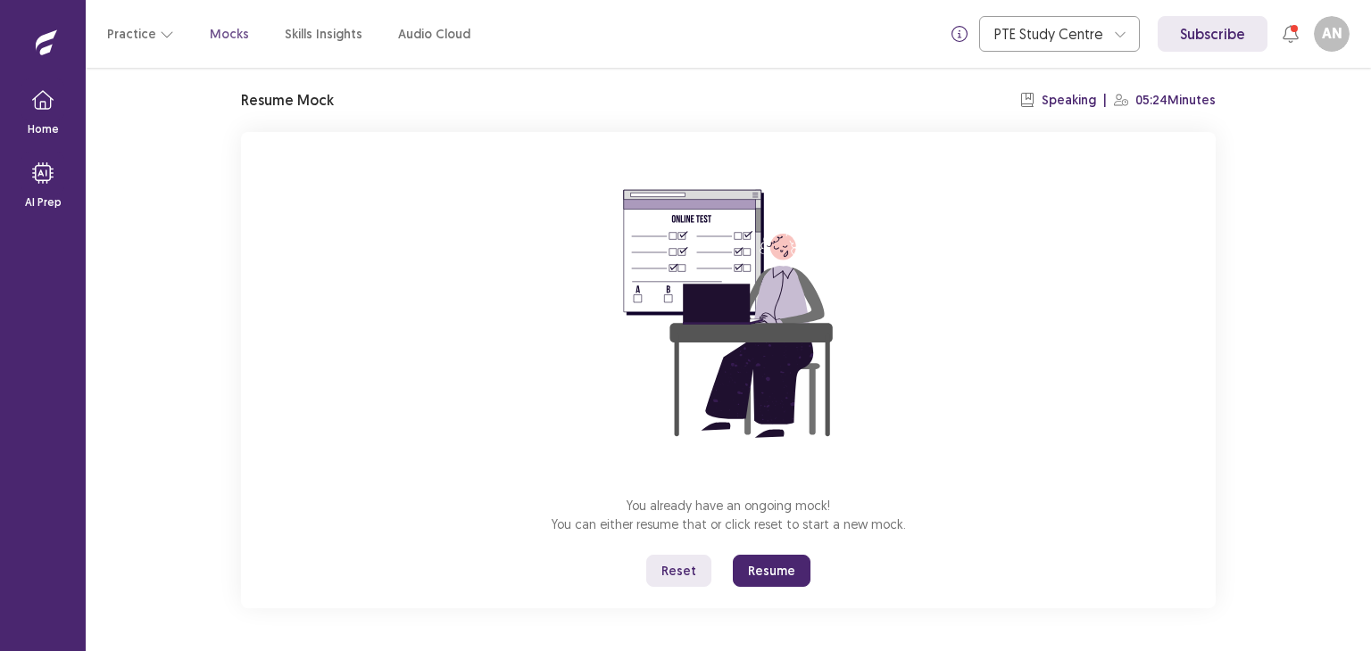
click at [764, 573] on button "Resume" at bounding box center [772, 571] width 78 height 32
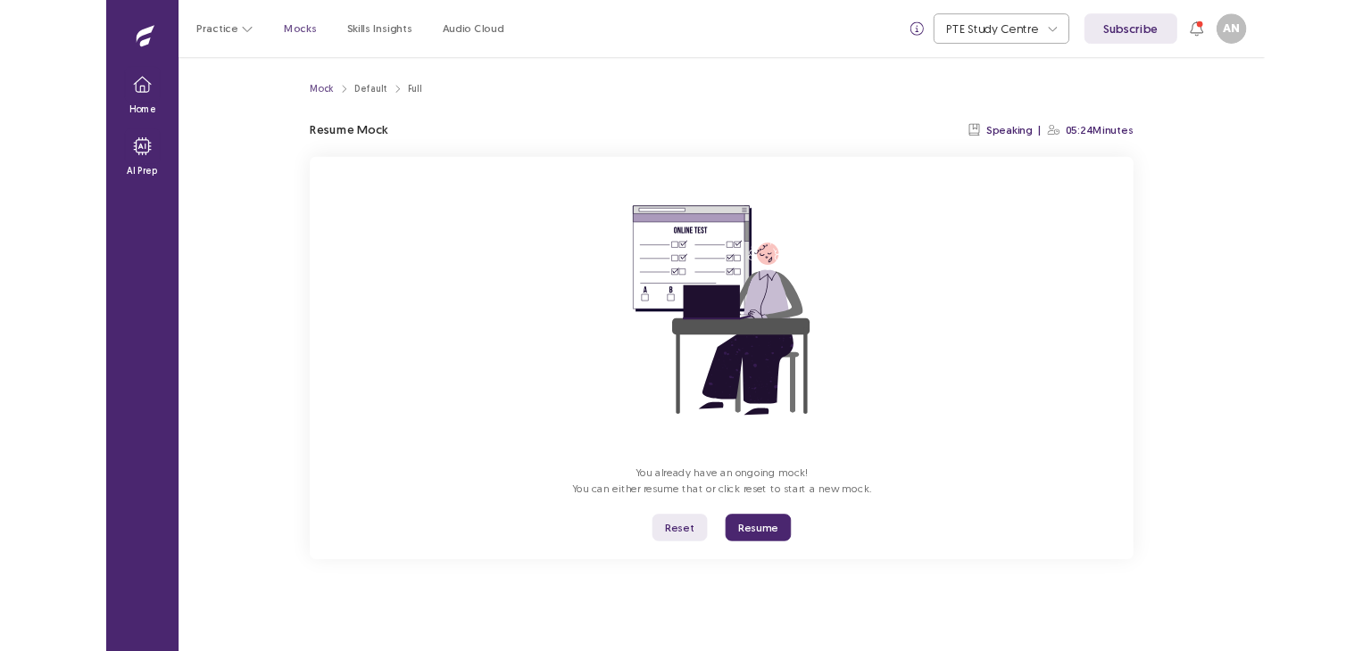
scroll to position [0, 0]
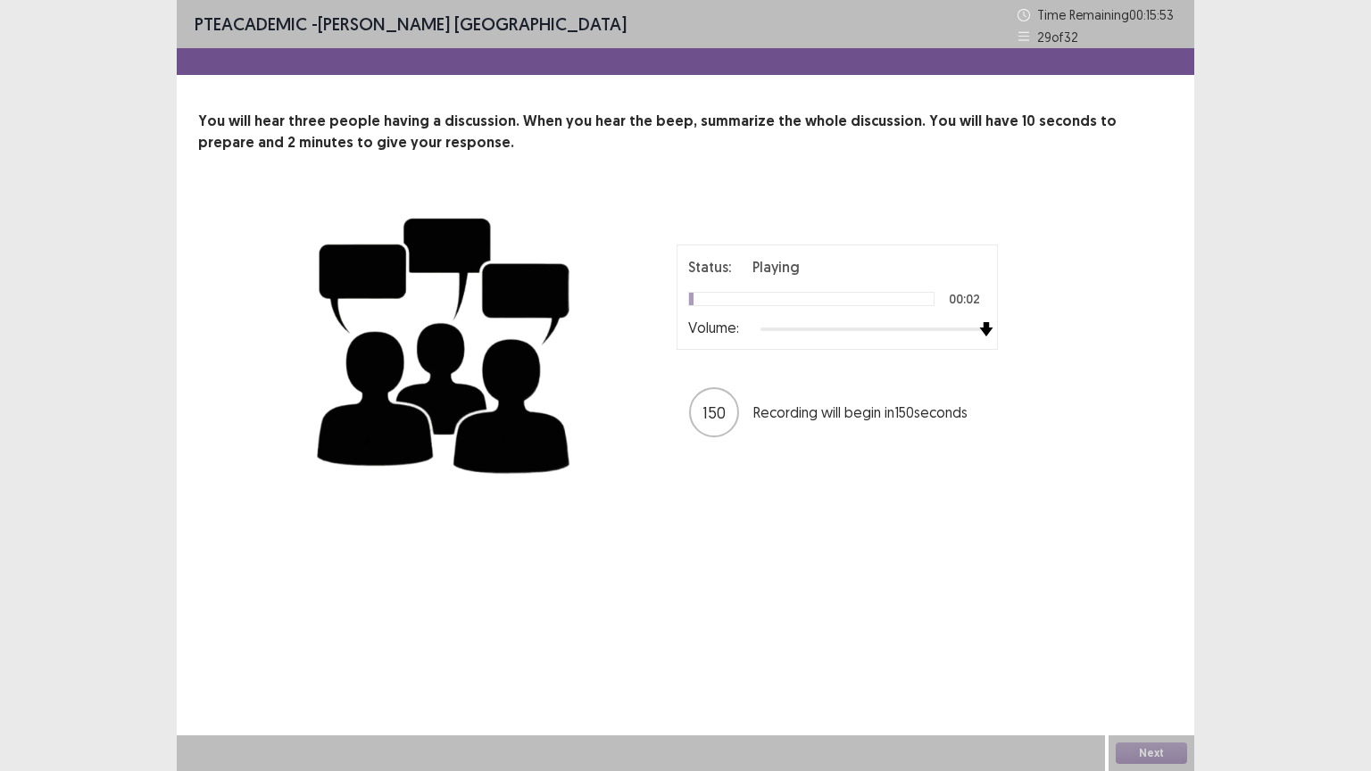
click at [983, 330] on div at bounding box center [873, 329] width 226 height 14
click at [923, 585] on div "PTE academic - Asmita Nepal Time Remaining 00 : 15 : 30 29 of 32 You will hear …" at bounding box center [685, 385] width 1017 height 771
drag, startPoint x: 960, startPoint y: 585, endPoint x: 1007, endPoint y: 576, distance: 47.4
click at [1007, 576] on div "PTE academic - Asmita Nepal Time Remaining 00 : 15 : 12 29 of 32 You will hear …" at bounding box center [685, 385] width 1017 height 771
drag, startPoint x: 1022, startPoint y: 575, endPoint x: 1039, endPoint y: 551, distance: 29.5
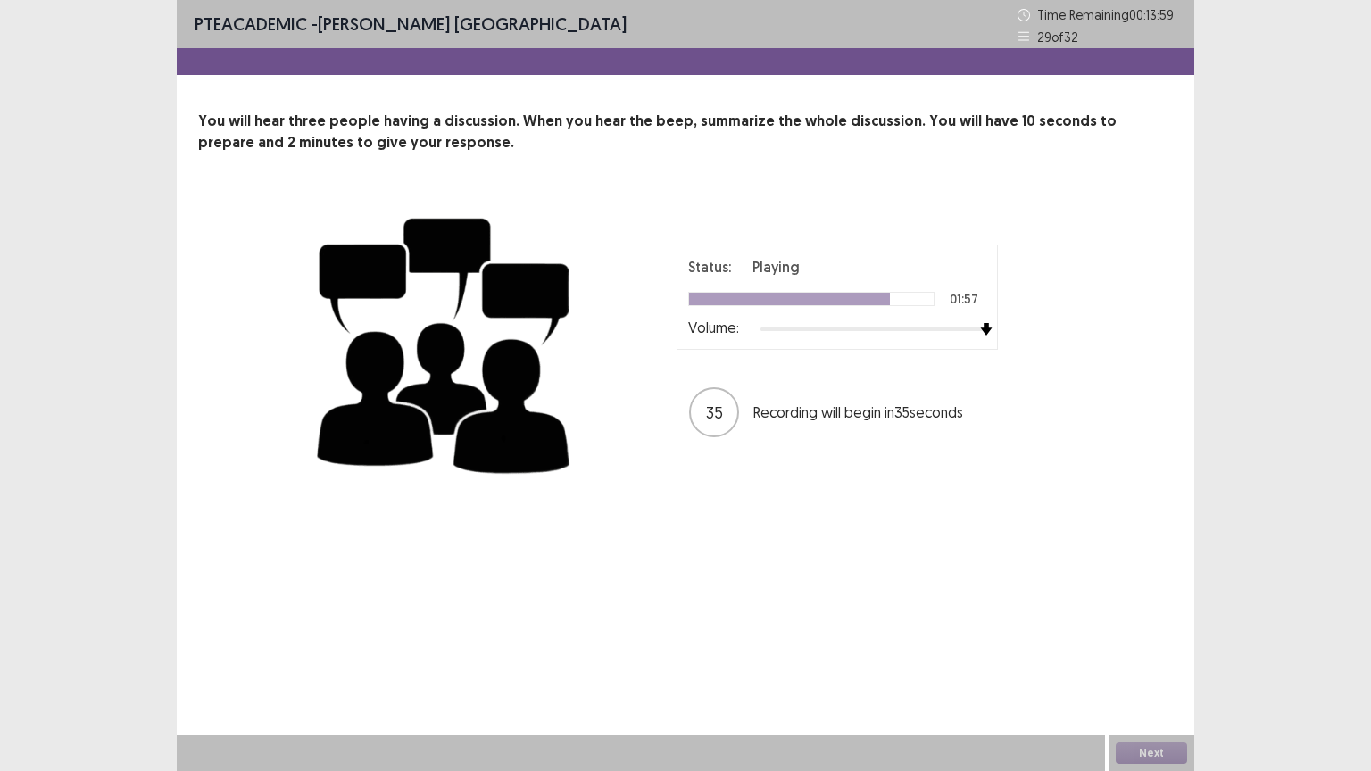
click at [1039, 551] on div "PTE academic - Asmita Nepal Time Remaining 00 : 13 : 59 29 of 32 You will hear …" at bounding box center [685, 385] width 1017 height 771
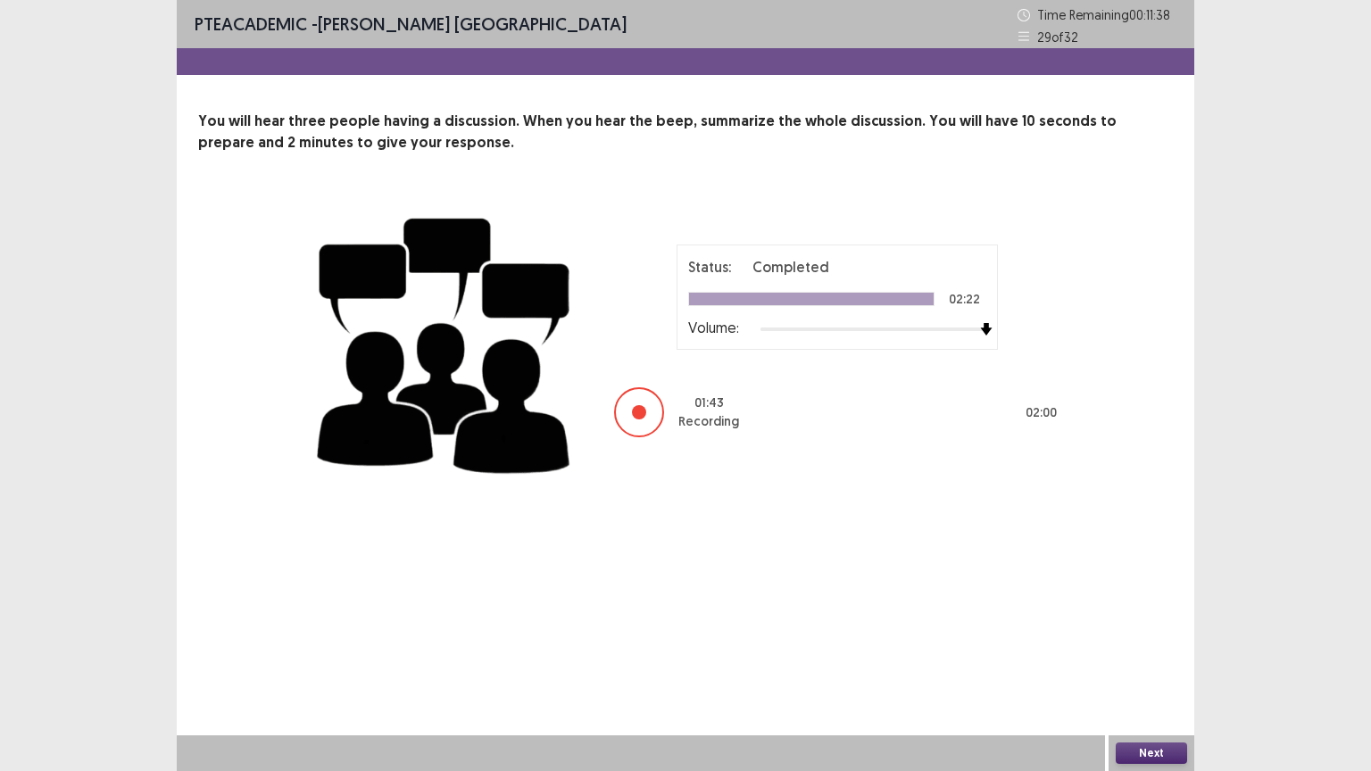
click at [1156, 651] on button "Next" at bounding box center [1151, 753] width 71 height 21
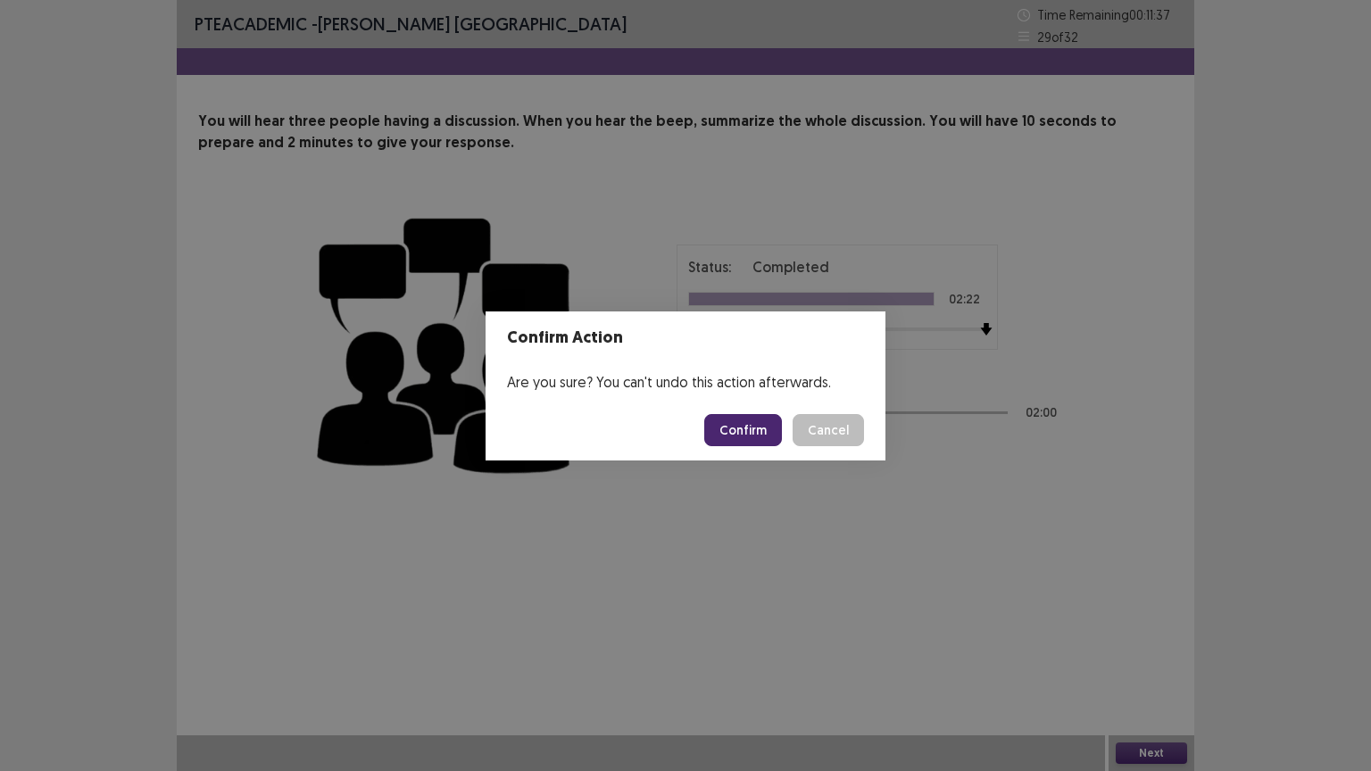
click at [766, 427] on button "Confirm" at bounding box center [743, 430] width 78 height 32
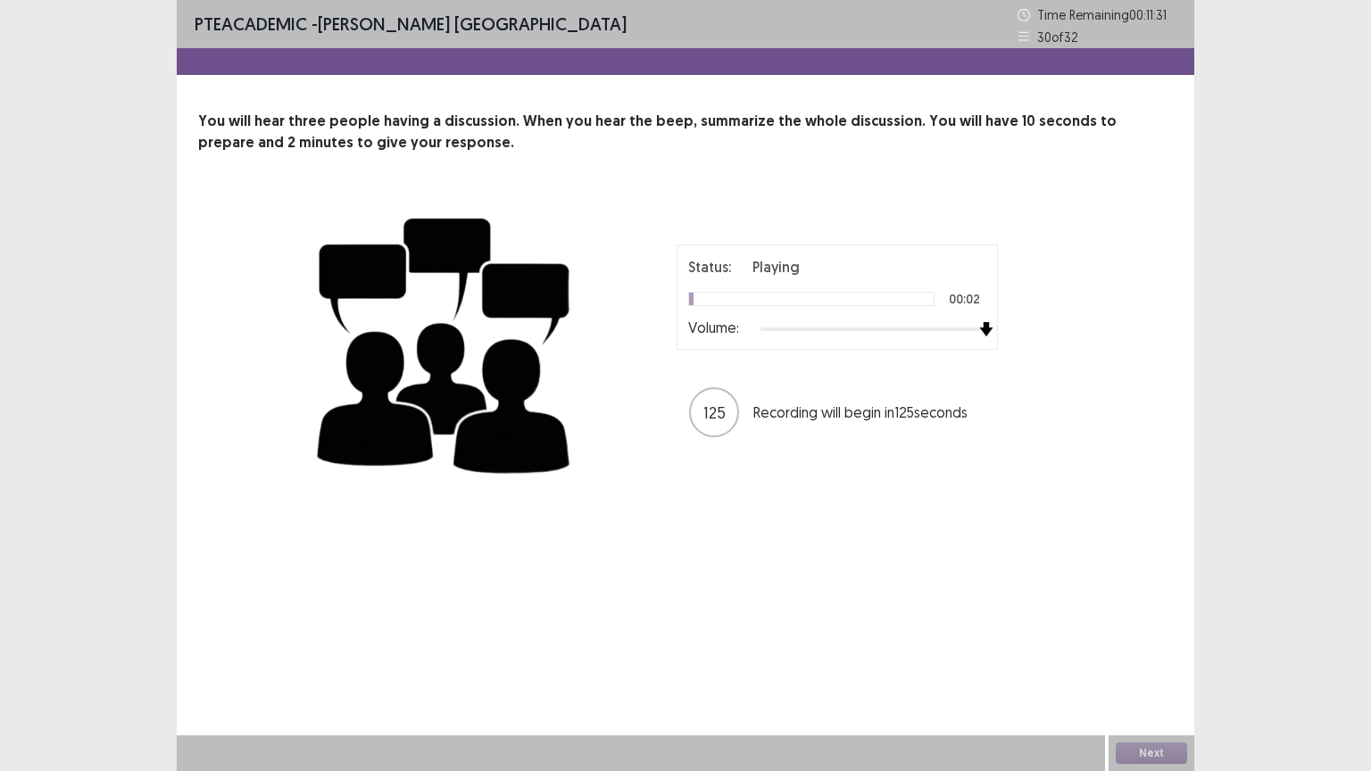
click at [982, 331] on div at bounding box center [873, 329] width 226 height 14
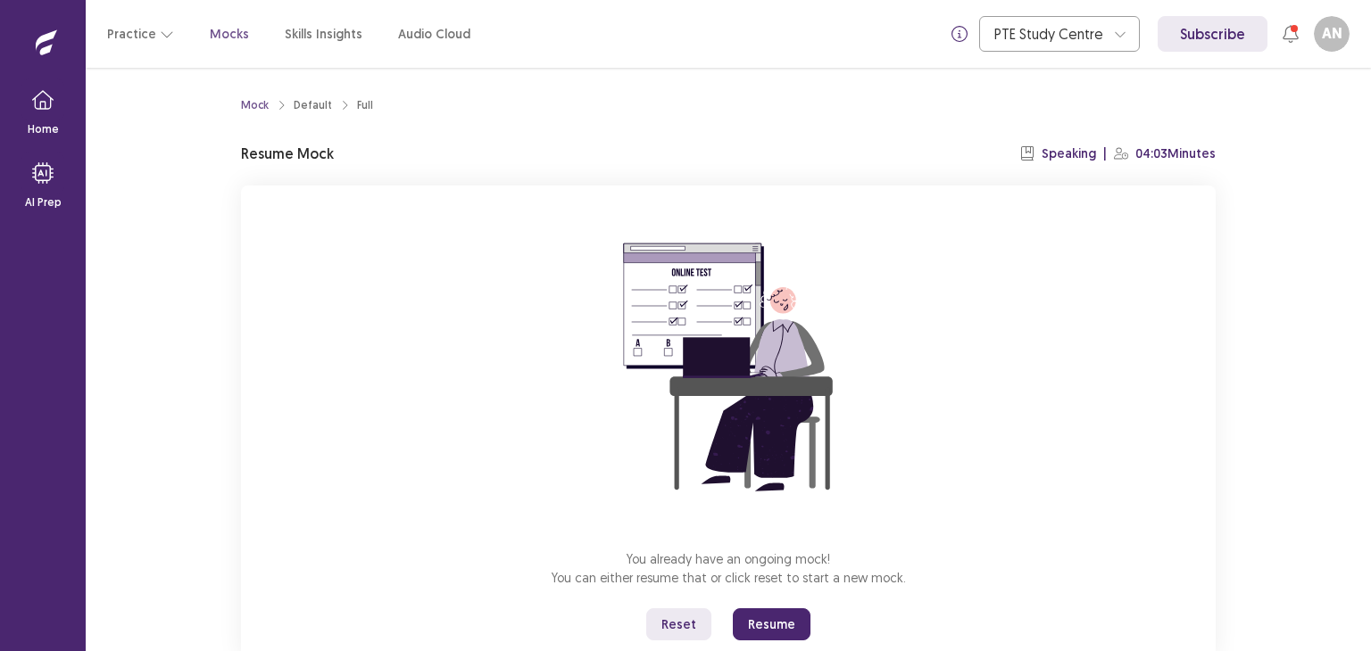
click at [760, 618] on button "Resume" at bounding box center [772, 625] width 78 height 32
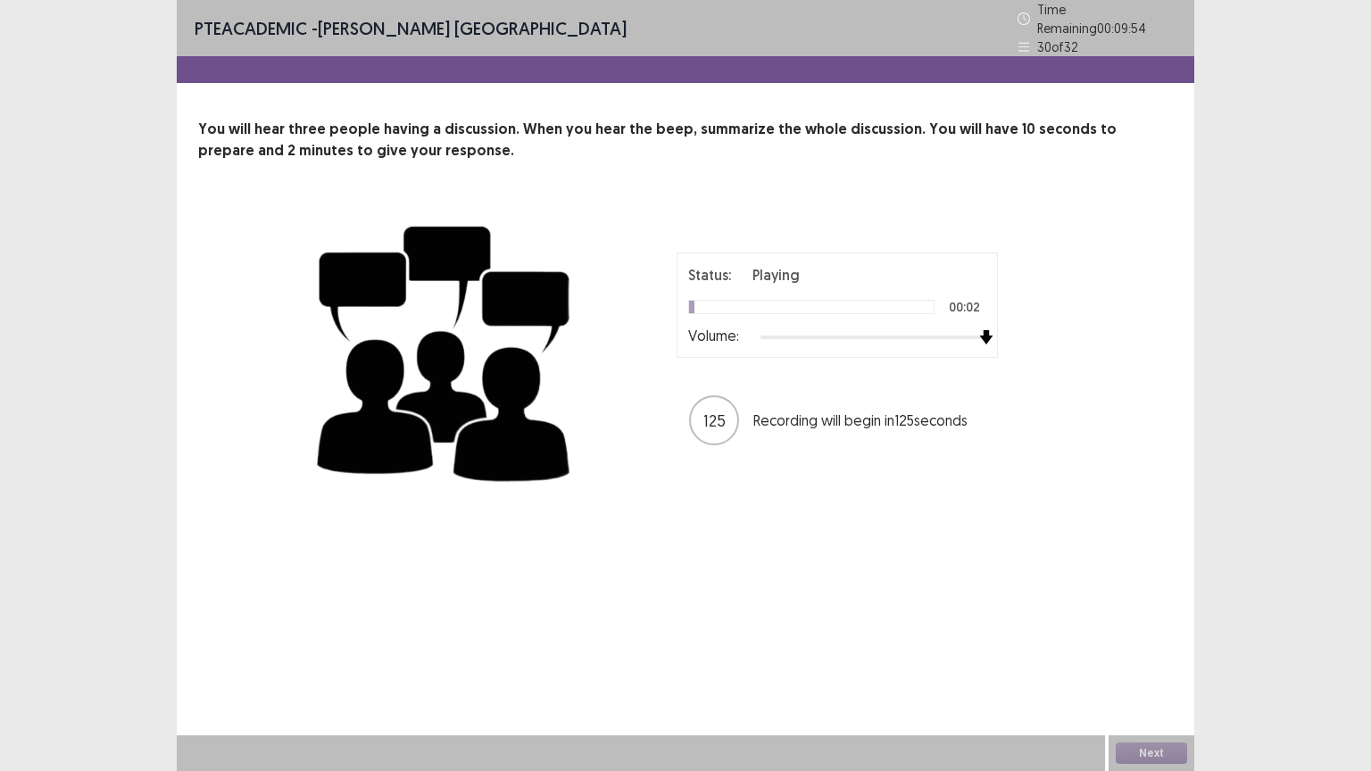
click at [985, 330] on div at bounding box center [873, 337] width 226 height 14
drag, startPoint x: 993, startPoint y: 325, endPoint x: 1033, endPoint y: 321, distance: 40.3
click at [1033, 321] on div "Status: Playing 00:50 Volume: 77 Recording will begin in 77 seconds" at bounding box center [837, 350] width 446 height 195
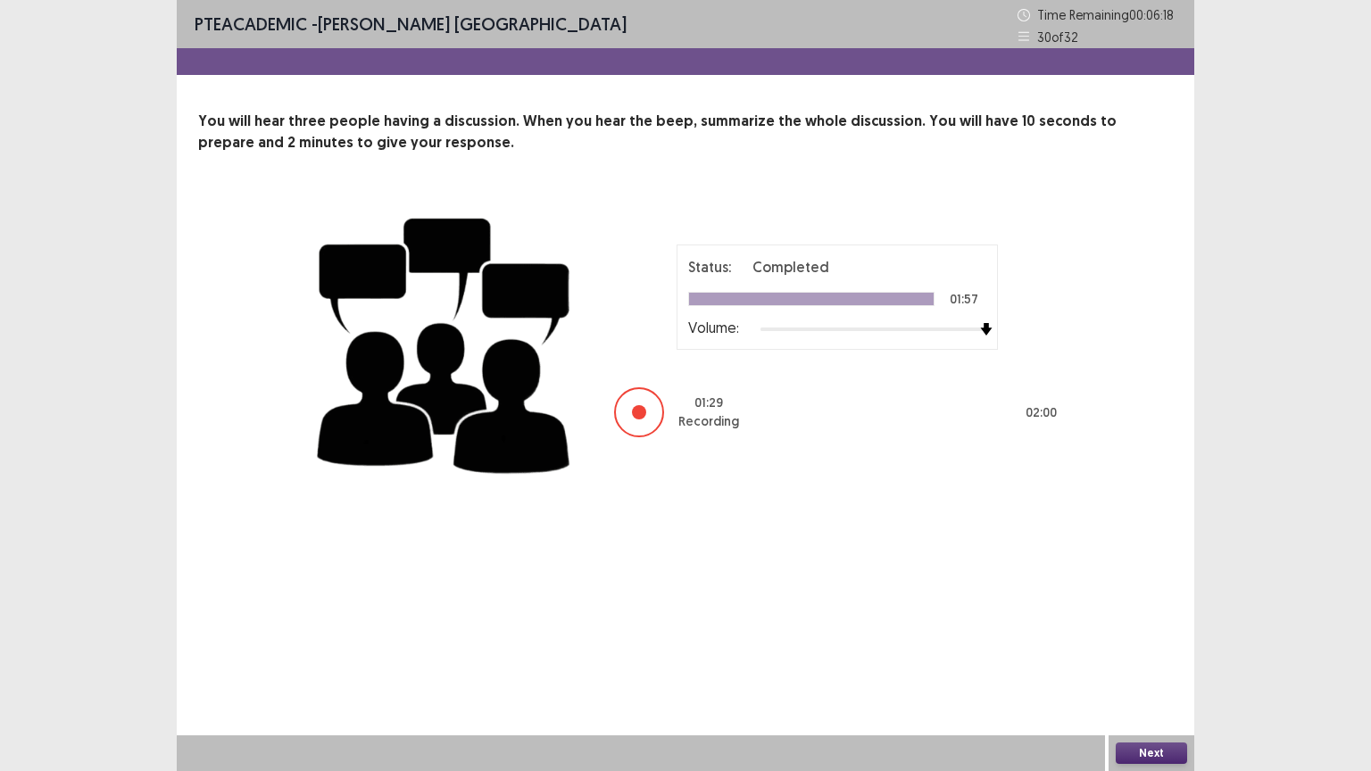
click at [1161, 651] on button "Next" at bounding box center [1151, 753] width 71 height 21
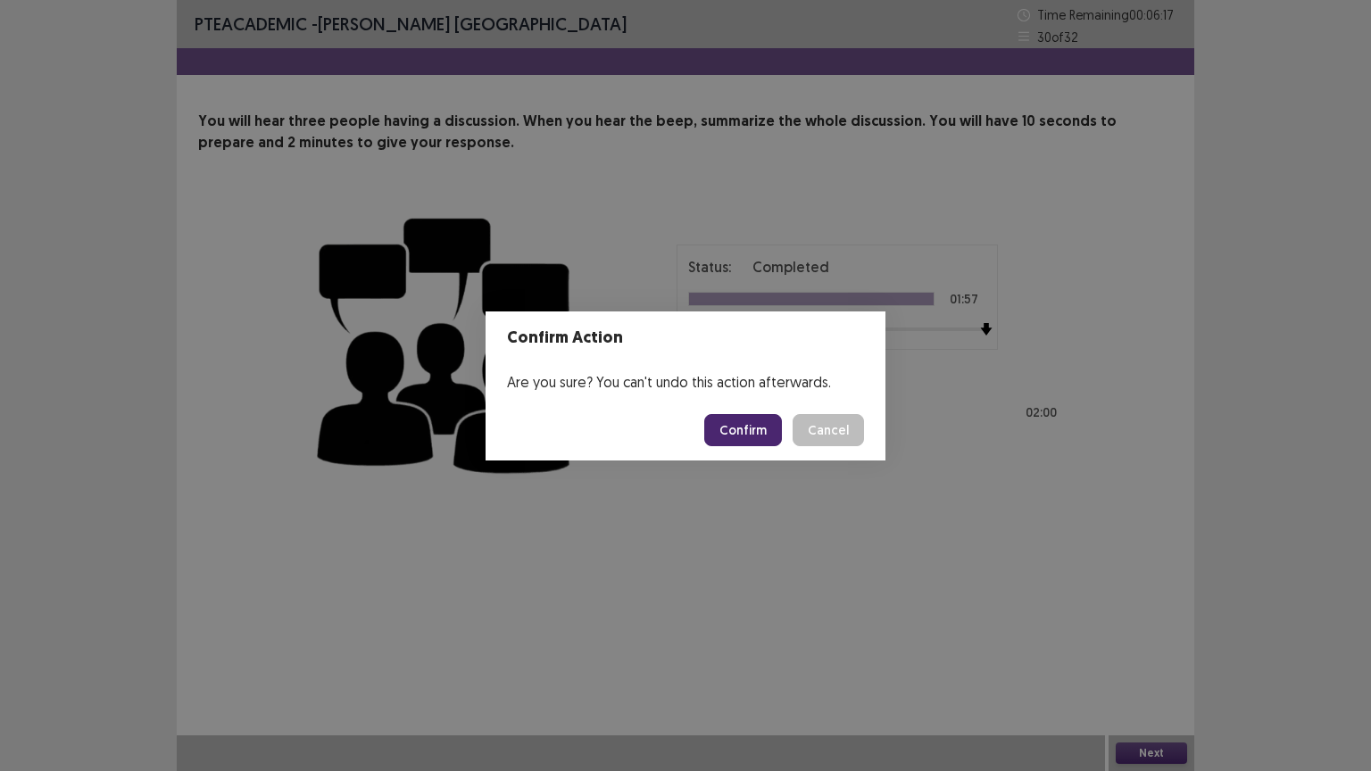
click at [737, 434] on button "Confirm" at bounding box center [743, 430] width 78 height 32
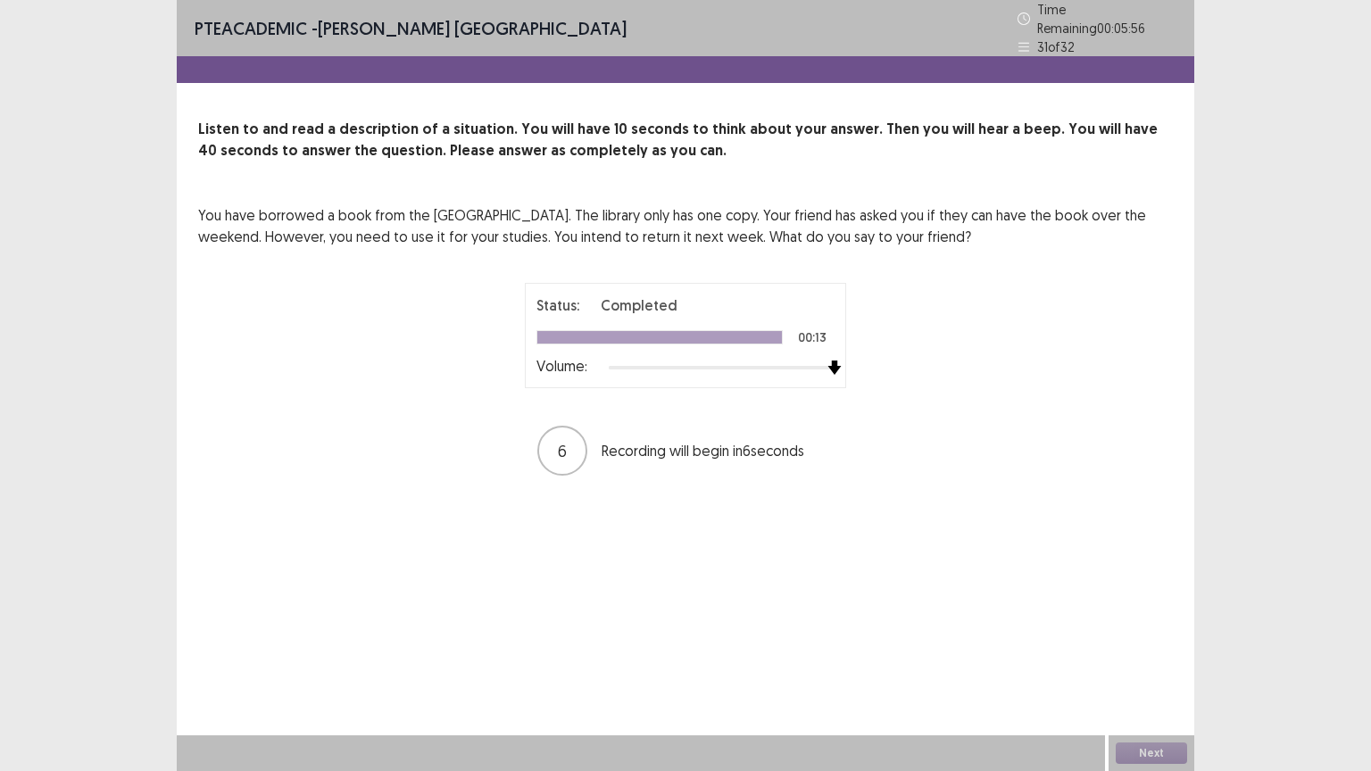
click at [834, 361] on div at bounding box center [722, 368] width 226 height 14
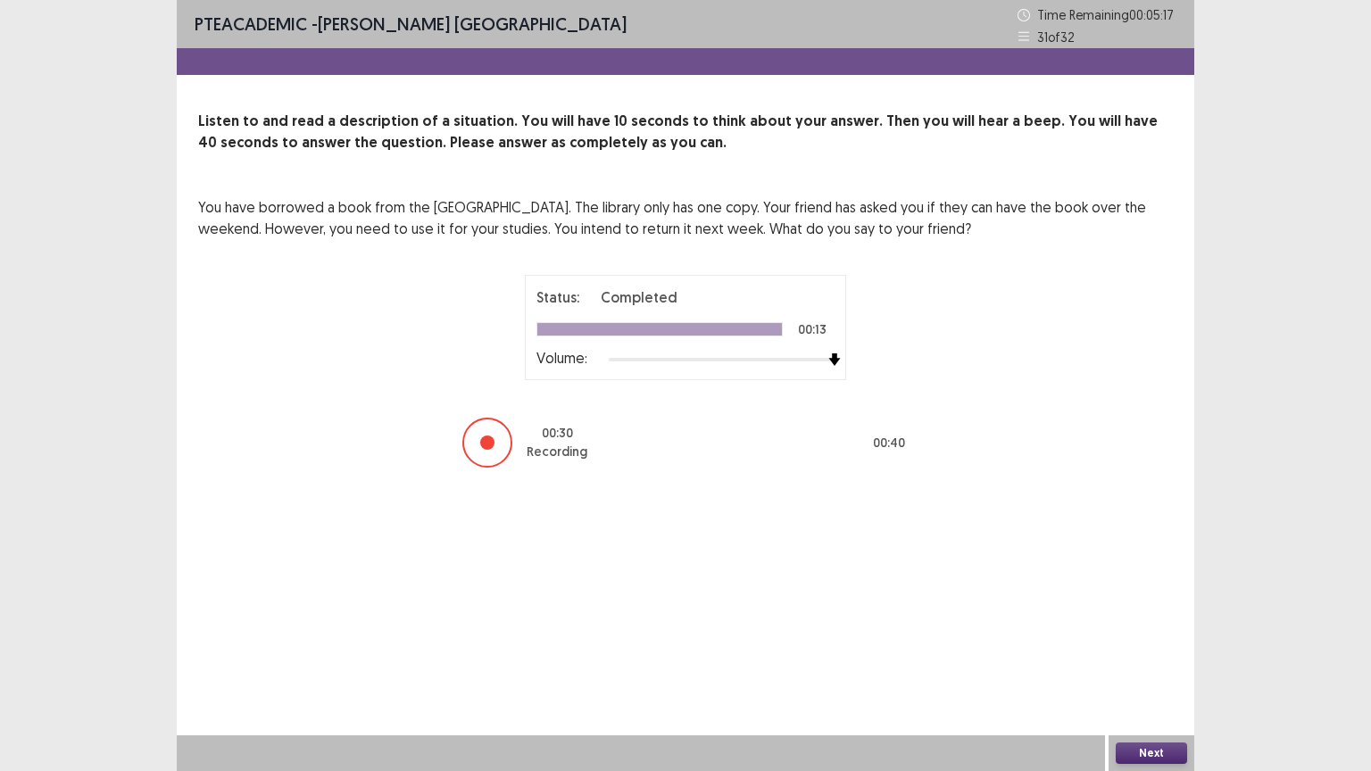
click at [1157, 651] on button "Next" at bounding box center [1151, 753] width 71 height 21
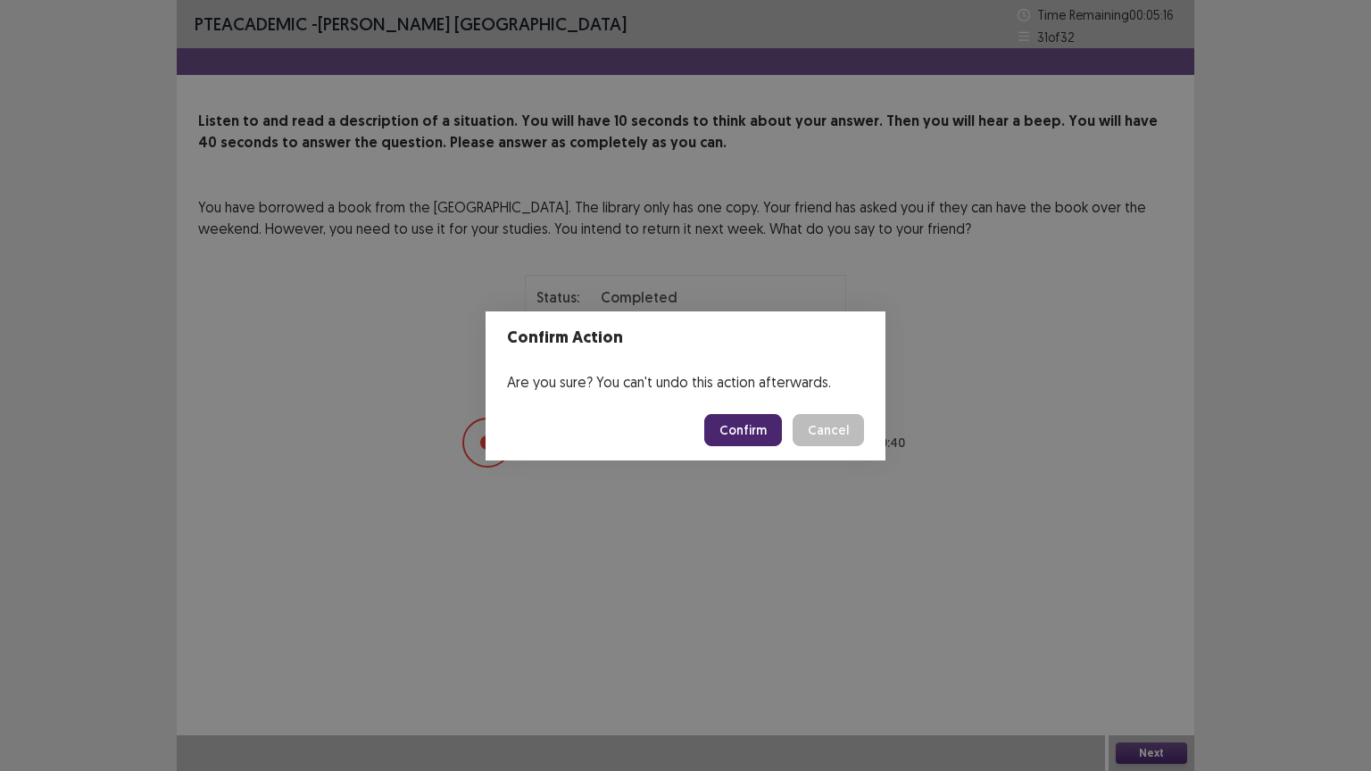
click at [734, 430] on button "Confirm" at bounding box center [743, 430] width 78 height 32
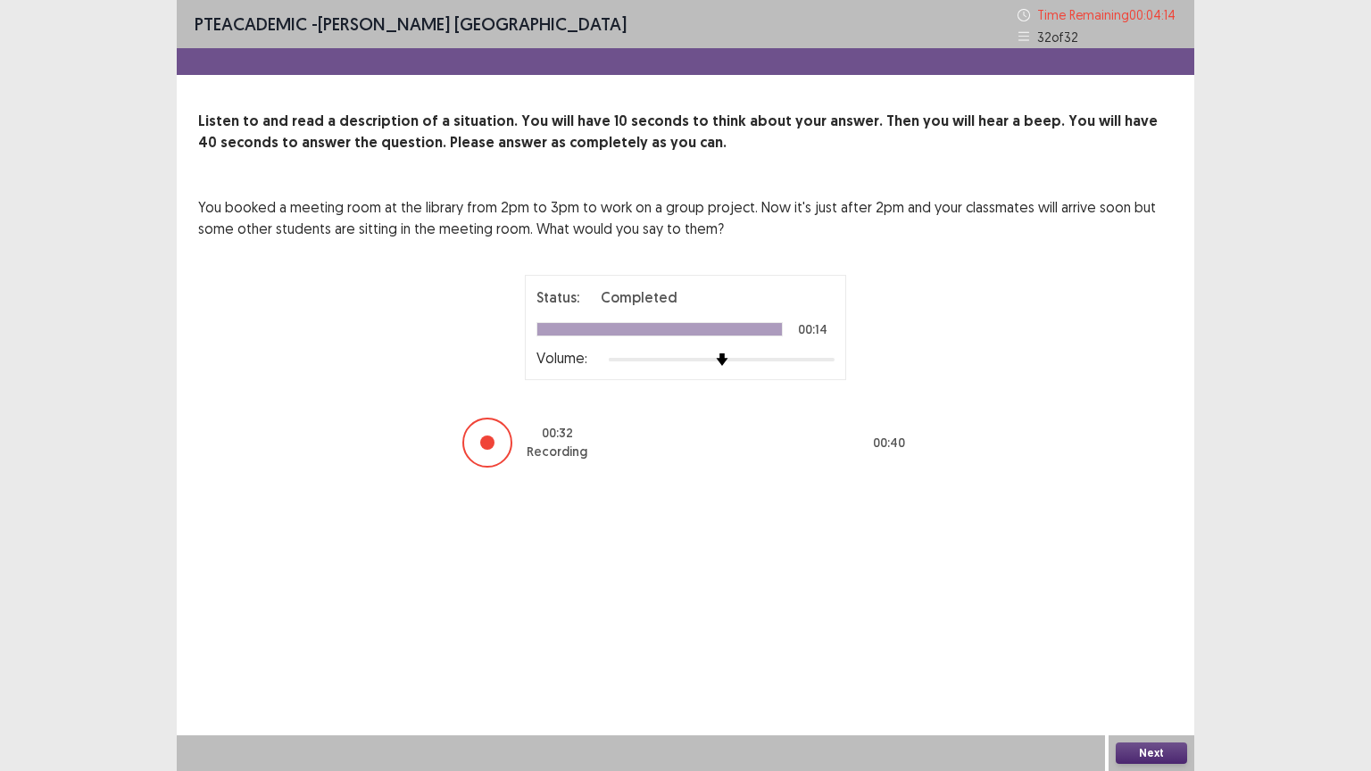
click at [1174, 651] on button "Next" at bounding box center [1151, 753] width 71 height 21
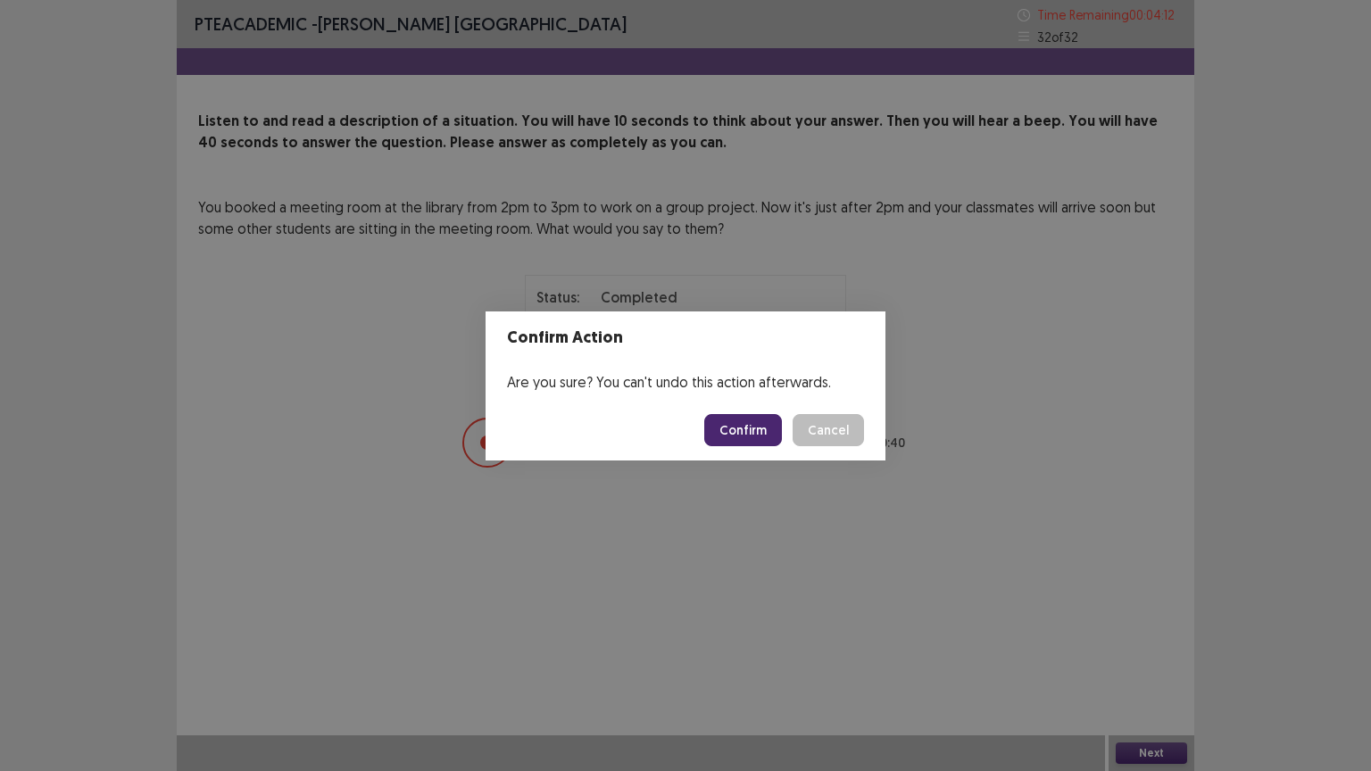
click at [756, 427] on button "Confirm" at bounding box center [743, 430] width 78 height 32
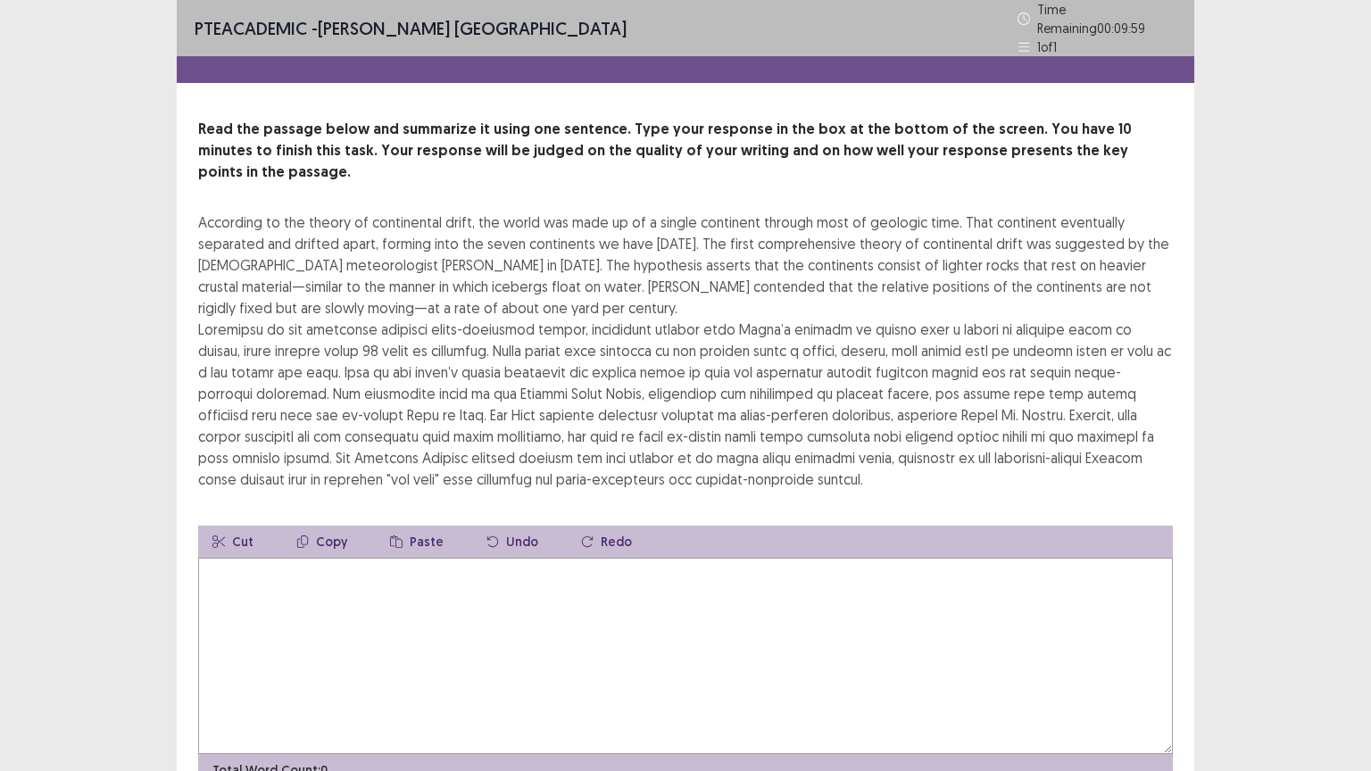
click at [396, 575] on textarea at bounding box center [685, 656] width 975 height 196
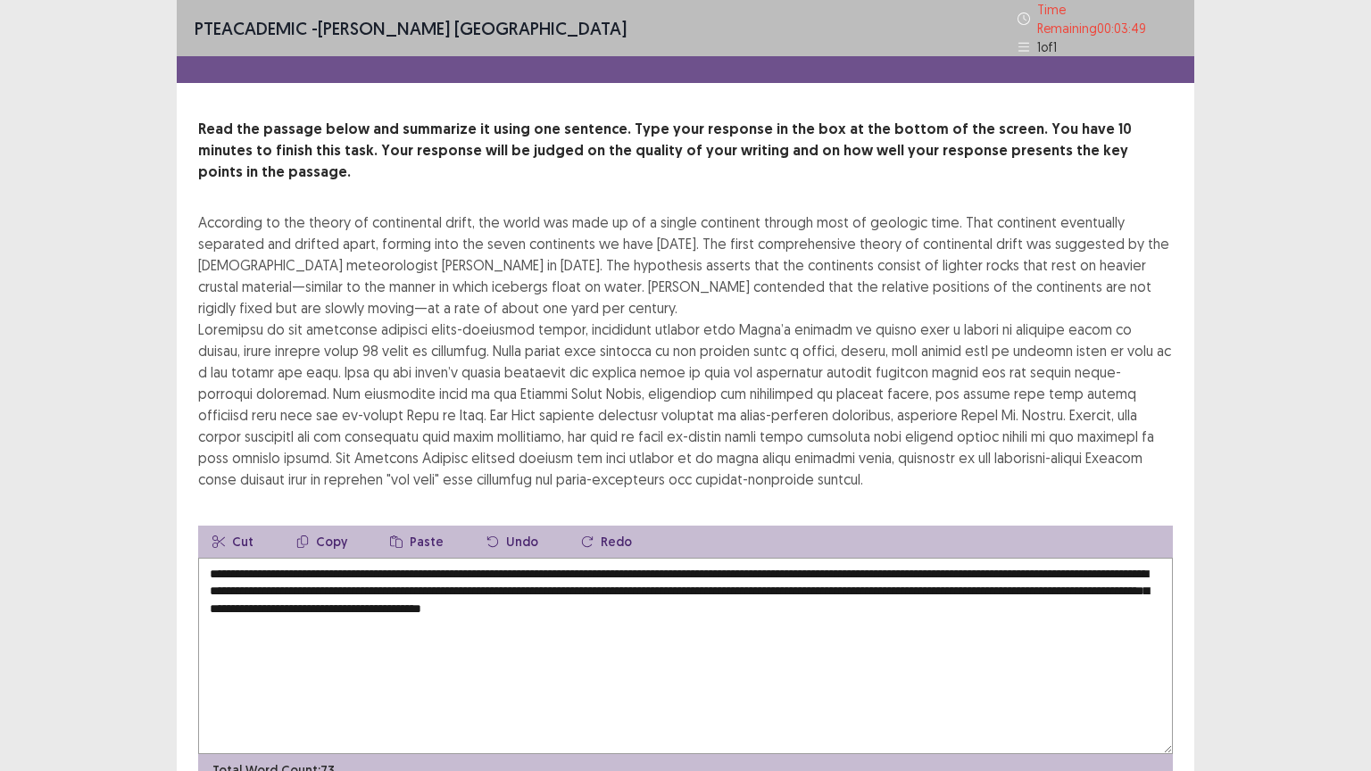
click at [971, 558] on textarea "**********" at bounding box center [685, 656] width 975 height 196
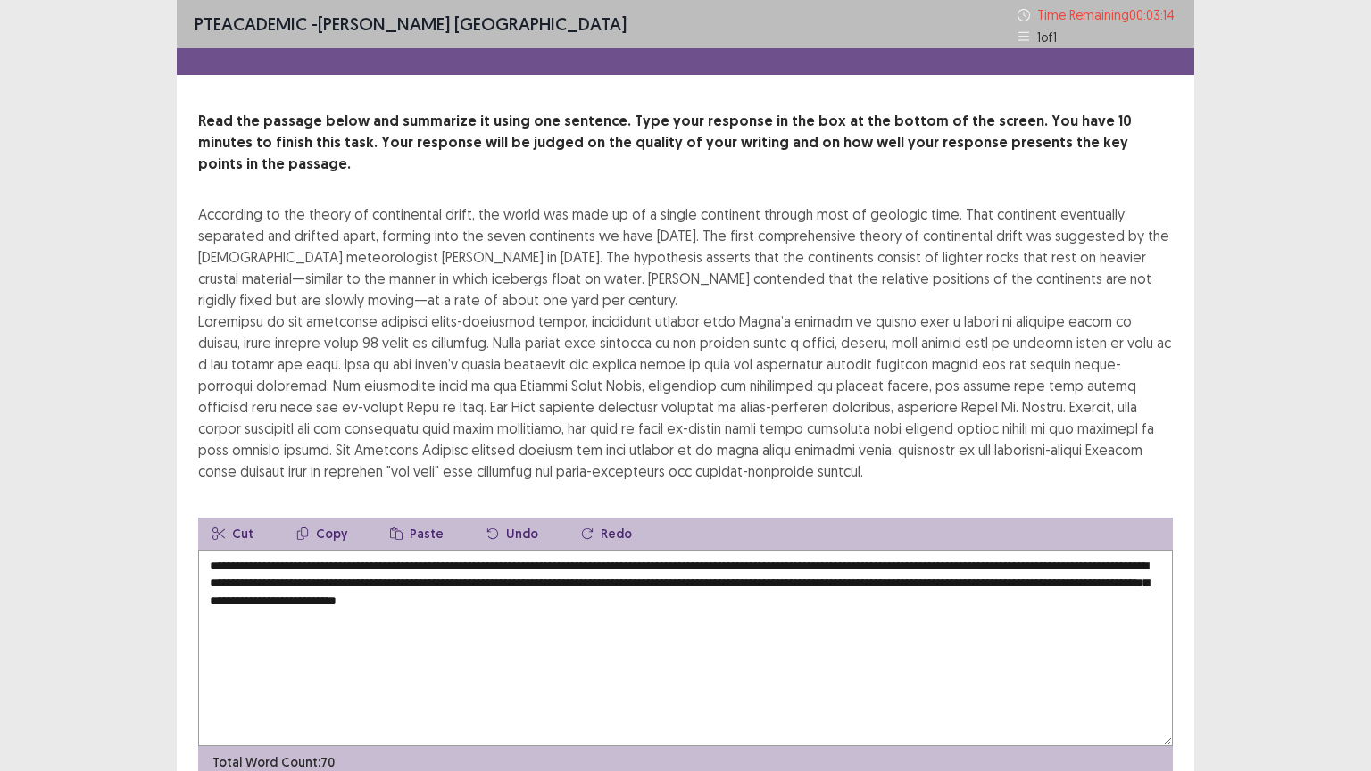
scroll to position [64, 0]
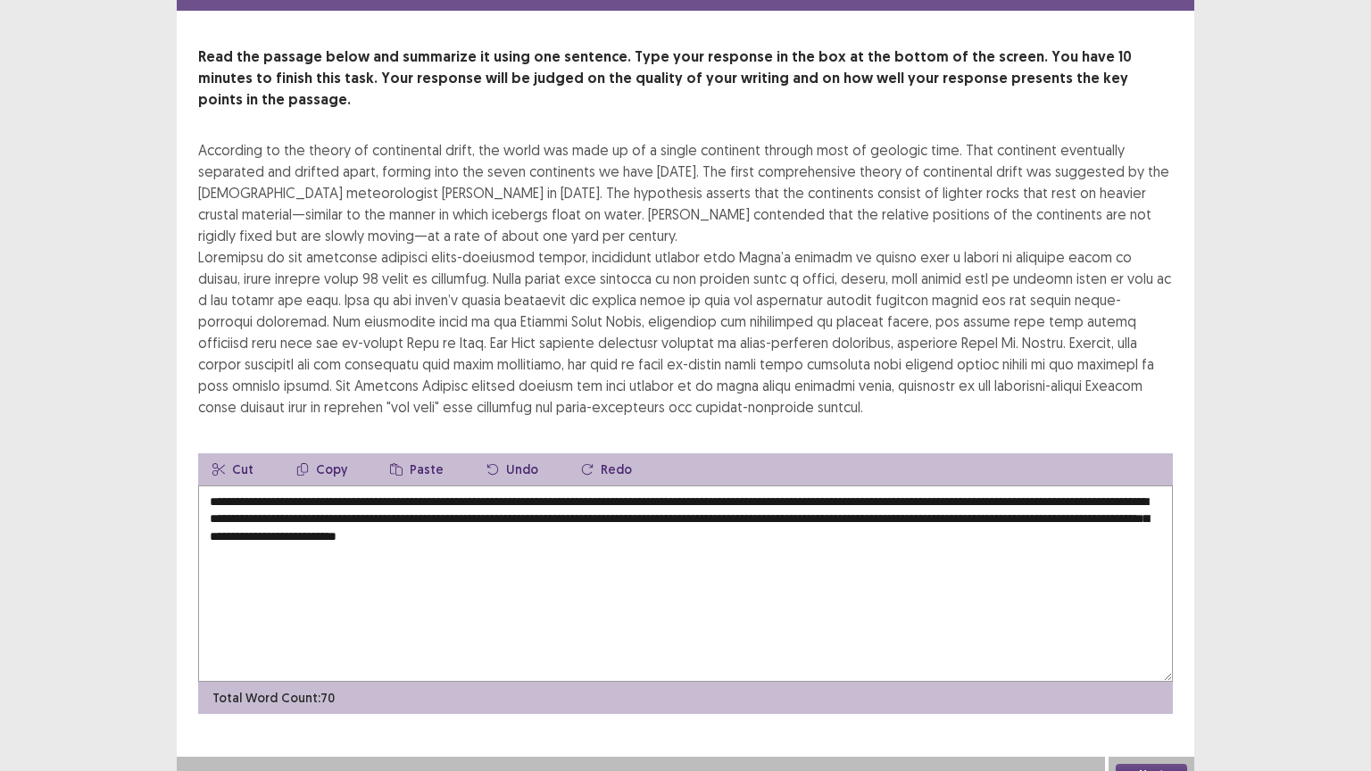
type textarea "**********"
click at [1139, 651] on button "Next" at bounding box center [1151, 774] width 71 height 21
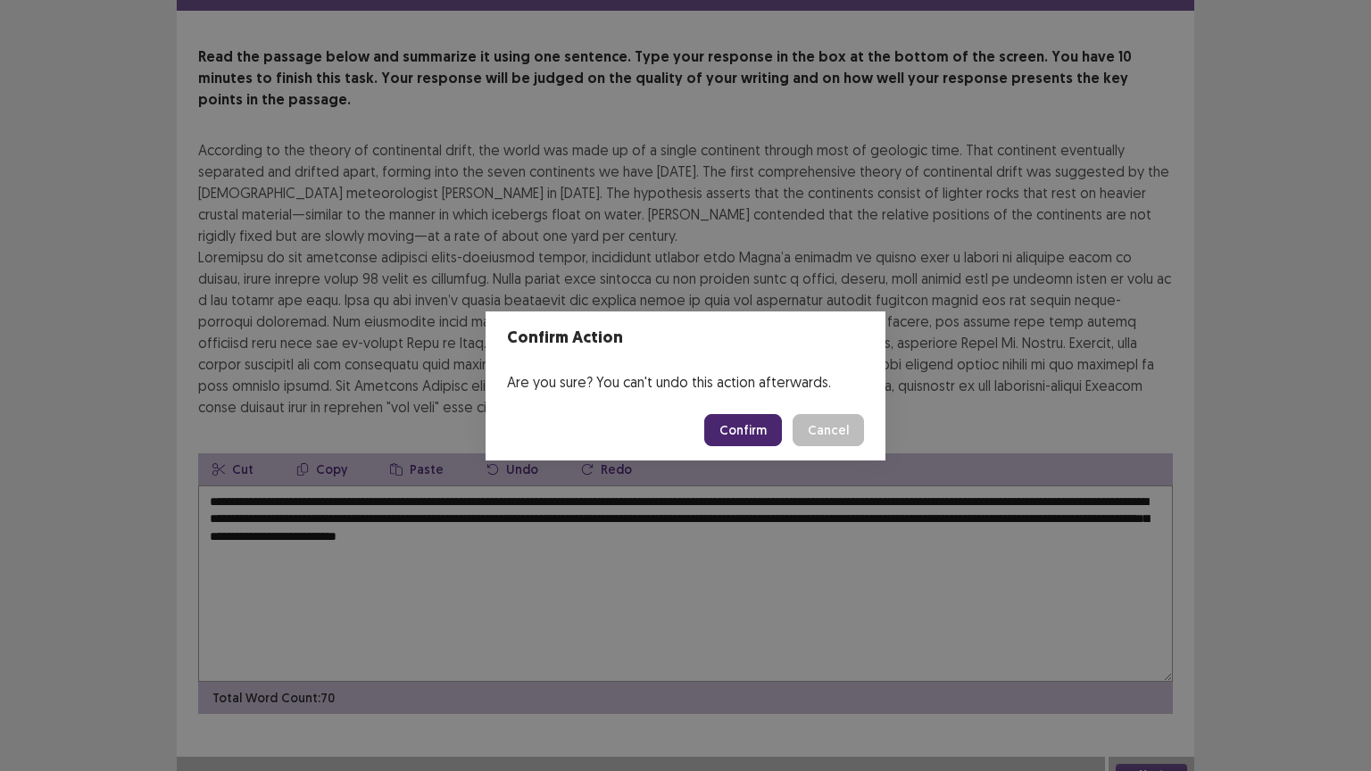
click at [782, 438] on button "Confirm" at bounding box center [743, 430] width 78 height 32
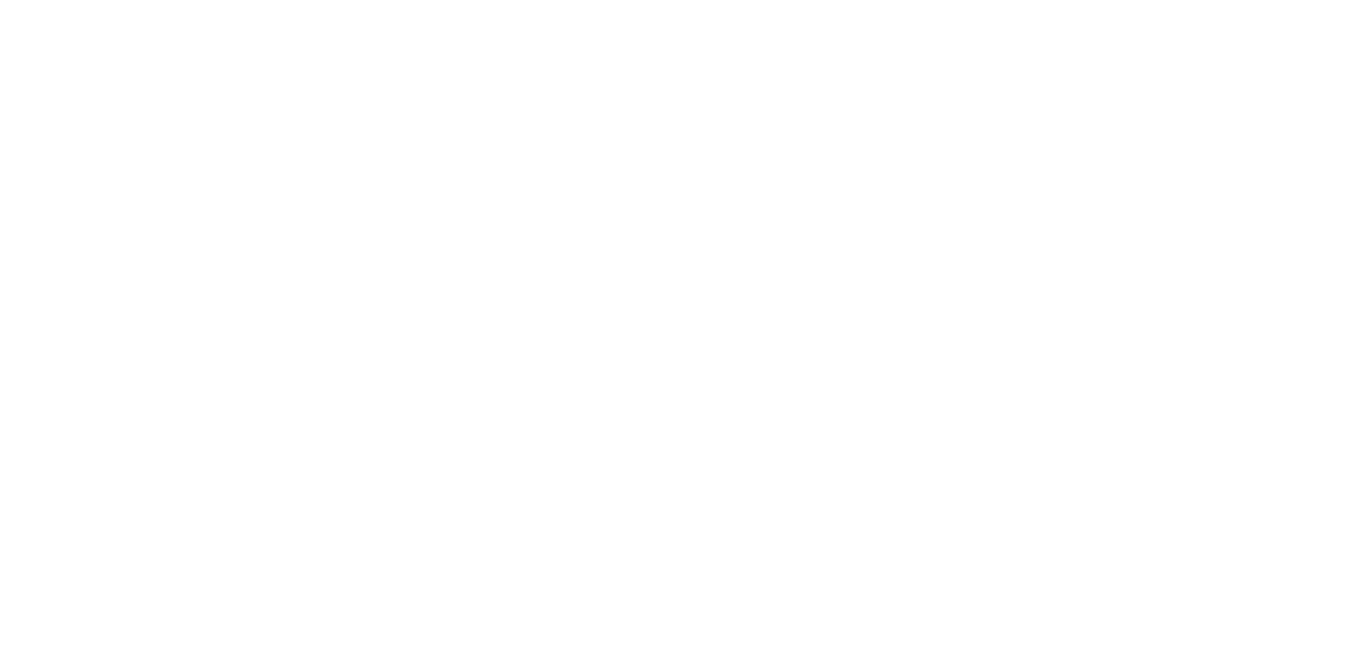
scroll to position [0, 0]
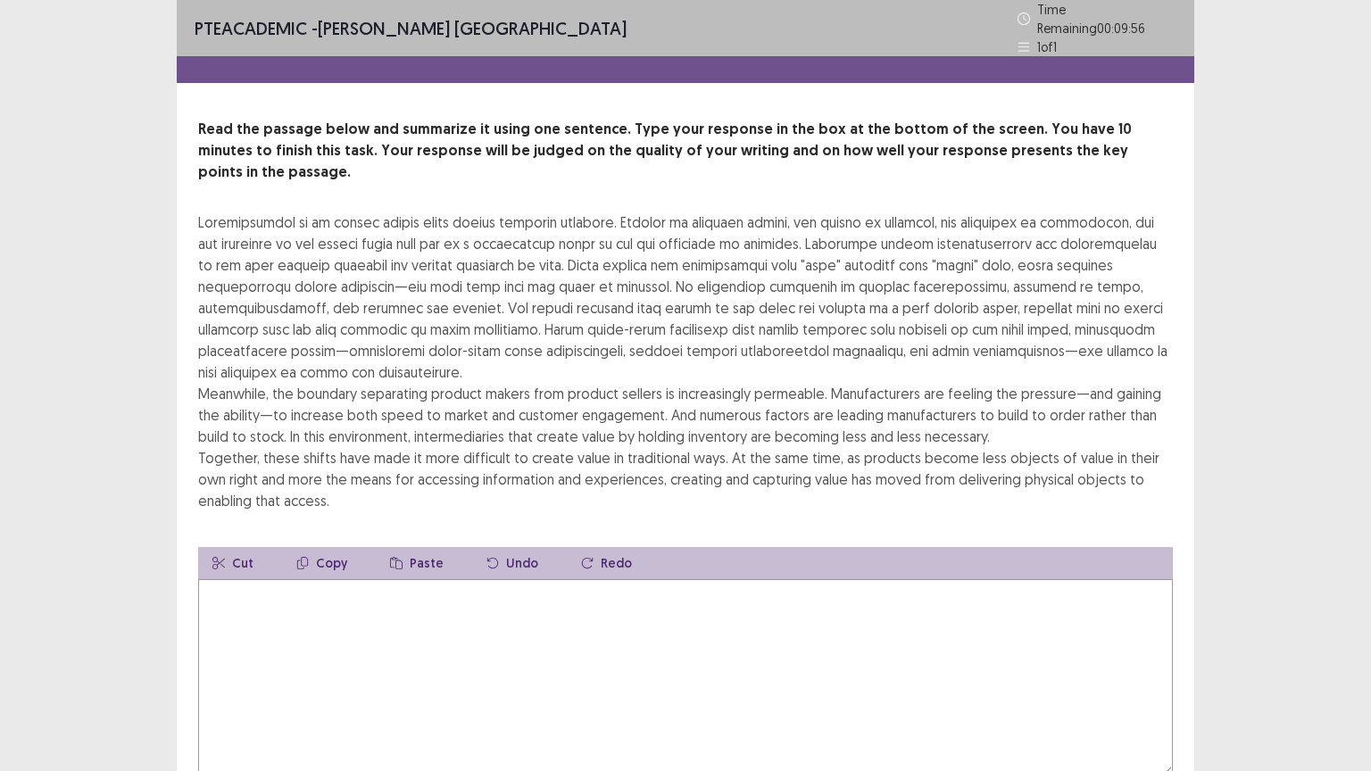
click at [363, 619] on textarea at bounding box center [685, 677] width 975 height 196
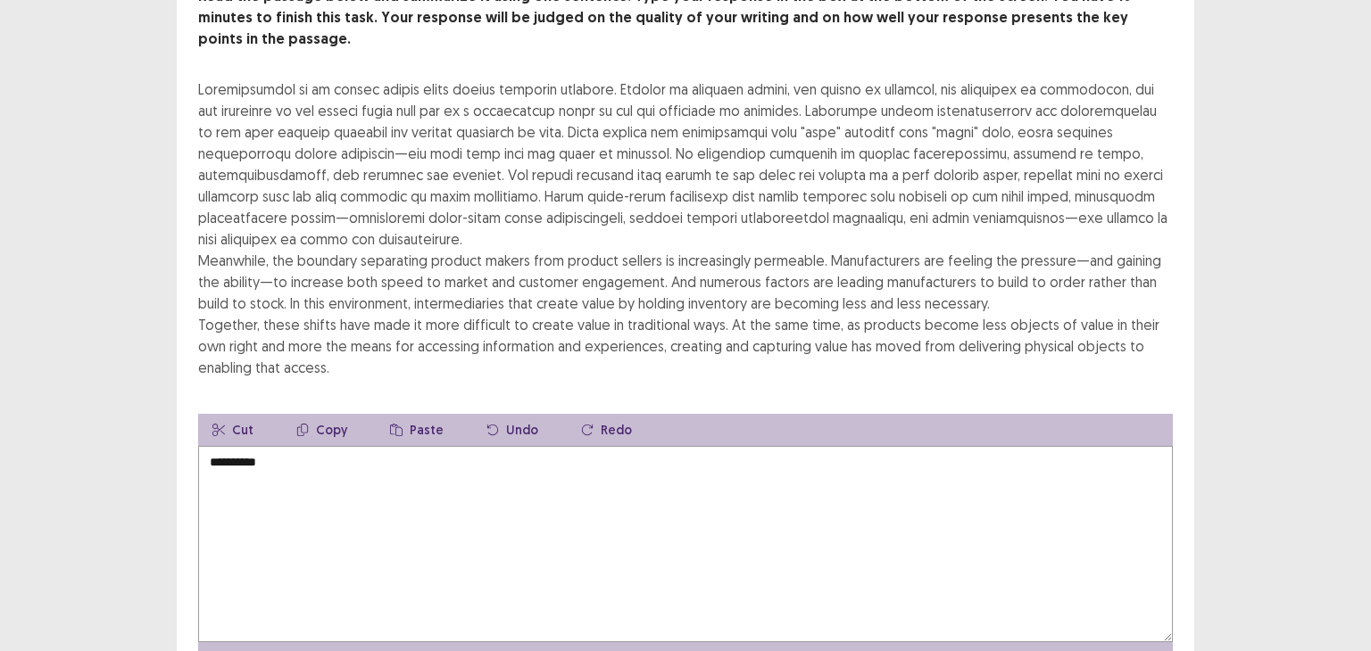
scroll to position [145, 0]
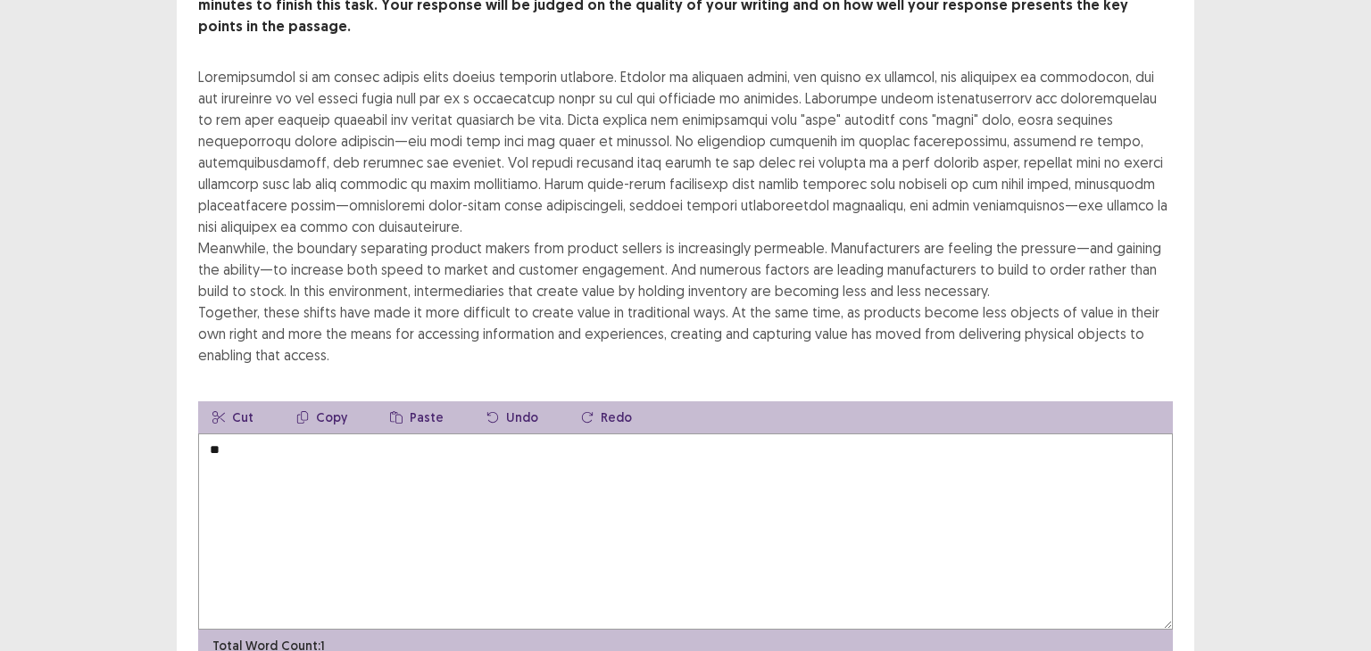
type textarea "*"
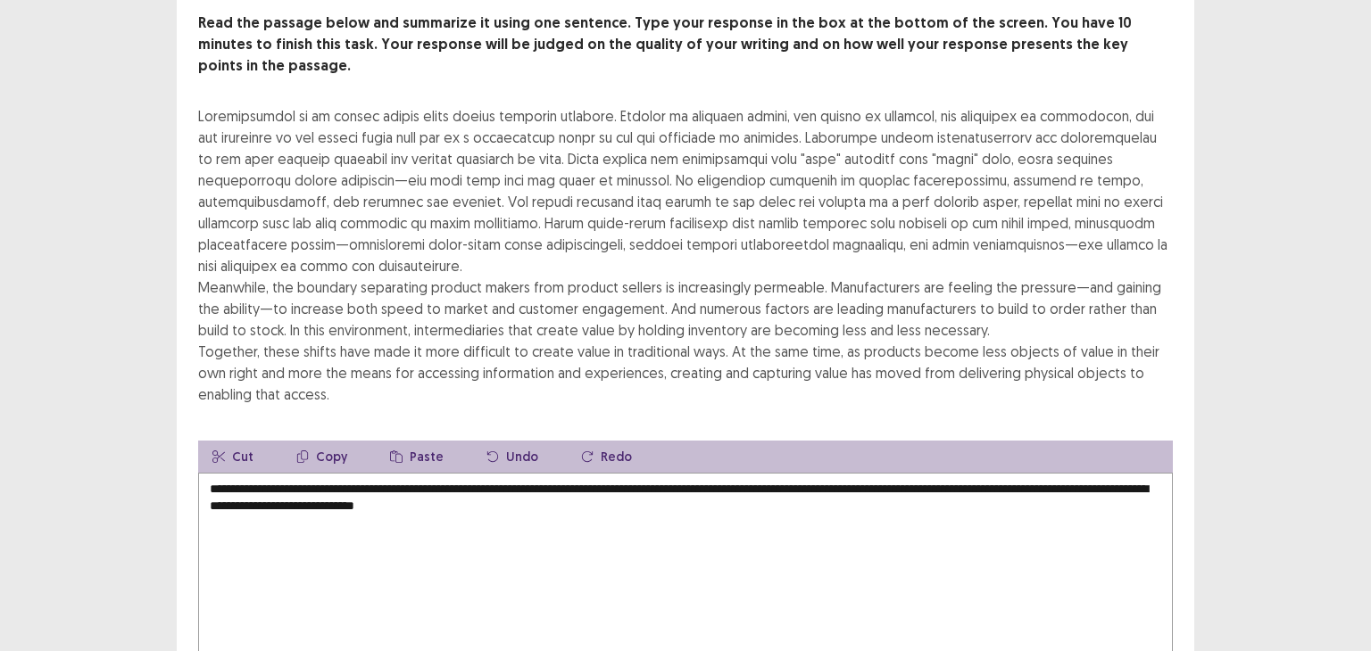
scroll to position [107, 0]
type textarea "**********"
